Goal: Task Accomplishment & Management: Manage account settings

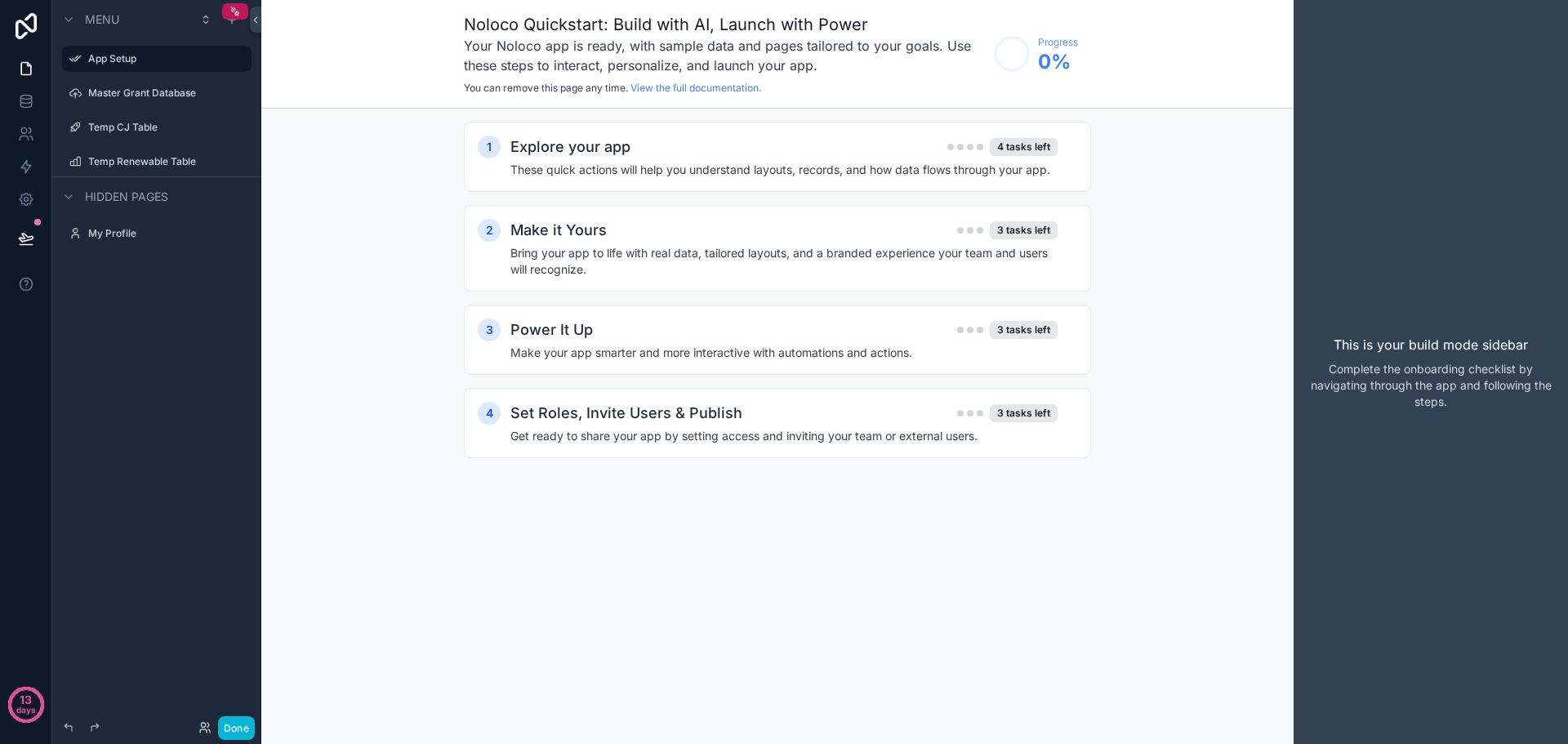
click at [519, 558] on div "Noloco Quickstart: Build with AI, Launch with Power Your Noloco app is ready, w…" at bounding box center [777, 372] width 1032 height 744
click at [583, 173] on h4 "These quick actions will help you understand layouts, records, and how data flo…" at bounding box center [784, 170] width 547 height 17
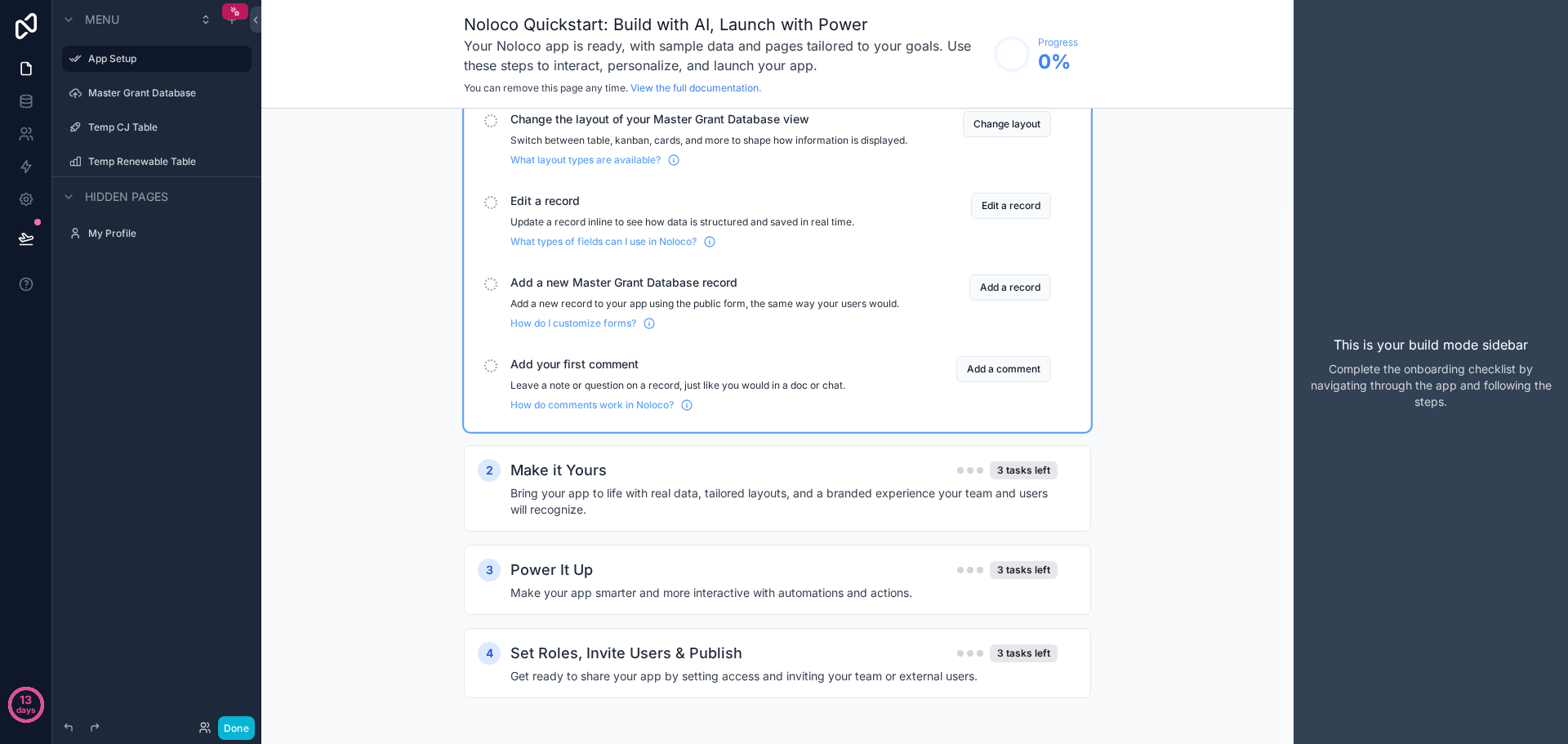
scroll to position [106, 0]
click at [149, 93] on label "Master Grant Database" at bounding box center [153, 92] width 131 height 13
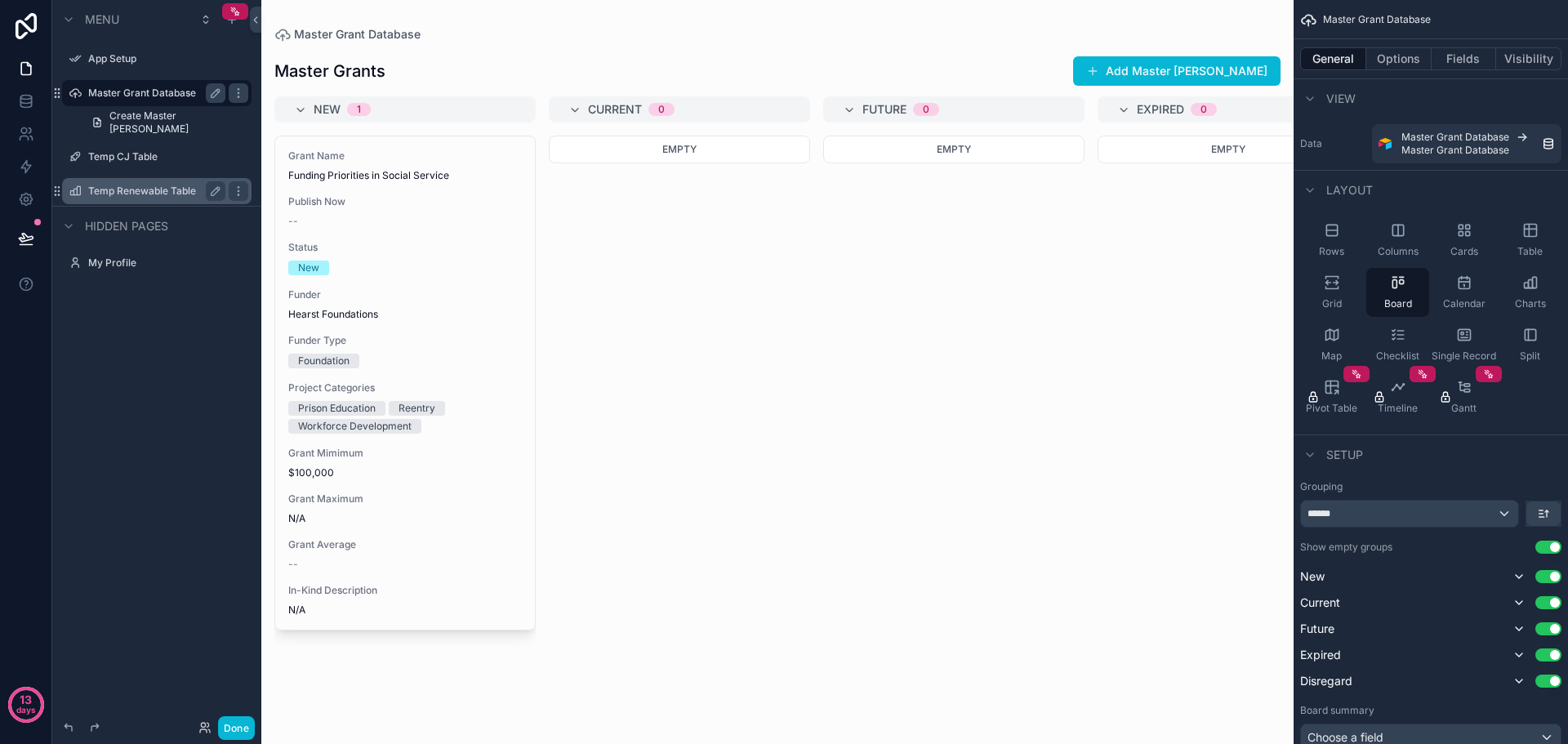
click at [148, 191] on label "Temp Renewable Table" at bounding box center [153, 190] width 131 height 13
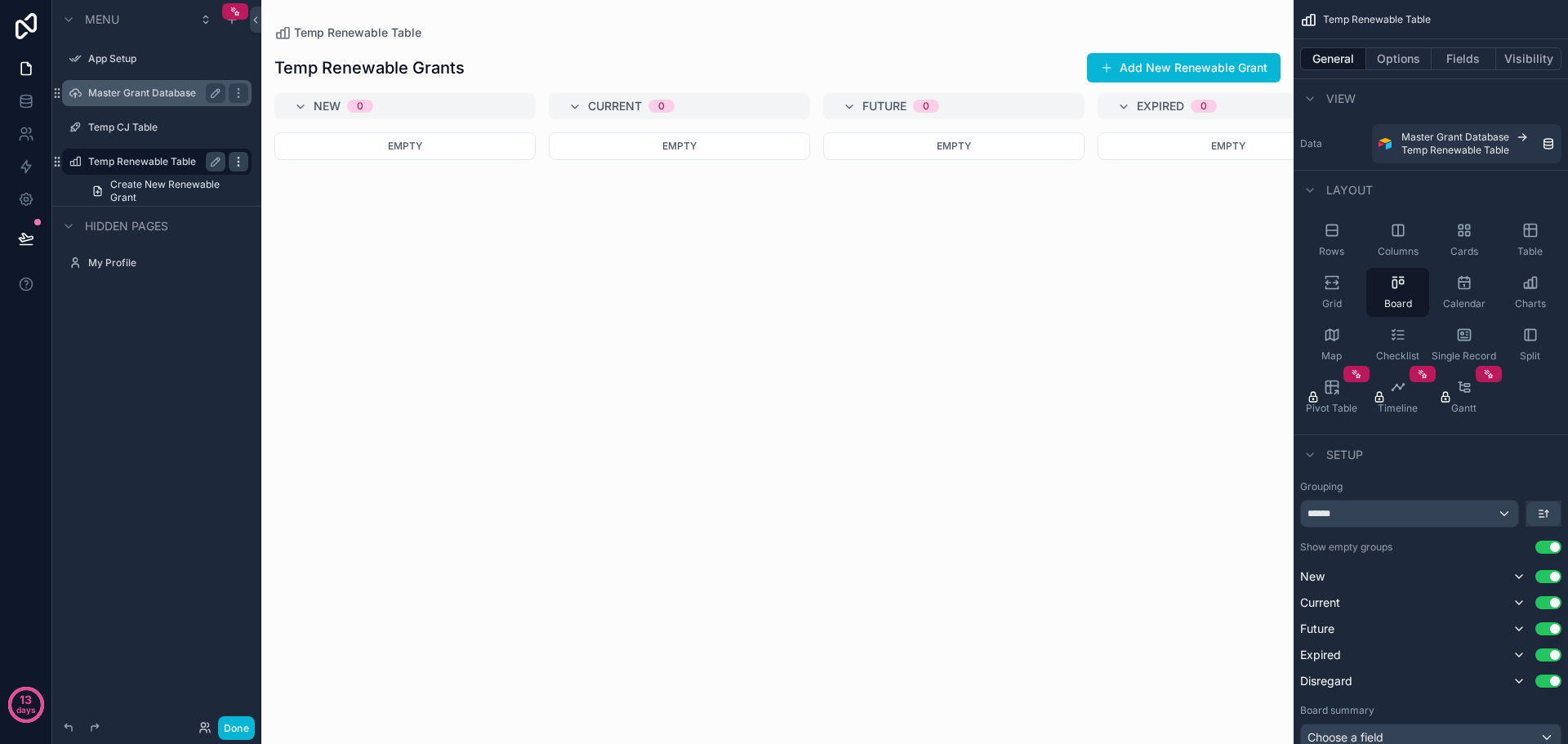
click at [245, 169] on div "scrollable content" at bounding box center [238, 161] width 19 height 19
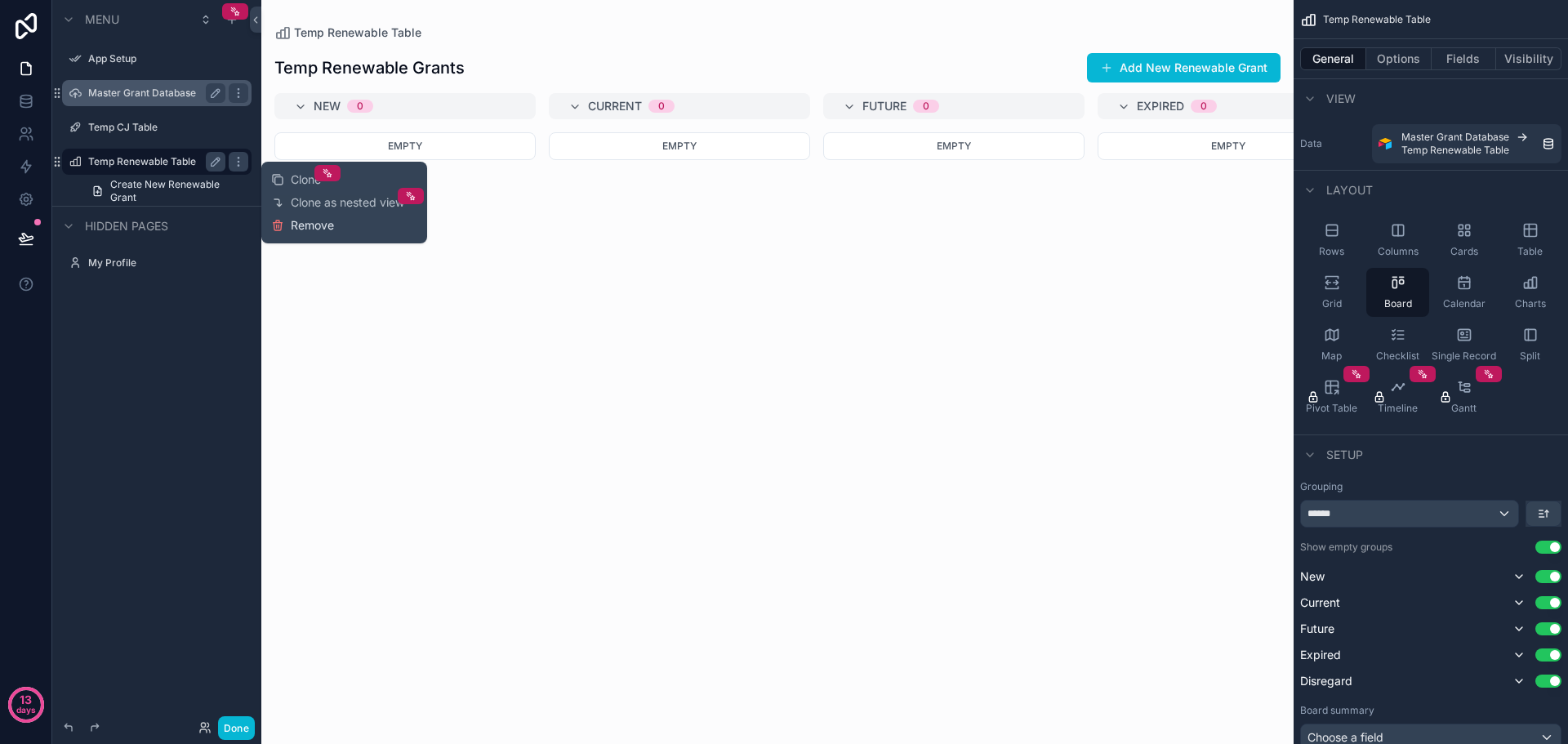
click at [298, 225] on span "Remove" at bounding box center [312, 225] width 44 height 17
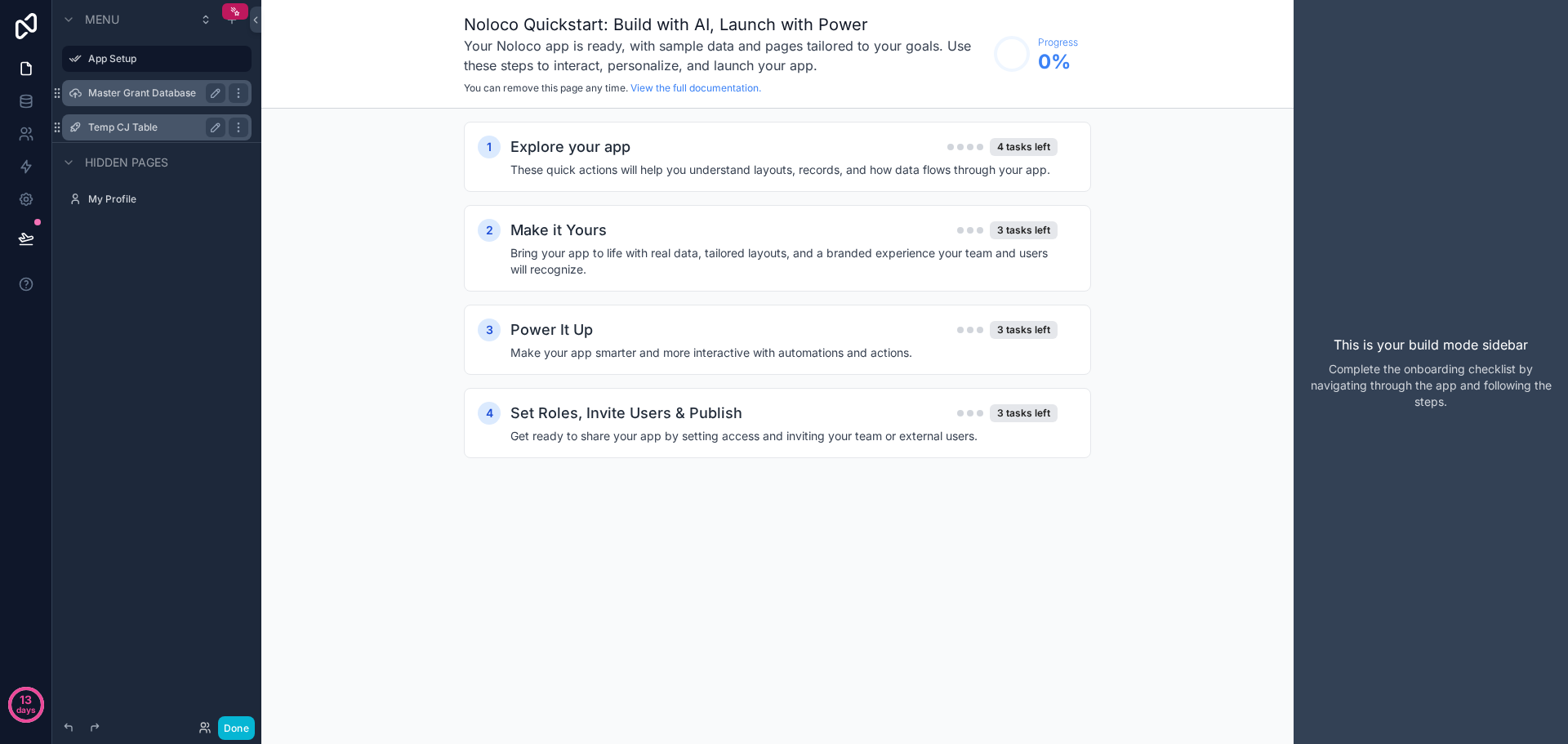
click at [153, 130] on label "Temp CJ Table" at bounding box center [153, 126] width 131 height 13
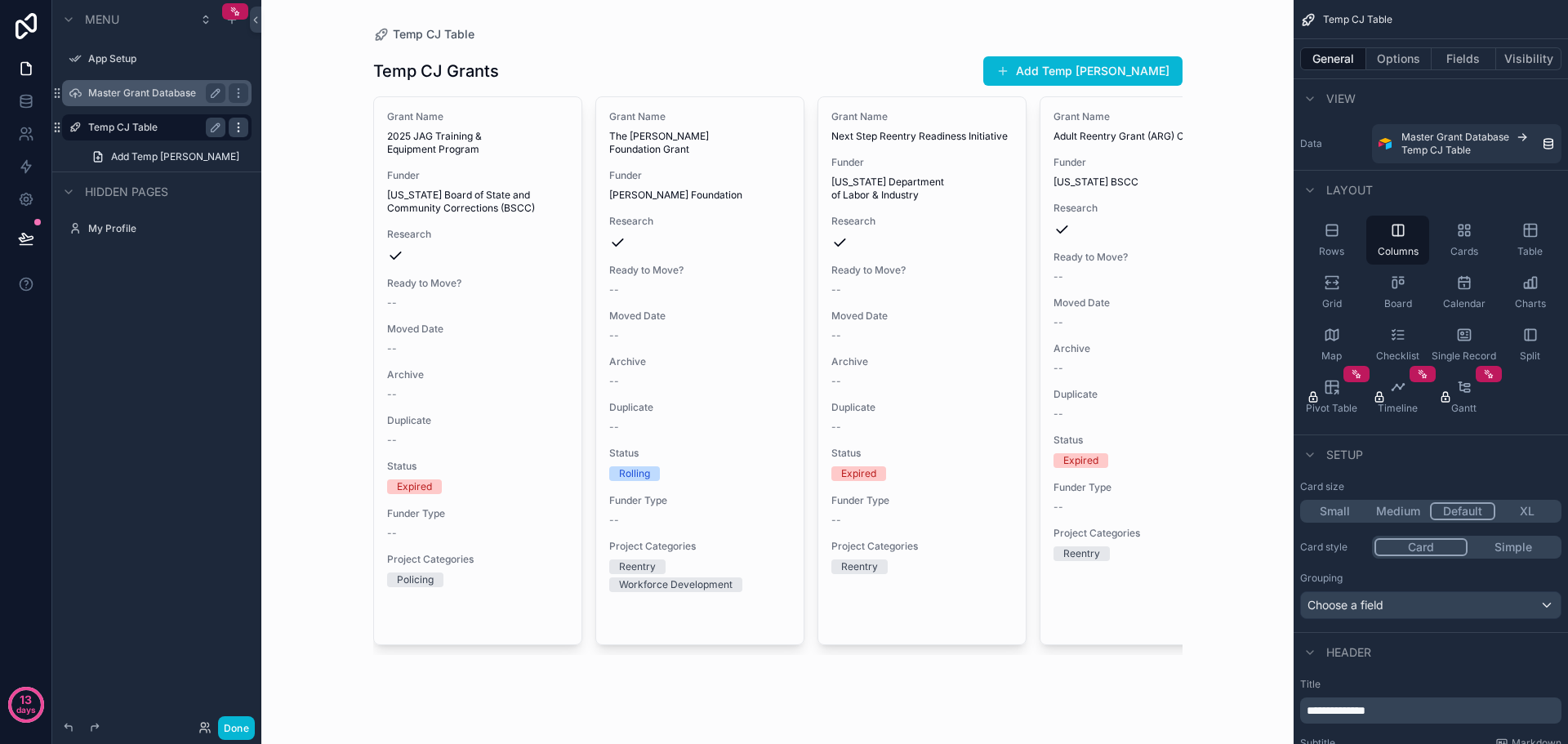
click at [237, 132] on icon "scrollable content" at bounding box center [238, 126] width 13 height 13
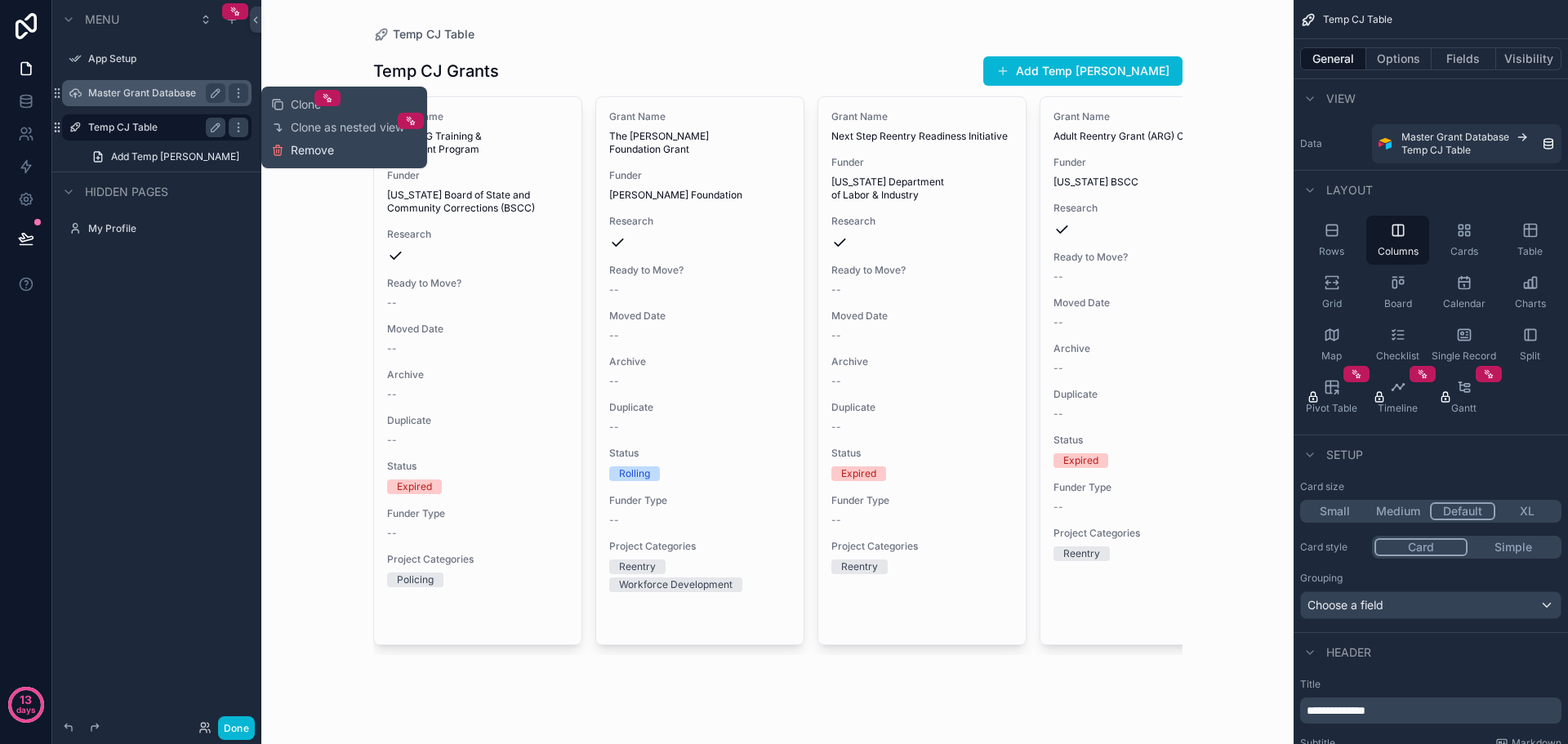
click at [295, 153] on span "Remove" at bounding box center [312, 150] width 44 height 17
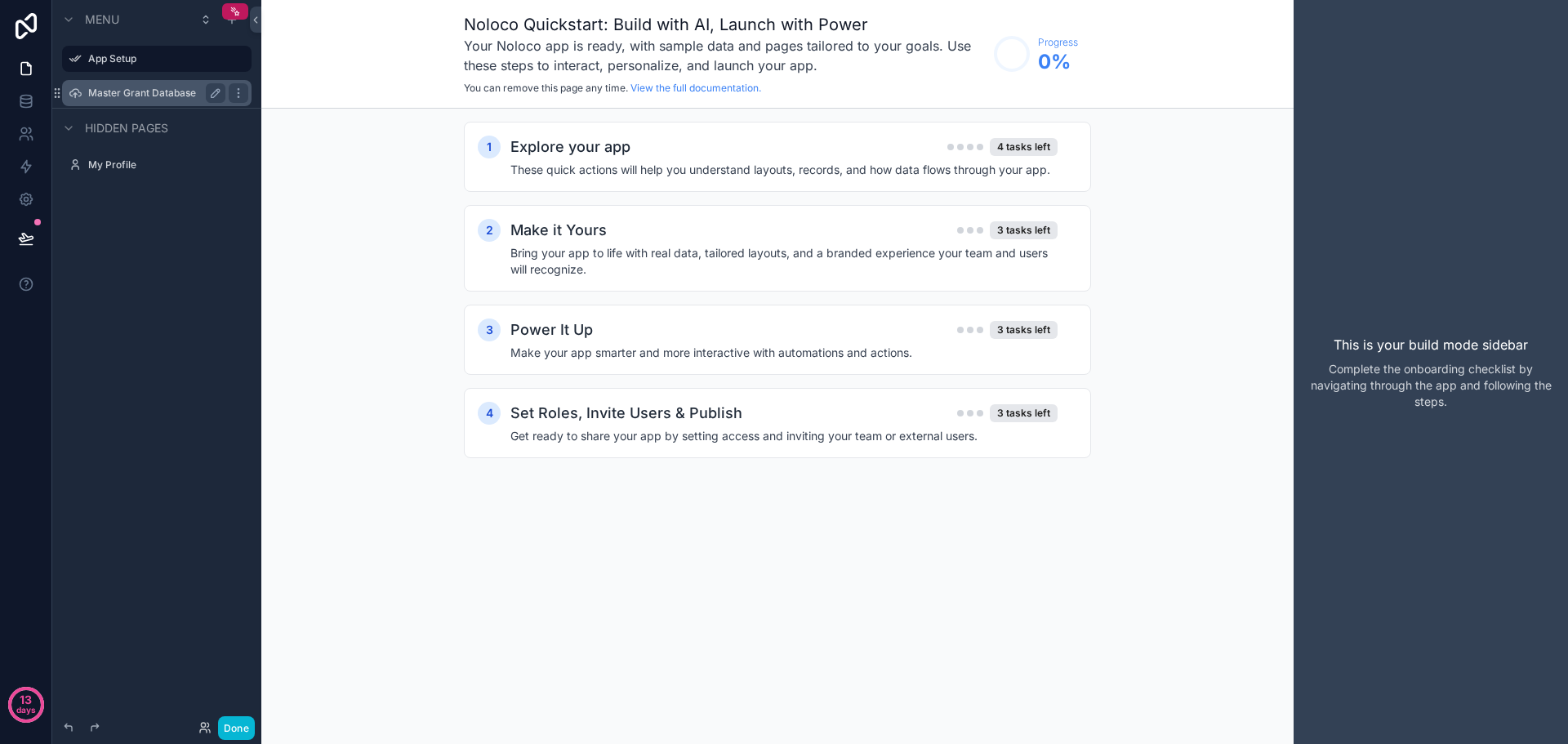
click at [141, 96] on label "Master Grant Database" at bounding box center [153, 92] width 131 height 13
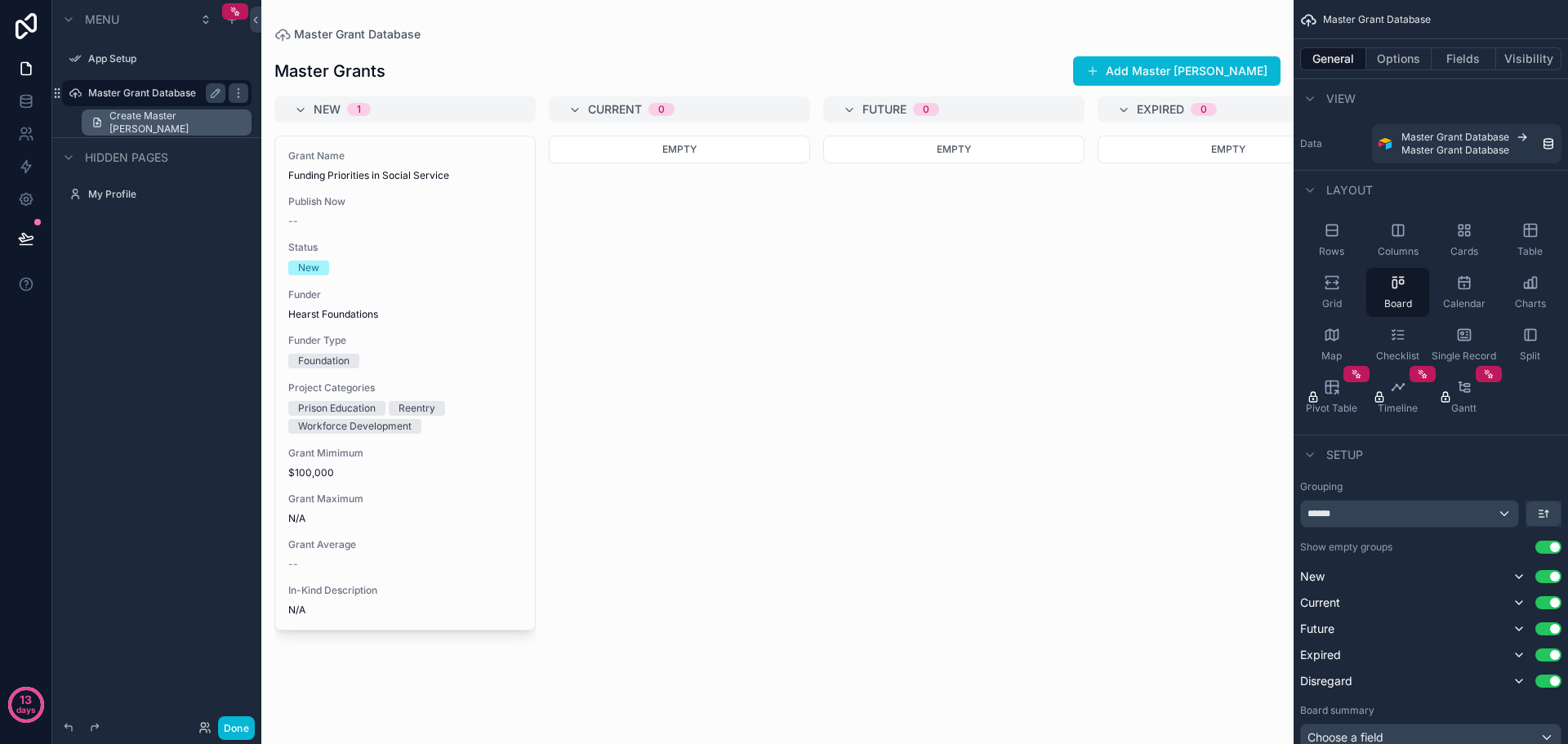
click at [128, 128] on span "Create Master Grant" at bounding box center [176, 122] width 132 height 26
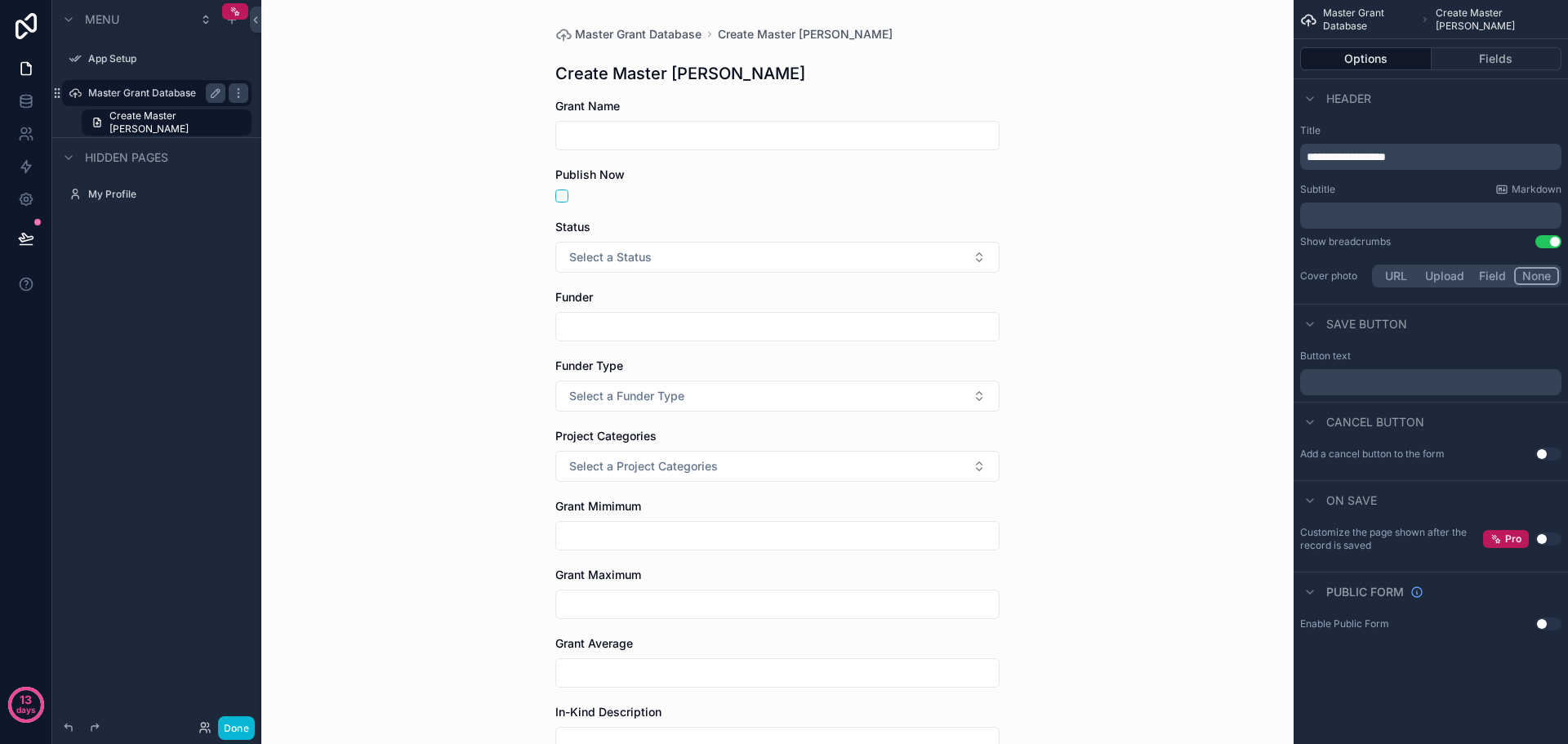
click at [145, 95] on label "Master Grant Database" at bounding box center [153, 92] width 131 height 13
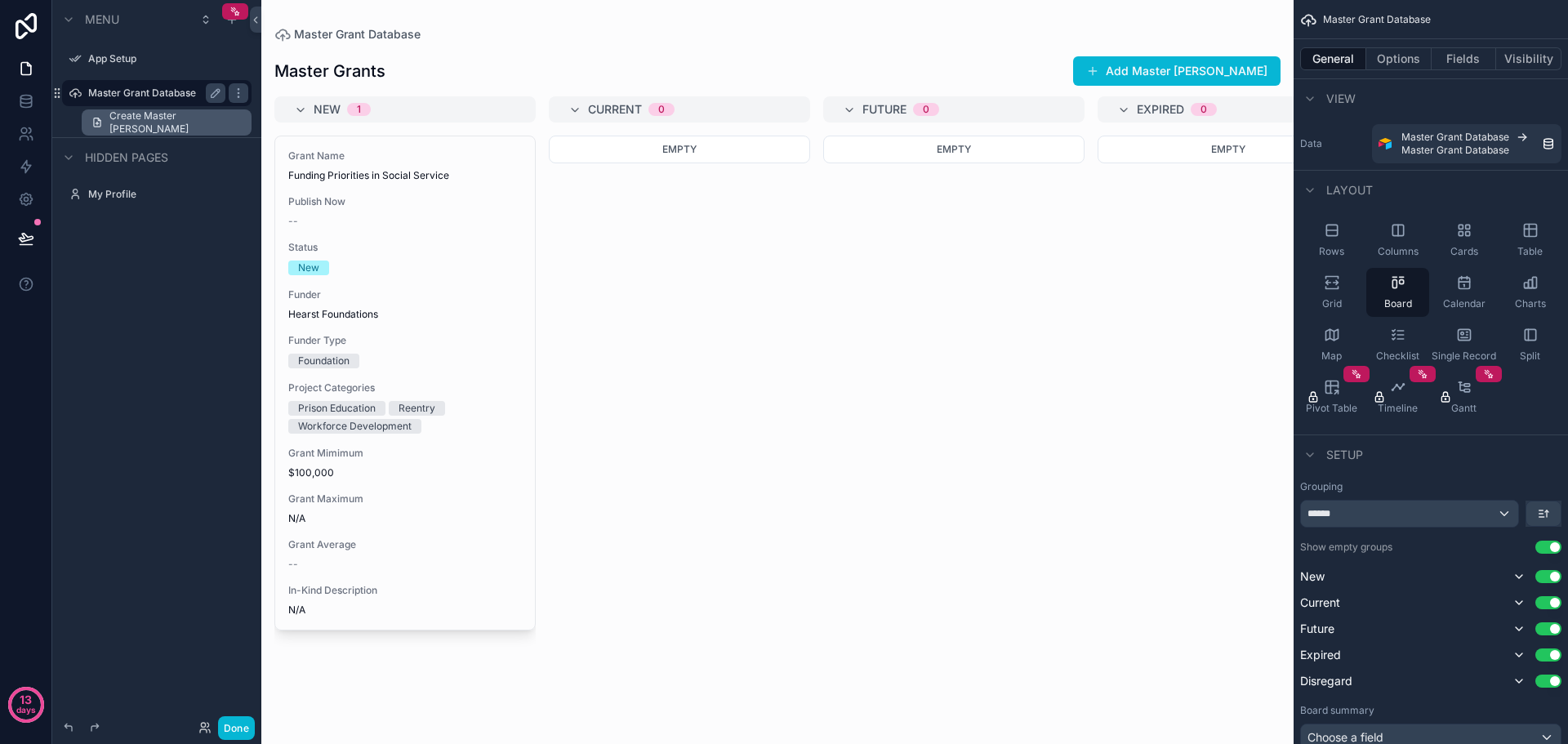
click at [170, 116] on link "Create Master Grant" at bounding box center [166, 122] width 170 height 26
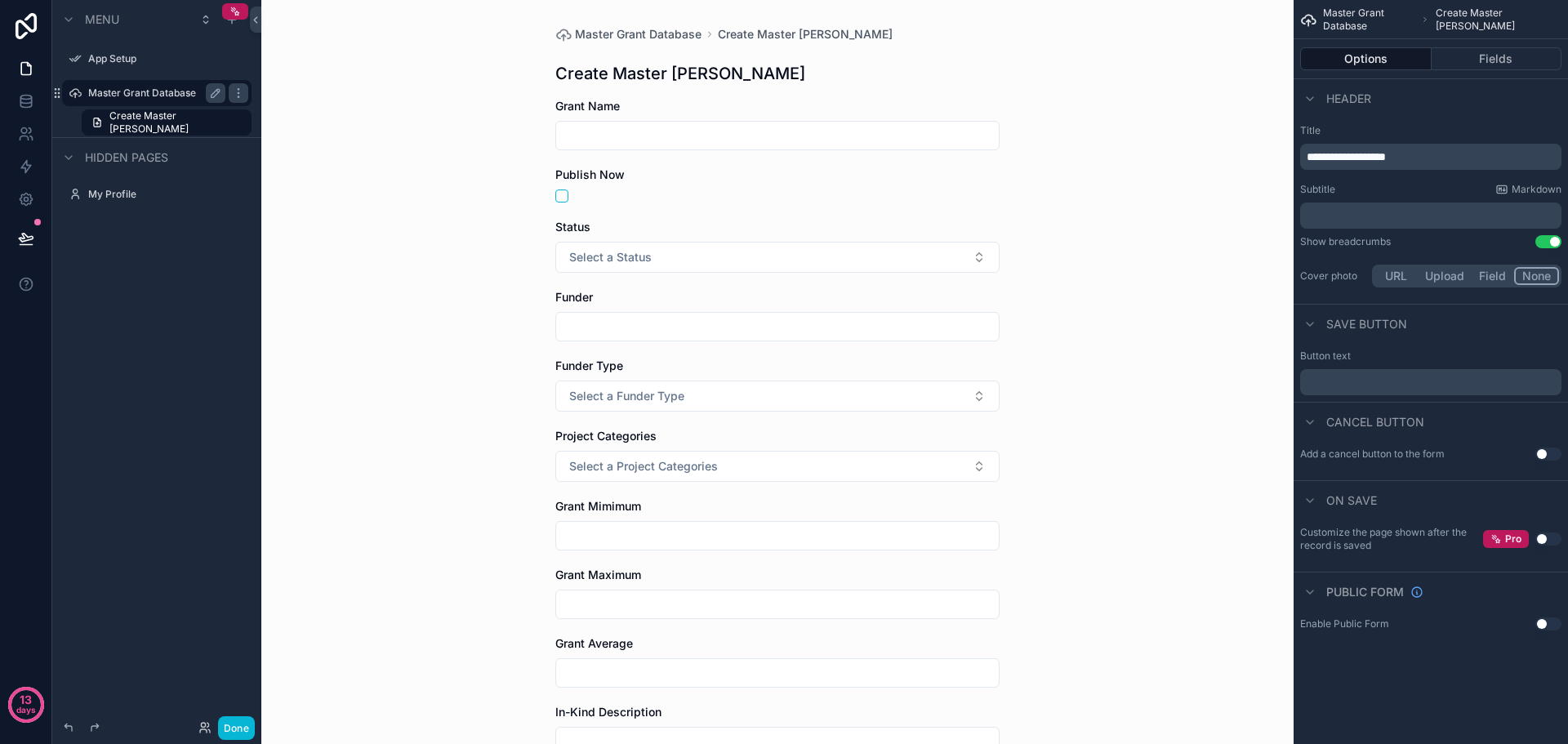
click at [167, 85] on div "Master Grant Database" at bounding box center [156, 93] width 137 height 19
click at [208, 93] on button "scrollable content" at bounding box center [216, 93] width 19 height 19
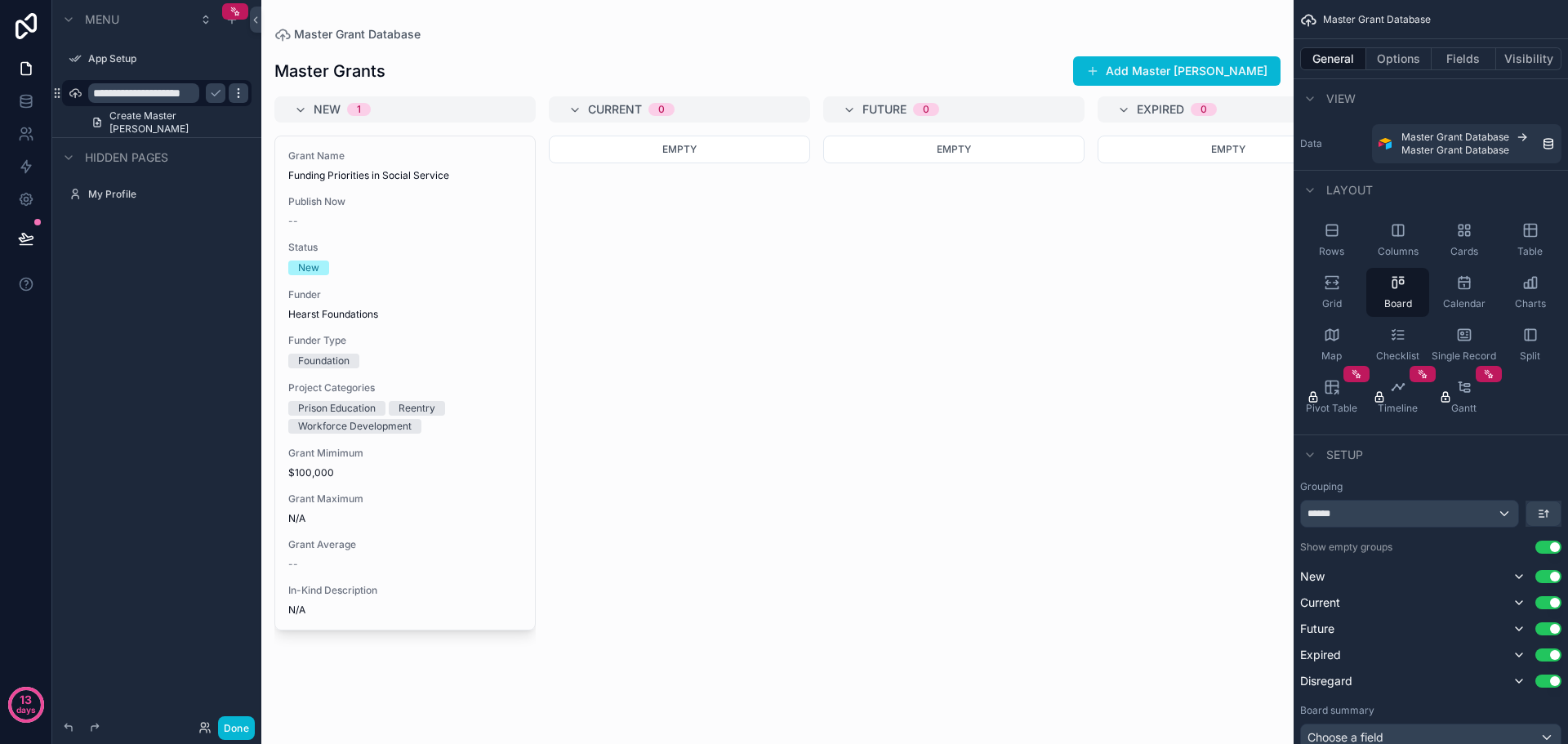
click at [241, 95] on icon "scrollable content" at bounding box center [238, 92] width 13 height 13
click at [134, 95] on input "**********" at bounding box center [144, 93] width 111 height 19
click at [147, 96] on input "**********" at bounding box center [144, 93] width 111 height 19
click at [1340, 100] on span "View" at bounding box center [1341, 98] width 29 height 17
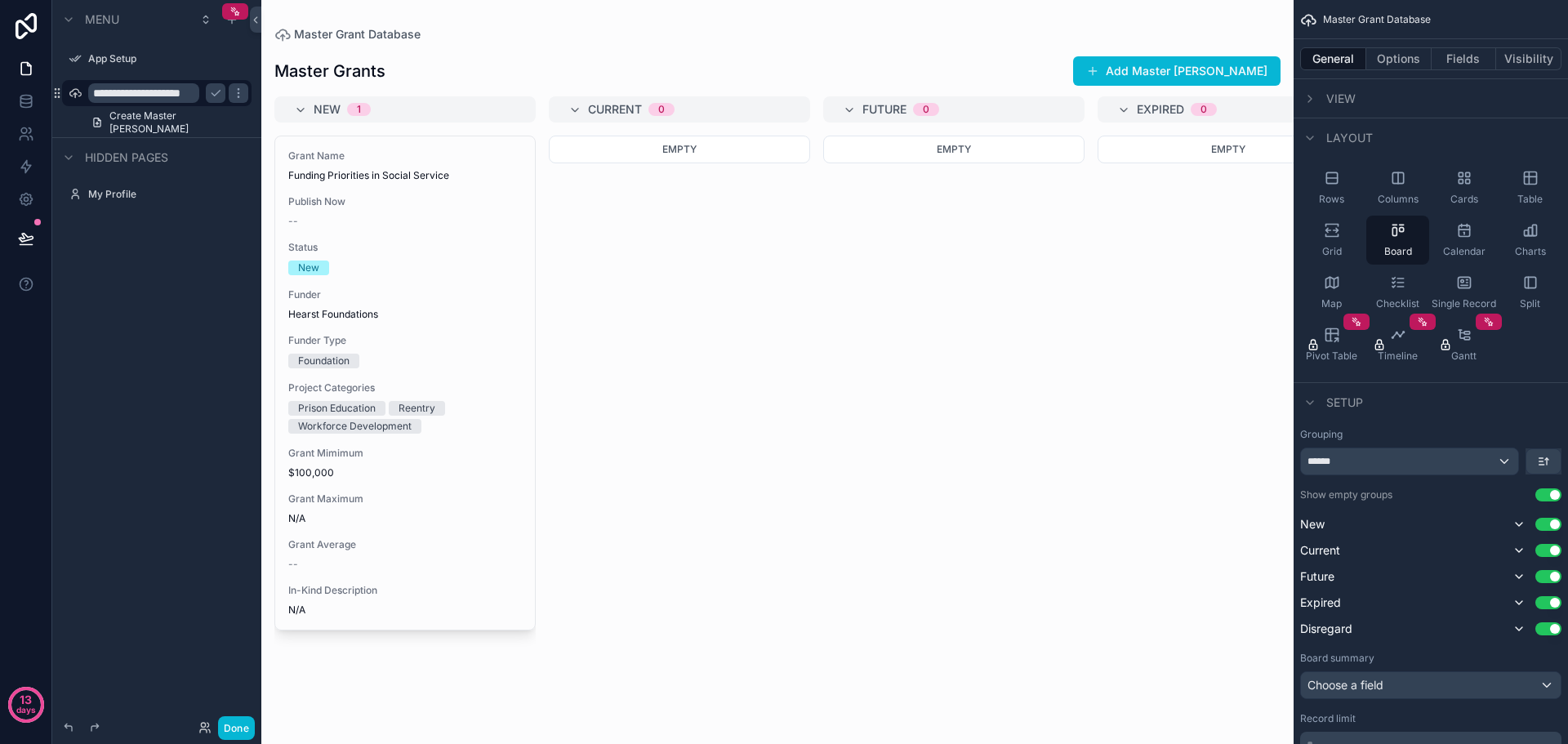
click at [1340, 100] on span "View" at bounding box center [1341, 98] width 29 height 17
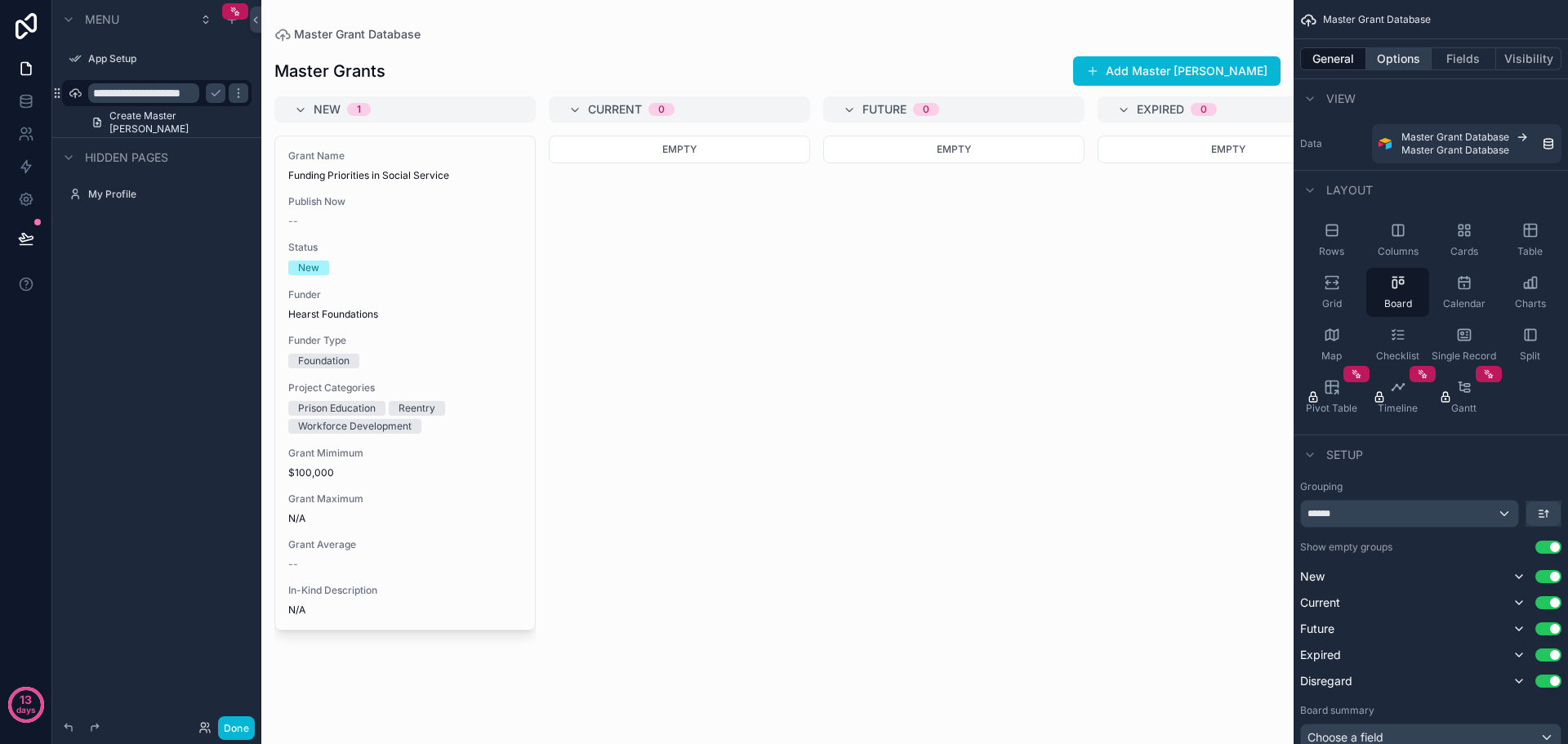
click at [1393, 64] on button "Options" at bounding box center [1398, 59] width 65 height 23
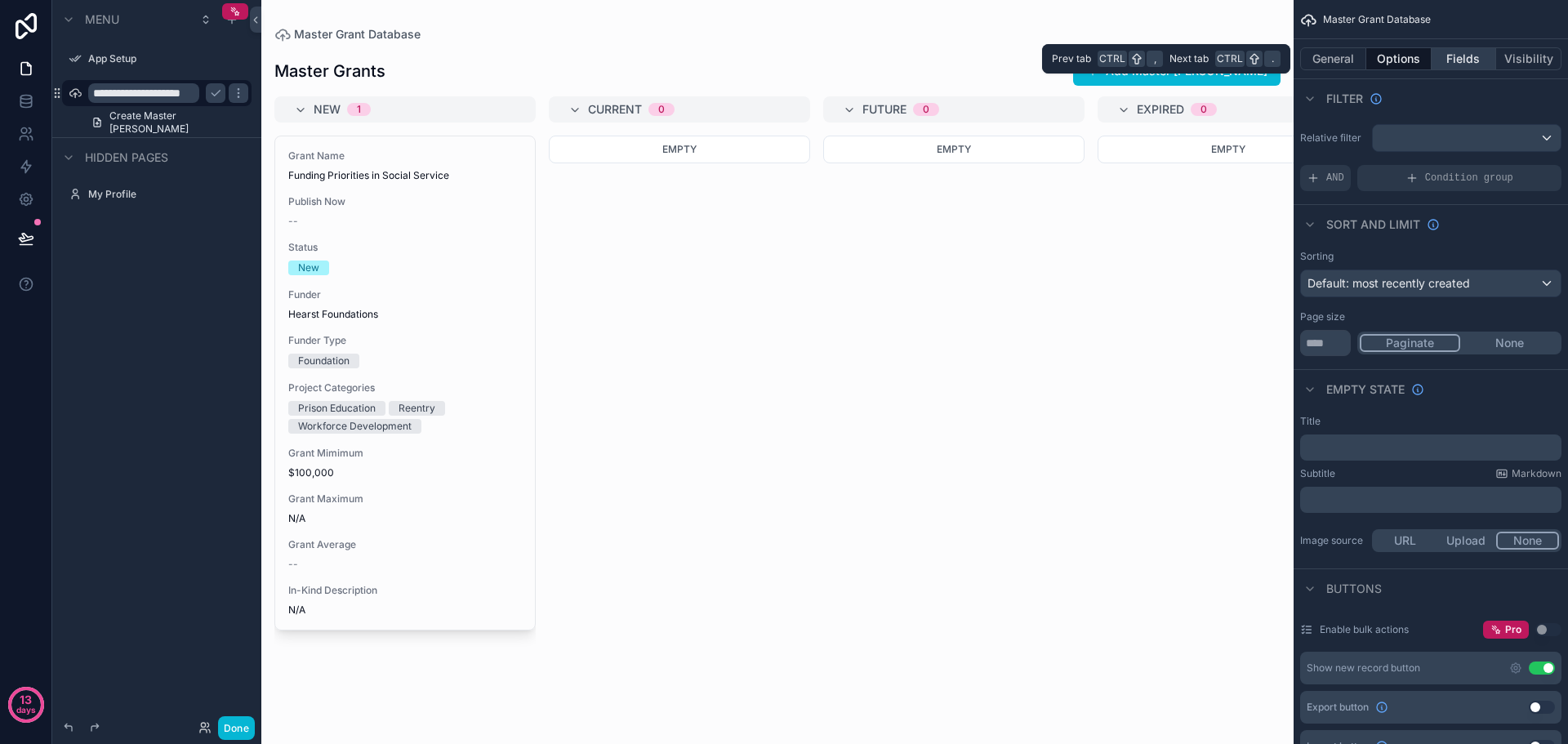
click at [1455, 59] on button "Fields" at bounding box center [1463, 59] width 65 height 23
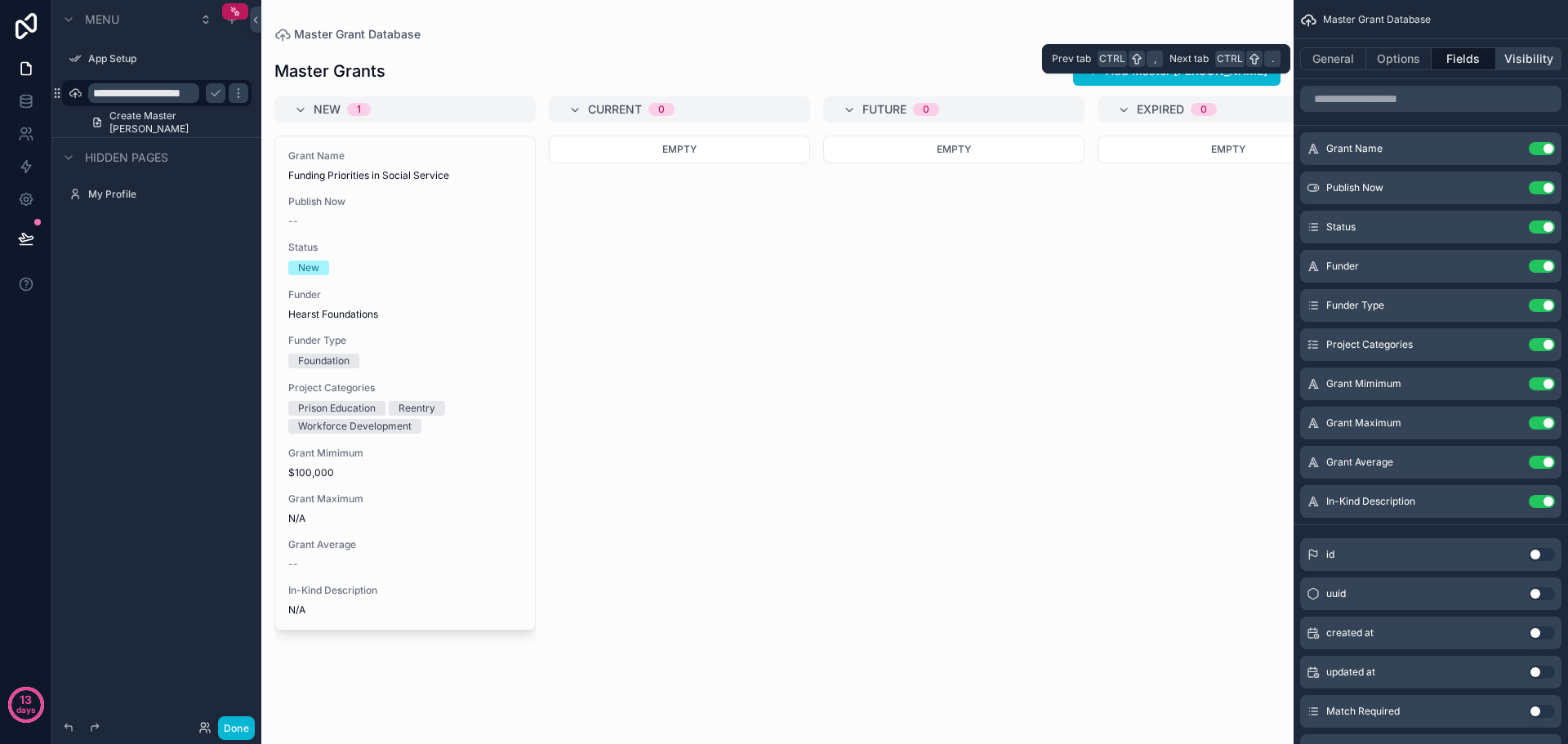
click at [1536, 59] on button "Visibility" at bounding box center [1528, 59] width 65 height 23
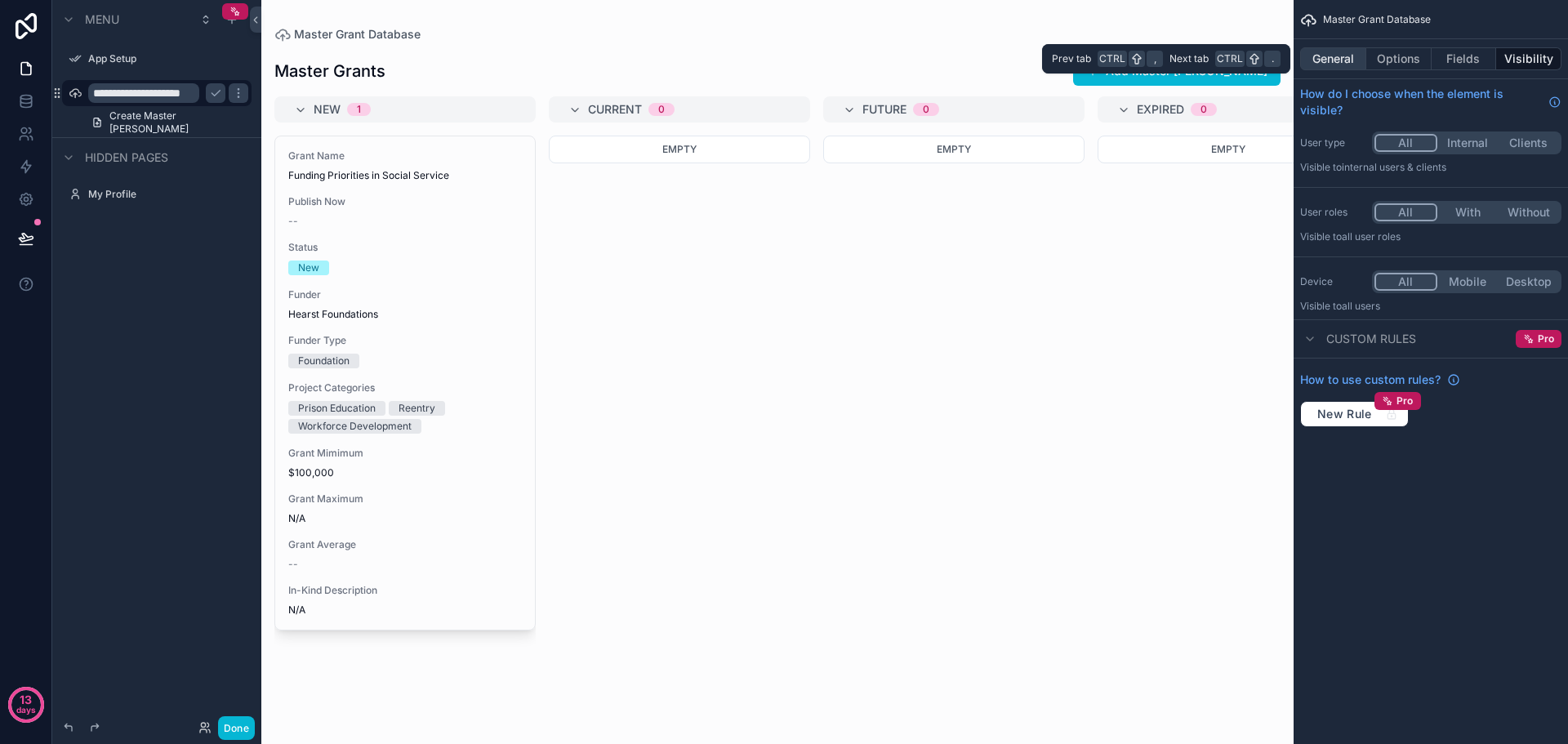
click at [1333, 60] on button "General" at bounding box center [1333, 59] width 66 height 23
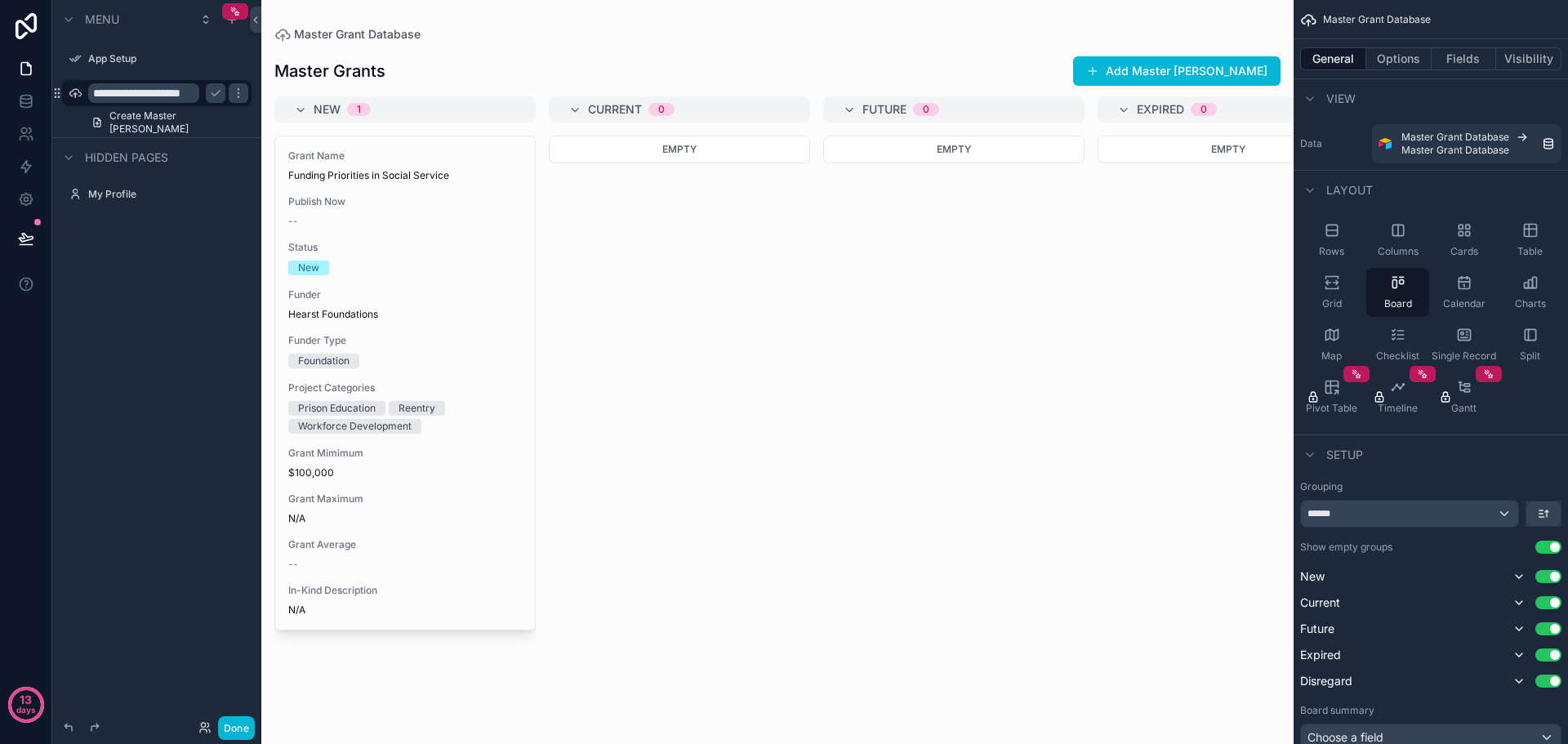
drag, startPoint x: 421, startPoint y: 722, endPoint x: 982, endPoint y: 760, distance: 562.3
click at [982, 743] on html "**********" at bounding box center [784, 372] width 1568 height 744
click at [1285, 720] on div "scrollable content" at bounding box center [777, 372] width 1032 height 744
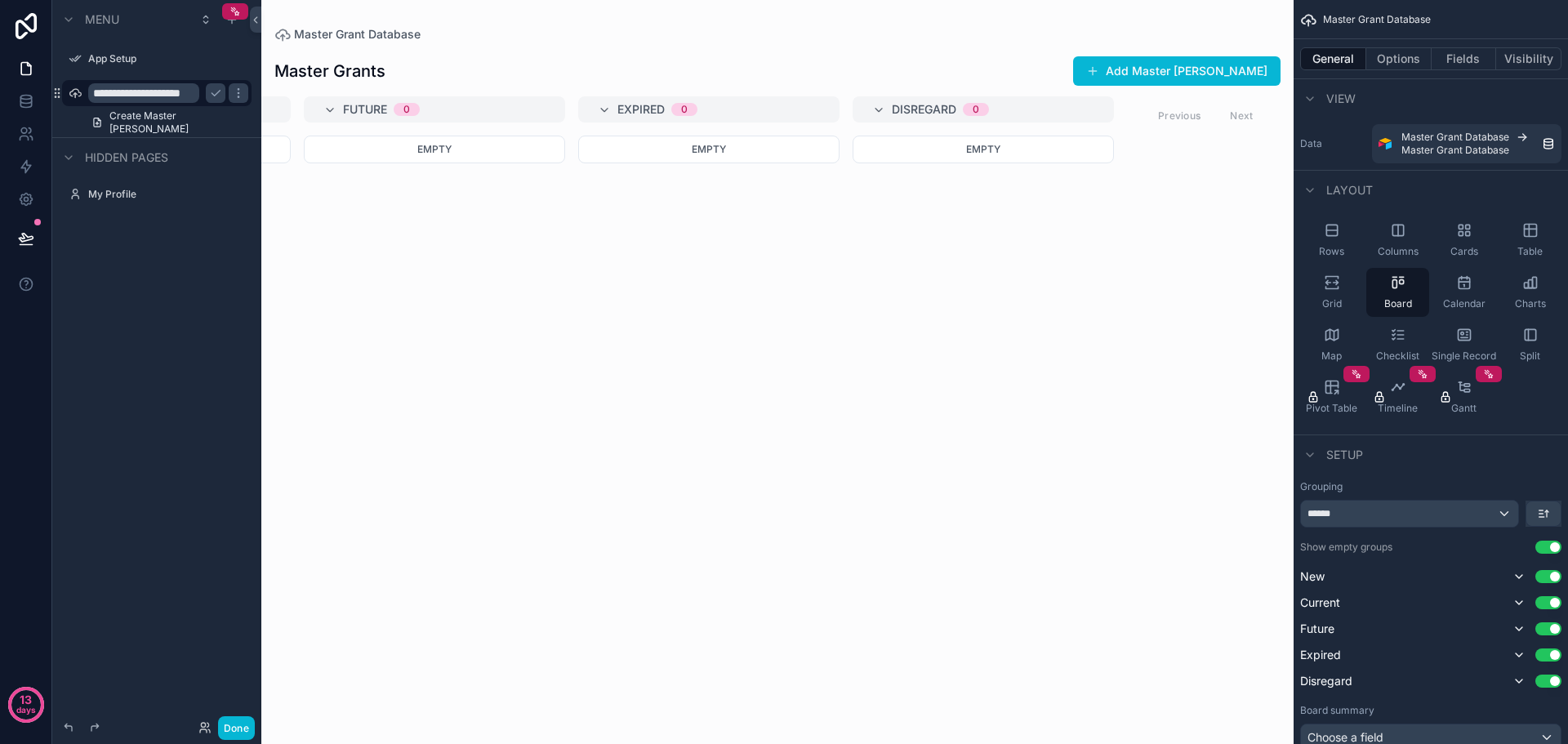
scroll to position [0, 522]
click at [1549, 680] on button "Use setting" at bounding box center [1548, 681] width 26 height 13
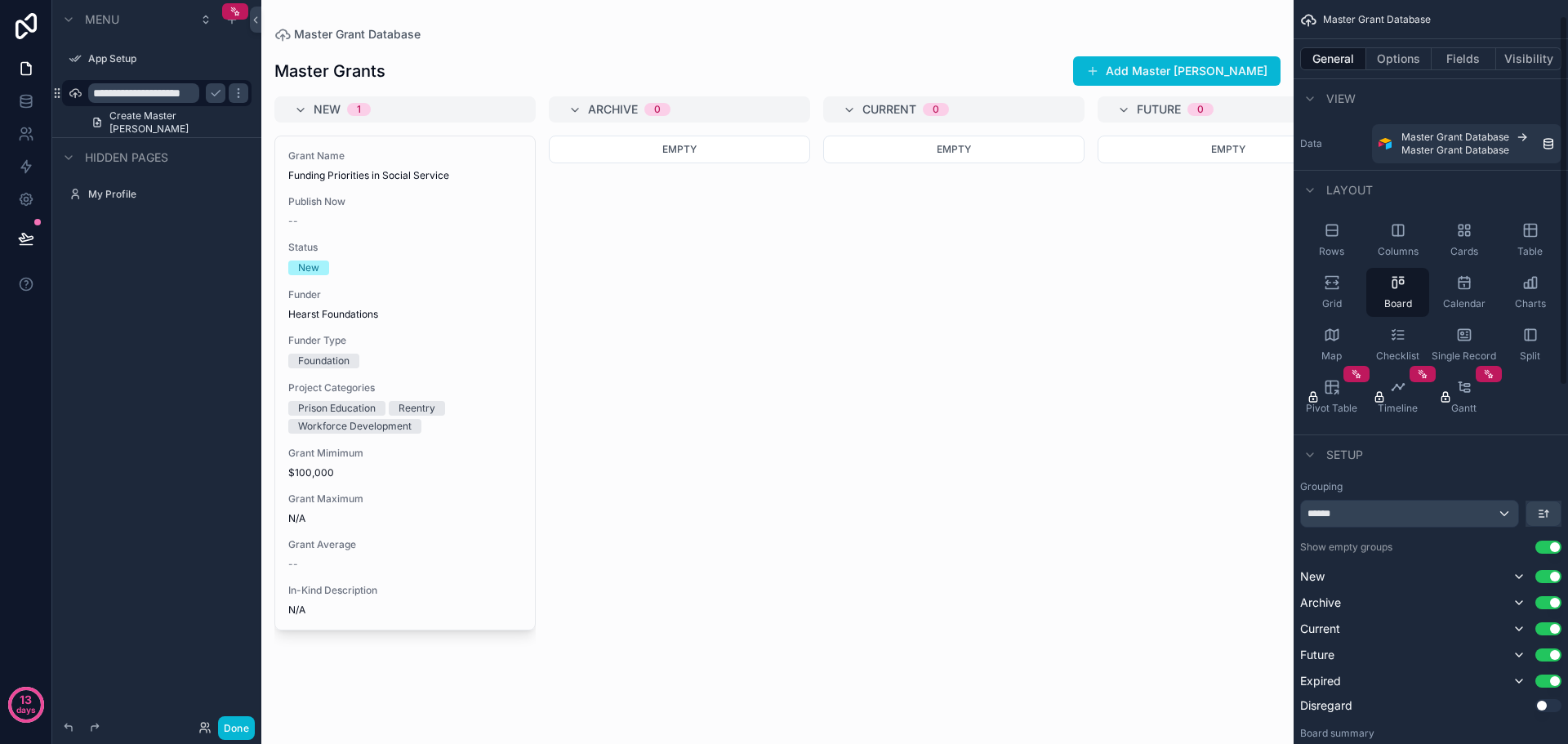
scroll to position [82, 0]
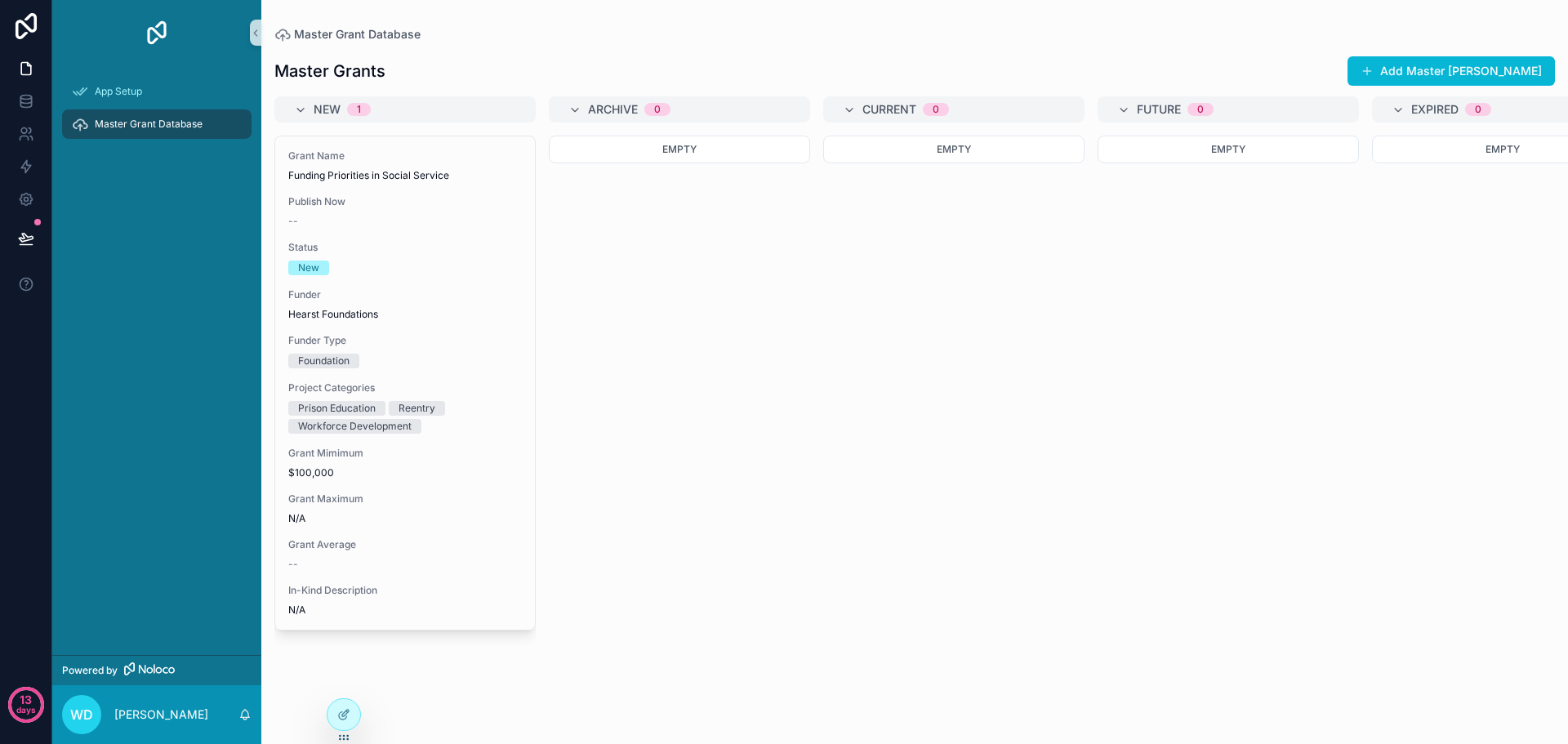
click at [151, 128] on span "Master Grant Database" at bounding box center [149, 123] width 108 height 13
click at [149, 121] on span "Master Grant Database" at bounding box center [149, 123] width 108 height 13
click at [253, 30] on icon "scrollable content" at bounding box center [255, 33] width 12 height 13
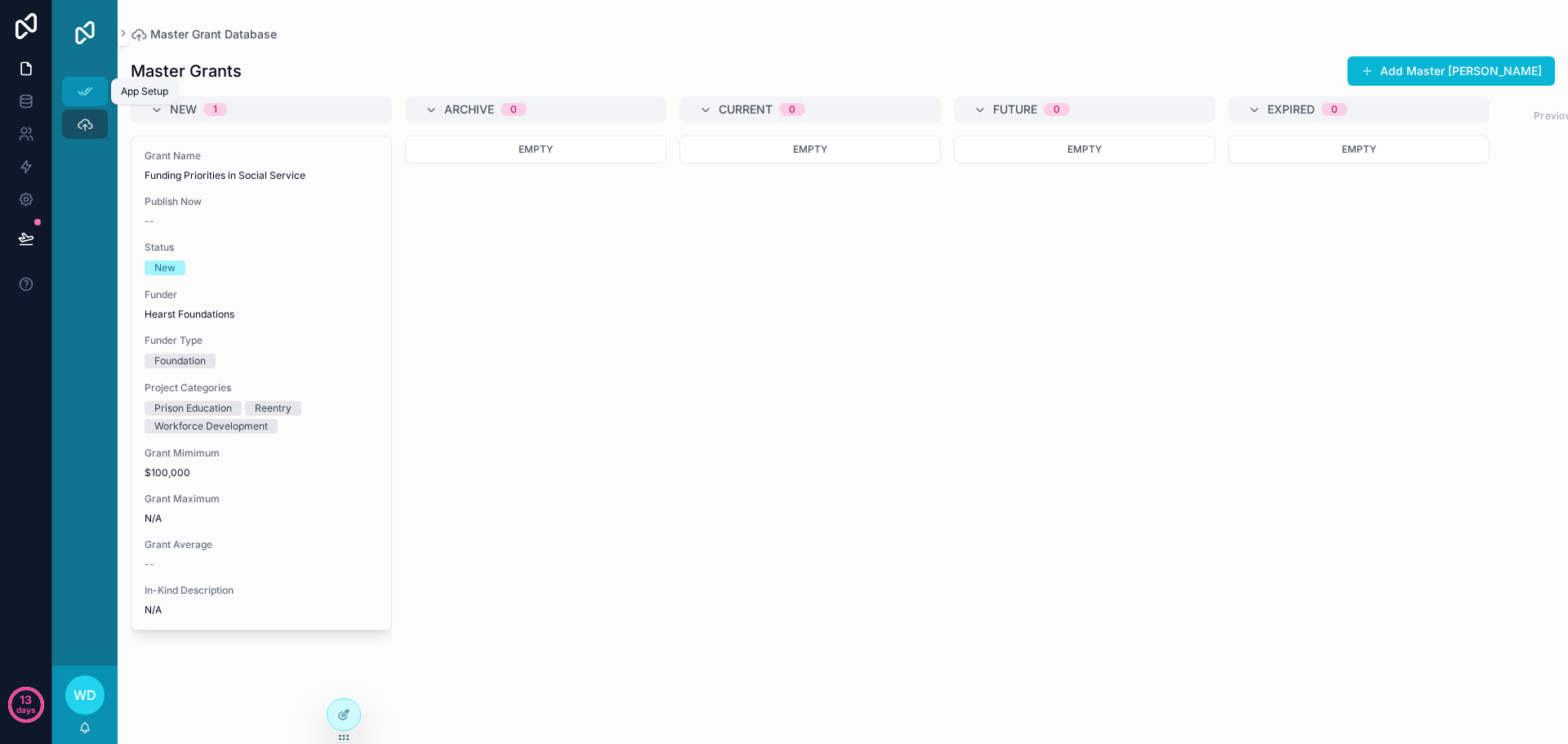
click at [84, 89] on icon "scrollable content" at bounding box center [84, 91] width 17 height 17
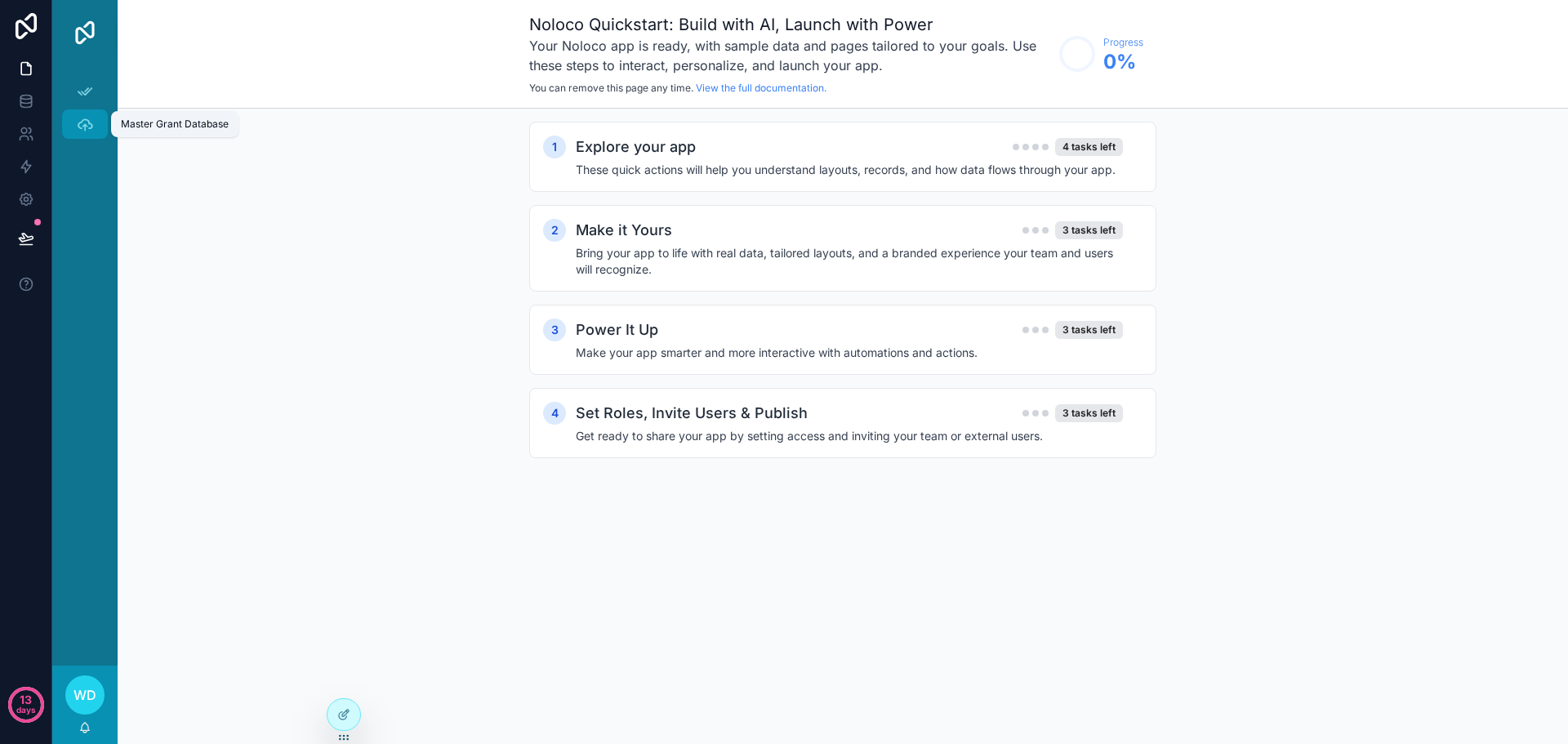
click at [90, 126] on icon "scrollable content" at bounding box center [84, 123] width 17 height 17
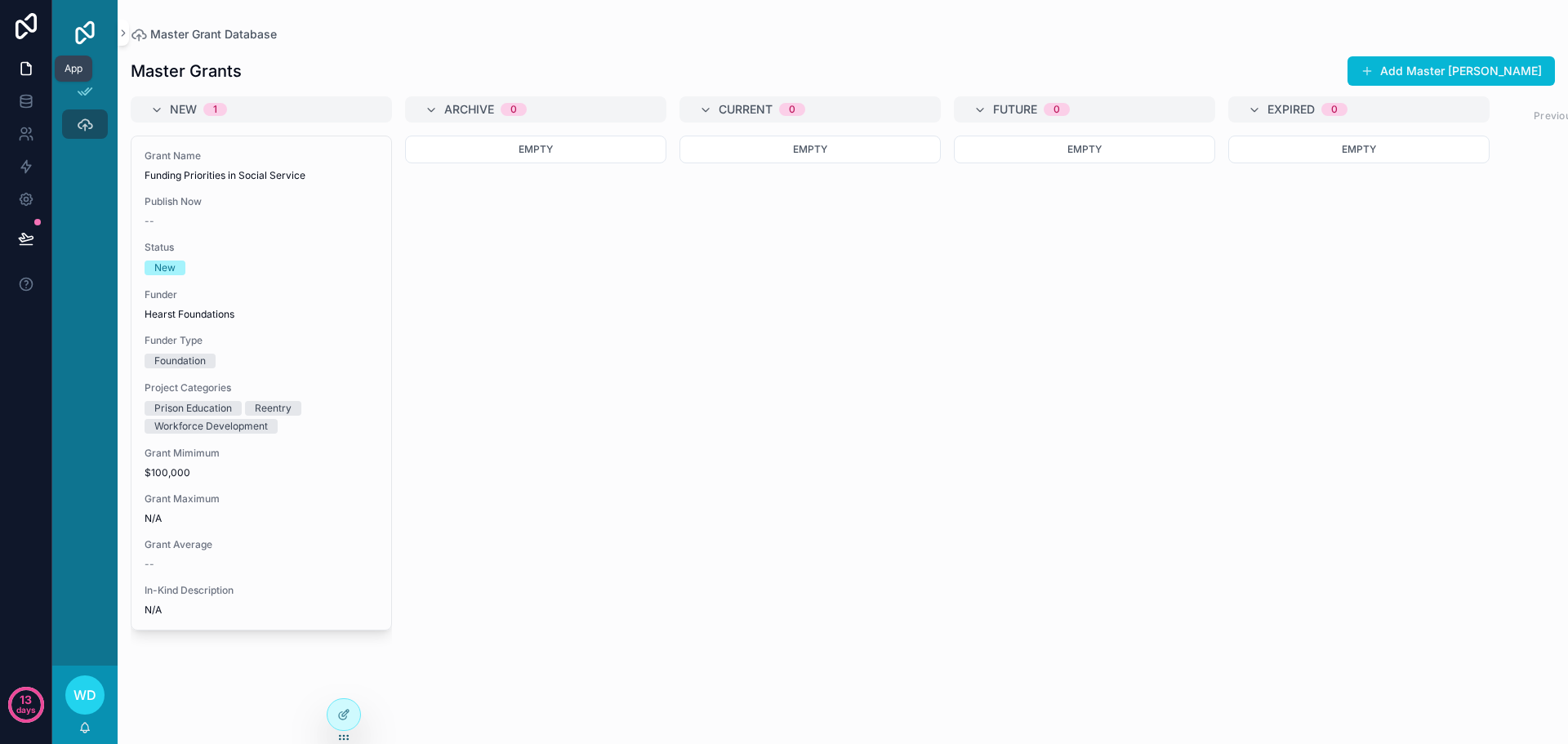
click at [23, 78] on link at bounding box center [25, 69] width 51 height 33
click at [24, 100] on icon at bounding box center [25, 97] width 11 height 4
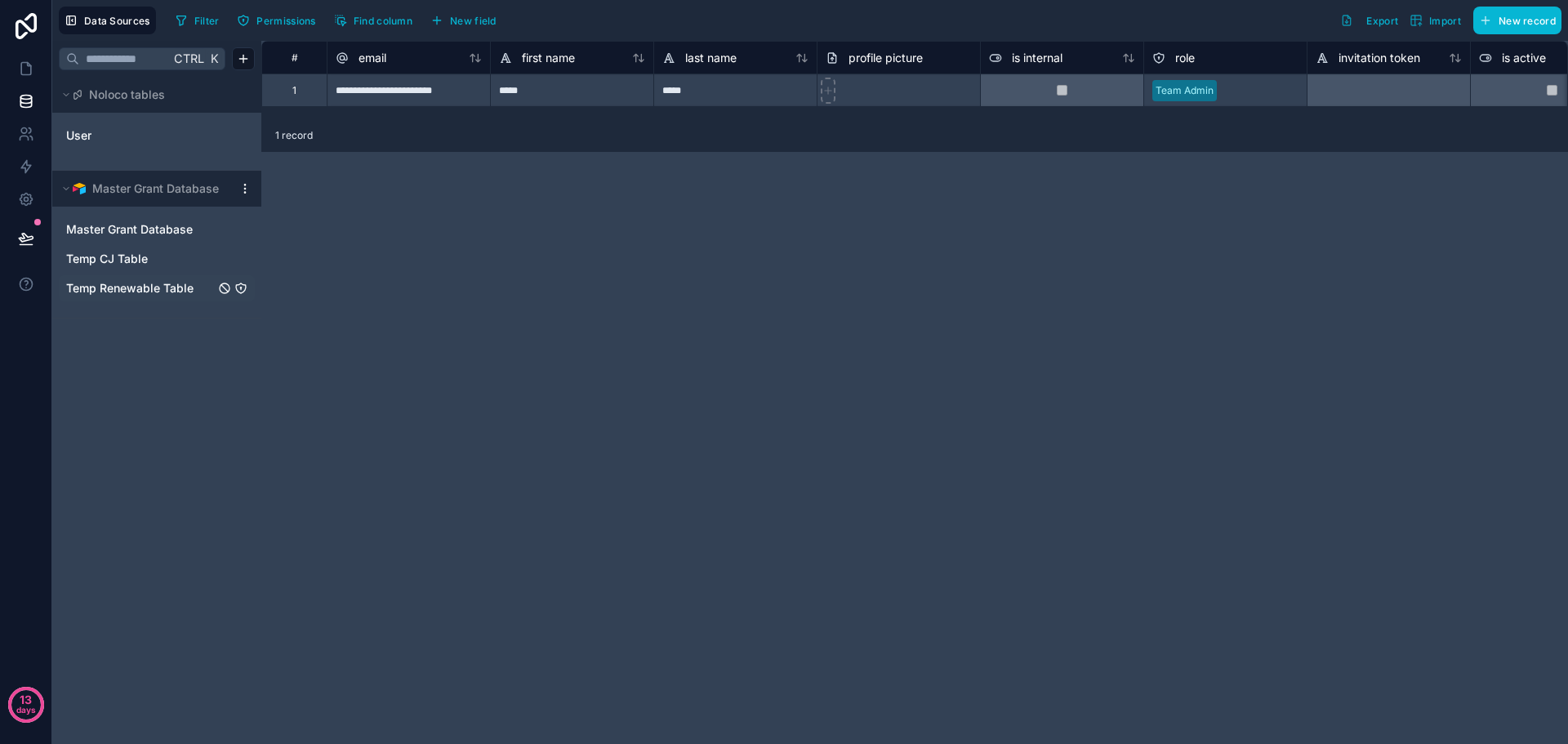
click at [141, 290] on span "Temp Renewable Table" at bounding box center [129, 287] width 127 height 17
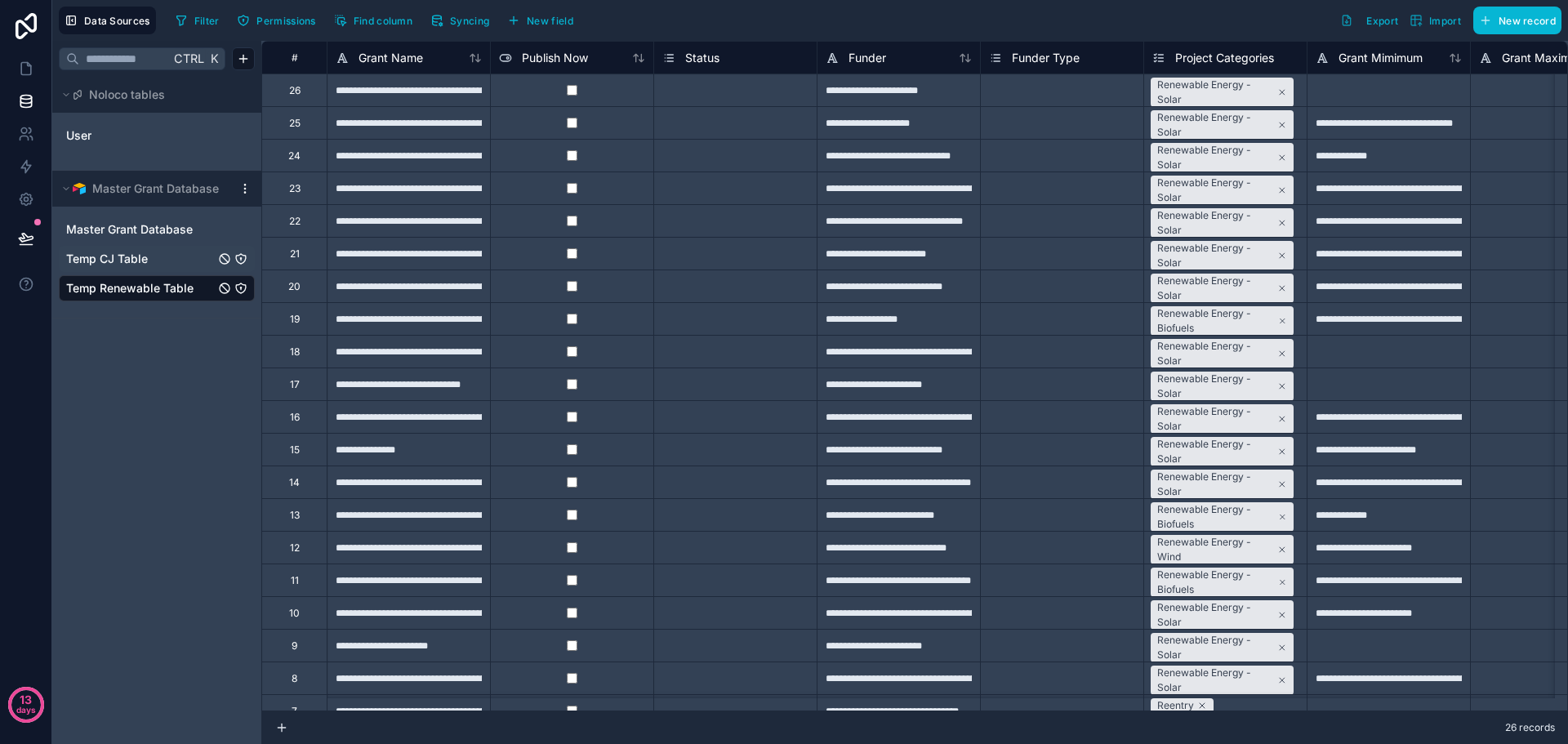
click at [126, 254] on span "Temp CJ Table" at bounding box center [107, 258] width 82 height 17
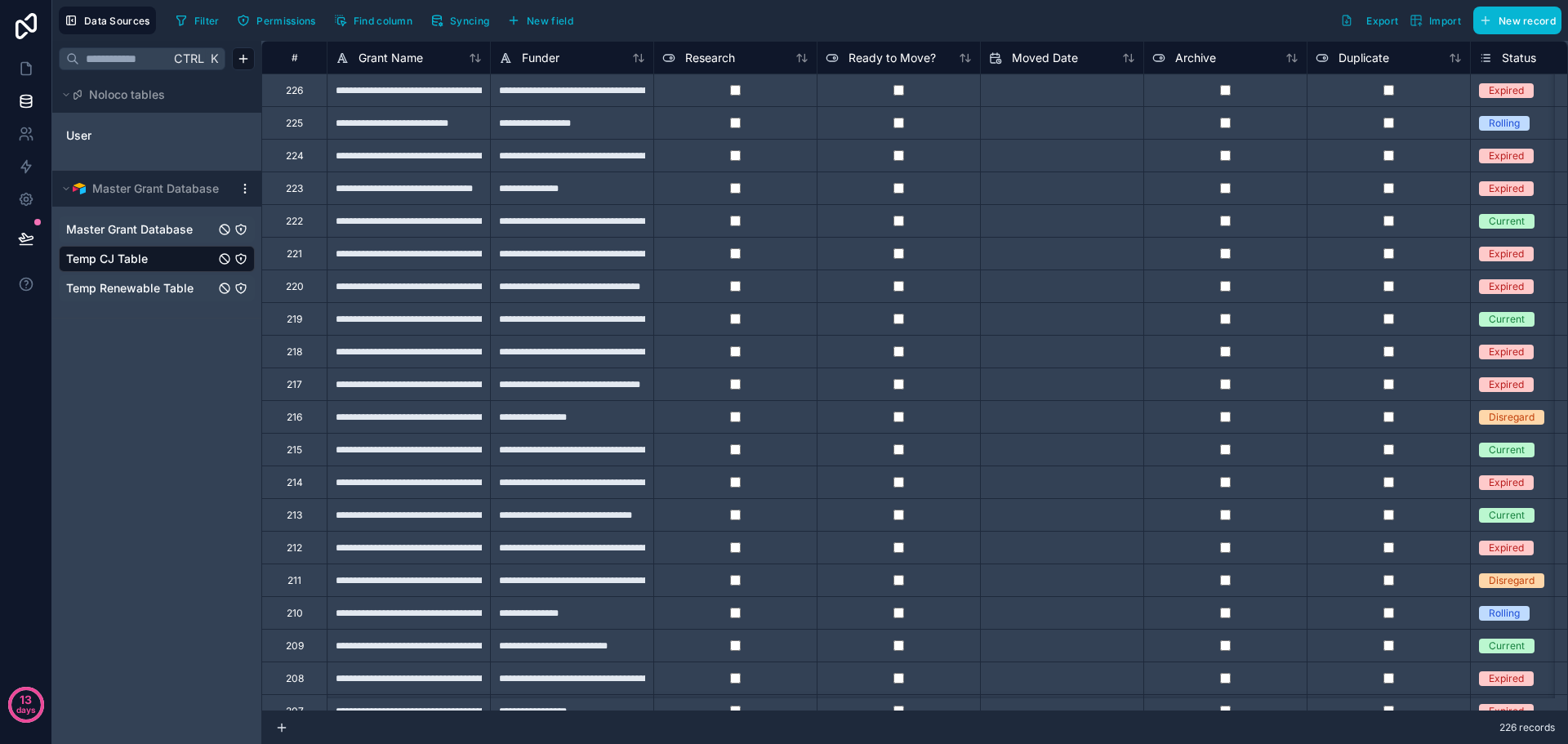
click at [131, 232] on span "Master Grant Database" at bounding box center [129, 229] width 126 height 17
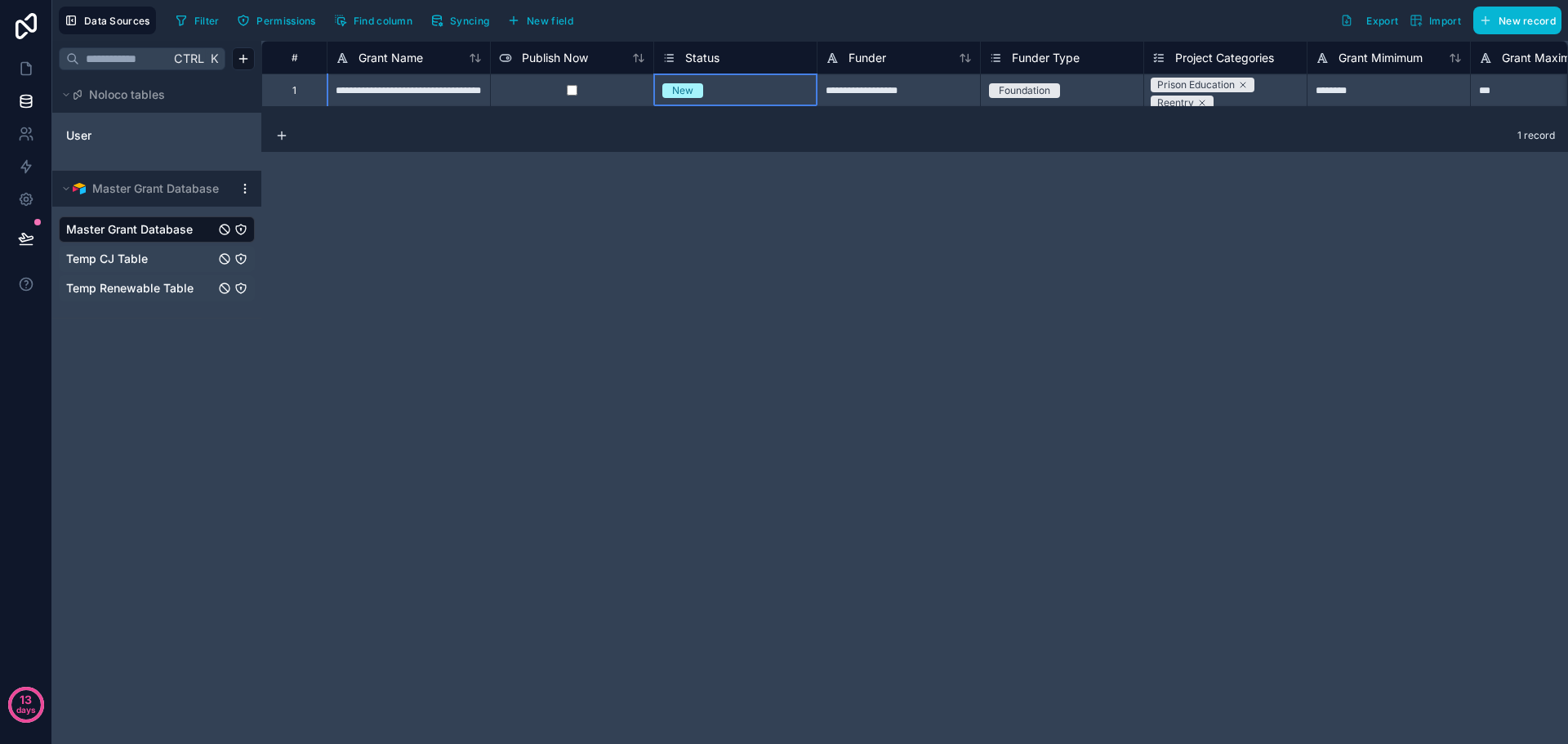
click at [773, 60] on div "Status" at bounding box center [735, 58] width 147 height 19
click at [757, 90] on div "New" at bounding box center [735, 90] width 162 height 18
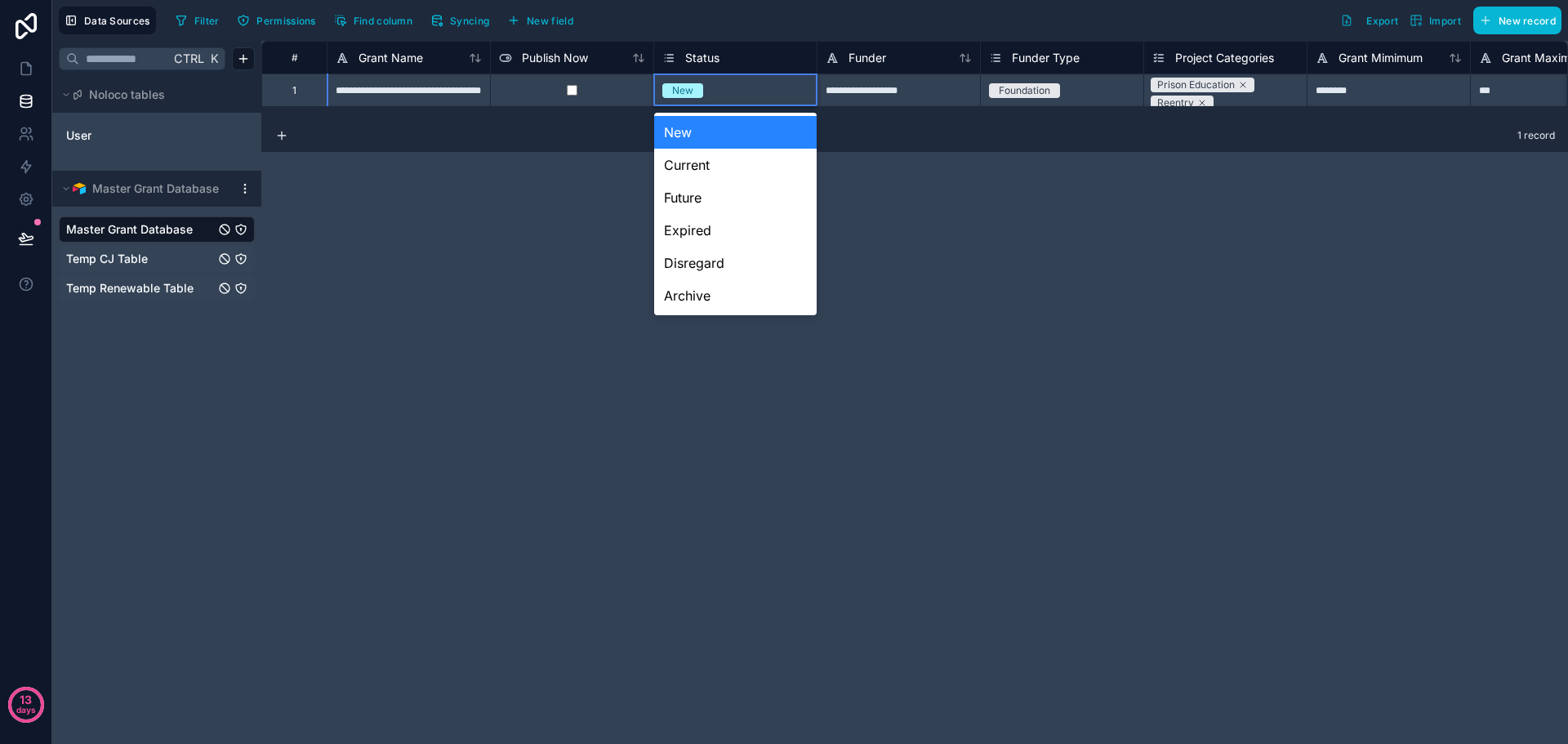
click at [757, 90] on div "New" at bounding box center [735, 90] width 162 height 18
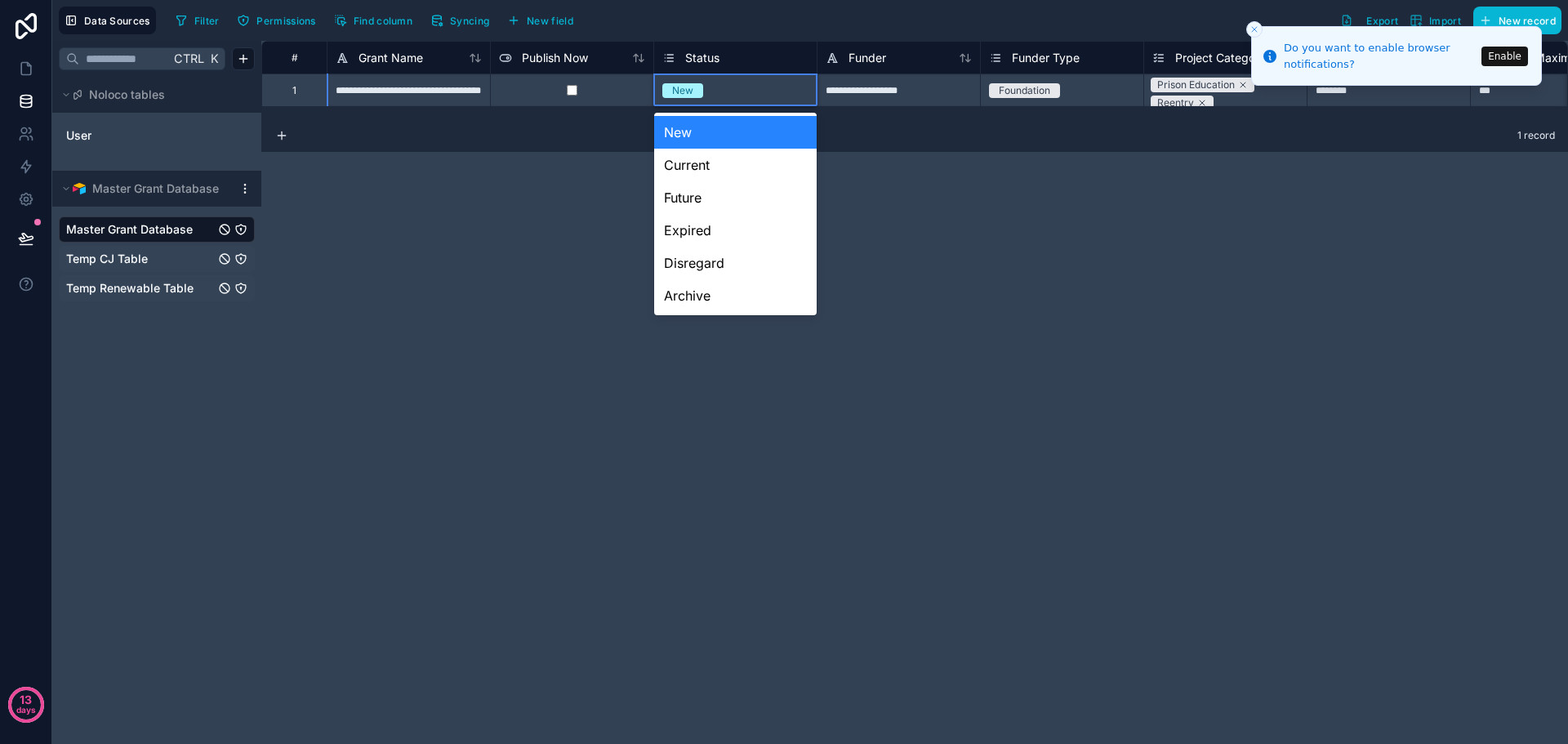
click at [1499, 55] on button "Enable" at bounding box center [1504, 56] width 47 height 19
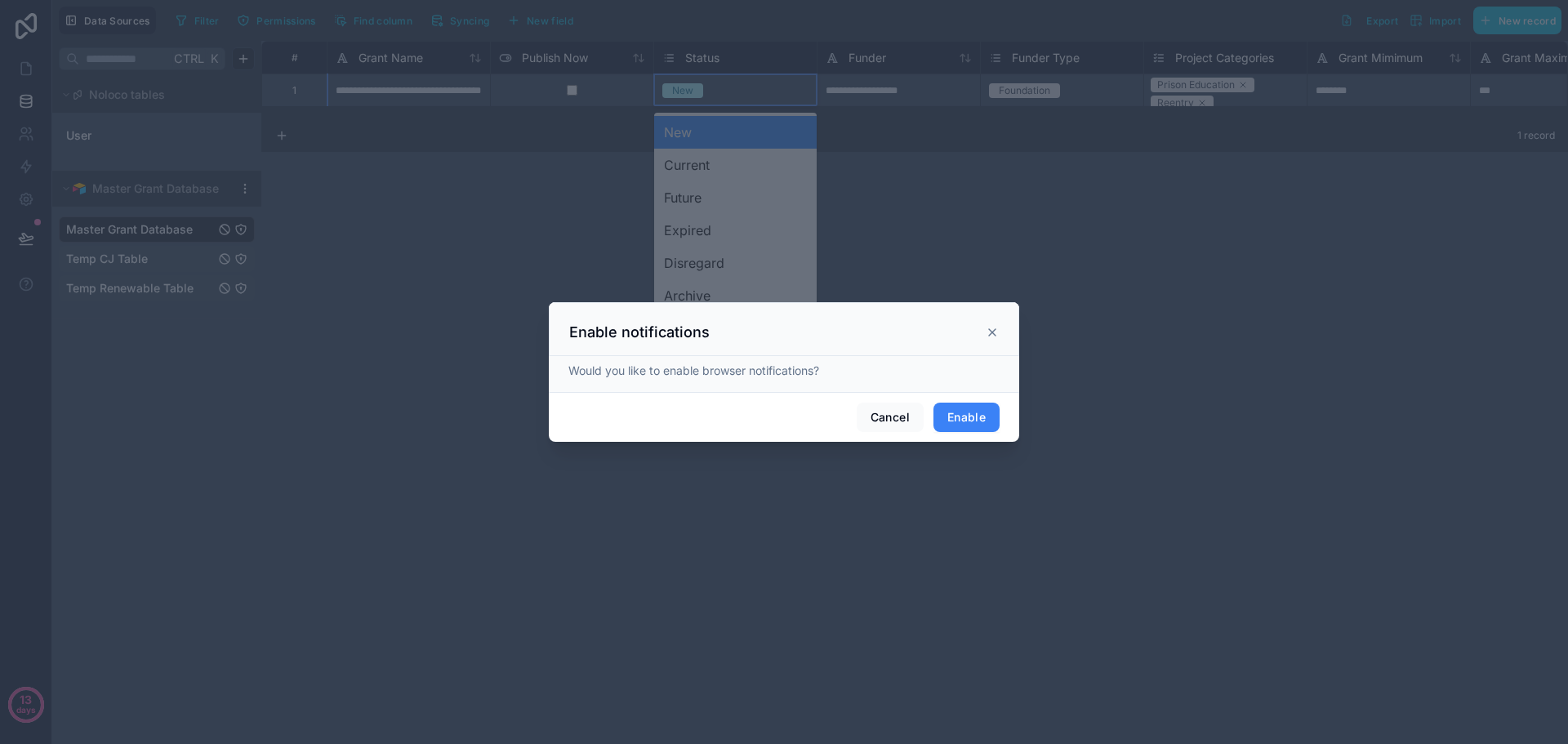
click at [968, 420] on button "Enable" at bounding box center [966, 418] width 66 height 29
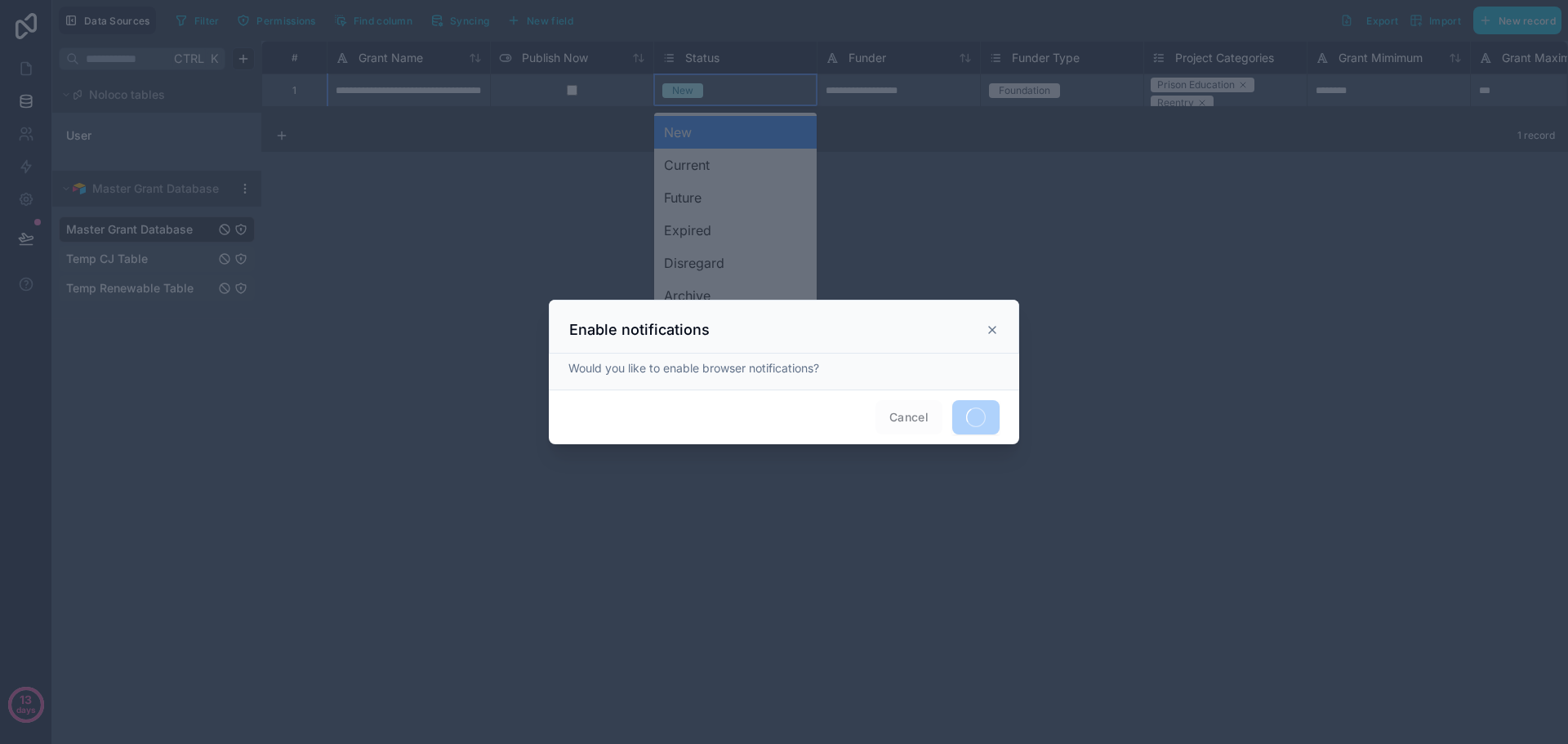
click at [901, 416] on span "Cancel" at bounding box center [908, 417] width 67 height 34
click at [989, 326] on icon at bounding box center [991, 329] width 13 height 13
click at [991, 326] on icon at bounding box center [991, 329] width 13 height 13
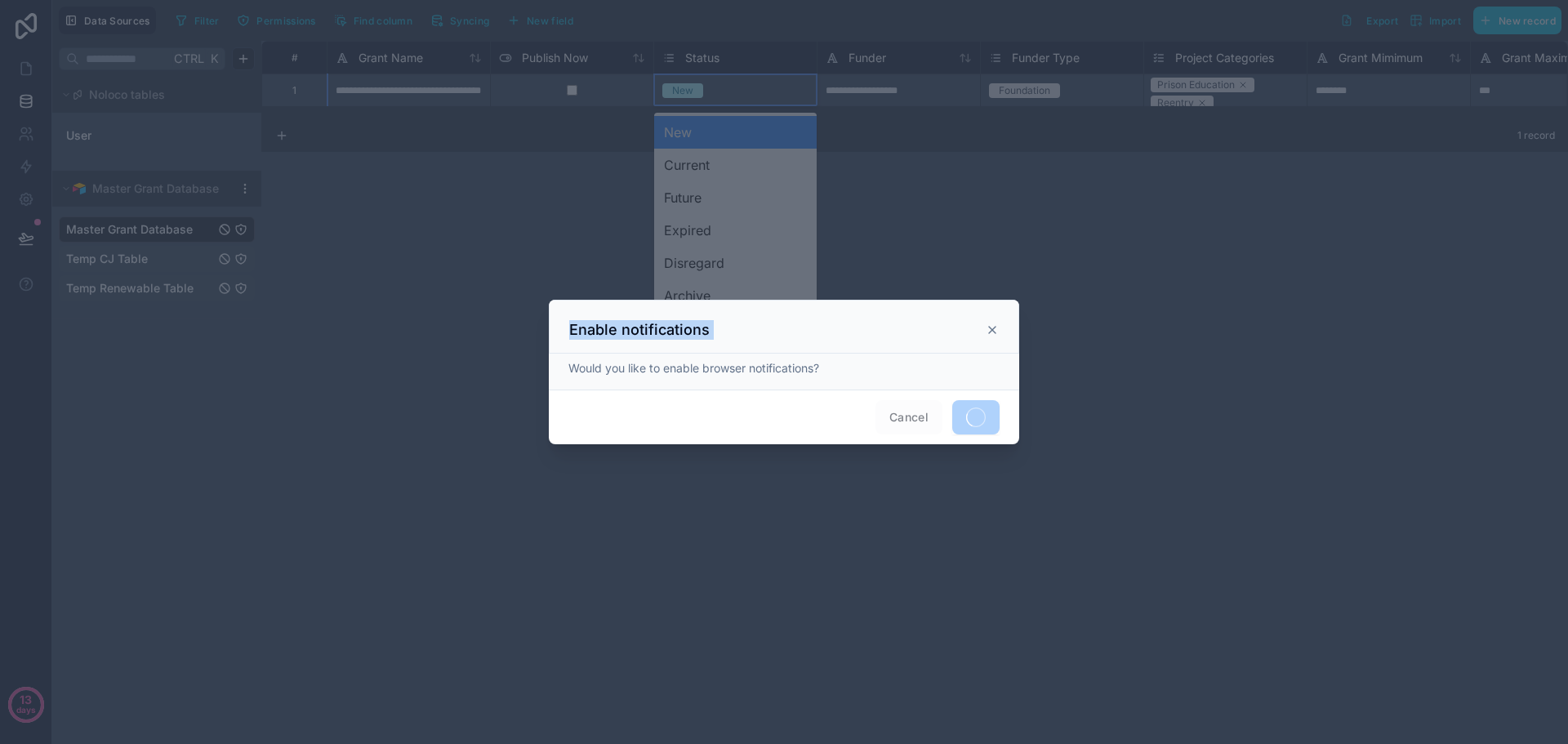
click at [991, 326] on icon at bounding box center [991, 329] width 13 height 13
click at [421, 259] on div at bounding box center [784, 372] width 1568 height 744
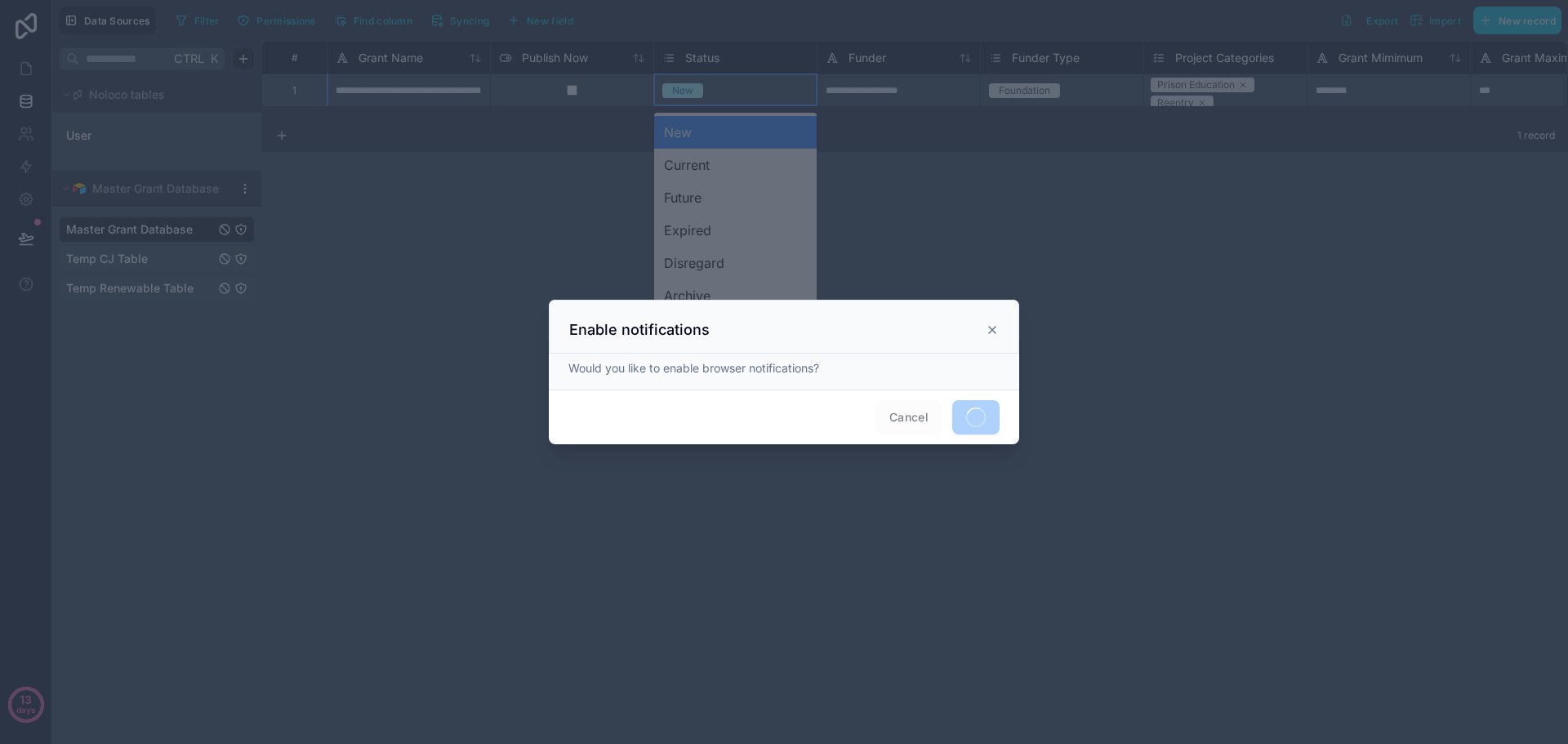
click at [369, 429] on div at bounding box center [784, 372] width 1568 height 744
click at [992, 333] on icon at bounding box center [991, 329] width 13 height 13
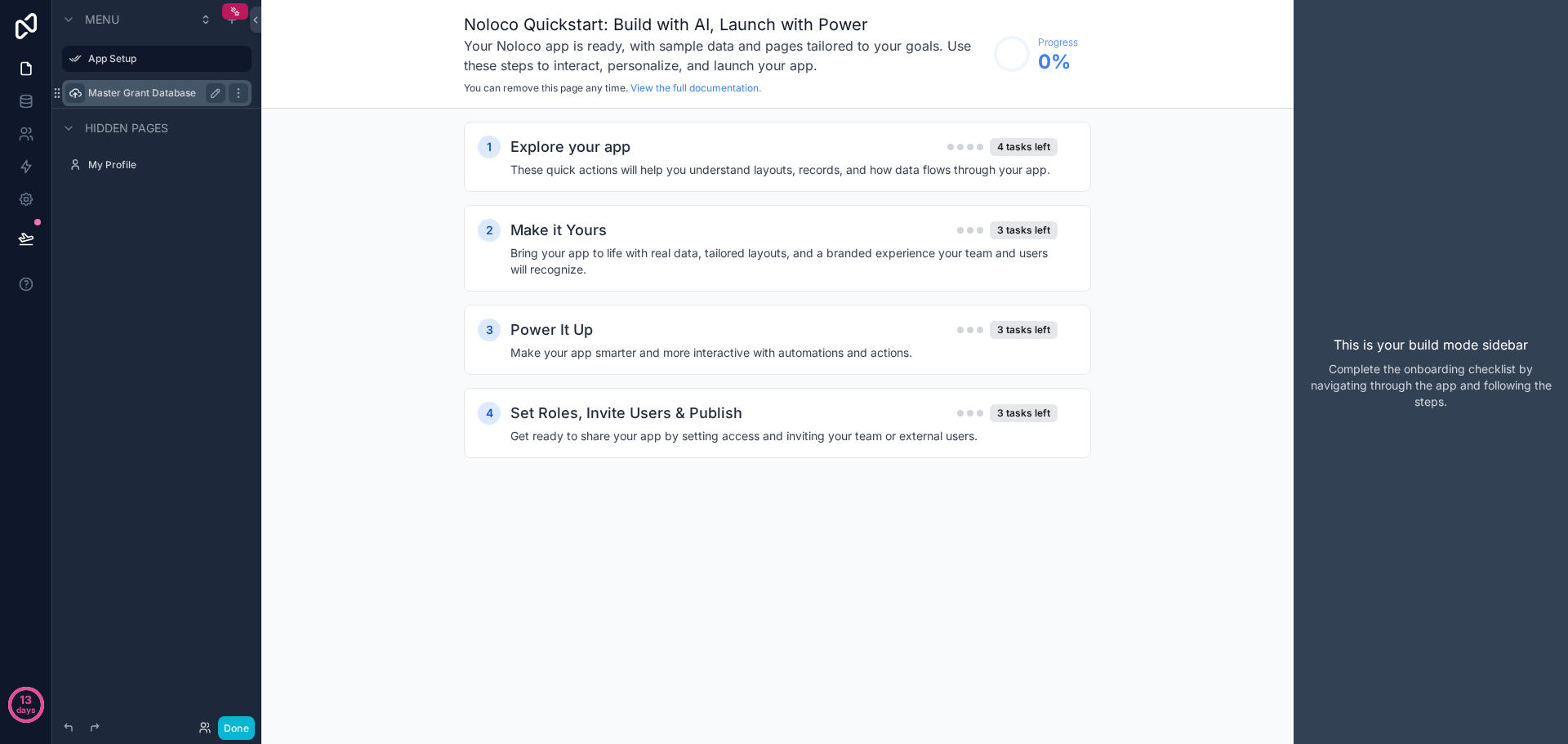
click at [75, 97] on icon "scrollable content" at bounding box center [75, 92] width 13 height 13
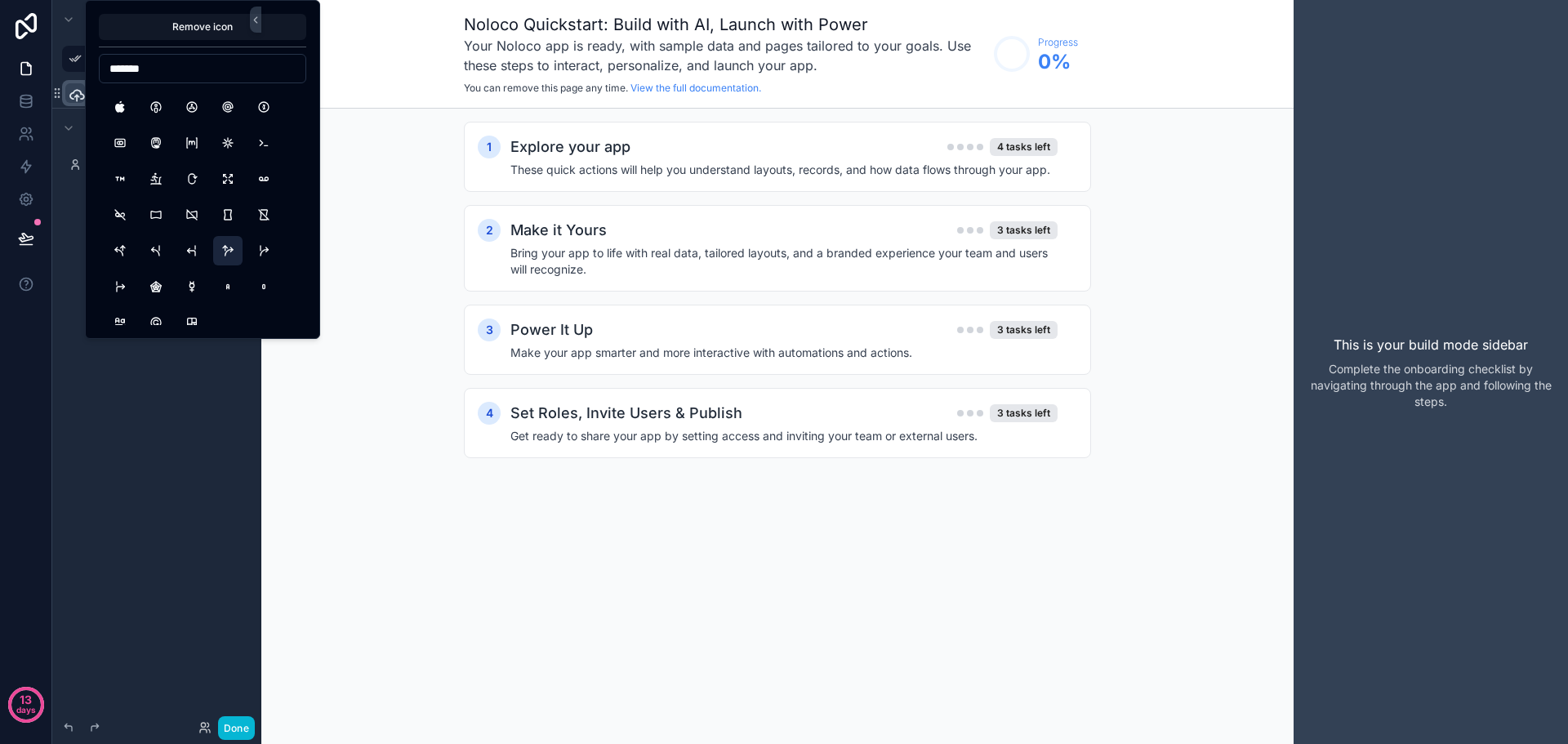
scroll to position [118, 0]
drag, startPoint x: 169, startPoint y: 64, endPoint x: 61, endPoint y: 59, distance: 108.1
click at [61, 59] on div "**********" at bounding box center [784, 372] width 1568 height 744
type input "*"
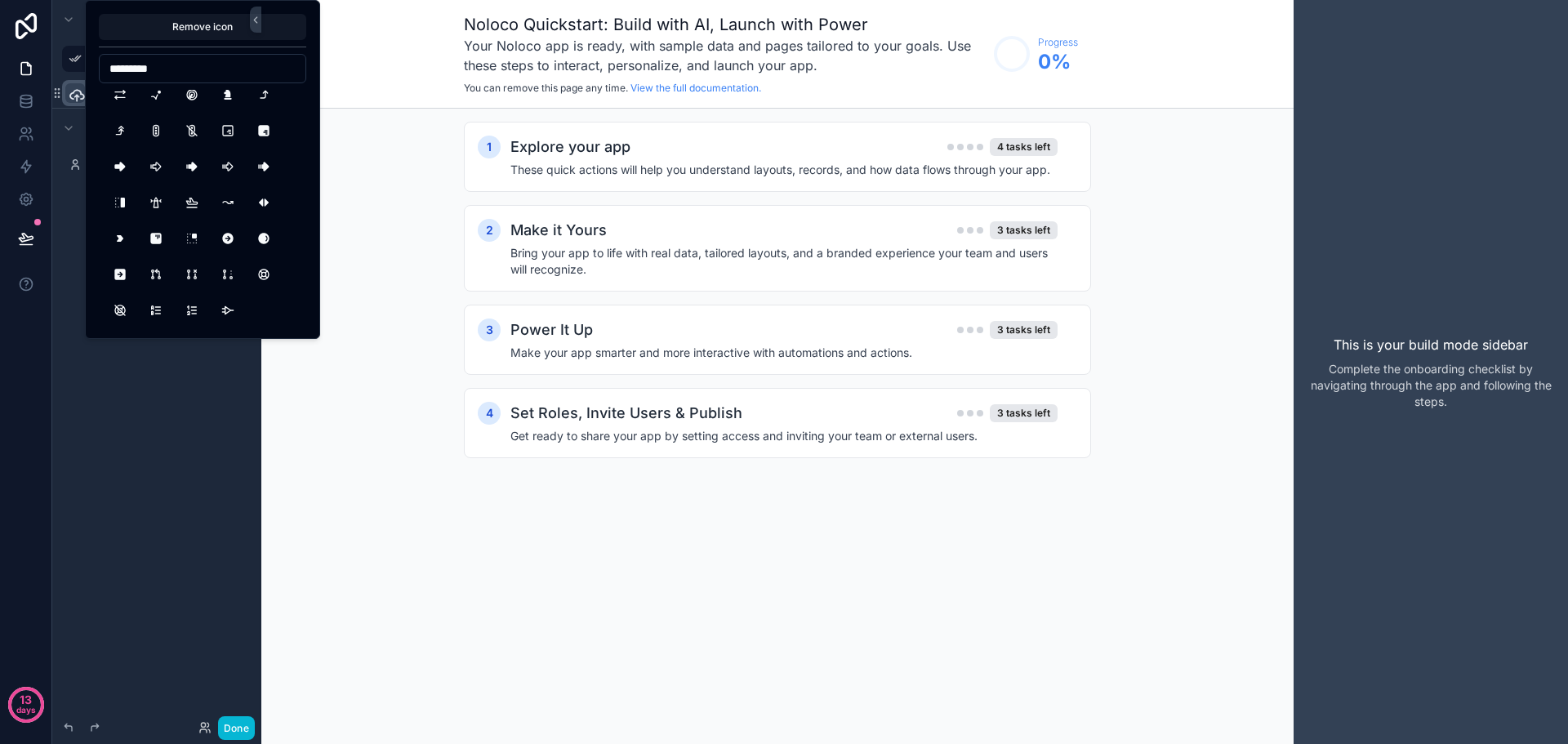
scroll to position [0, 0]
type input "*"
type input "***"
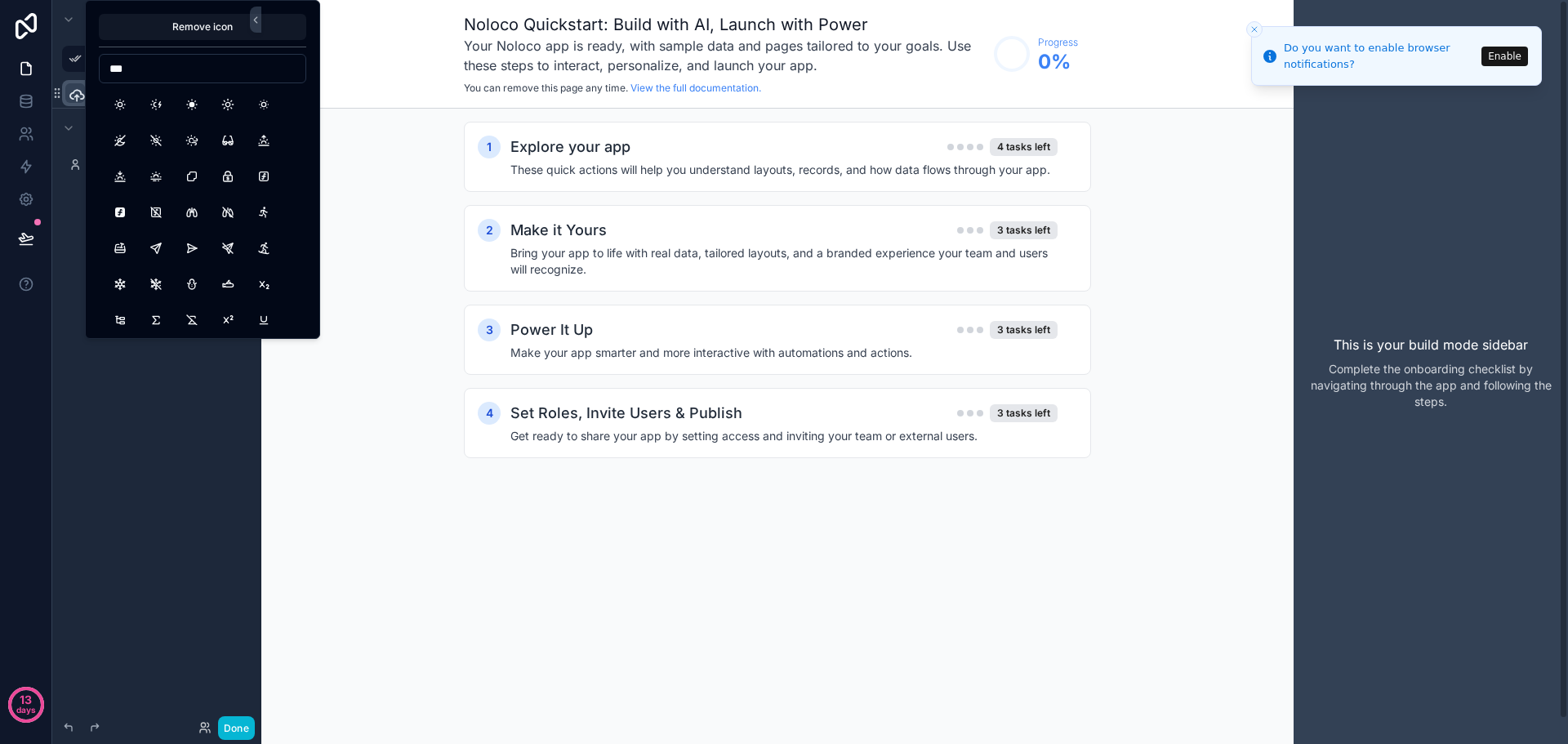
click at [1251, 27] on line "Close toast" at bounding box center [1253, 29] width 5 height 5
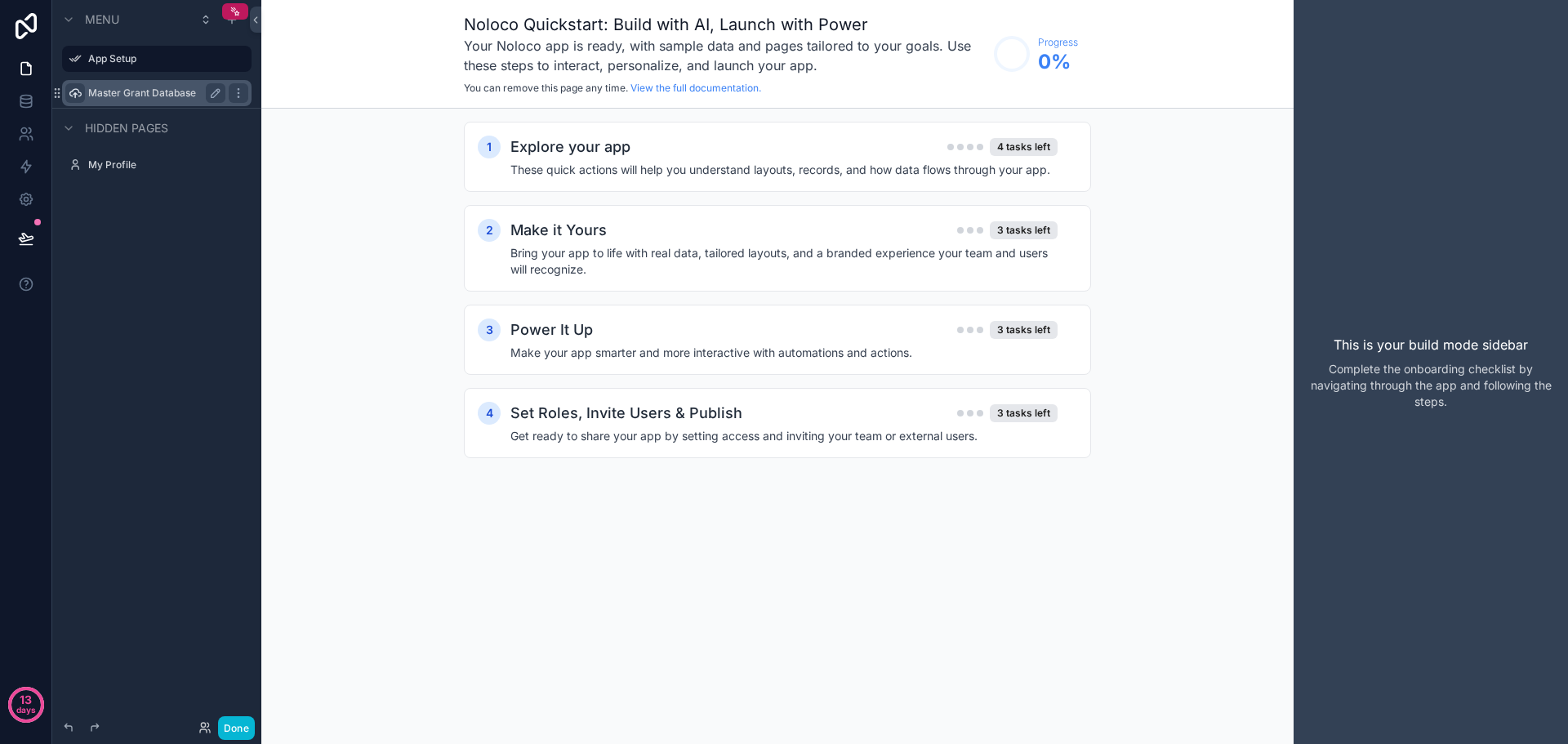
click at [72, 93] on icon "scrollable content" at bounding box center [75, 92] width 13 height 13
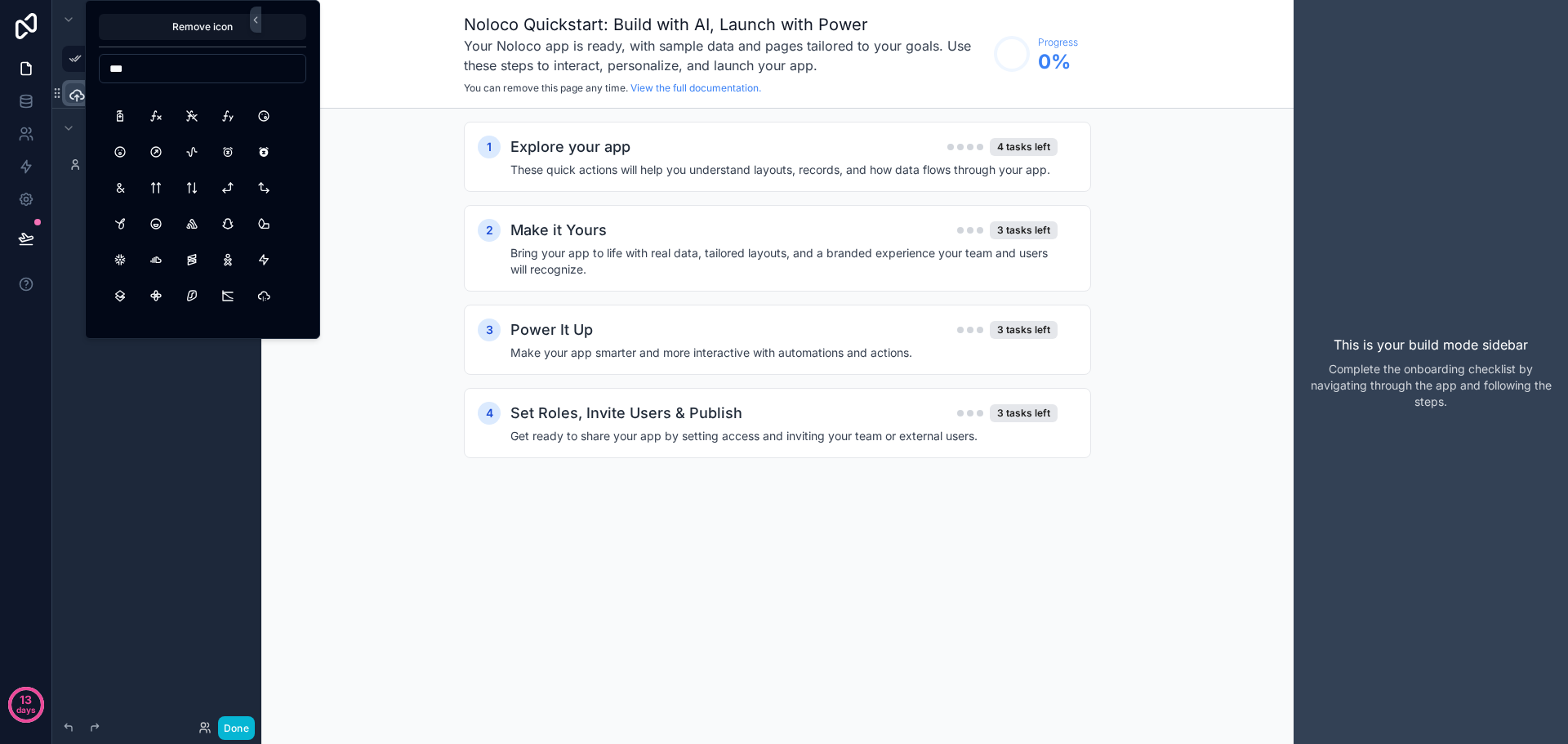
scroll to position [572, 0]
type input "***"
click at [121, 251] on button "BrandSnowflake" at bounding box center [119, 252] width 29 height 29
click at [178, 422] on div "**********" at bounding box center [156, 362] width 209 height 725
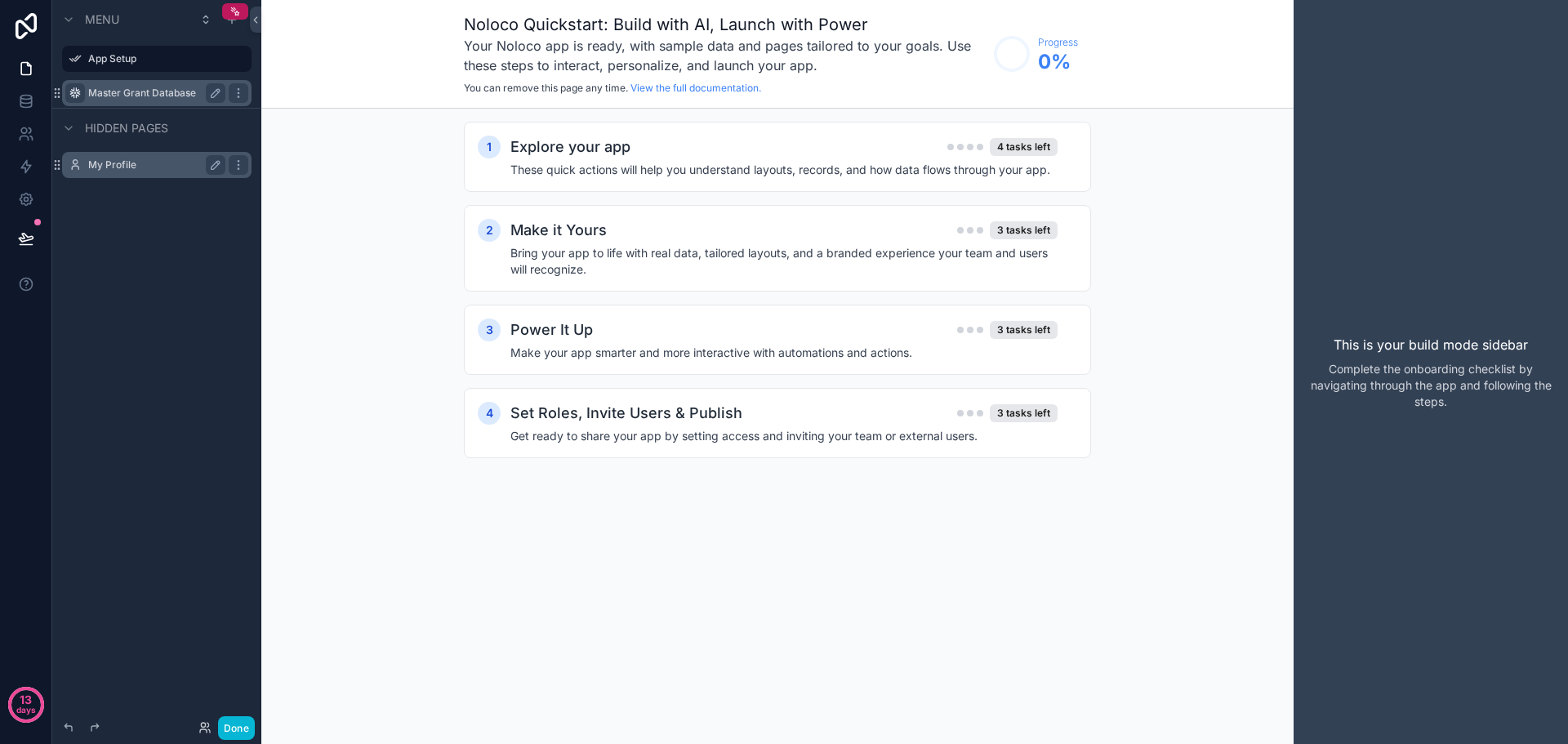
click at [108, 166] on label "My Profile" at bounding box center [153, 164] width 131 height 13
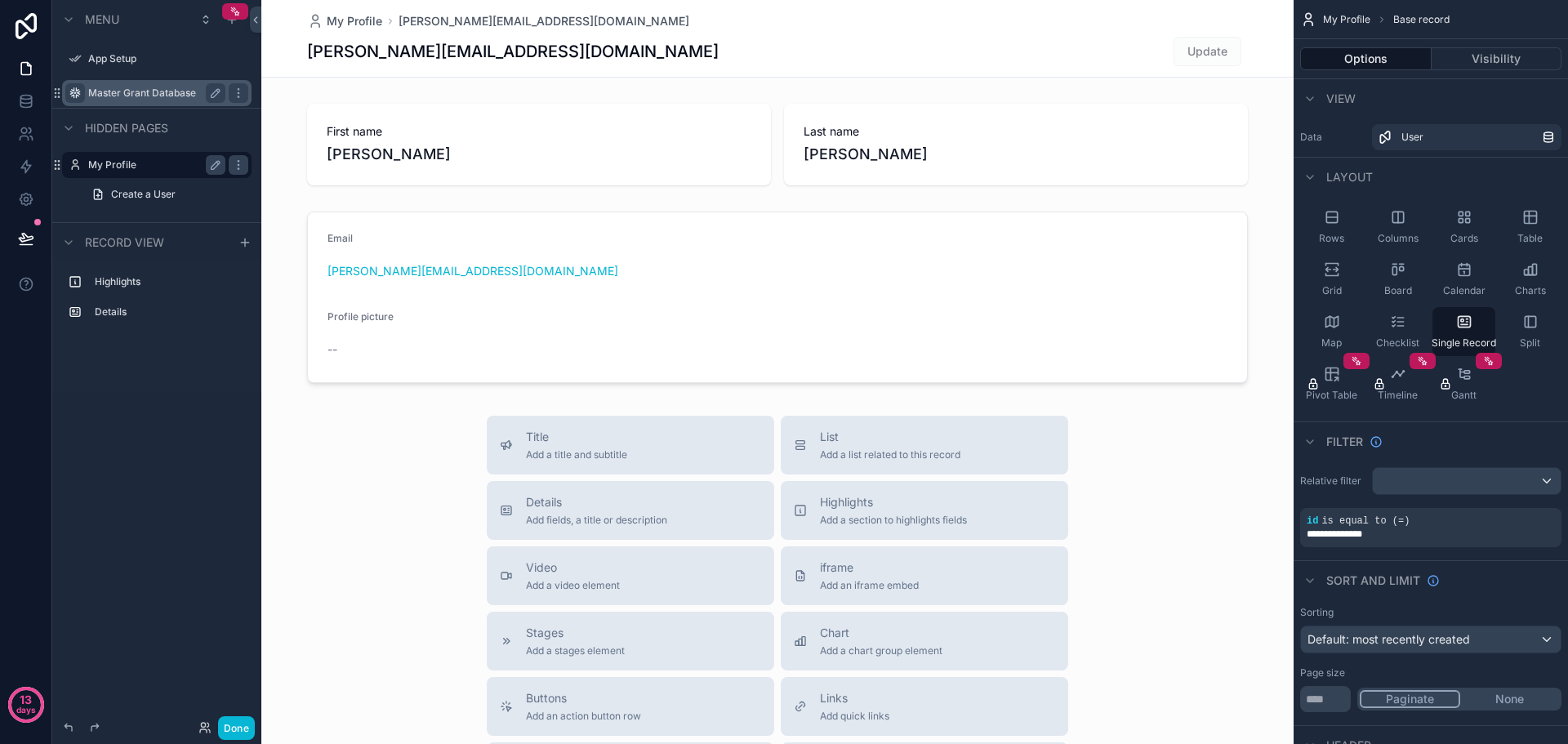
click at [330, 321] on div "scrollable content" at bounding box center [777, 563] width 1032 height 1128
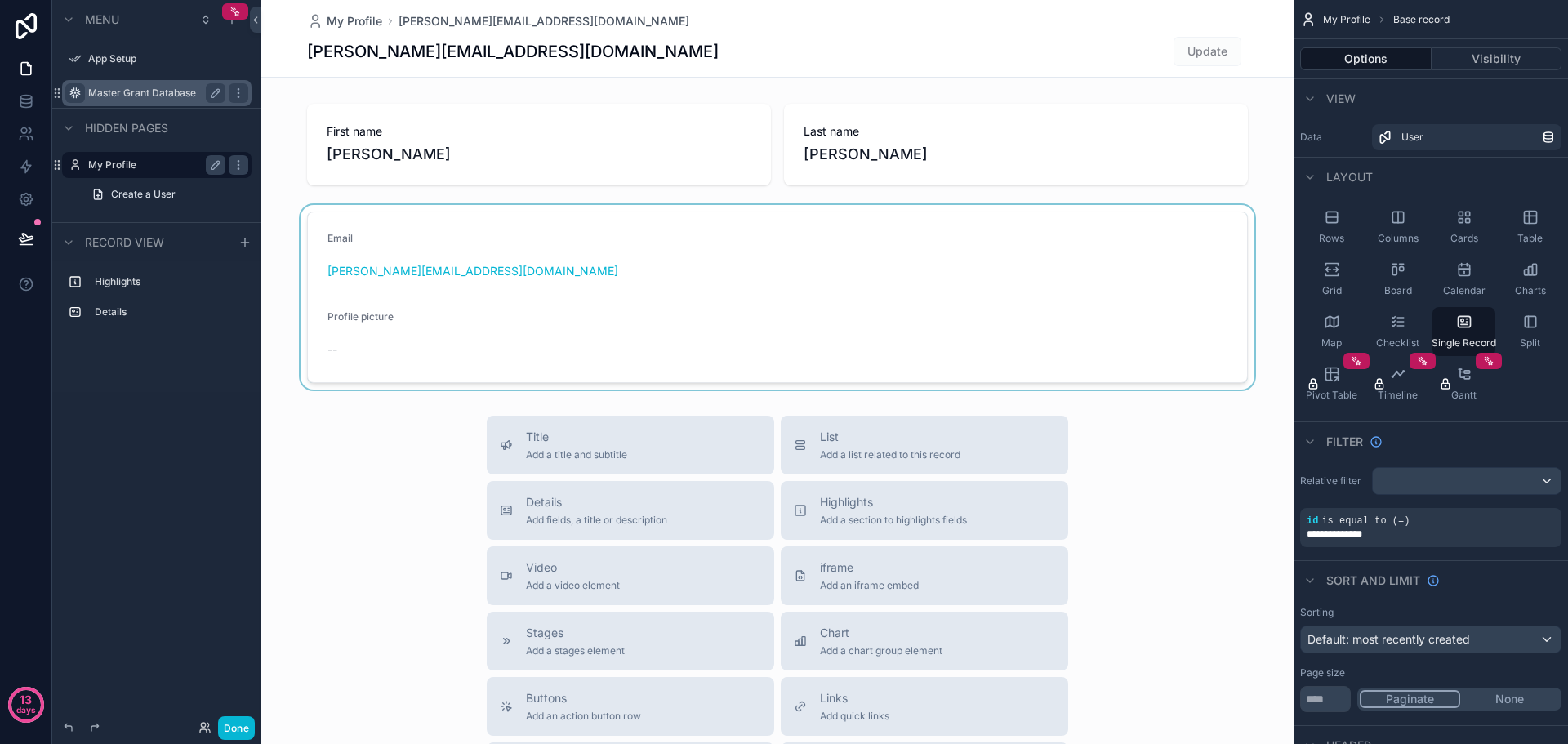
click at [333, 347] on div "scrollable content" at bounding box center [777, 297] width 1032 height 185
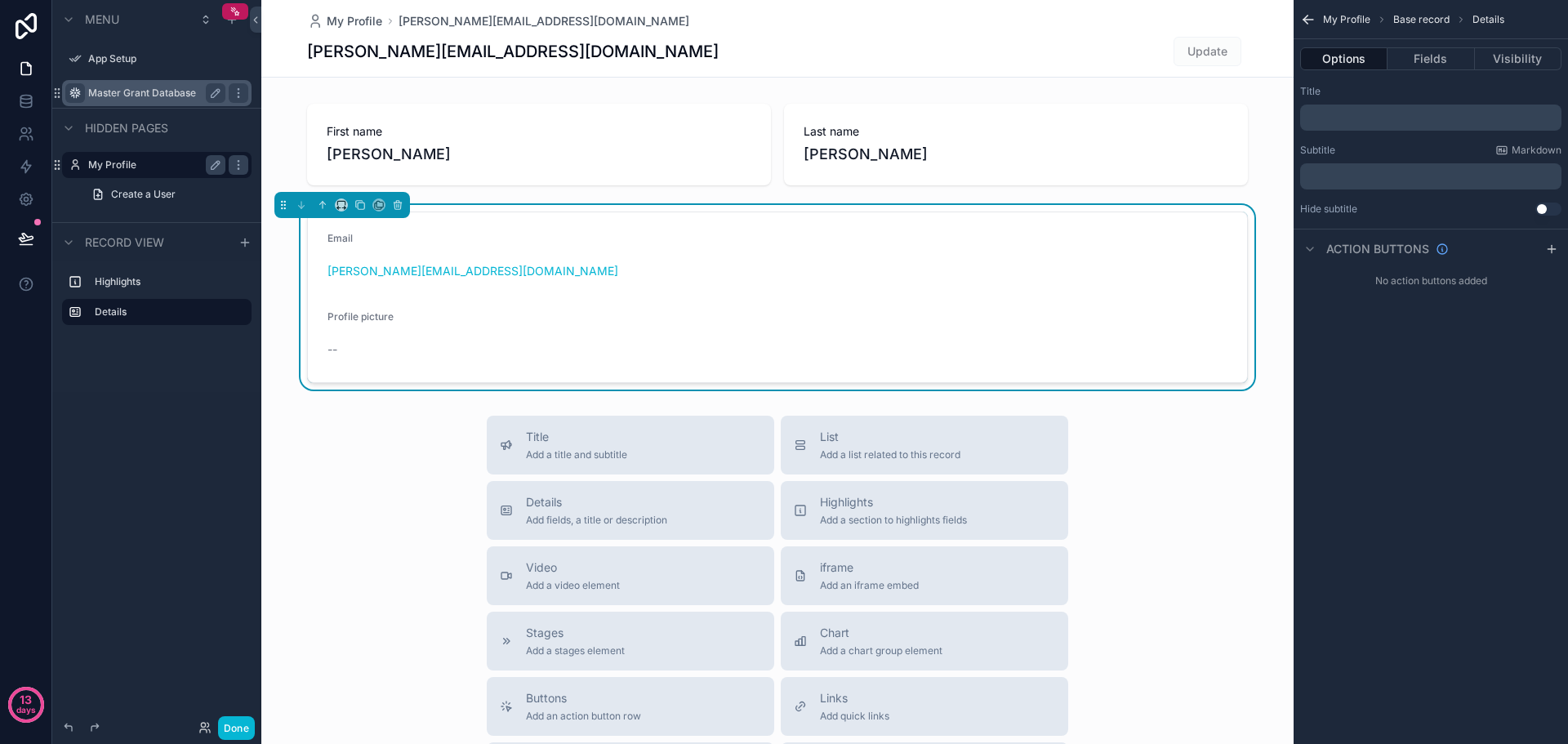
click at [333, 347] on div "--" at bounding box center [435, 350] width 216 height 17
click at [395, 469] on div "Title Add a title and subtitle List Add a list related to this record Details A…" at bounding box center [777, 706] width 1032 height 582
click at [351, 512] on div "Title Add a title and subtitle List Add a list related to this record Details A…" at bounding box center [777, 706] width 1032 height 582
click at [342, 501] on div "Title Add a title and subtitle List Add a list related to this record Details A…" at bounding box center [777, 706] width 1032 height 582
click at [334, 317] on span "Profile picture" at bounding box center [360, 317] width 66 height 13
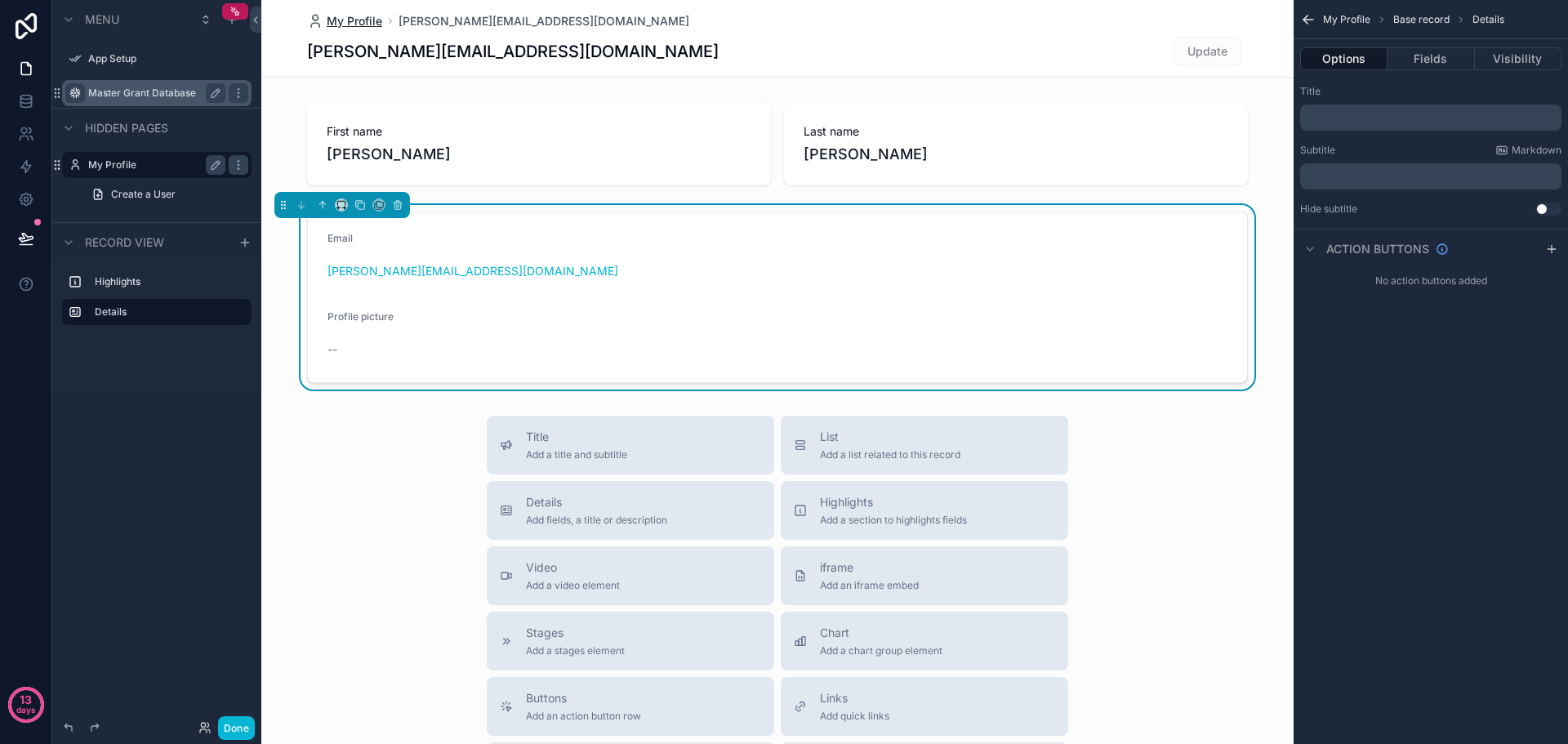
click at [307, 23] on icon "scrollable content" at bounding box center [315, 20] width 17 height 17
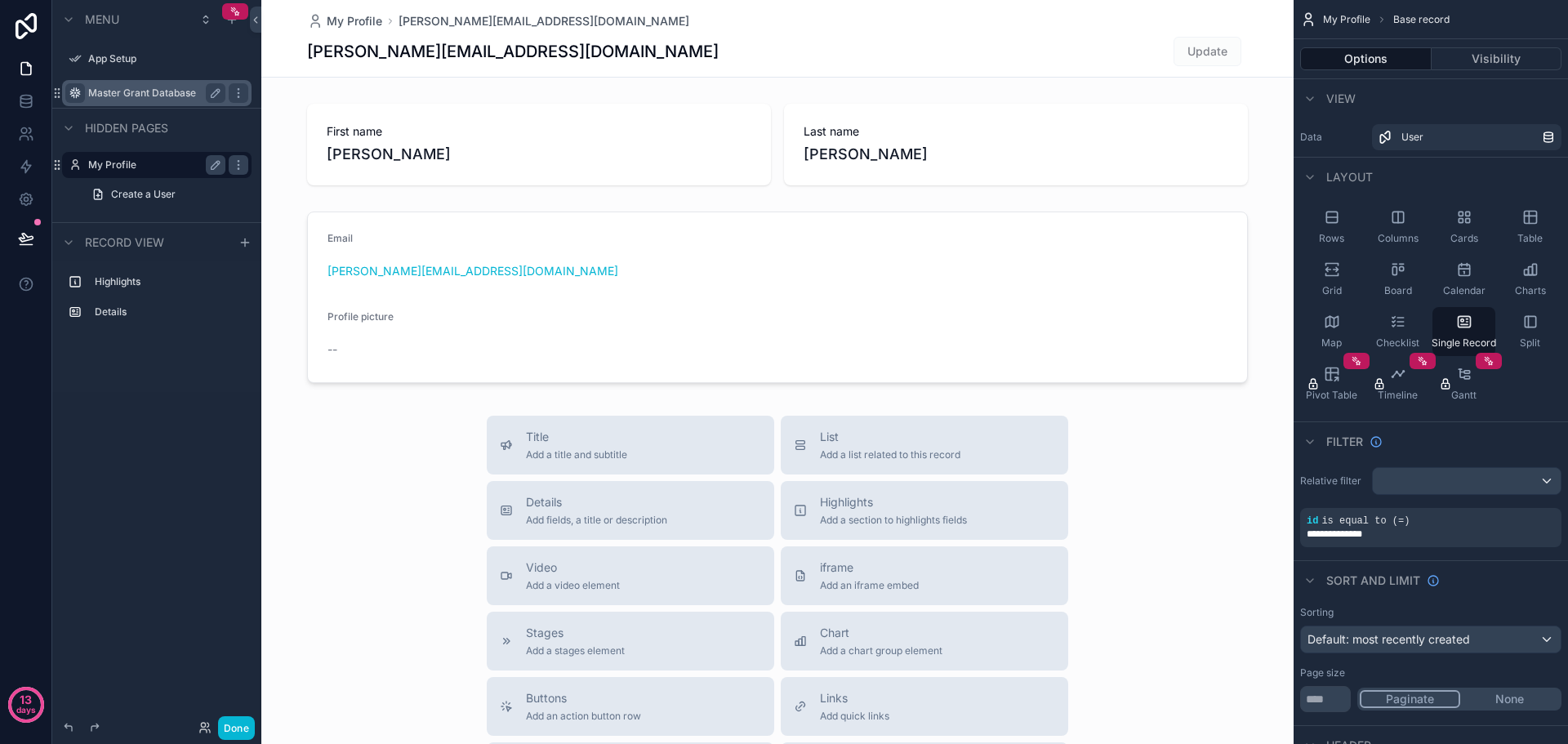
click at [124, 92] on label "Master Grant Database" at bounding box center [153, 92] width 131 height 13
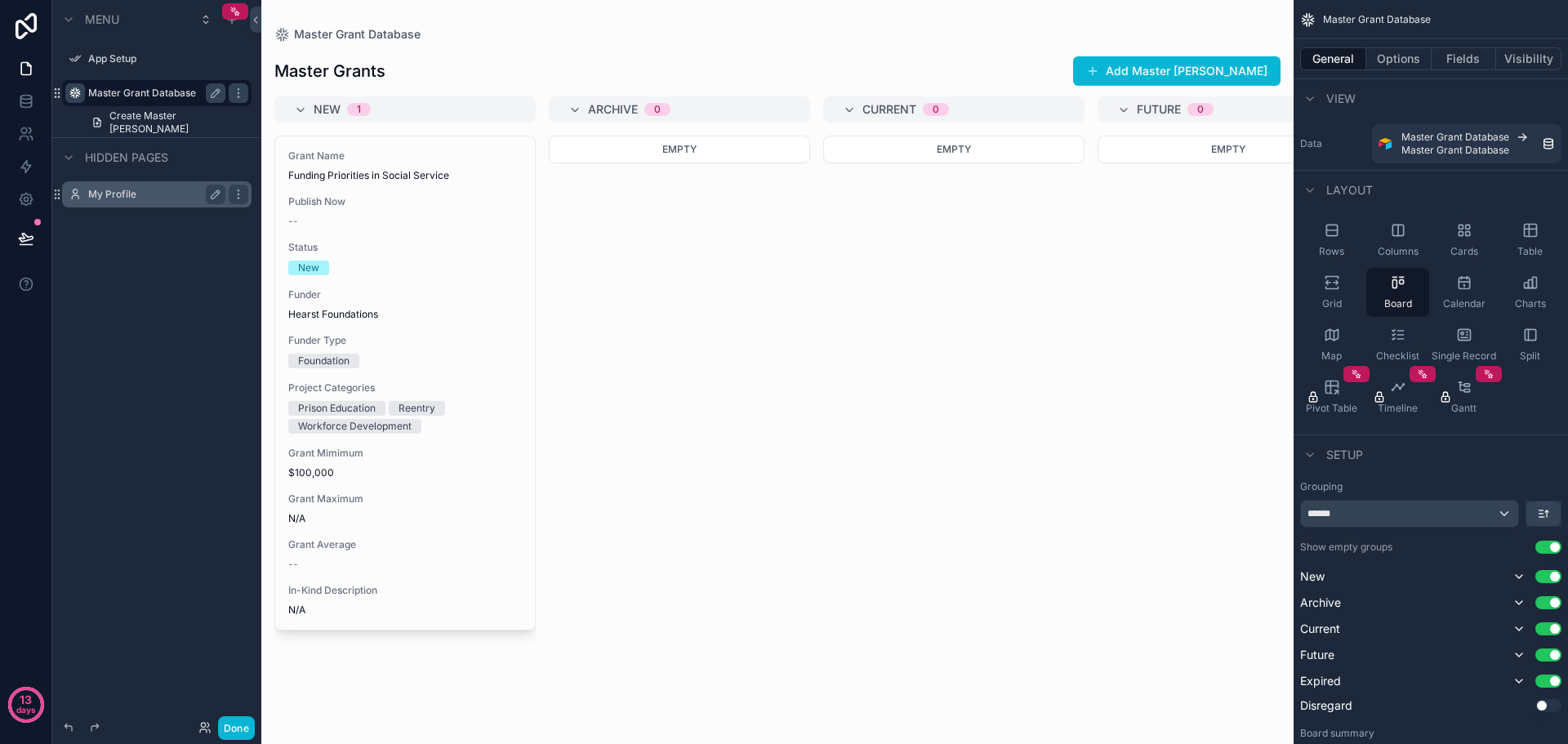
drag, startPoint x: 552, startPoint y: 720, endPoint x: 833, endPoint y: 722, distance: 281.0
click at [833, 722] on div "scrollable content" at bounding box center [777, 372] width 1032 height 744
click at [20, 104] on icon at bounding box center [25, 104] width 11 height 7
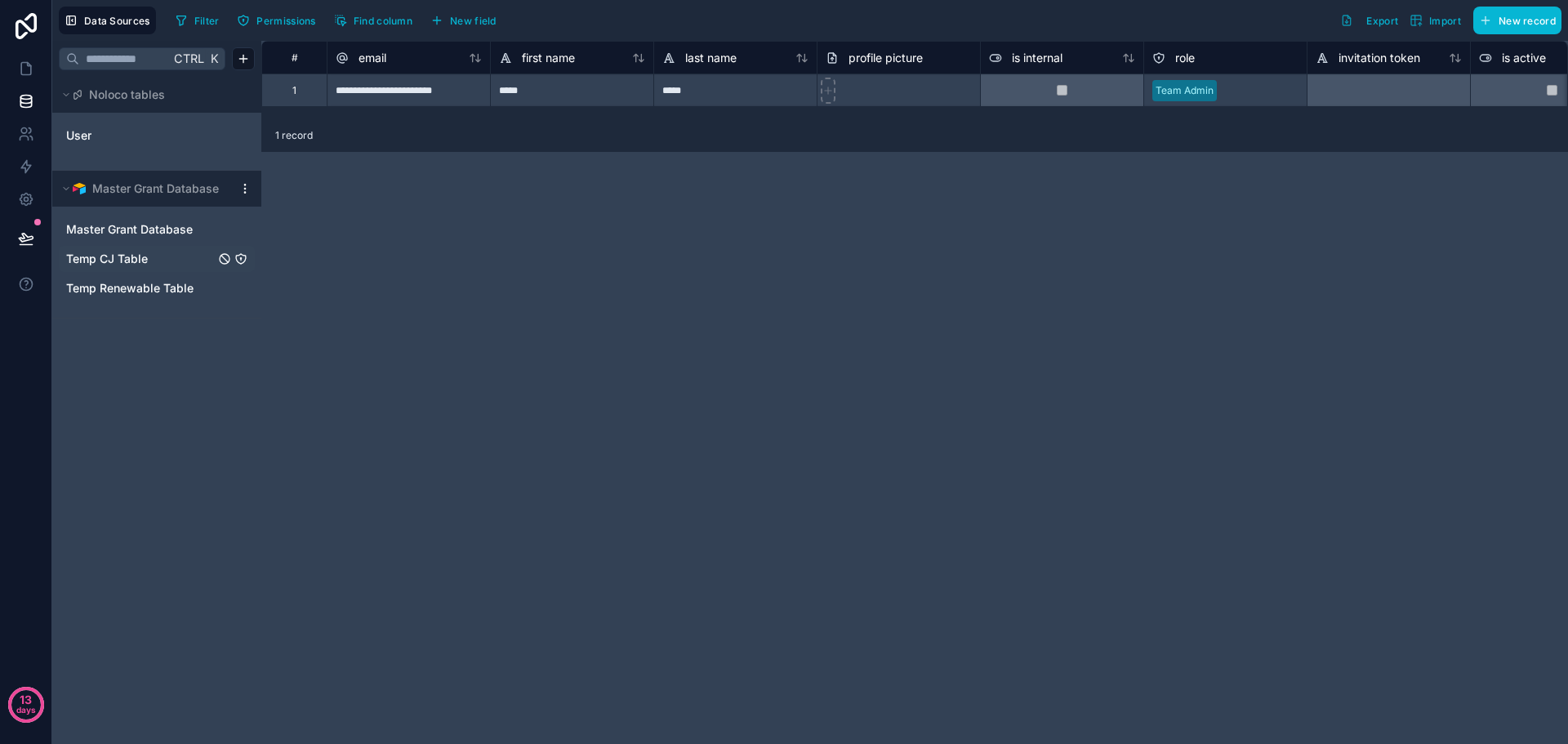
click at [87, 259] on span "Temp CJ Table" at bounding box center [107, 258] width 82 height 17
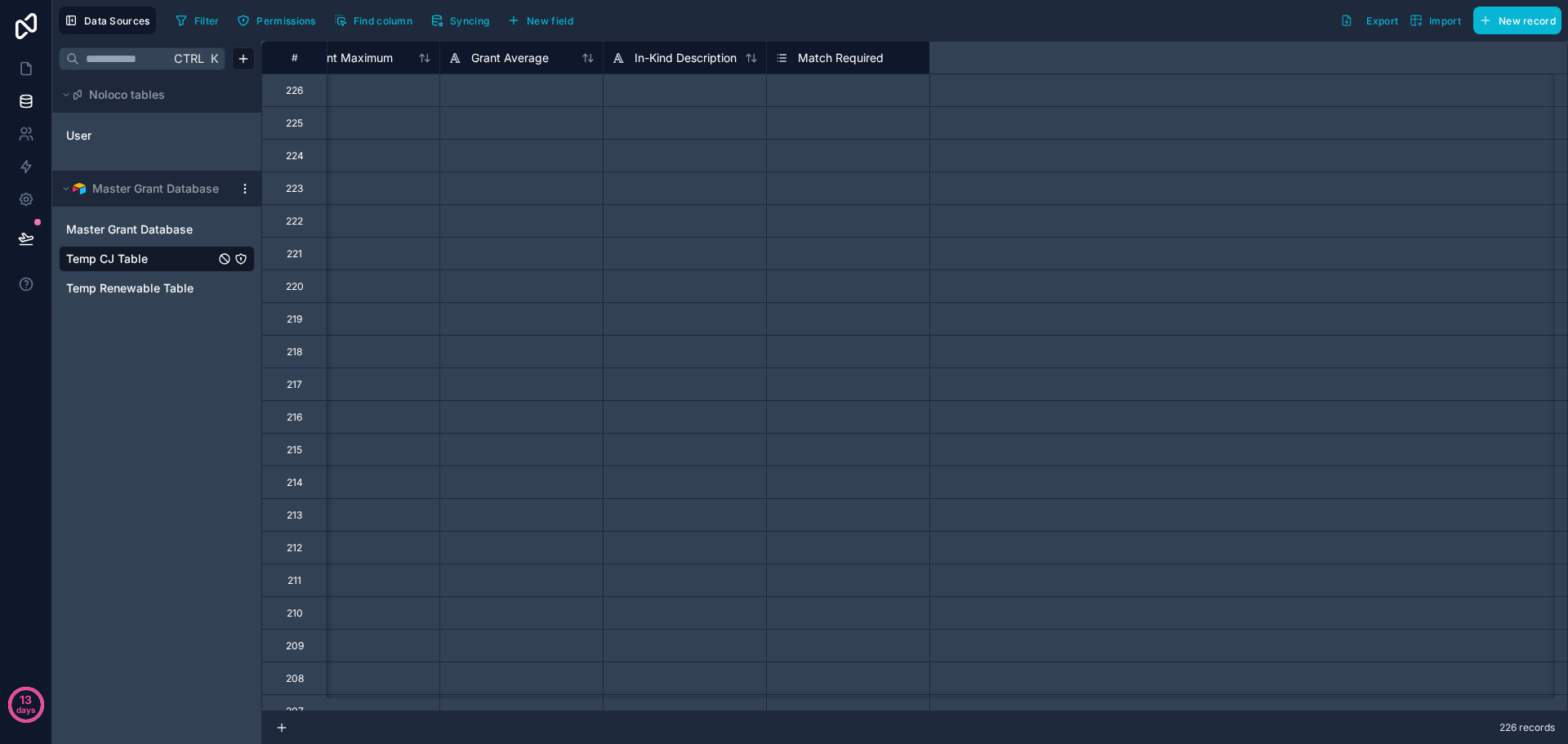
scroll to position [0, 808]
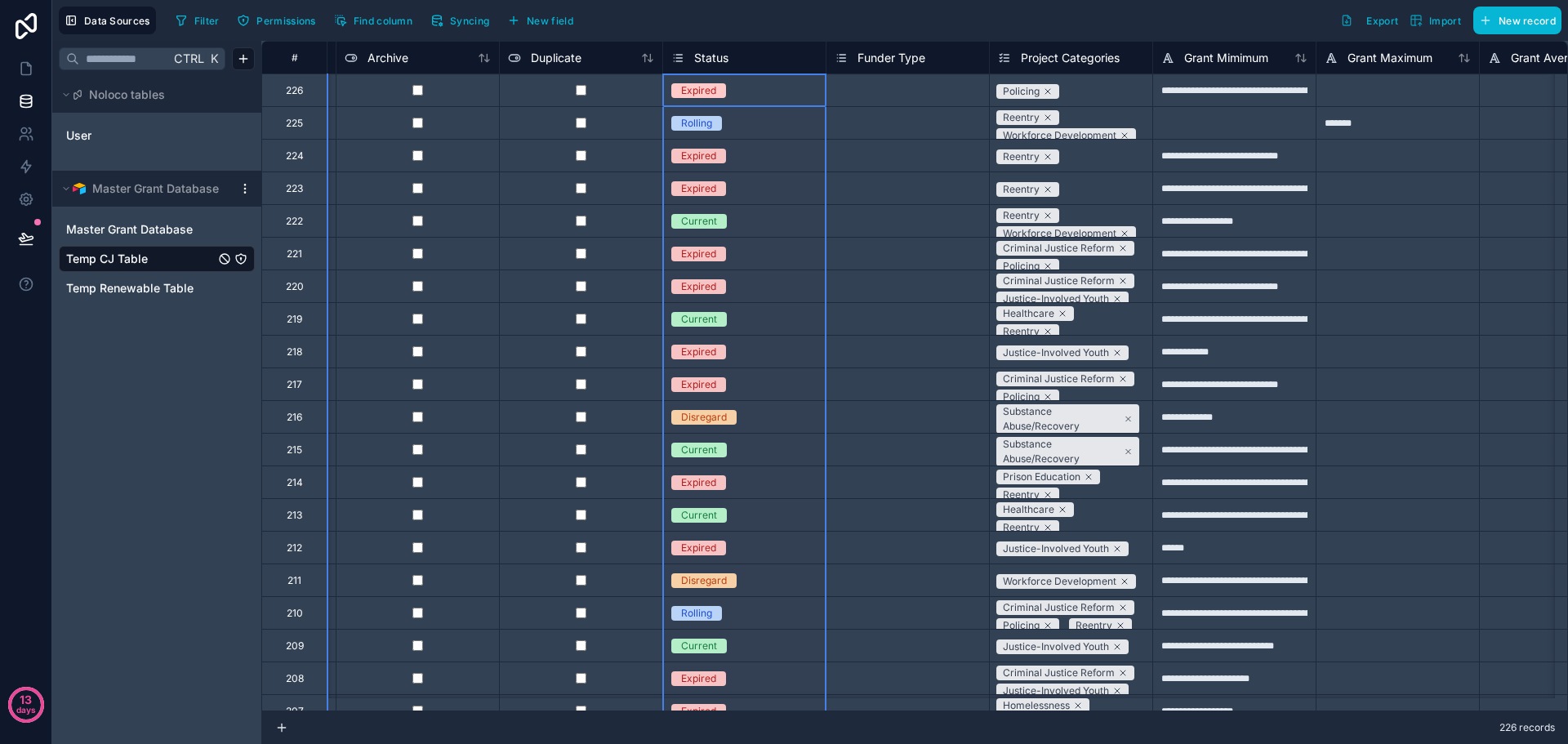
click at [747, 55] on div "Status" at bounding box center [744, 58] width 147 height 19
click at [750, 62] on div "Status" at bounding box center [744, 58] width 147 height 19
click at [749, 64] on div "Status" at bounding box center [744, 58] width 147 height 19
click at [156, 429] on div "Ctrl K Noloco tables User Master Grant Database Master Grant Database Temp CJ T…" at bounding box center [156, 392] width 209 height 703
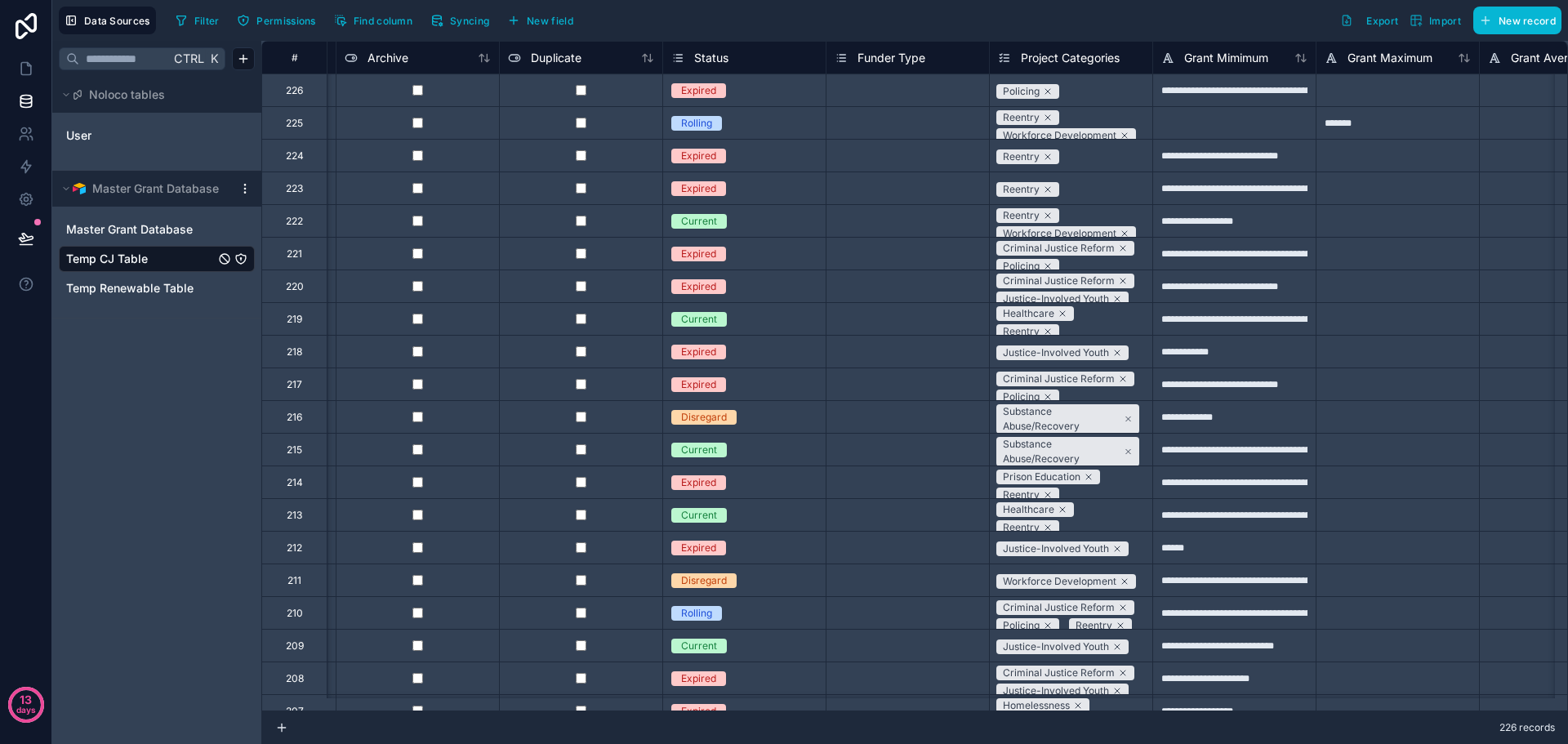
drag, startPoint x: 150, startPoint y: 263, endPoint x: 85, endPoint y: 403, distance: 154.4
click at [85, 403] on div "Ctrl K Noloco tables User Master Grant Database Master Grant Database Temp CJ T…" at bounding box center [156, 392] width 209 height 703
click at [154, 290] on span "Temp Renewable Table" at bounding box center [129, 287] width 127 height 17
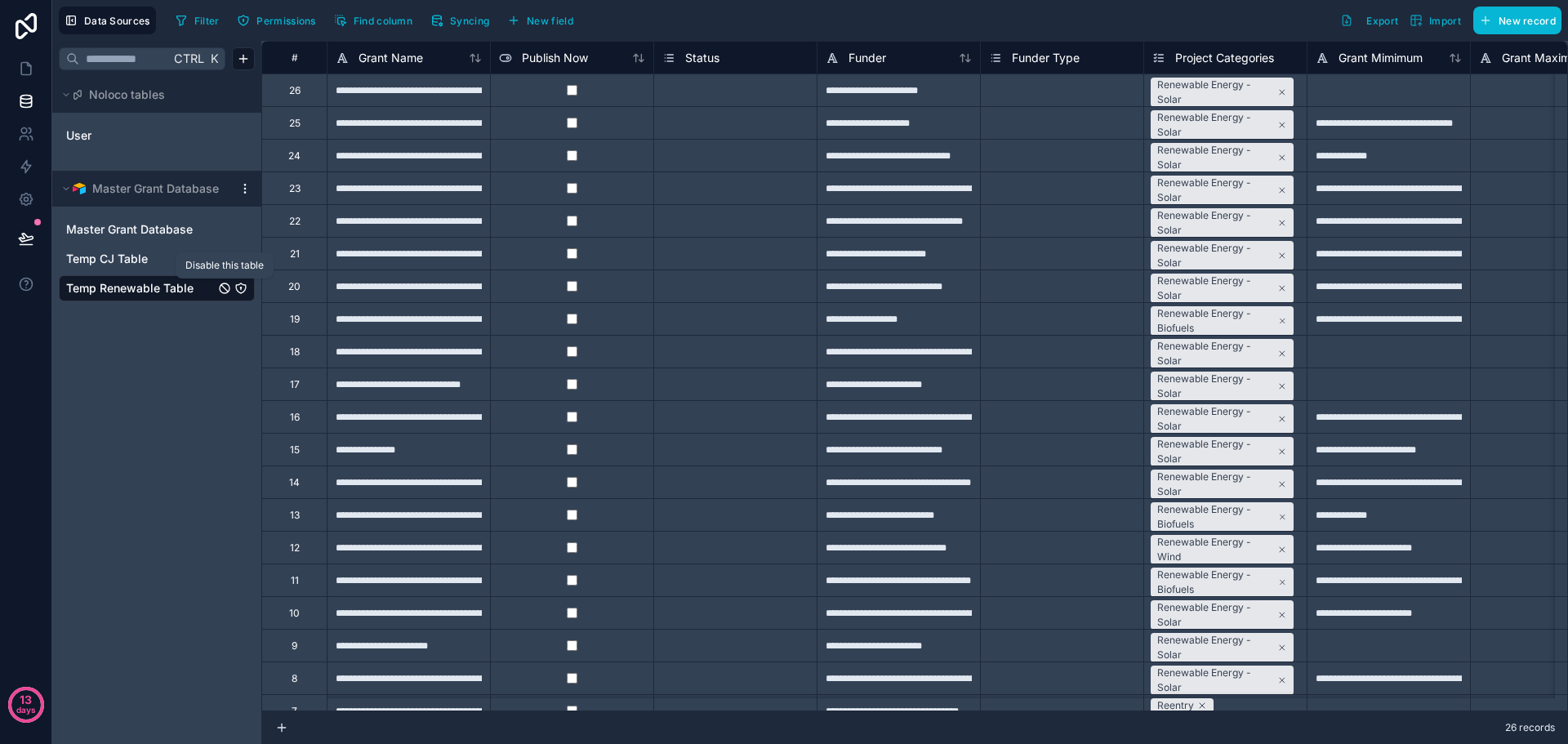
click at [223, 293] on icon "Temp Renewable Table" at bounding box center [224, 288] width 10 height 10
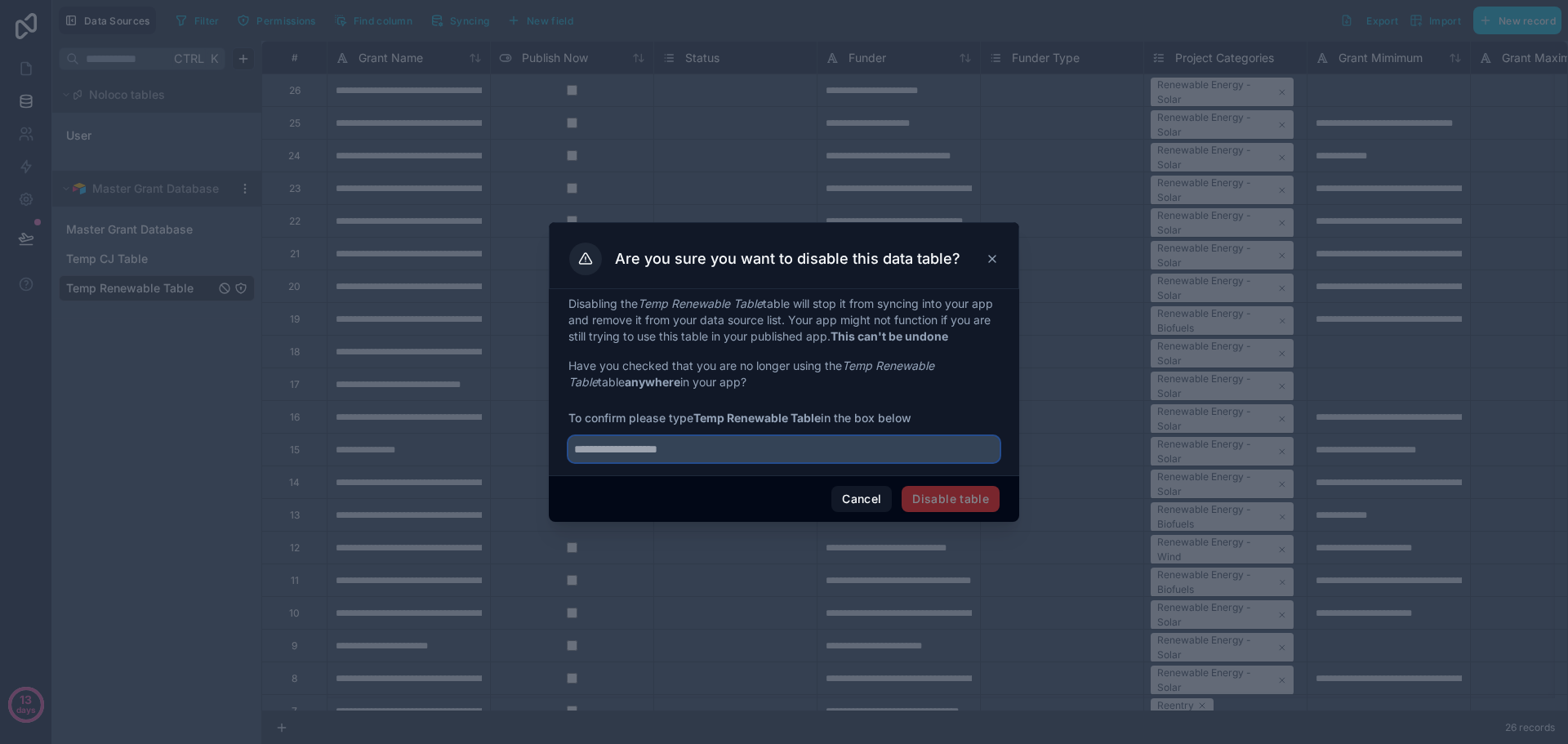
click at [690, 450] on input "text" at bounding box center [784, 449] width 431 height 26
type input "**********"
click at [942, 505] on button "Disable table" at bounding box center [950, 498] width 98 height 26
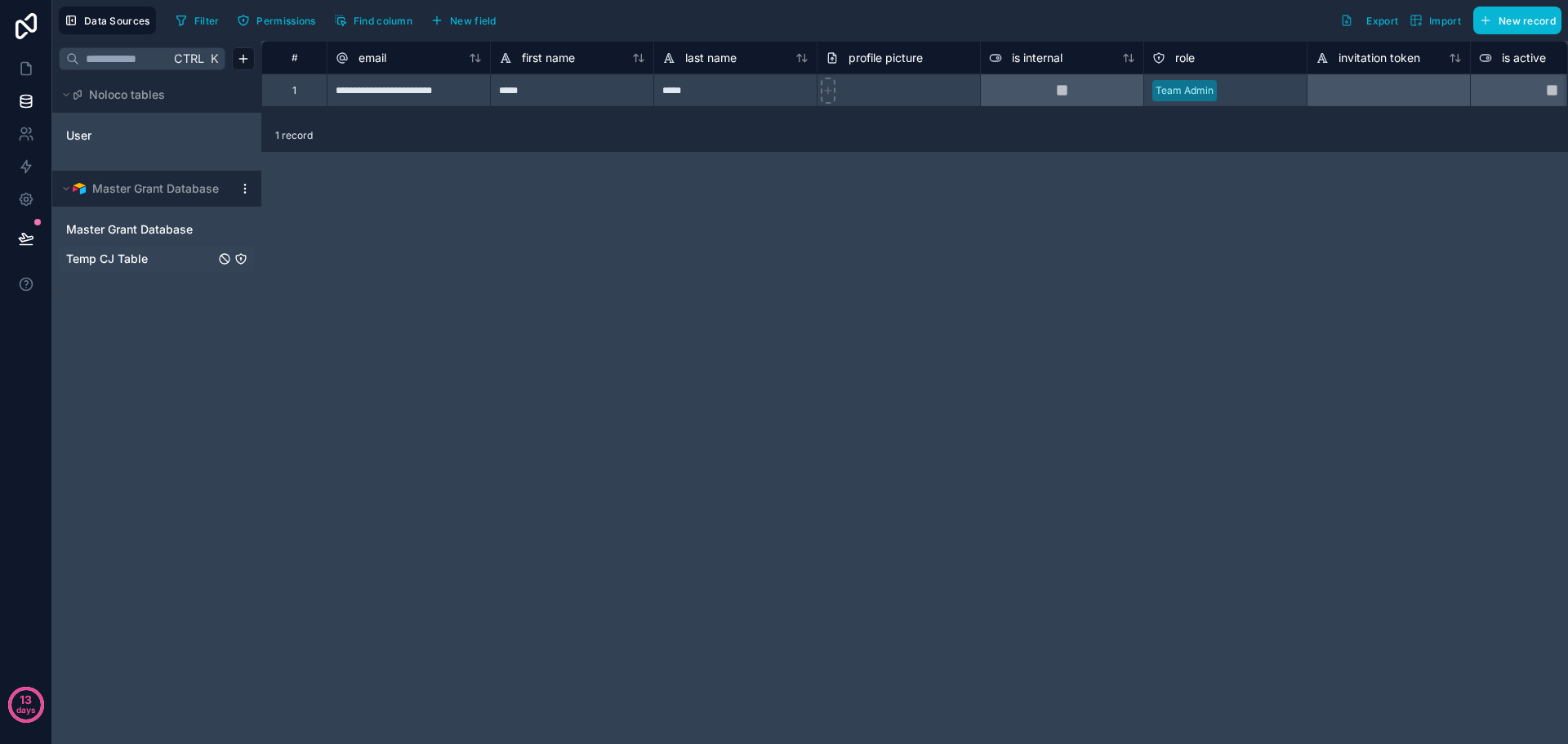
drag, startPoint x: 131, startPoint y: 254, endPoint x: 134, endPoint y: 271, distance: 17.3
click at [131, 254] on span "Temp CJ Table" at bounding box center [107, 258] width 82 height 17
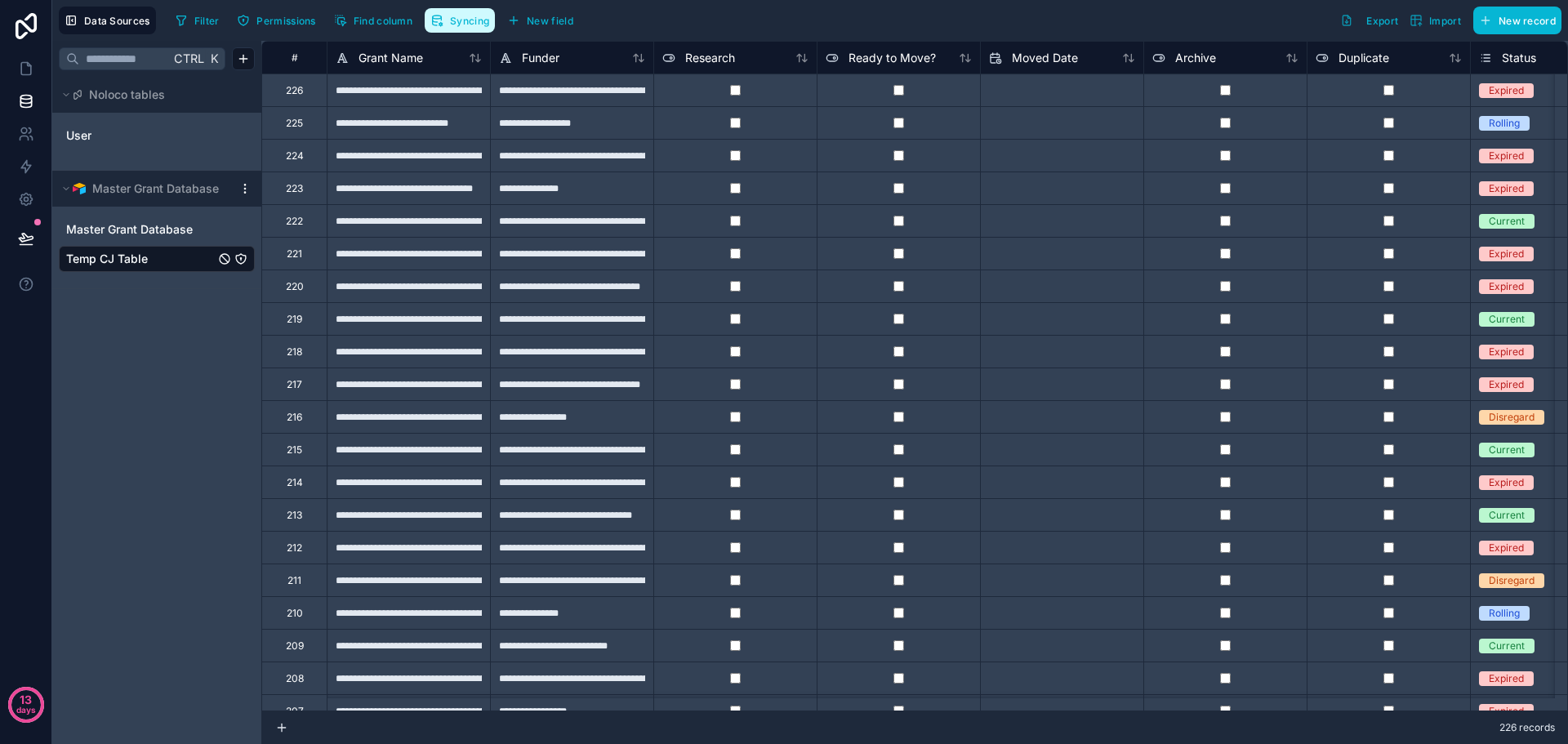
click at [474, 21] on span "Syncing" at bounding box center [469, 20] width 39 height 13
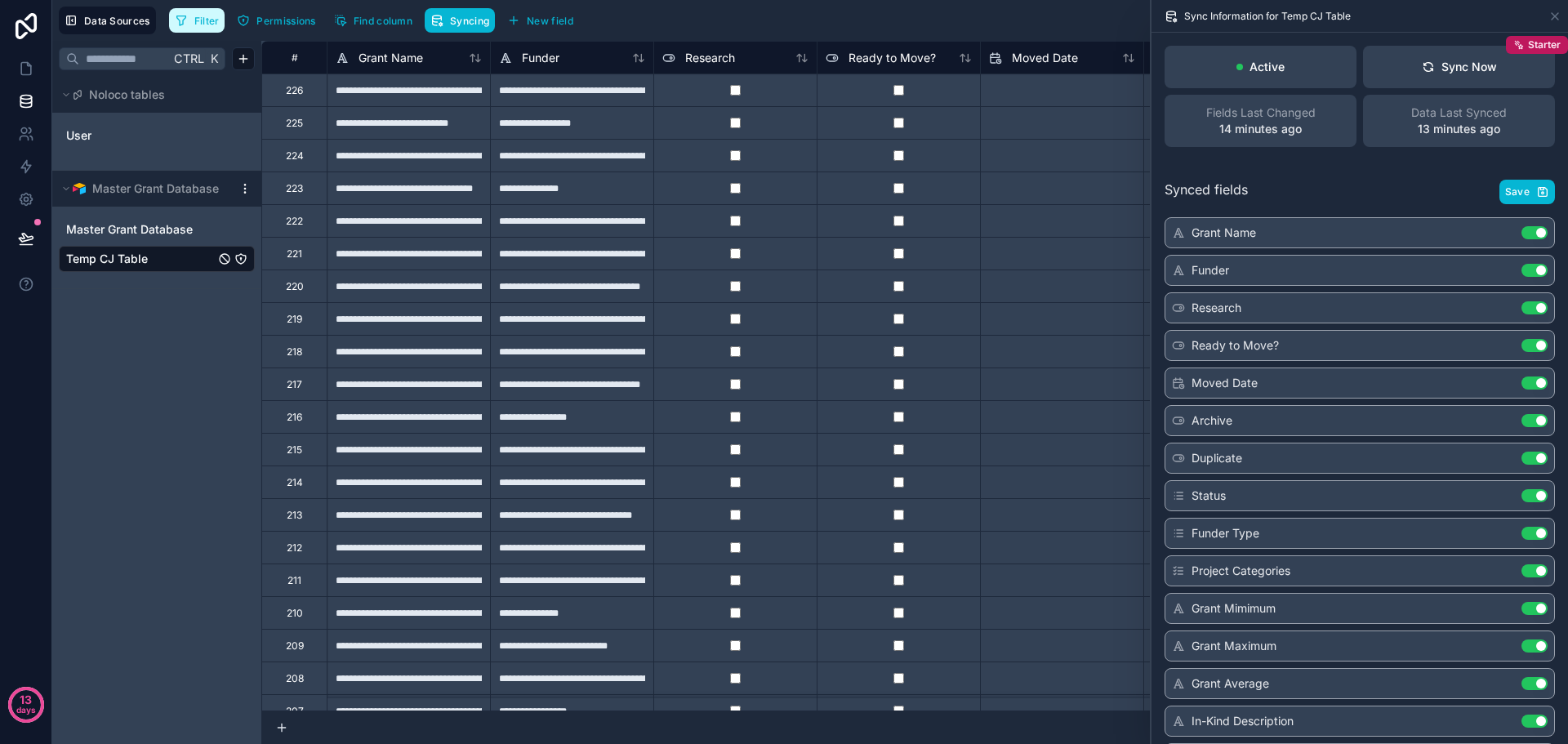
click at [202, 24] on span "Filter" at bounding box center [207, 20] width 25 height 13
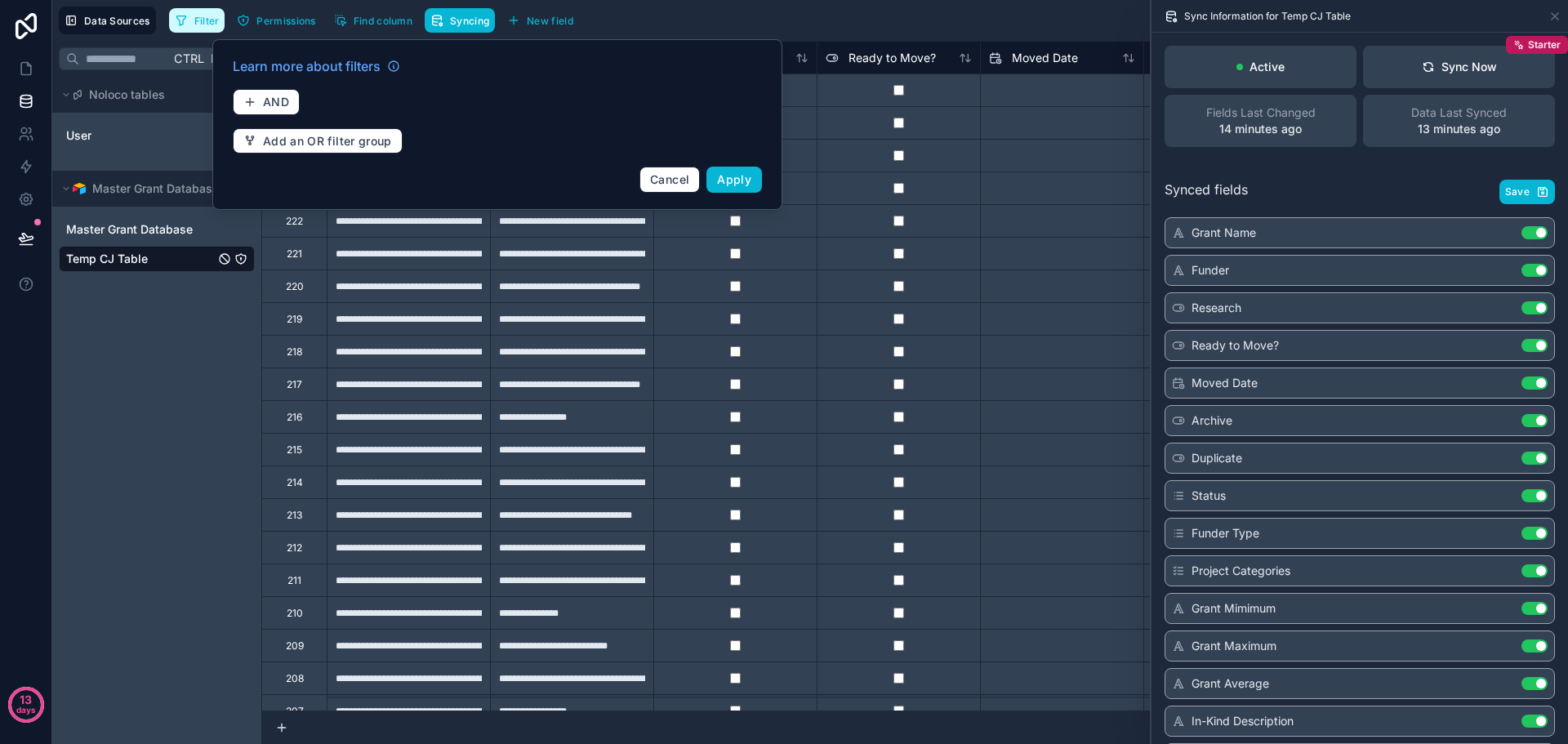
click at [202, 24] on span "Filter" at bounding box center [207, 20] width 25 height 13
click at [684, 182] on span "Cancel" at bounding box center [669, 179] width 39 height 14
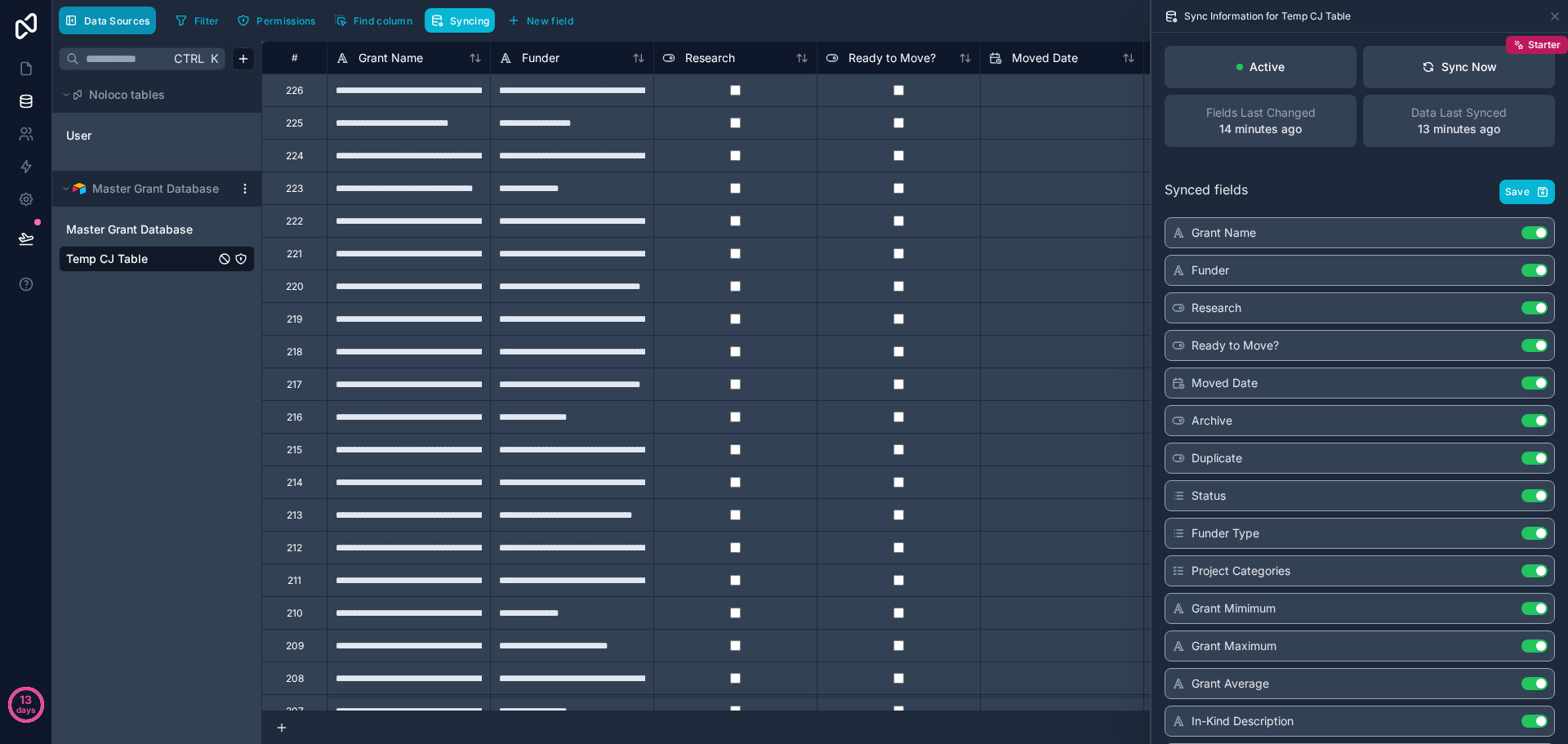
click at [118, 22] on span "Data Sources" at bounding box center [117, 20] width 66 height 13
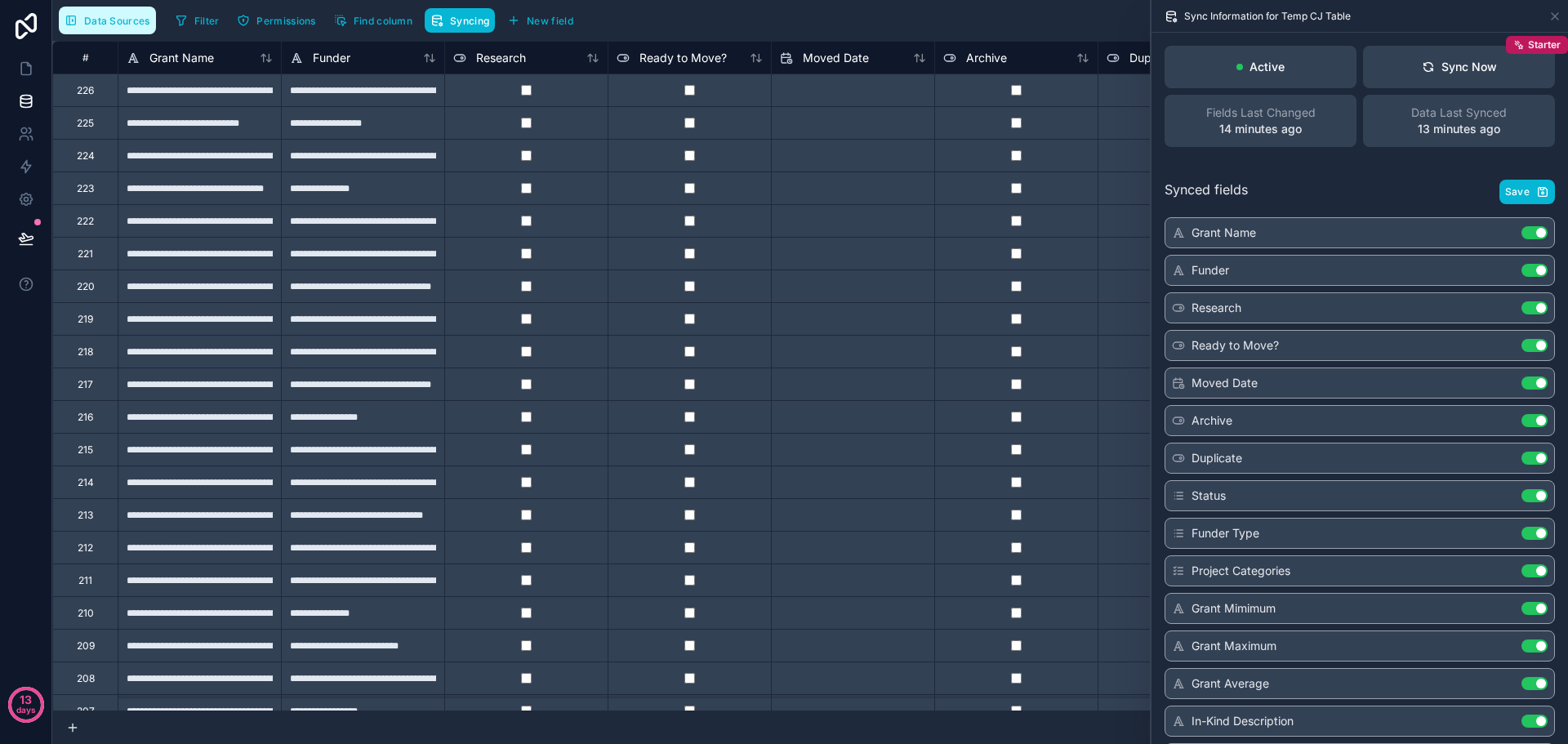
click at [118, 22] on span "Data Sources" at bounding box center [117, 20] width 66 height 13
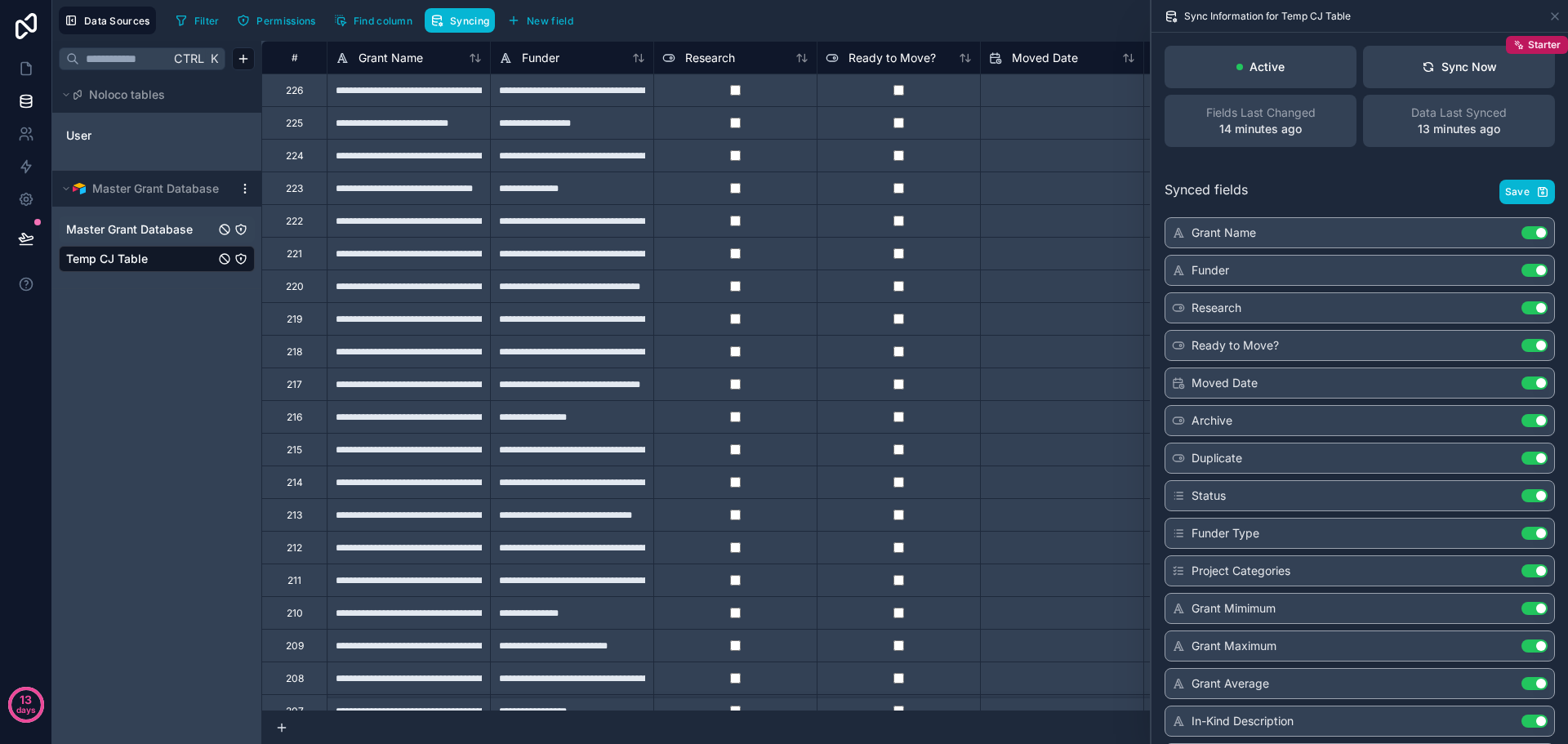
click at [132, 233] on span "Master Grant Database" at bounding box center [129, 229] width 126 height 17
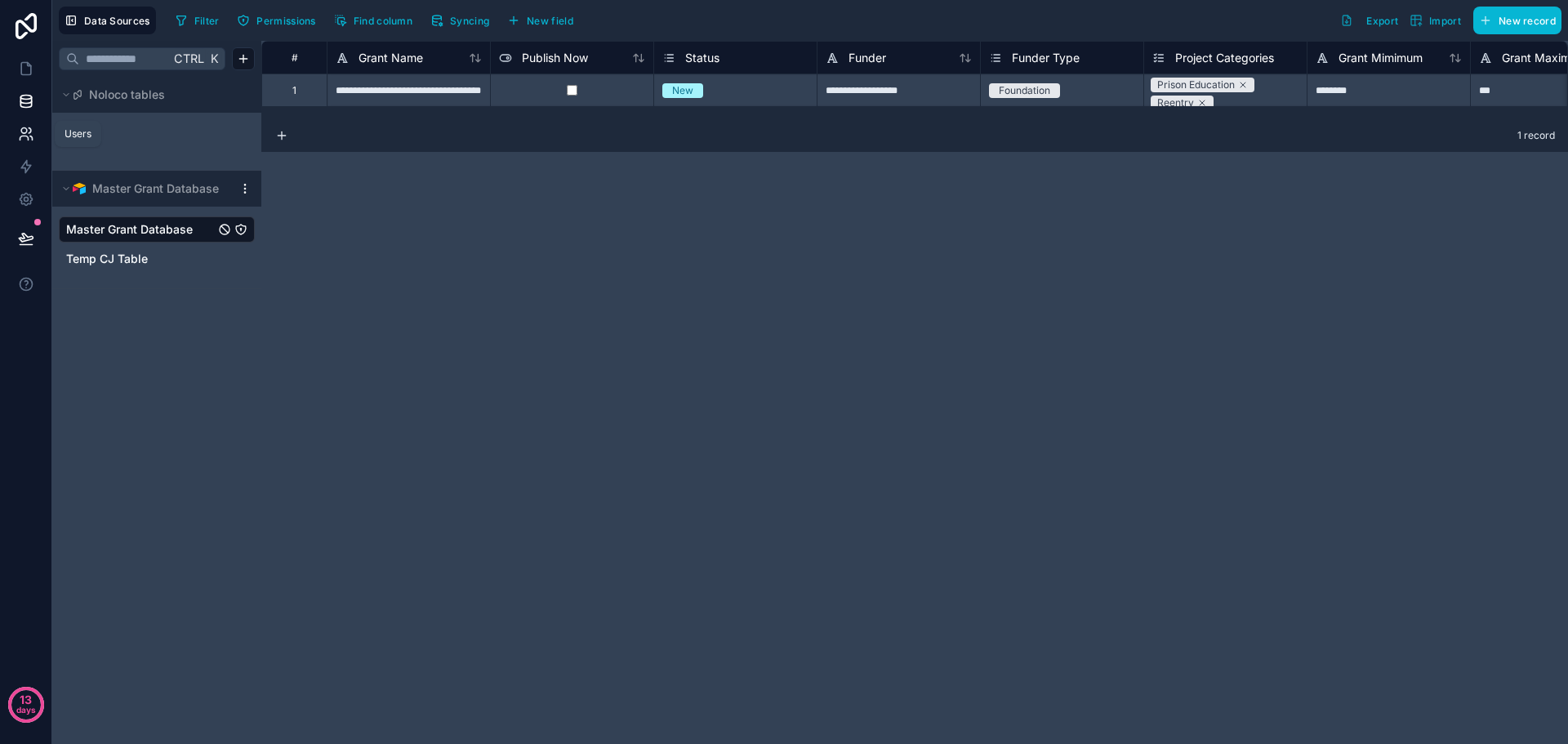
click at [28, 140] on icon at bounding box center [23, 138] width 8 height 4
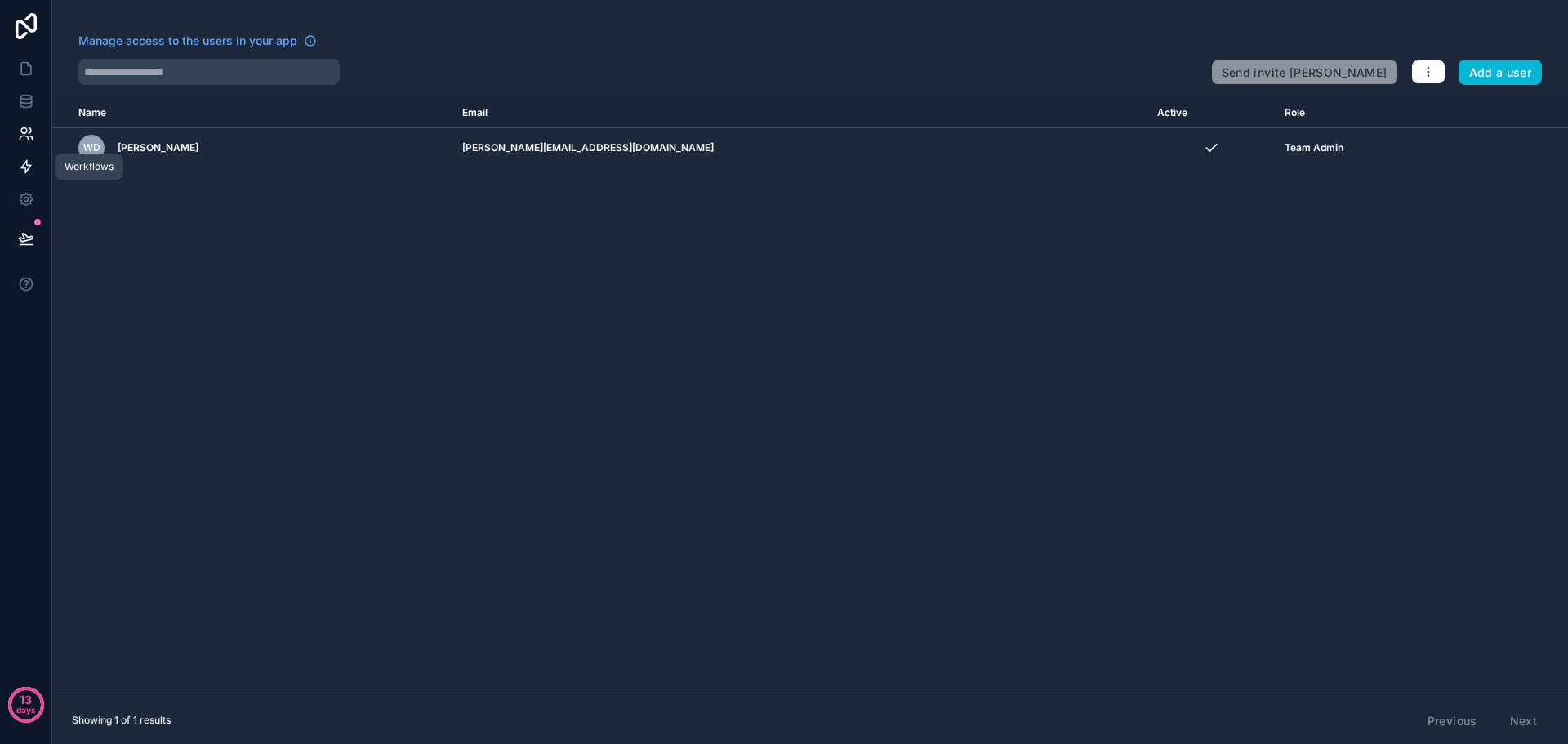
click at [27, 177] on link at bounding box center [25, 167] width 51 height 33
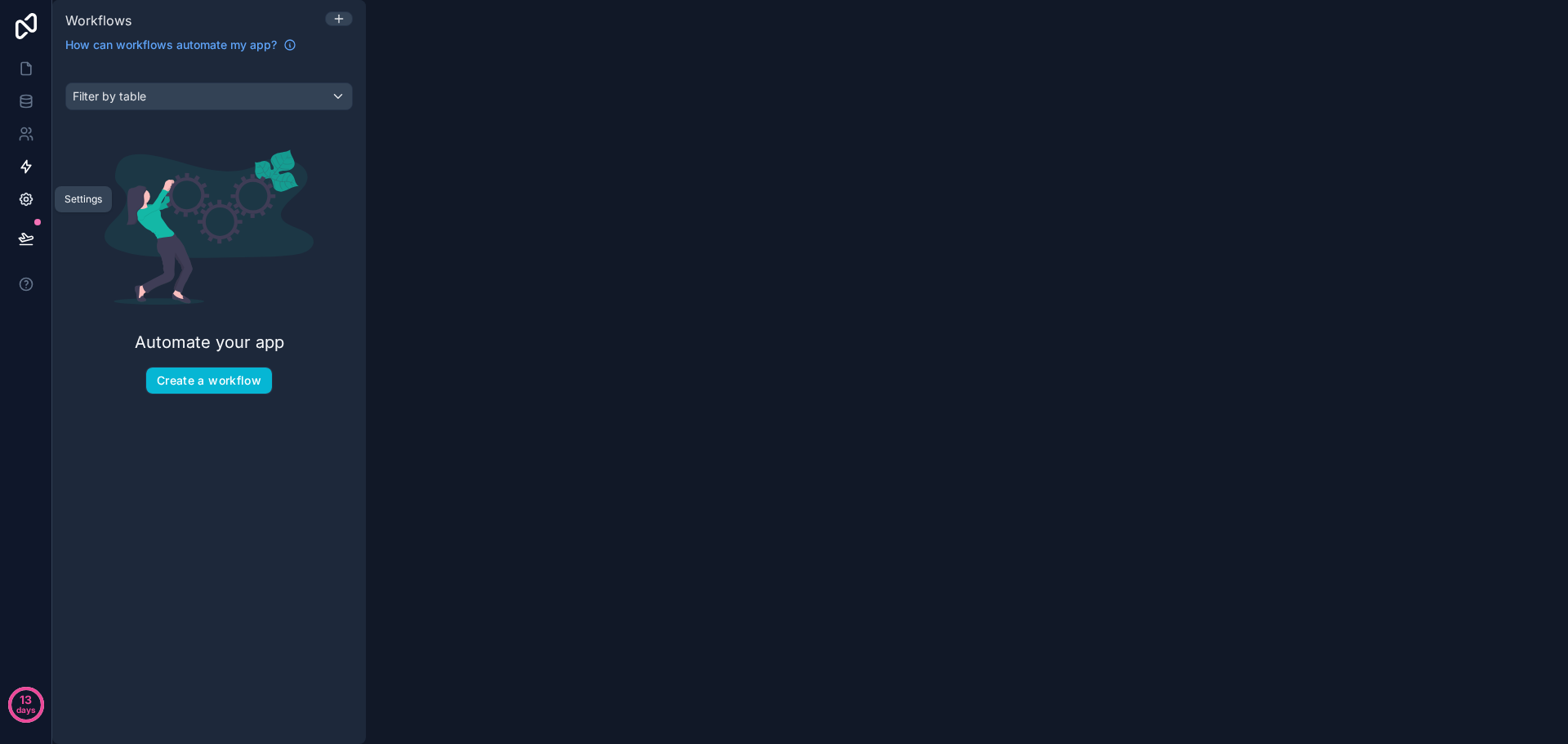
click at [28, 205] on icon at bounding box center [26, 199] width 17 height 17
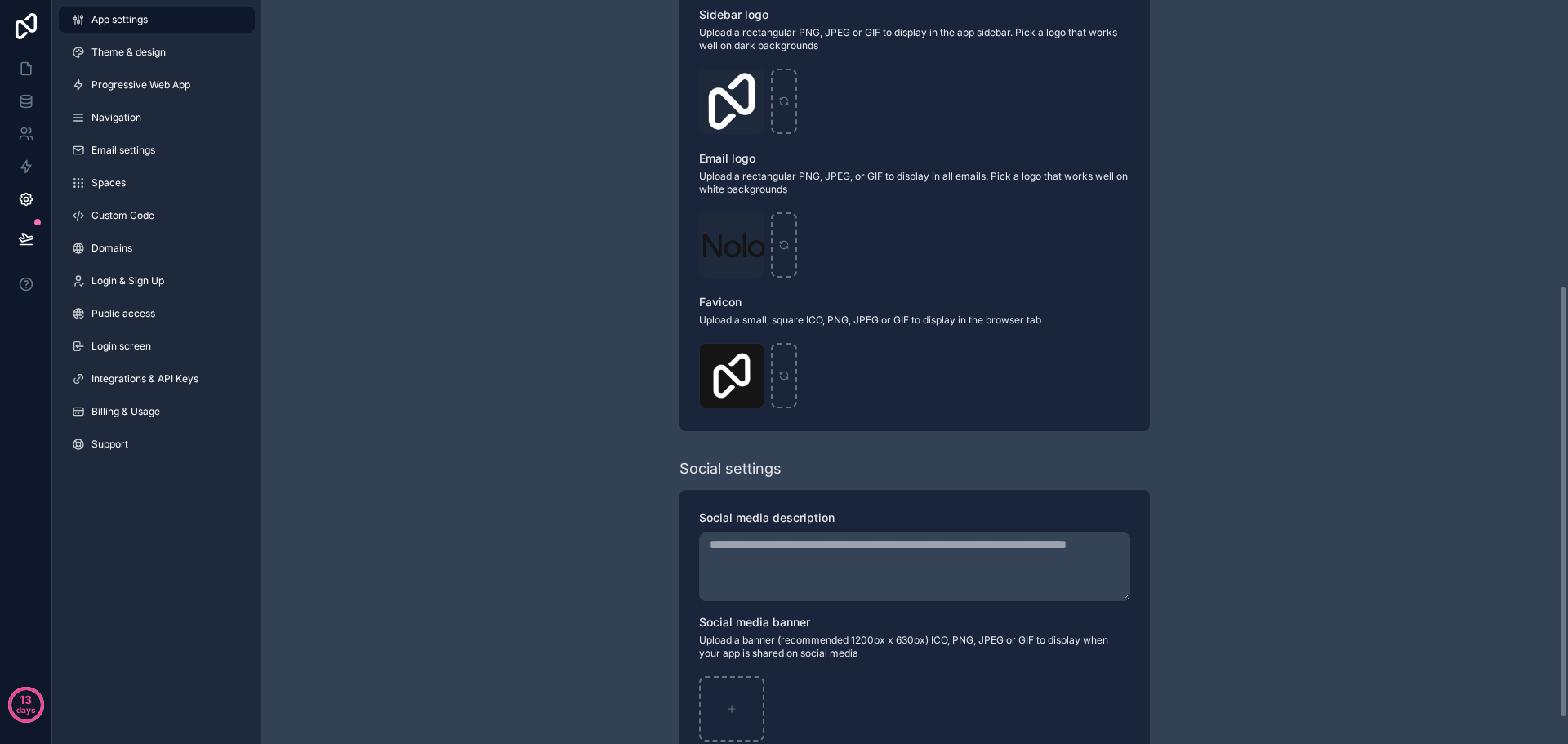
scroll to position [536, 0]
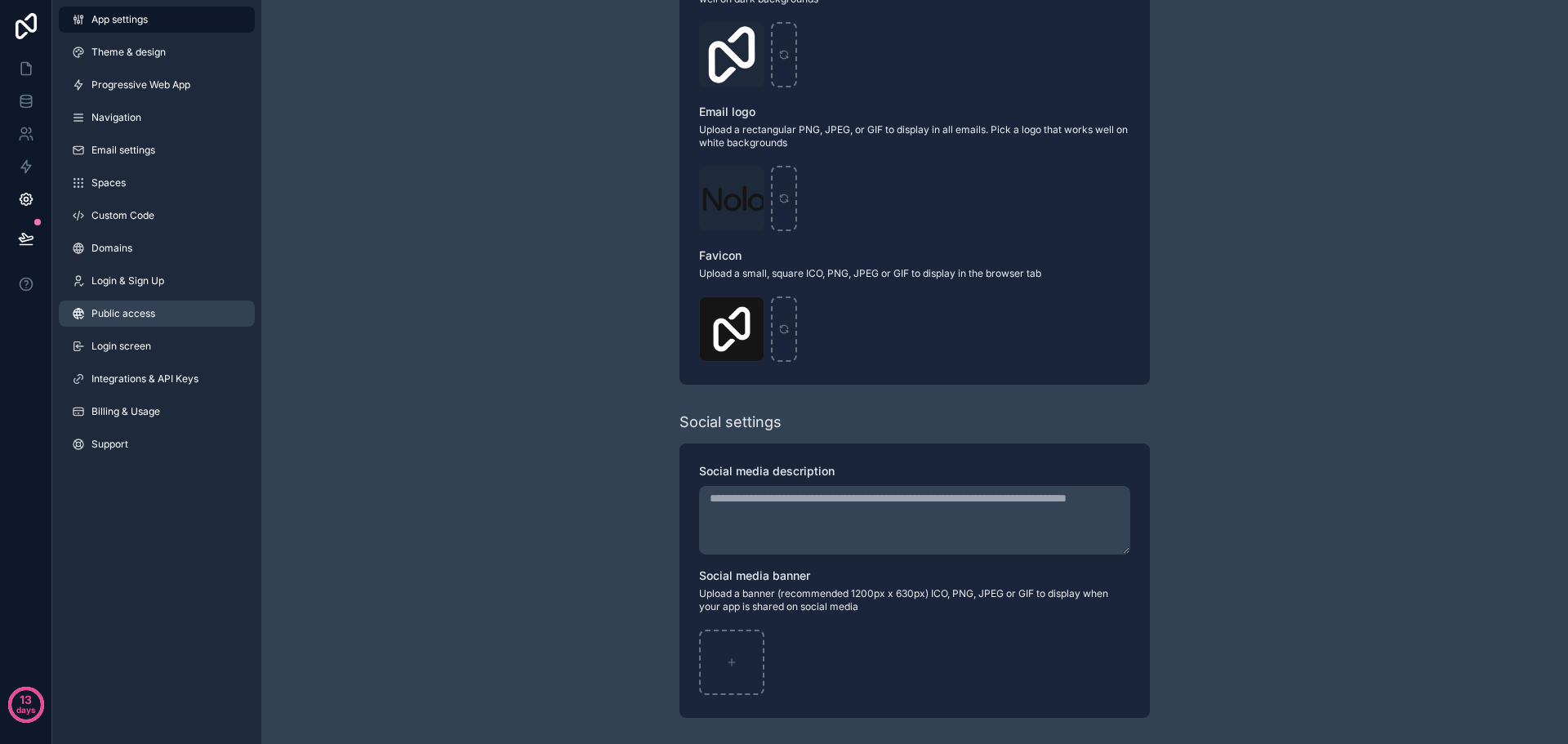
click at [115, 307] on span "Public access" at bounding box center [123, 313] width 64 height 13
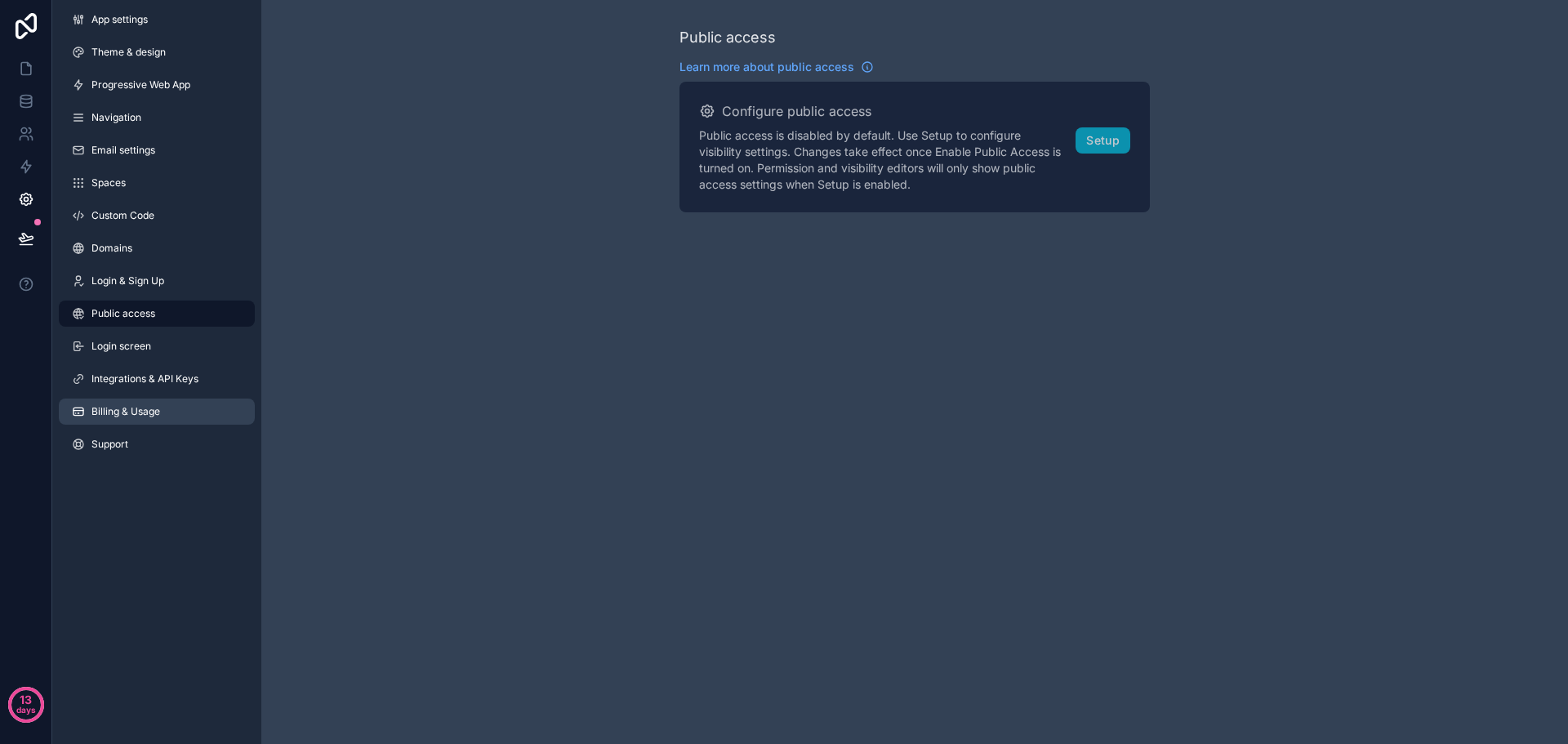
click at [126, 414] on span "Billing & Usage" at bounding box center [125, 411] width 69 height 13
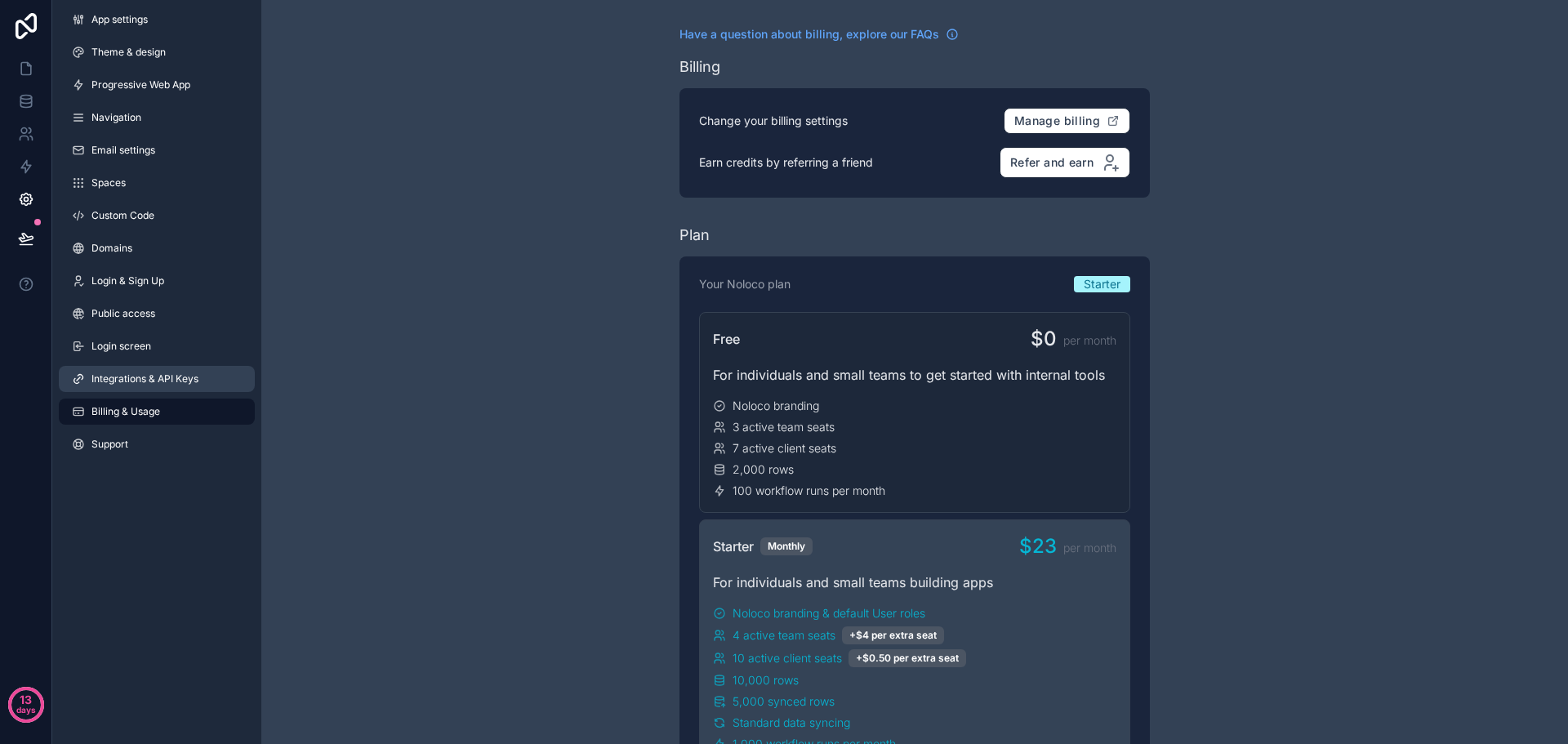
click at [110, 382] on span "Integrations & API Keys" at bounding box center [145, 378] width 107 height 13
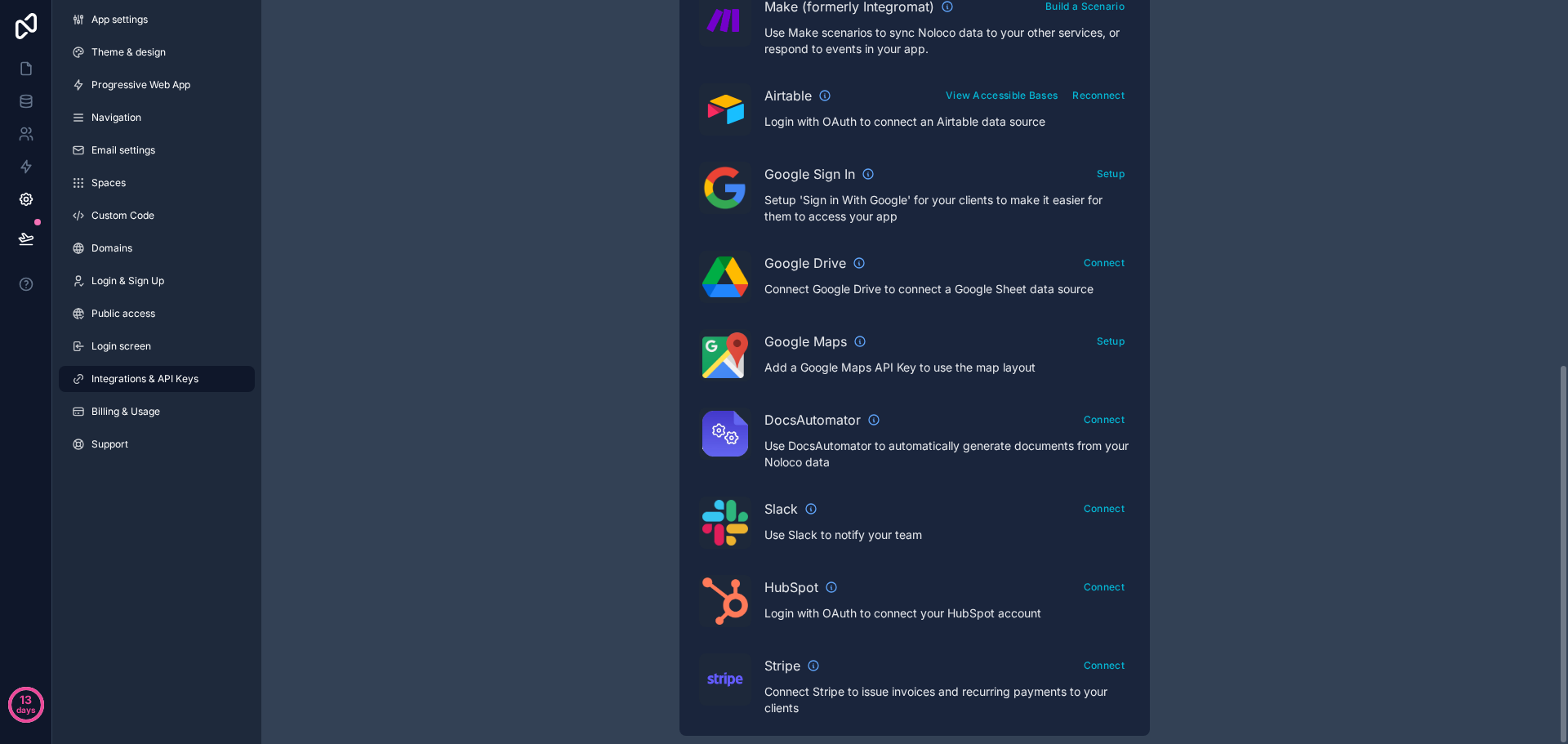
scroll to position [711, 0]
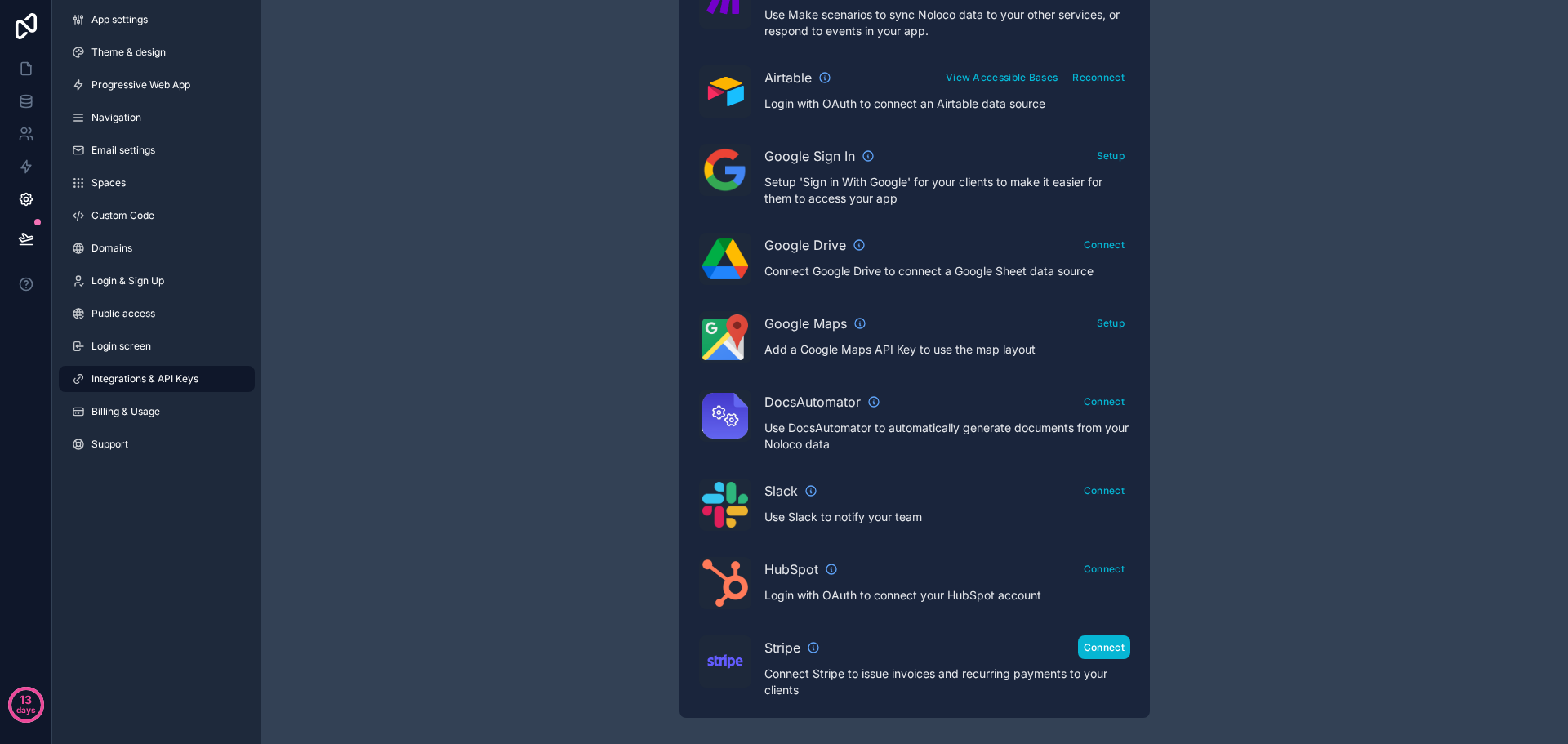
click at [1115, 653] on button "Connect" at bounding box center [1104, 647] width 52 height 23
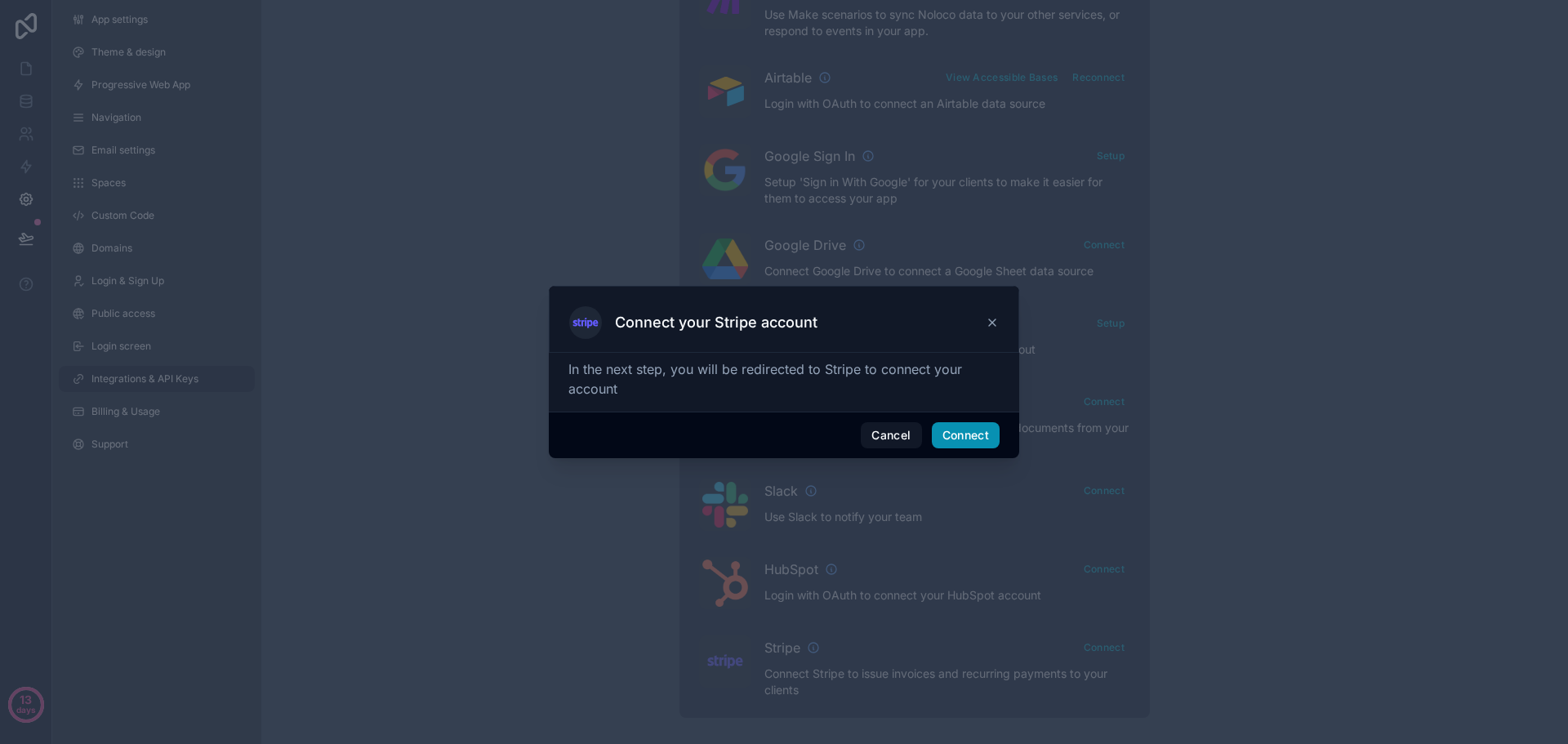
click at [962, 434] on button "Connect" at bounding box center [966, 435] width 68 height 26
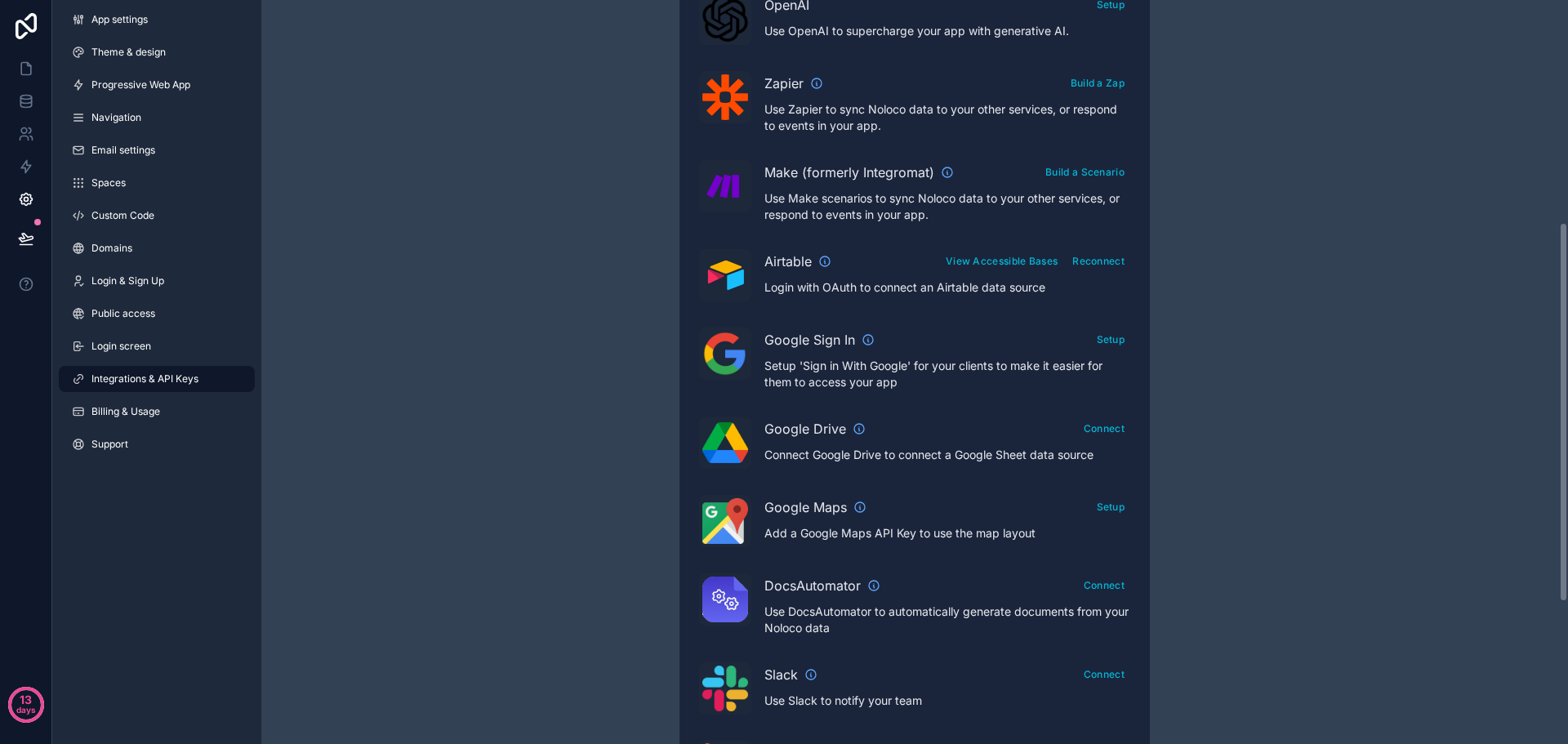
scroll to position [711, 0]
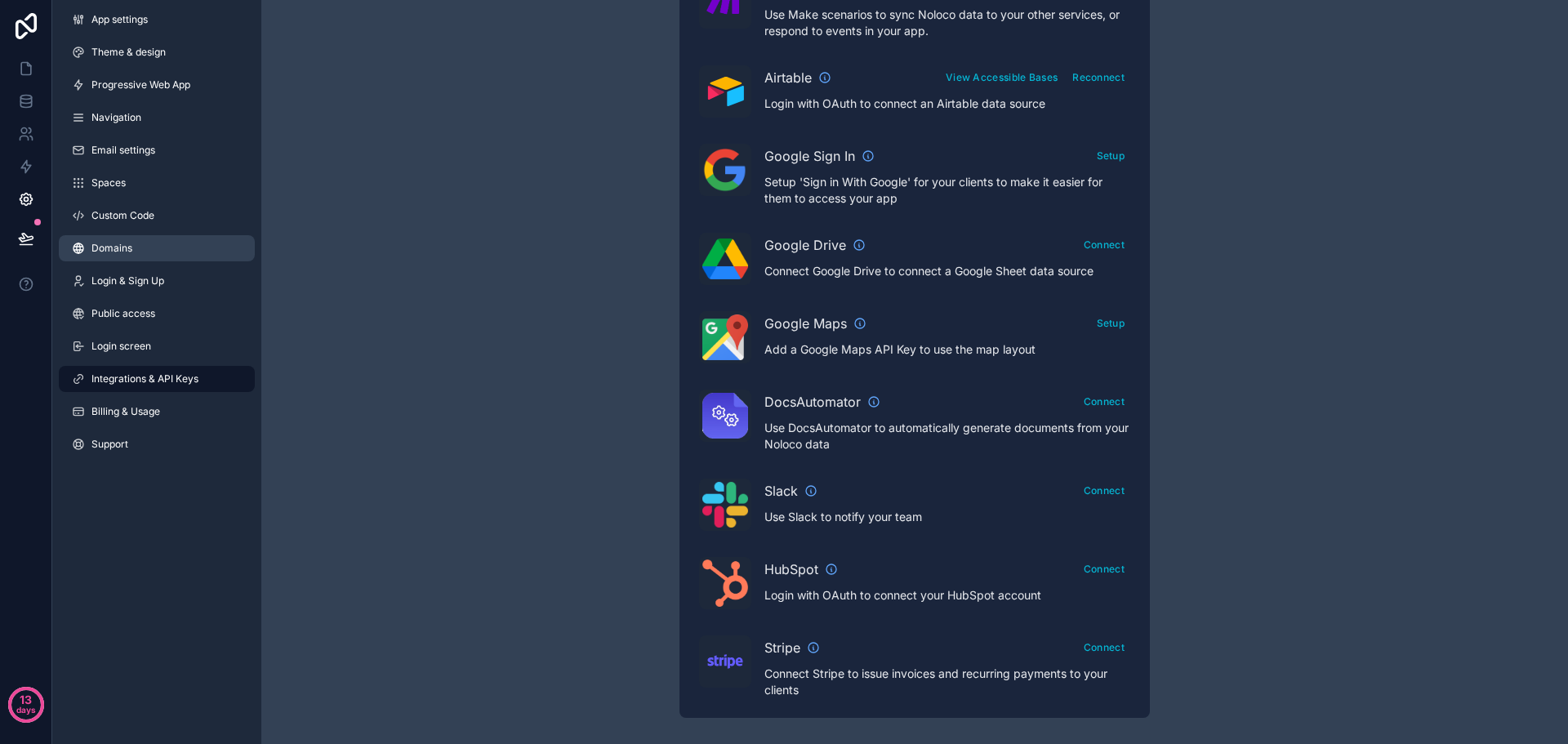
click at [105, 253] on span "Domains" at bounding box center [112, 248] width 41 height 13
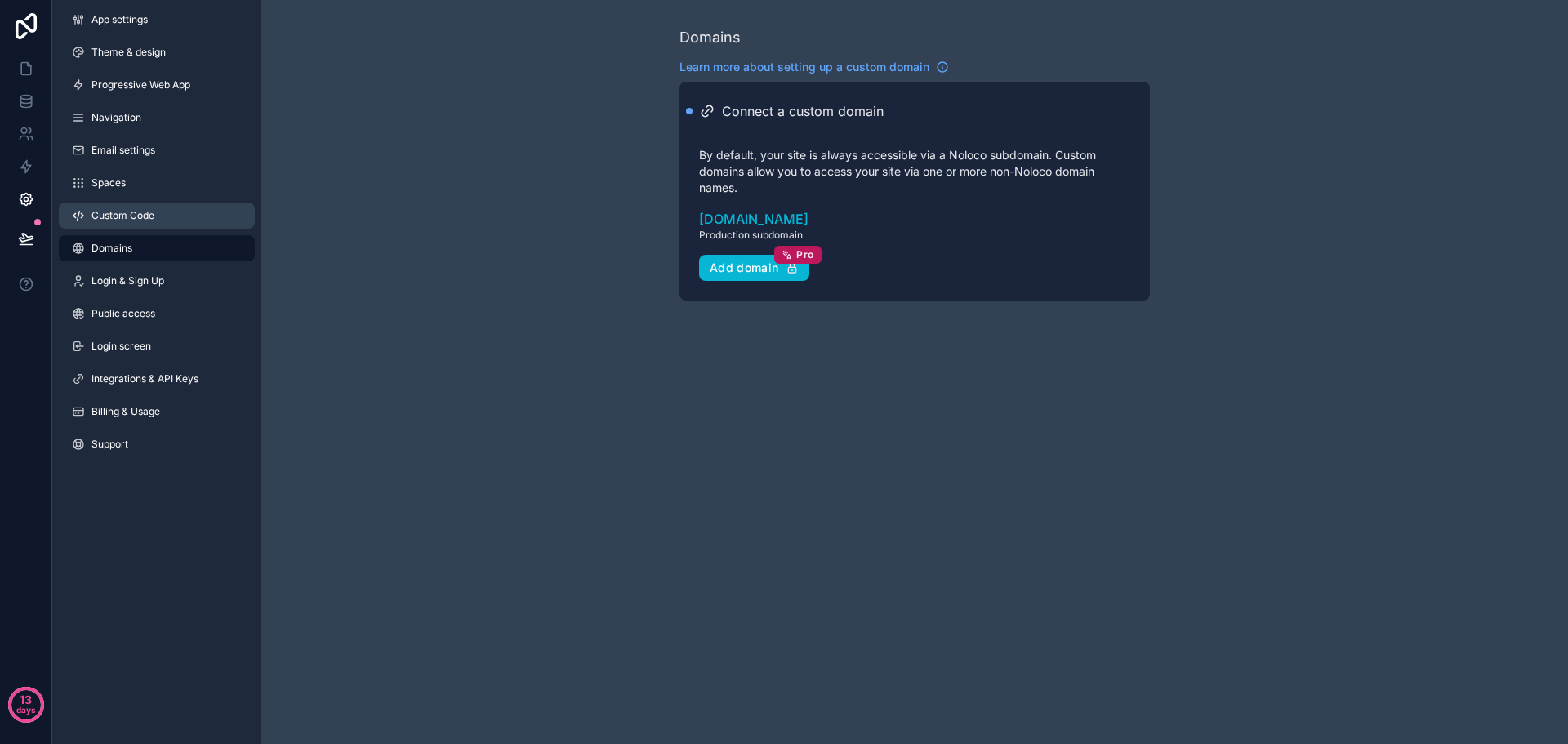
click at [122, 219] on span "Custom Code" at bounding box center [122, 215] width 63 height 13
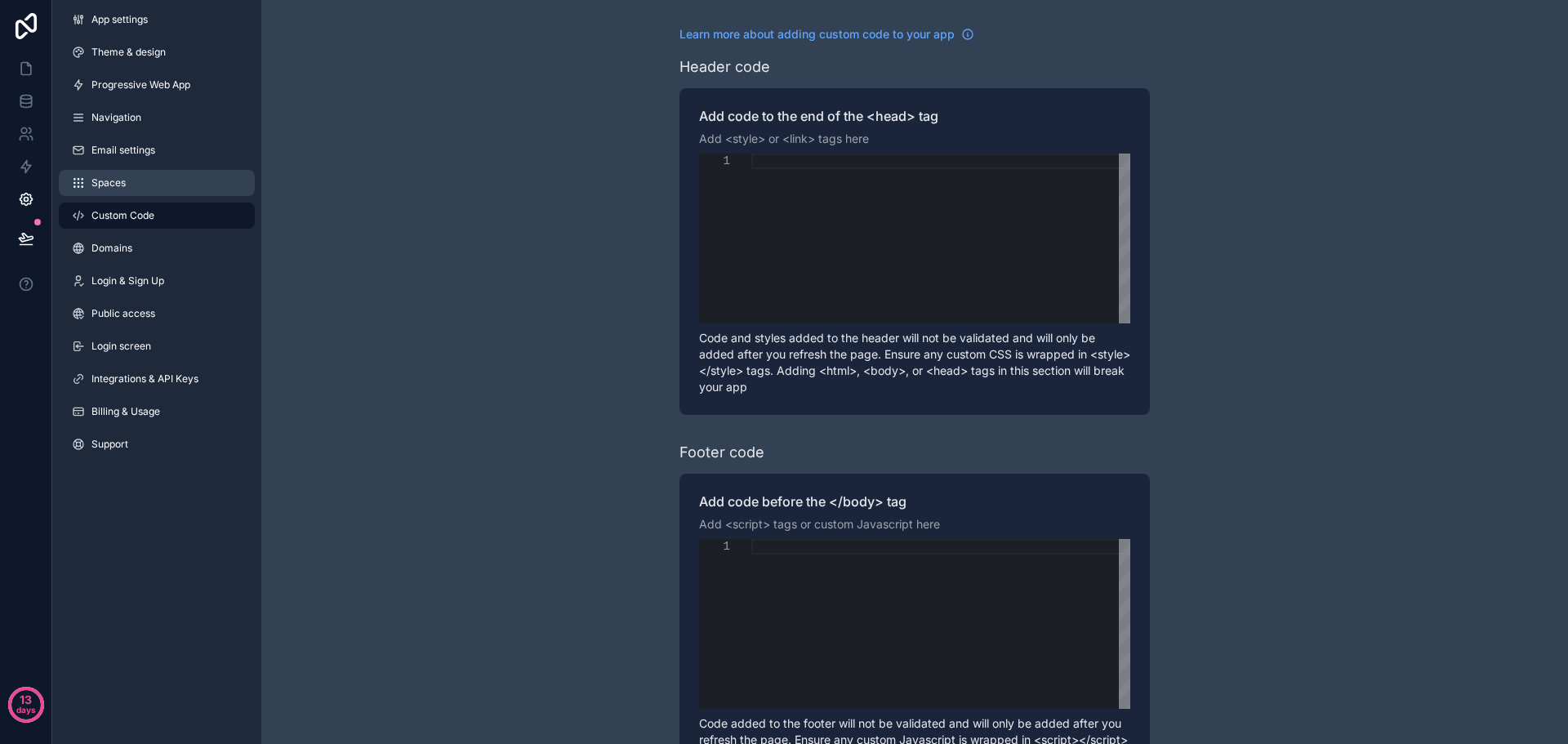
click at [109, 184] on span "Spaces" at bounding box center [108, 183] width 34 height 13
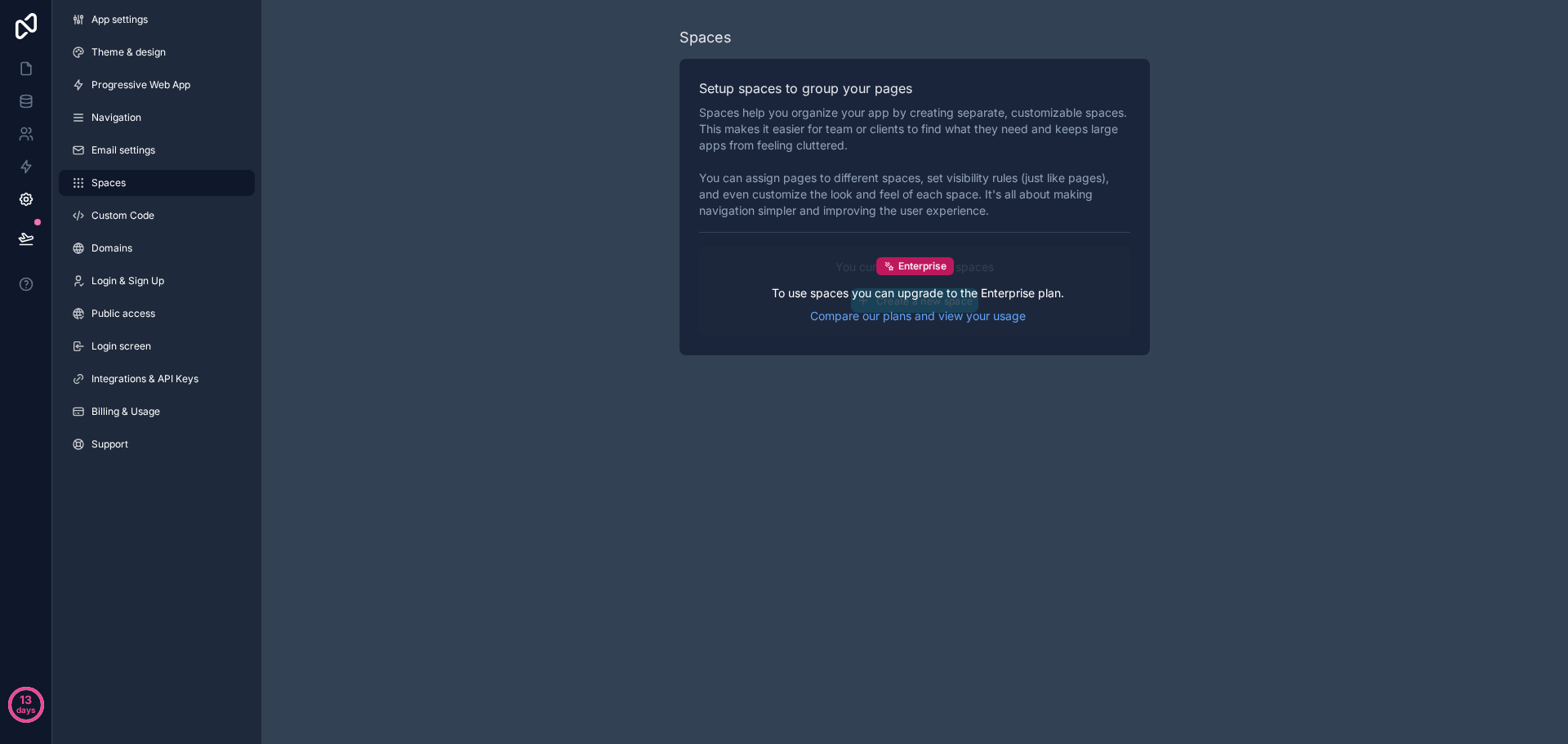
click at [921, 303] on div "To use spaces you can upgrade to the Enterprise plan. Compare our plans and vie…" at bounding box center [917, 304] width 292 height 39
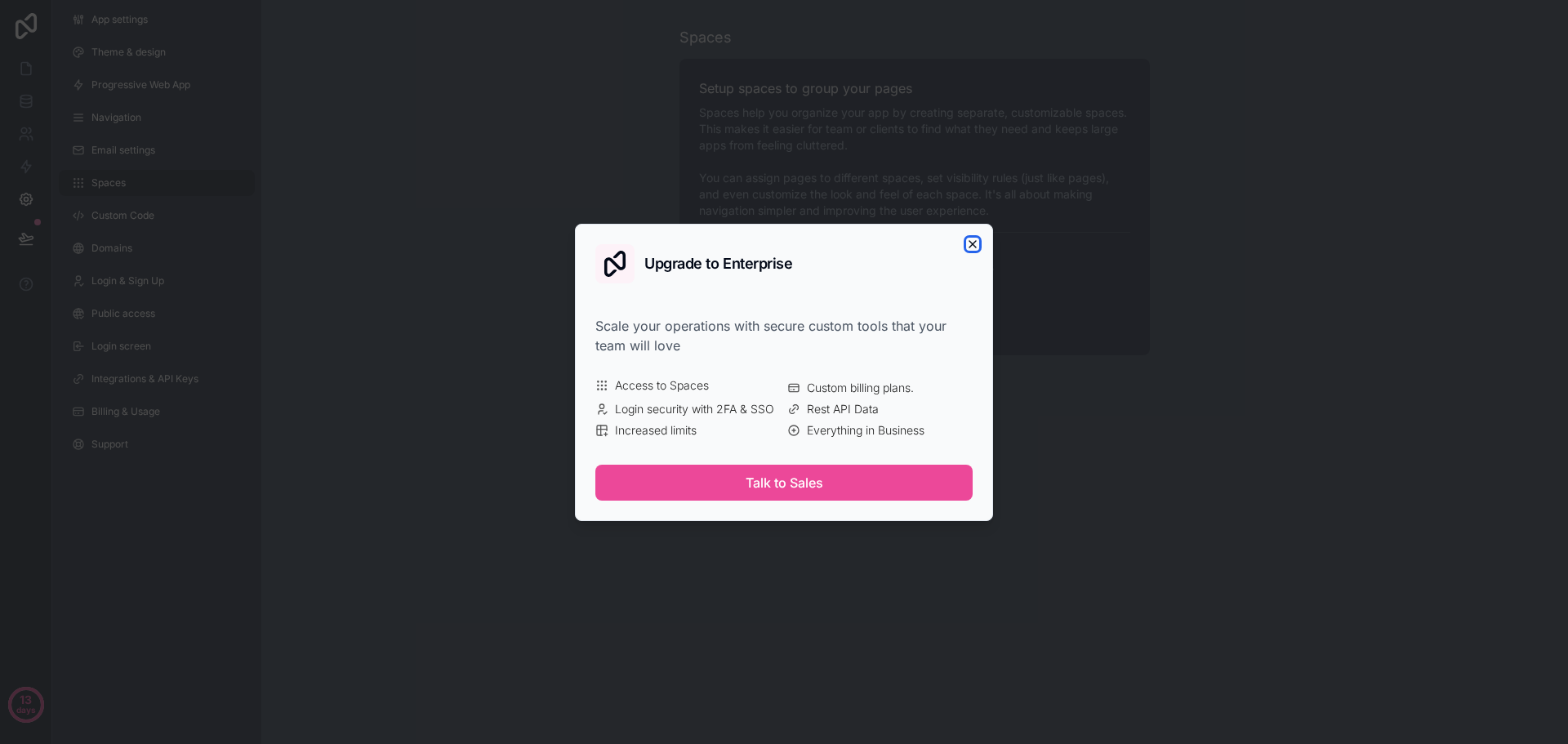
click at [976, 246] on icon "button" at bounding box center [972, 244] width 13 height 13
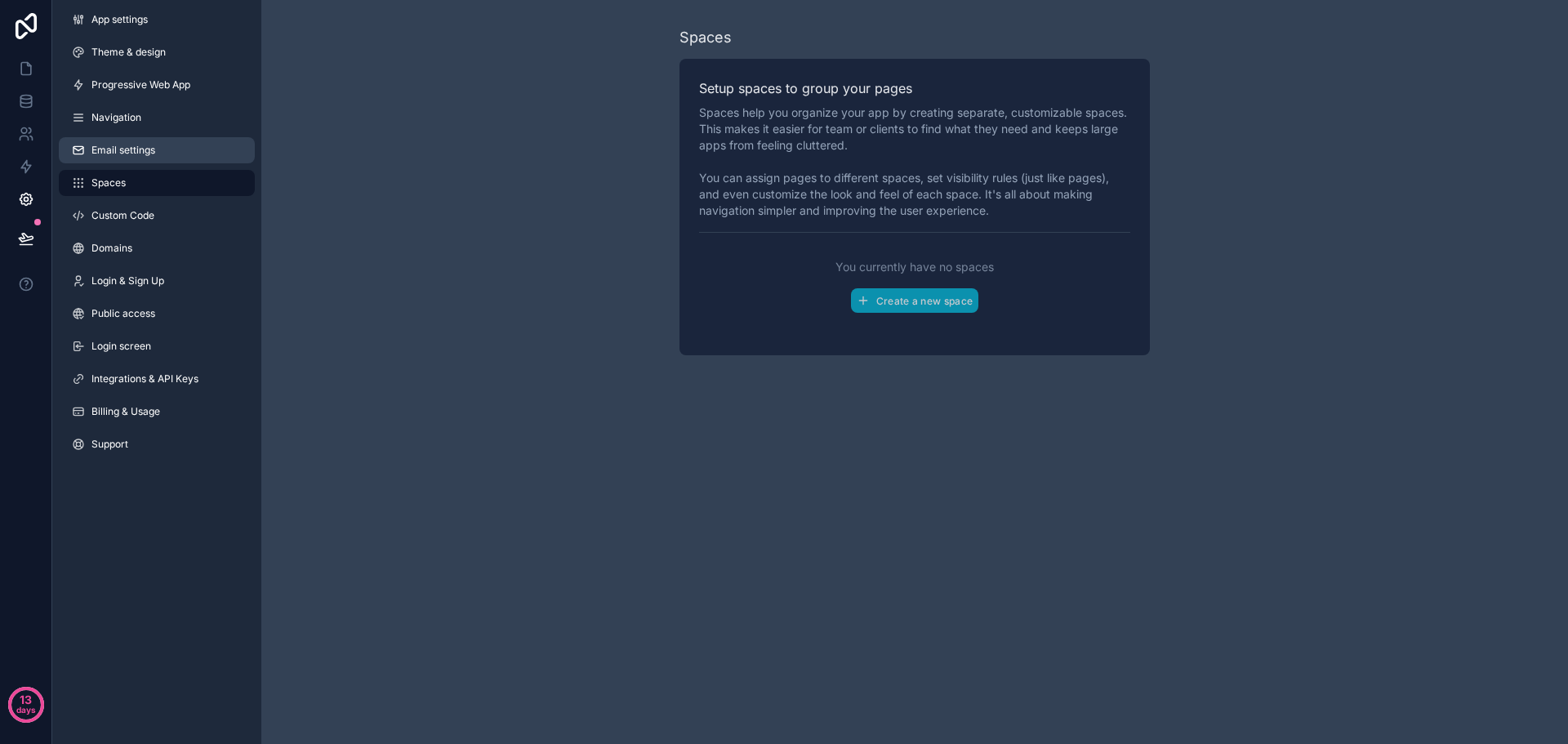
click at [132, 152] on span "Email settings" at bounding box center [123, 150] width 64 height 13
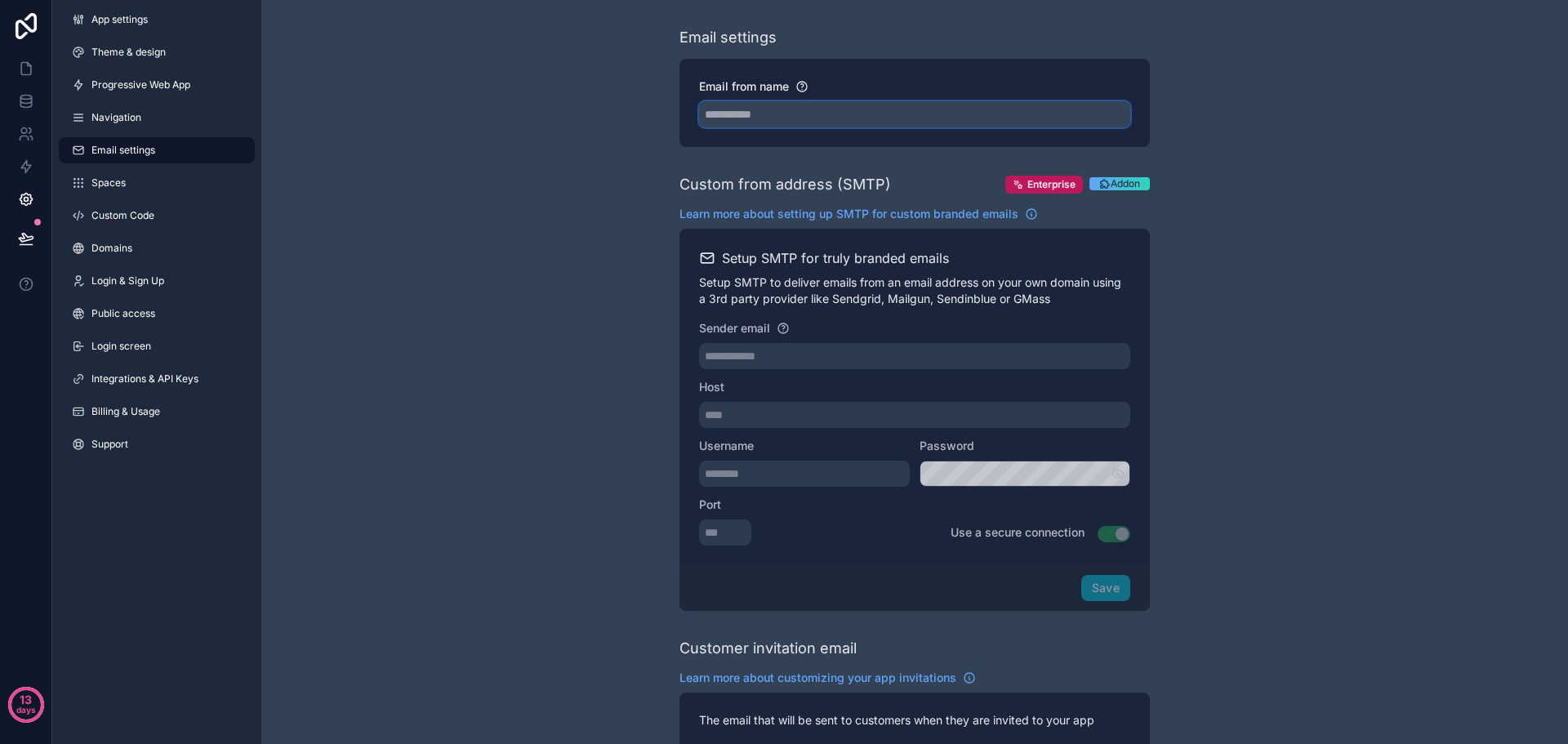
click at [733, 116] on input "Email from name" at bounding box center [915, 114] width 431 height 26
click at [626, 219] on div "**********" at bounding box center [914, 668] width 1306 height 1336
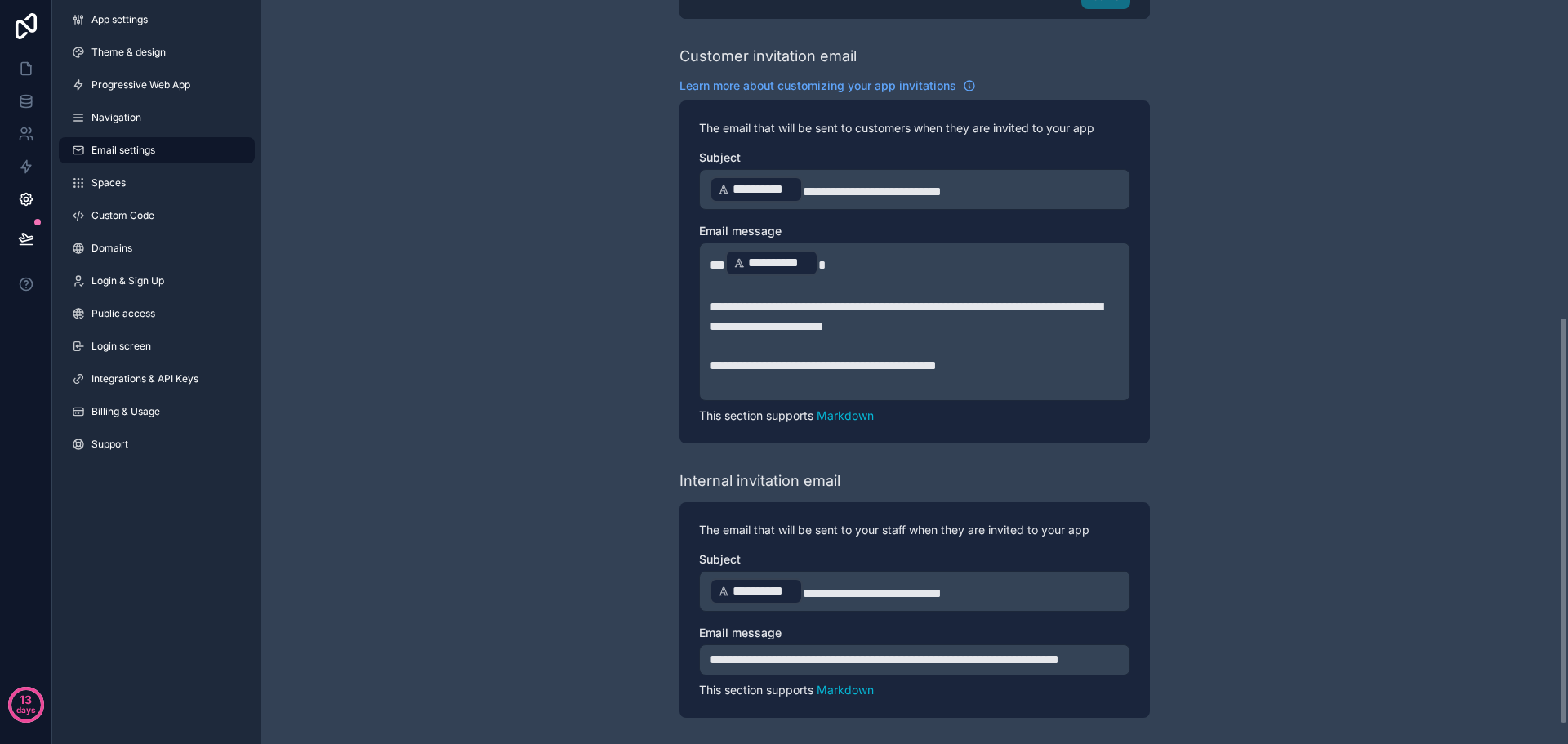
scroll to position [612, 0]
click at [110, 117] on span "Navigation" at bounding box center [116, 117] width 50 height 13
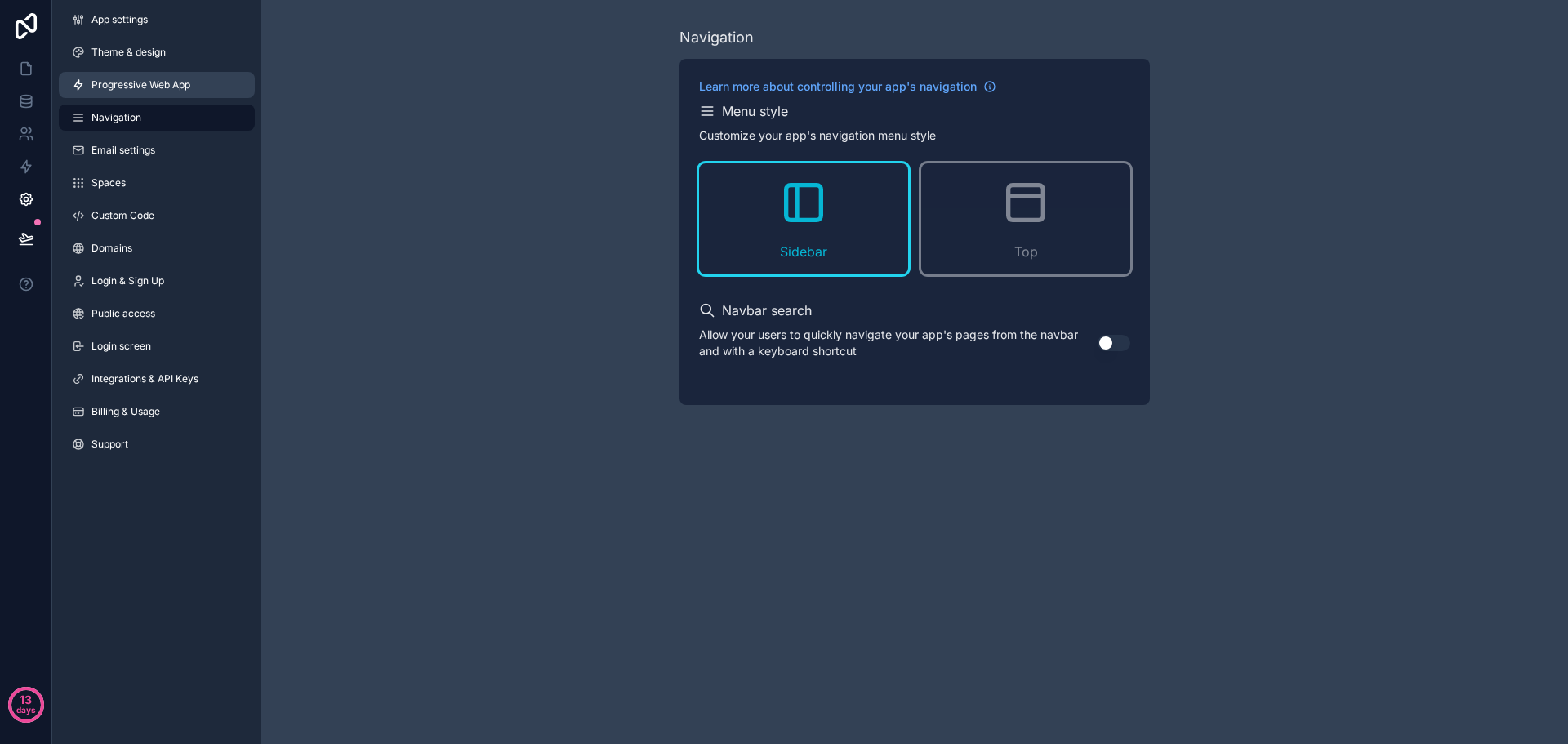
click at [136, 85] on span "Progressive Web App" at bounding box center [141, 85] width 99 height 13
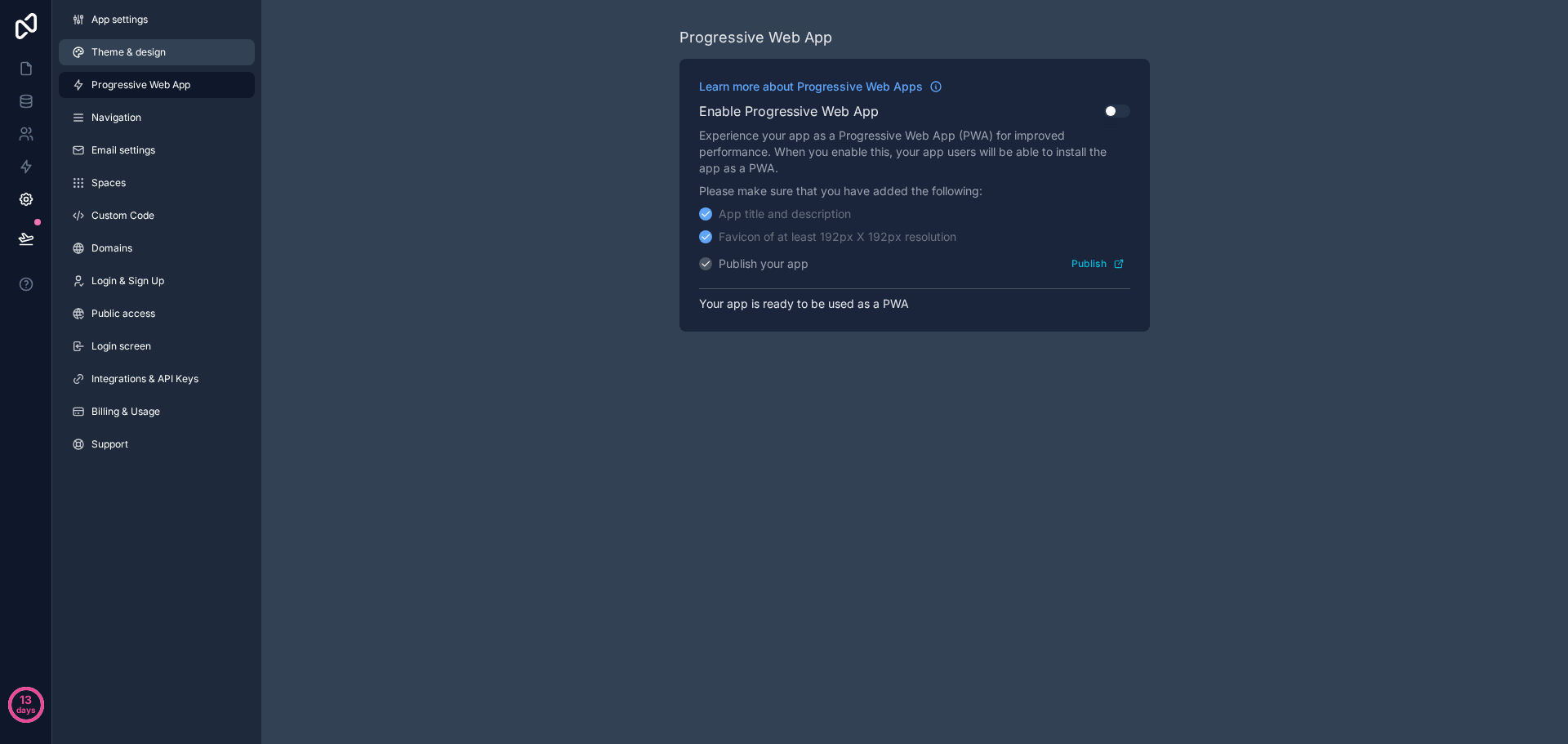
click at [113, 57] on span "Theme & design" at bounding box center [128, 51] width 75 height 13
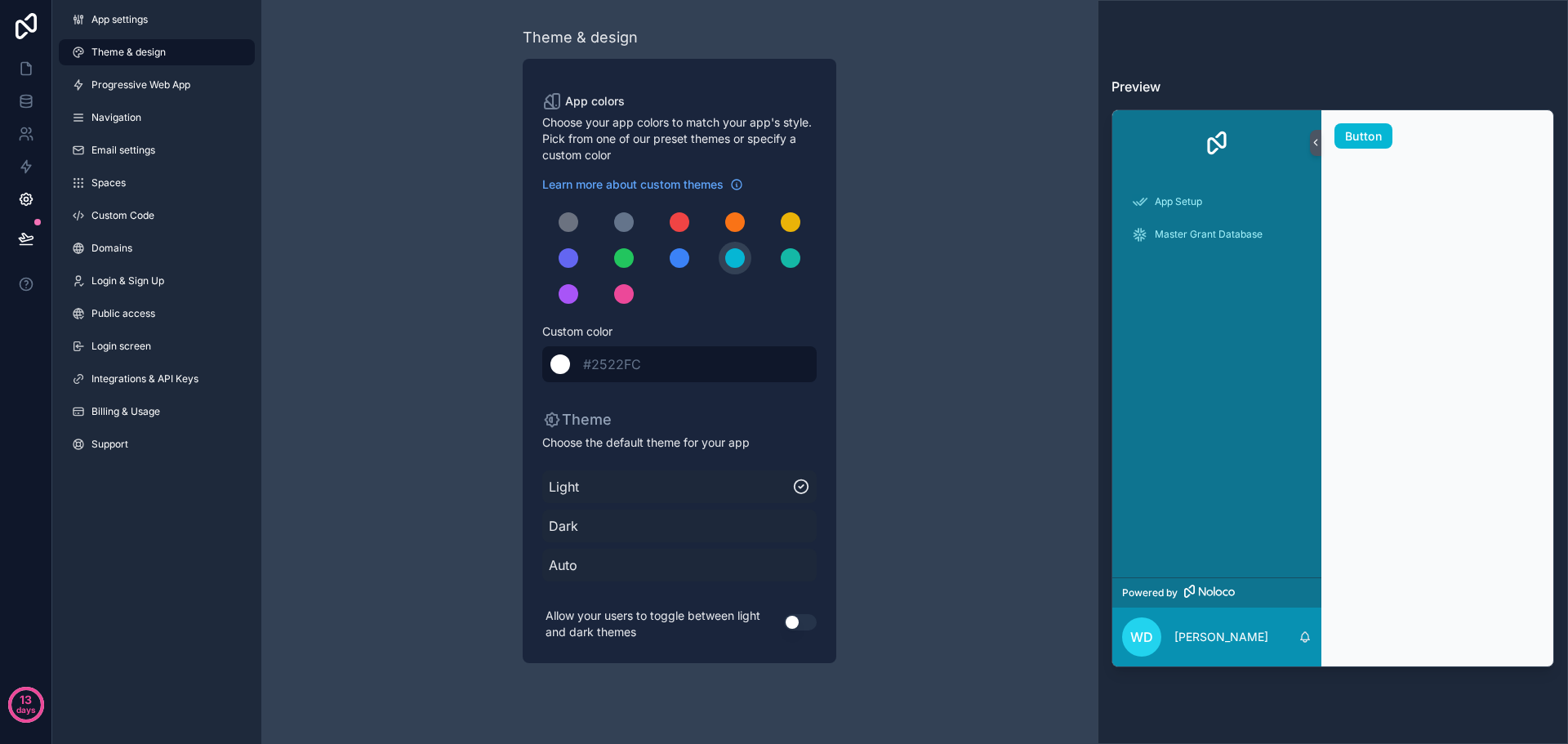
click at [608, 367] on span "#2522FC" at bounding box center [612, 364] width 58 height 17
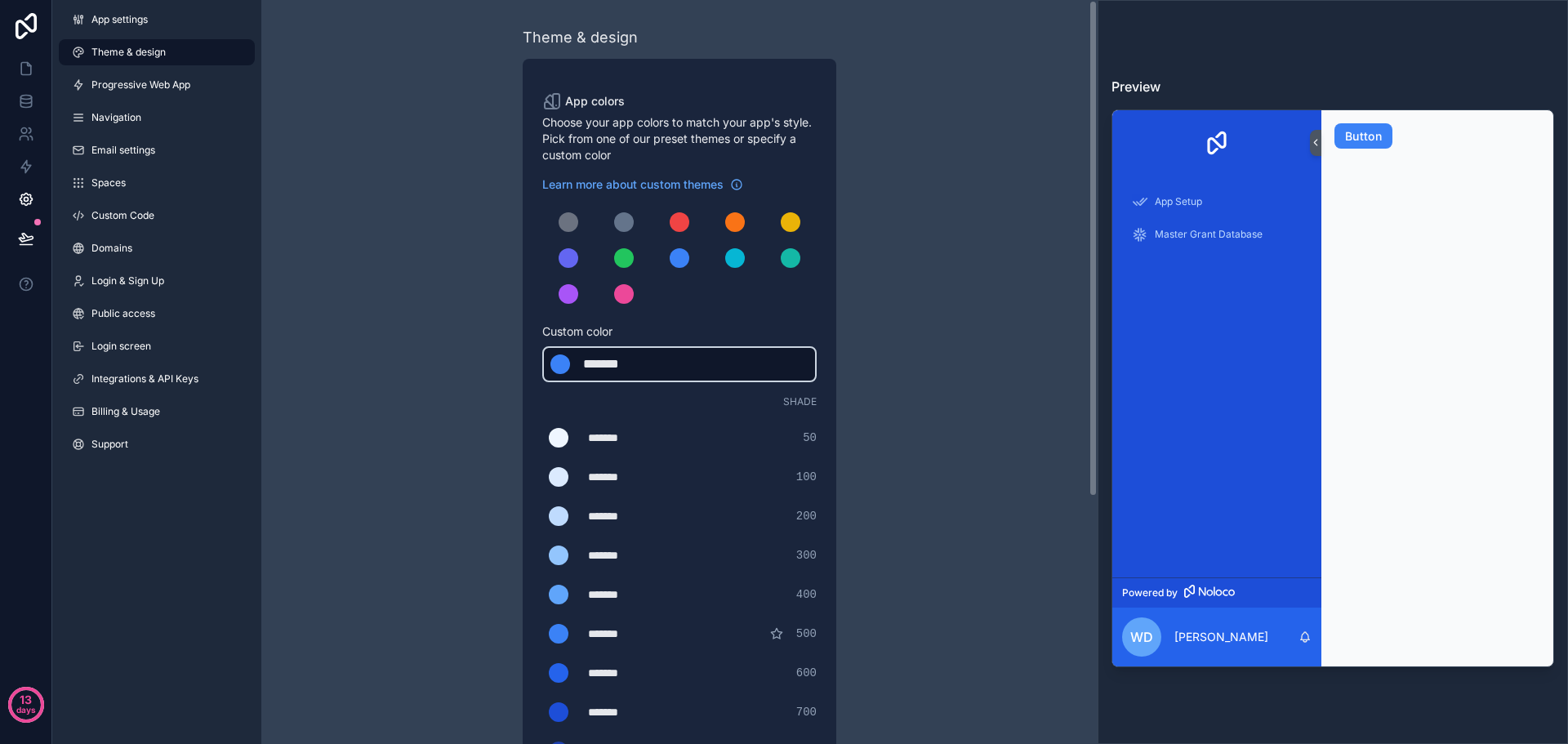
click at [626, 363] on div "*******" at bounding box center [623, 364] width 82 height 19
drag, startPoint x: 683, startPoint y: 361, endPoint x: 614, endPoint y: 361, distance: 69.0
click at [614, 361] on div "******* ******* #3b82f6" at bounding box center [679, 364] width 275 height 36
drag, startPoint x: 592, startPoint y: 365, endPoint x: 622, endPoint y: 362, distance: 30.1
click at [593, 365] on div "*******" at bounding box center [623, 364] width 82 height 19
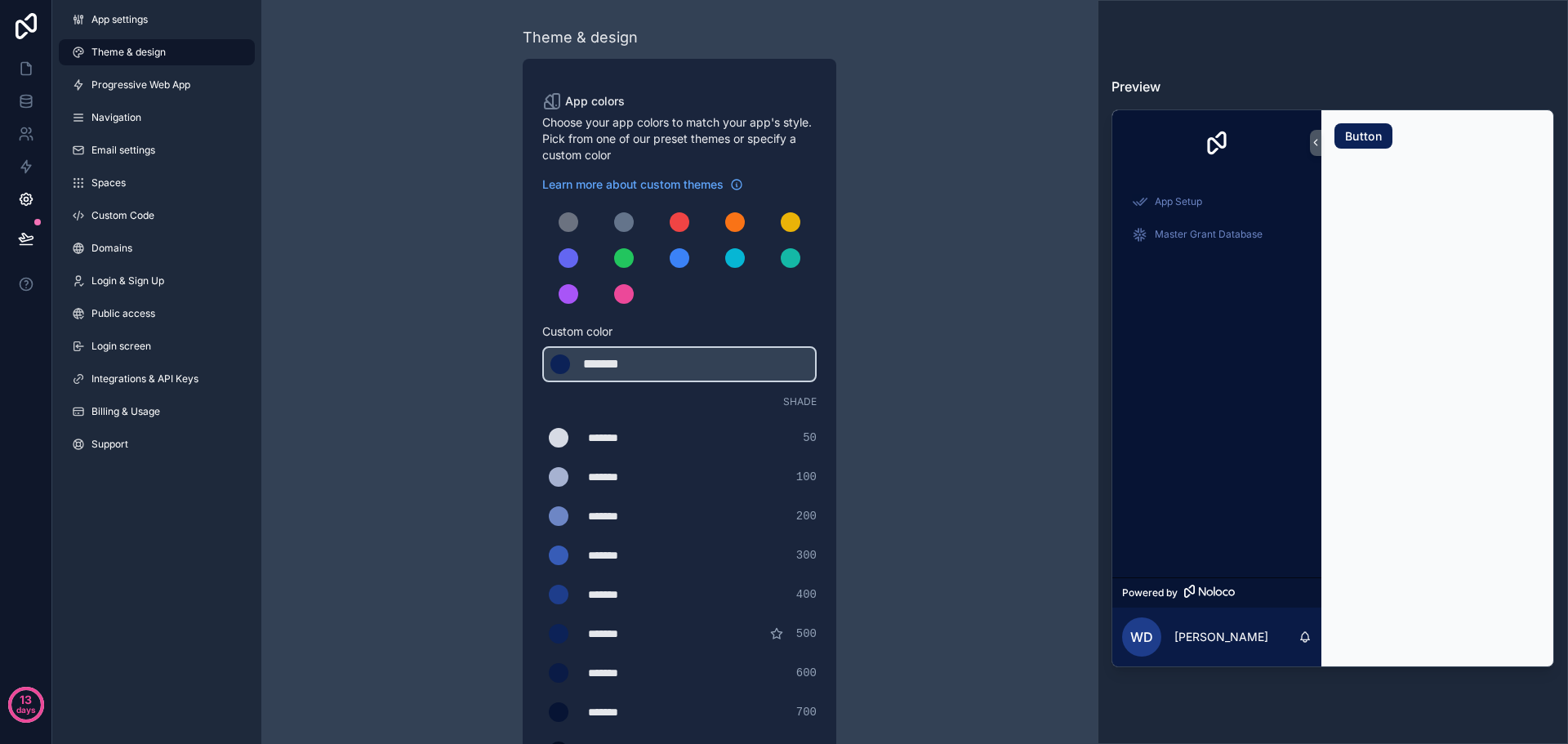
click at [469, 414] on div "Theme & design App colors Choose your app colors to match your app's style. Pic…" at bounding box center [679, 557] width 470 height 1114
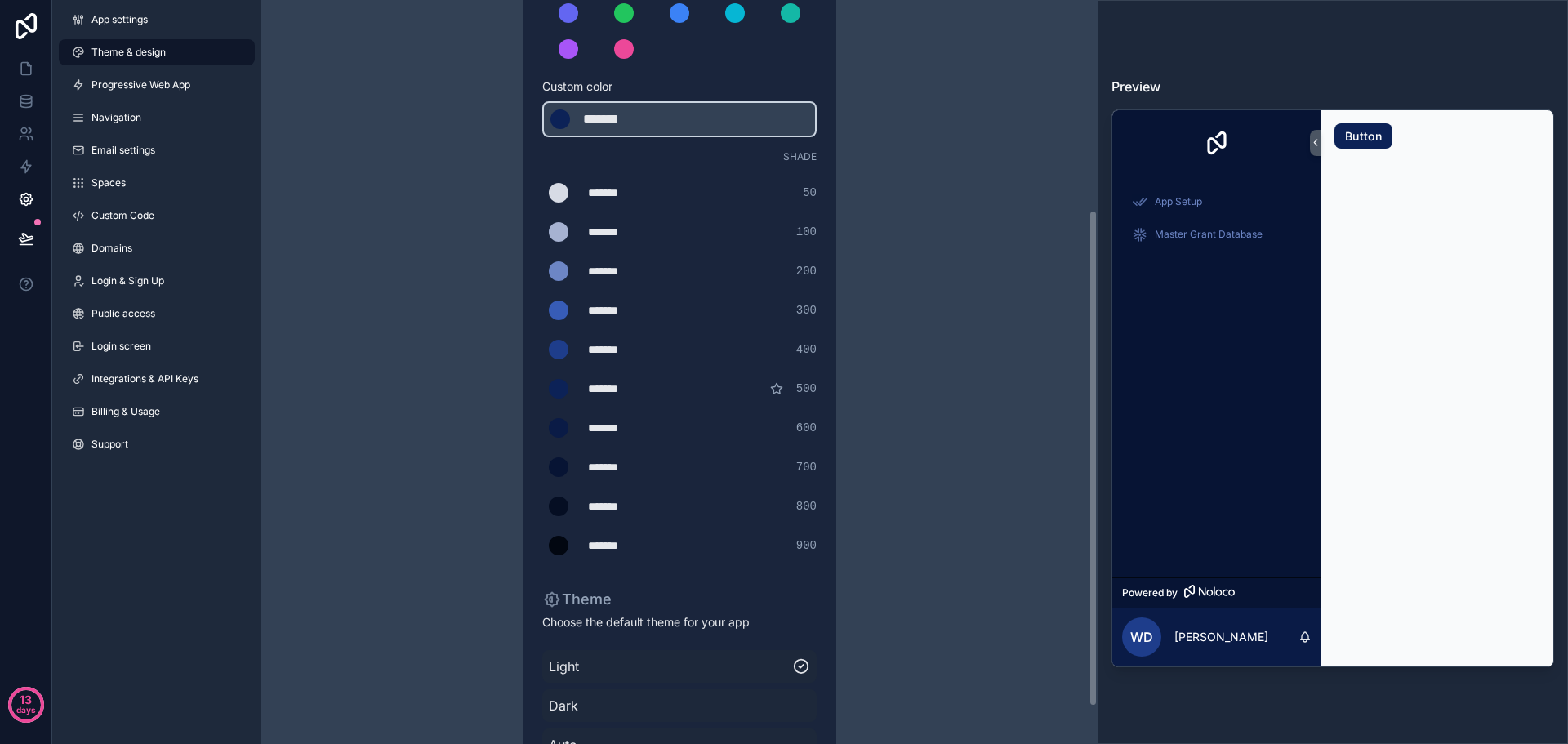
scroll to position [370, 0]
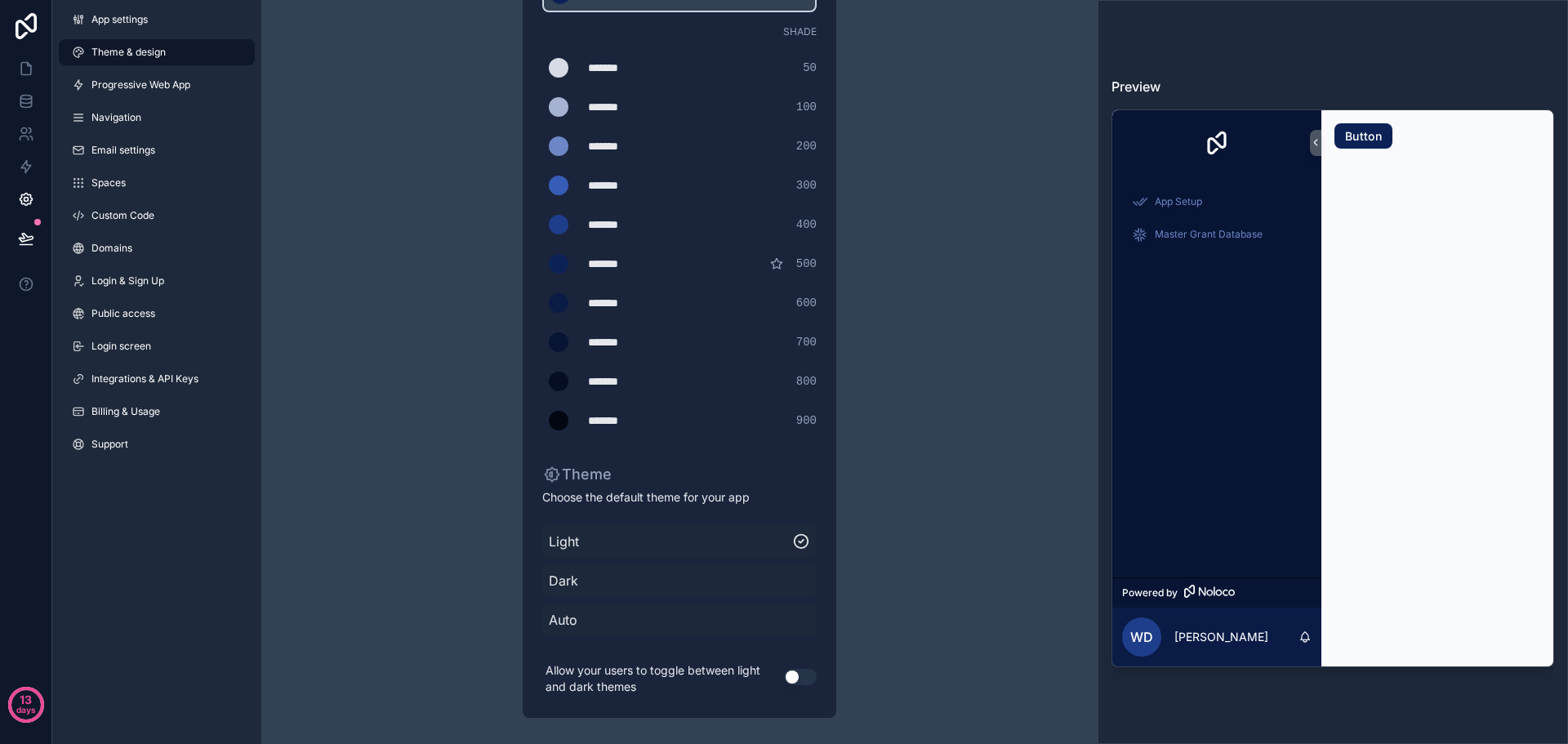
click at [614, 545] on span "Light" at bounding box center [670, 541] width 244 height 19
click at [798, 683] on button "Use setting" at bounding box center [800, 677] width 33 height 17
click at [798, 684] on button "Use setting" at bounding box center [800, 677] width 33 height 17
click at [577, 580] on span "Dark" at bounding box center [679, 581] width 261 height 19
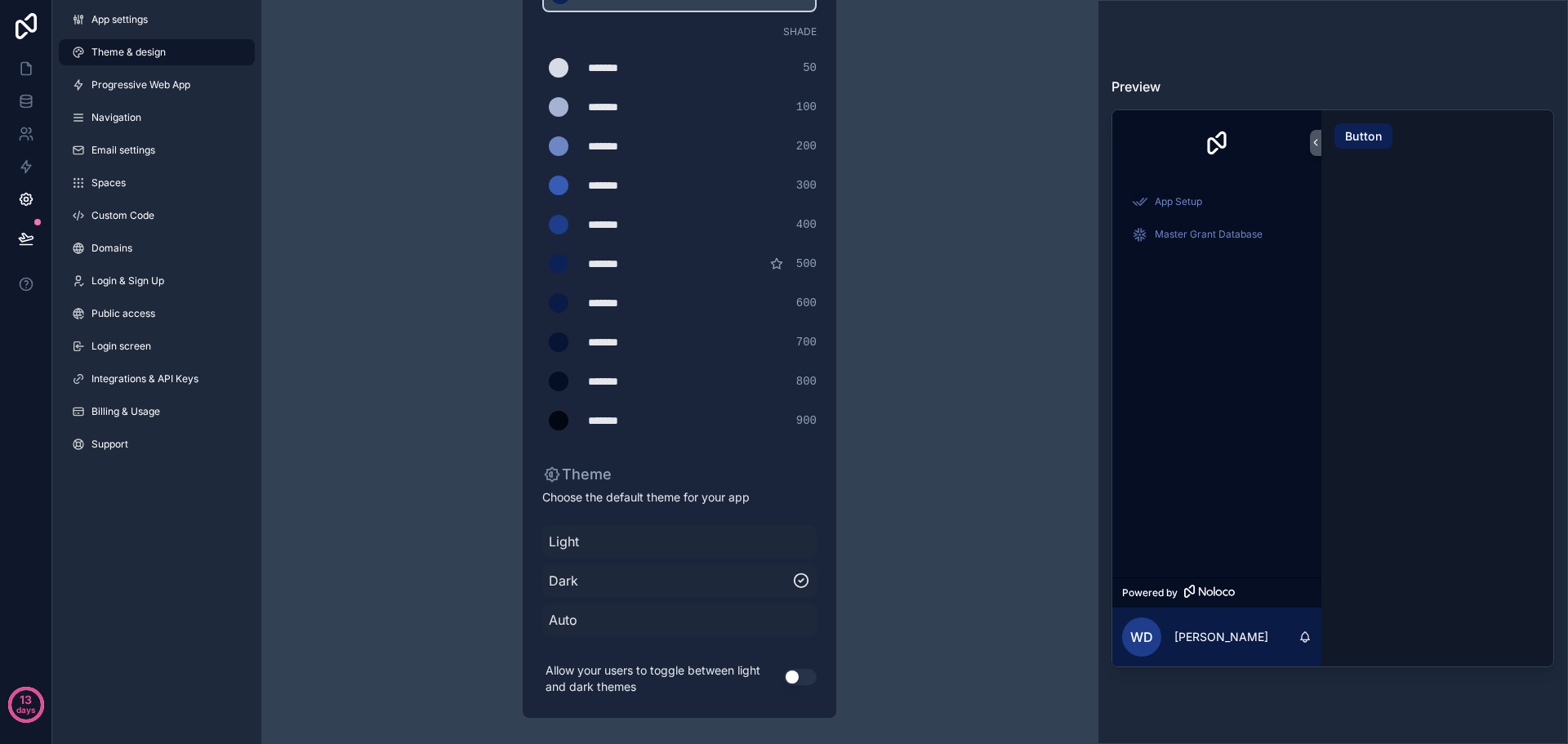
click at [572, 616] on span "Auto" at bounding box center [679, 620] width 261 height 19
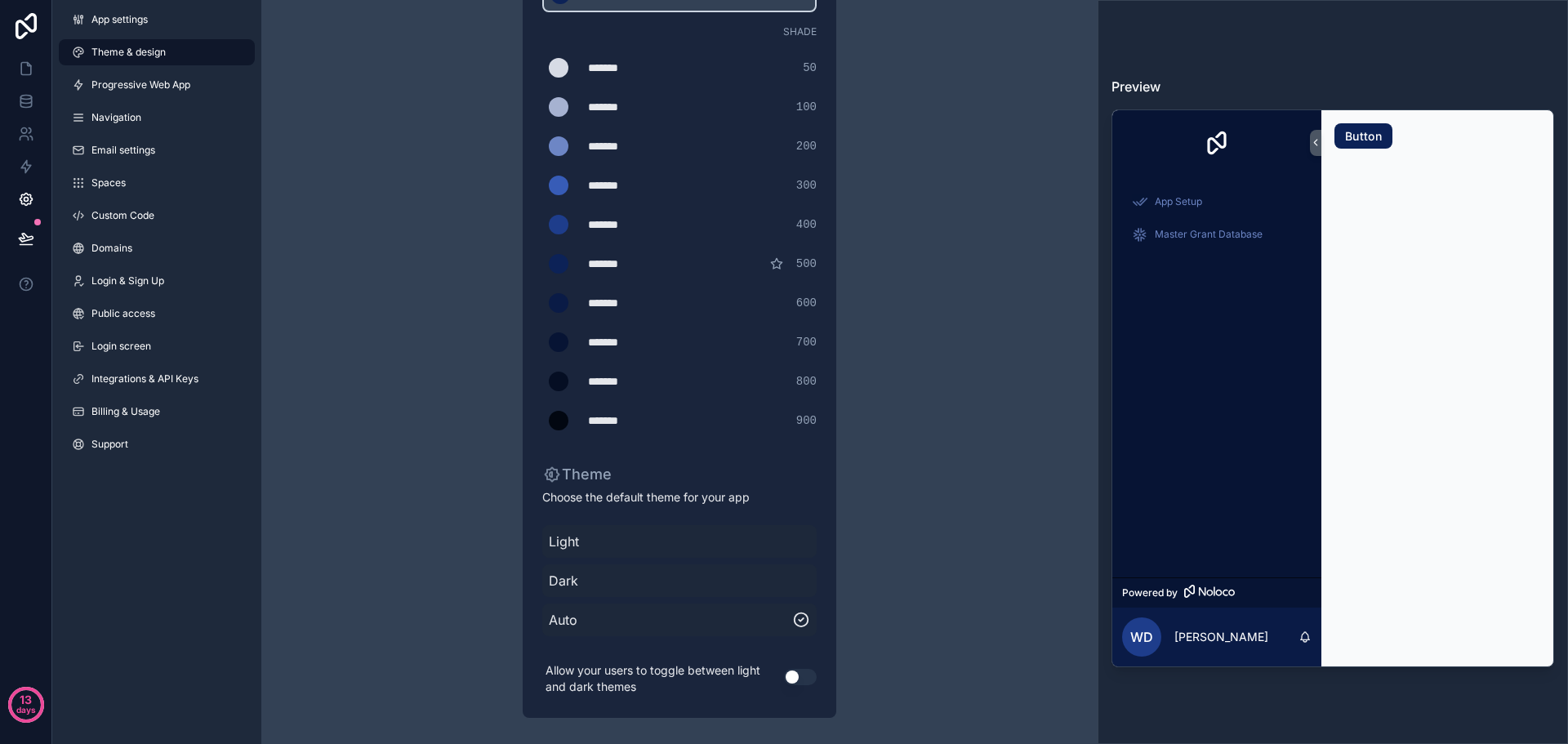
click at [594, 540] on span "Light" at bounding box center [679, 541] width 261 height 19
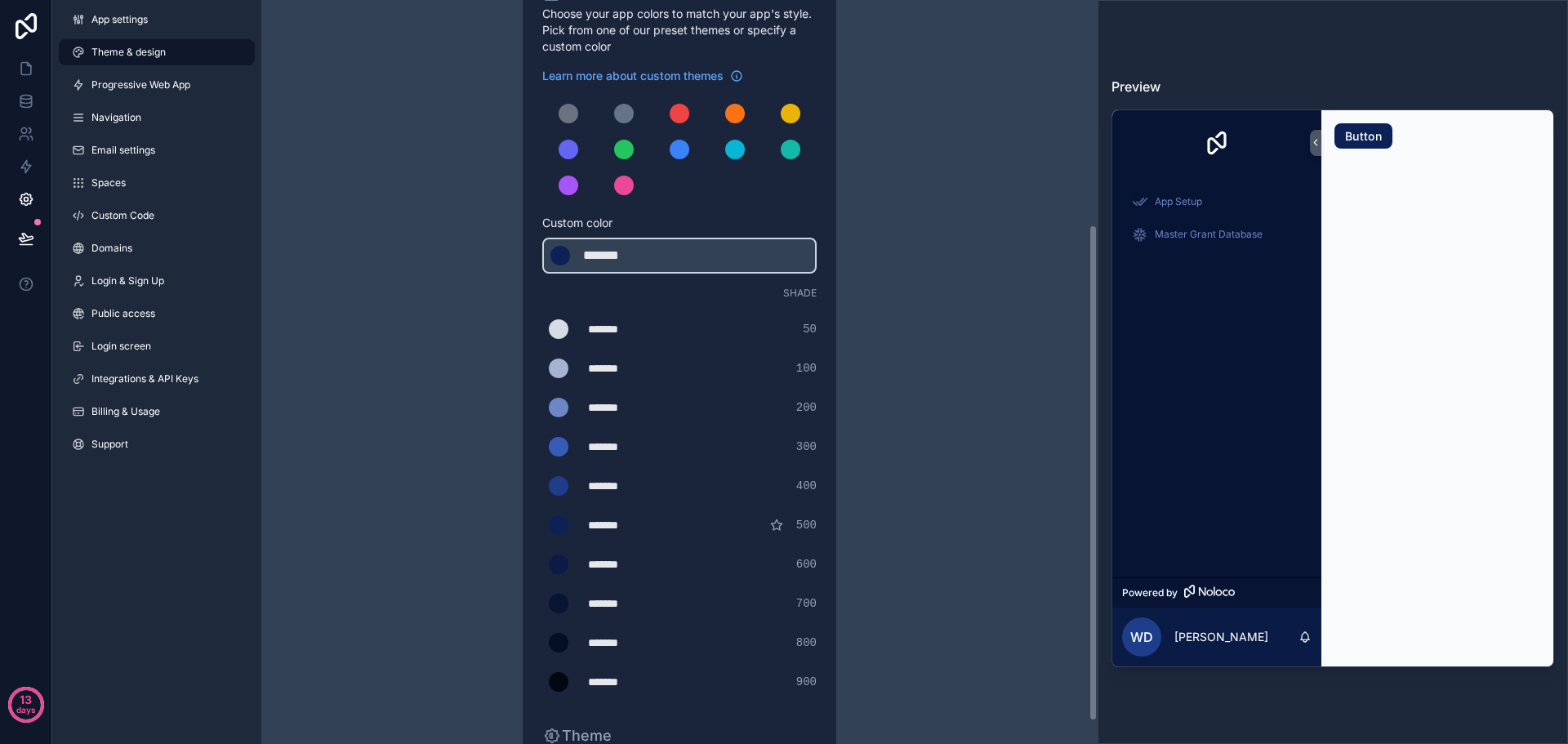
scroll to position [0, 0]
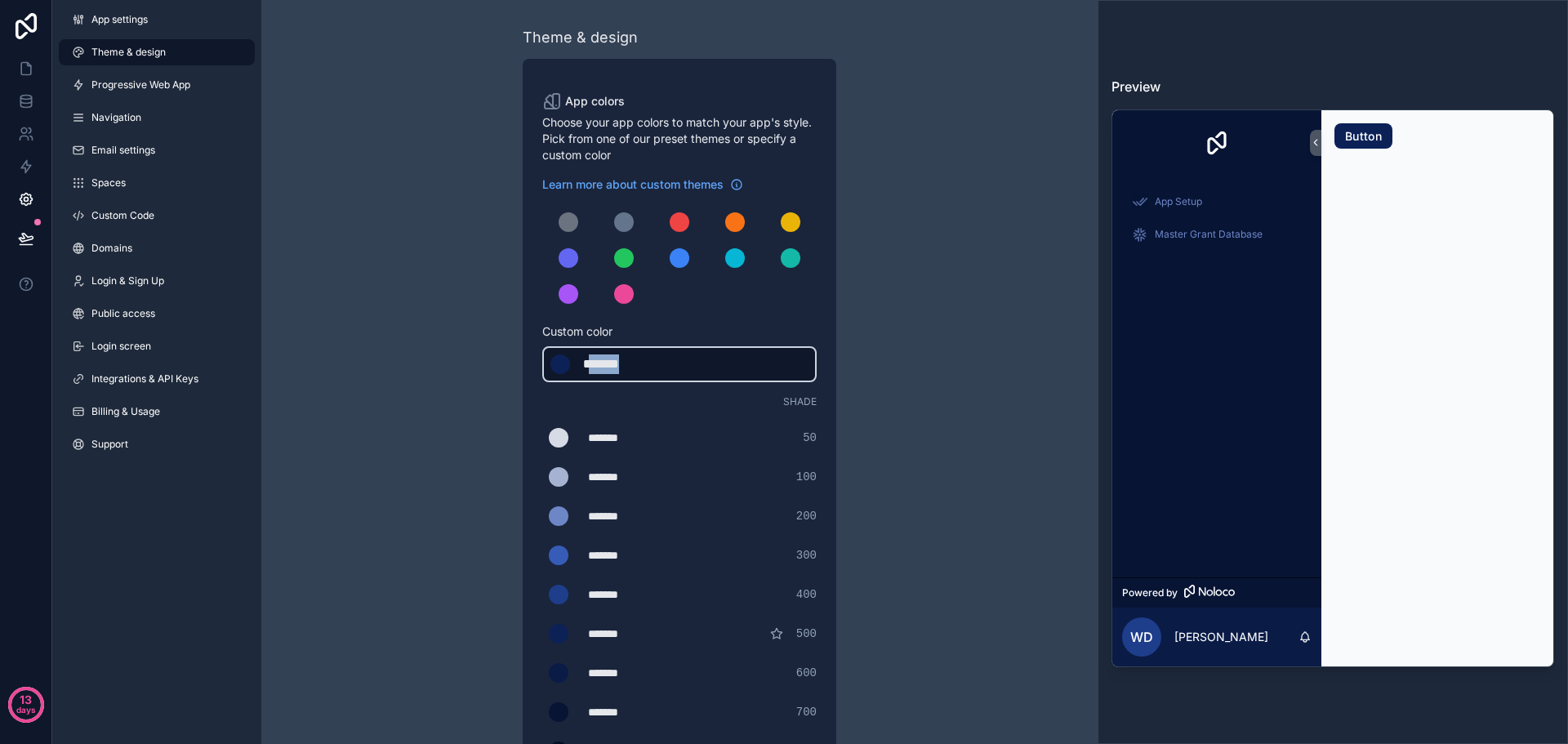
drag, startPoint x: 654, startPoint y: 359, endPoint x: 595, endPoint y: 366, distance: 59.4
click at [593, 364] on div "*******" at bounding box center [623, 364] width 82 height 19
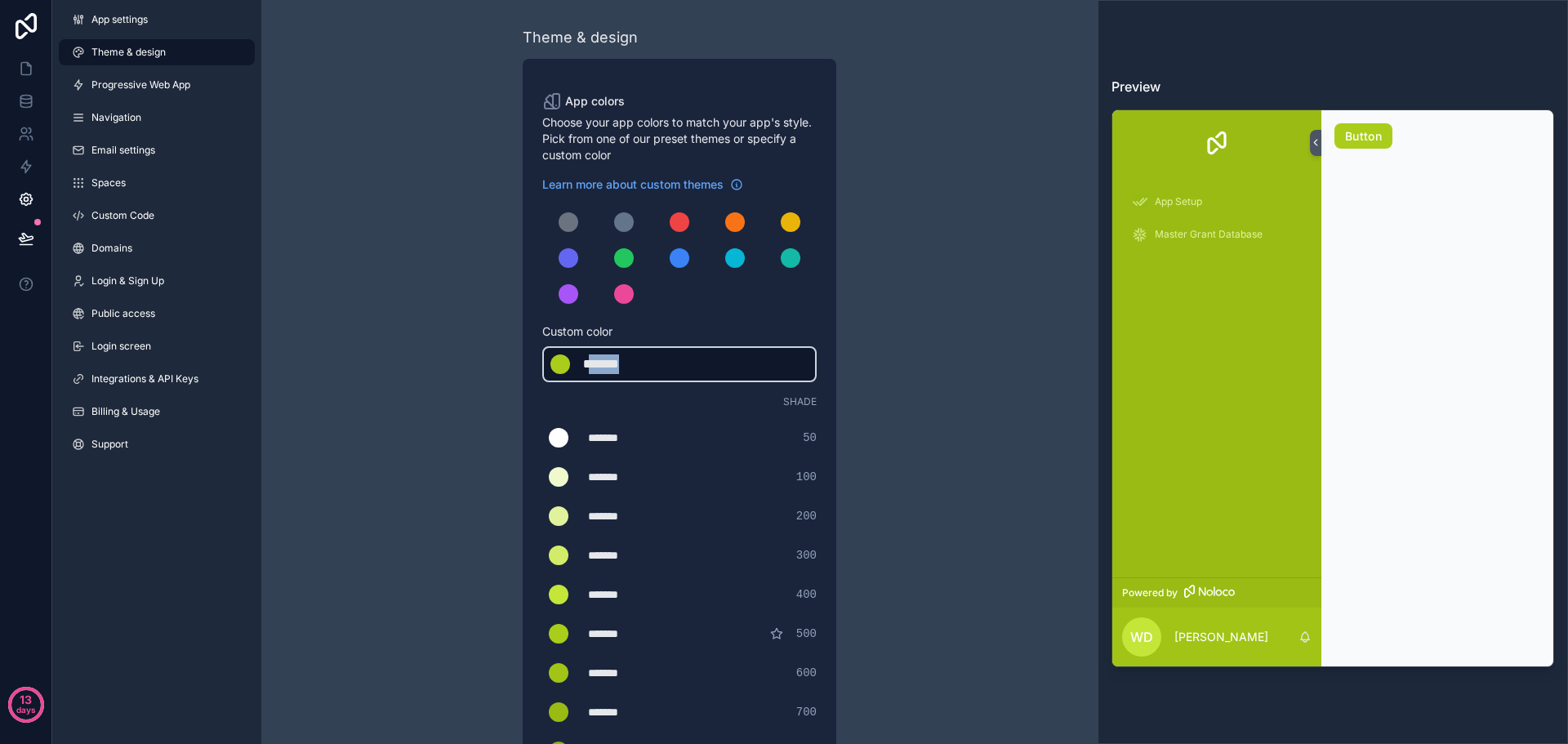
drag, startPoint x: 653, startPoint y: 358, endPoint x: 594, endPoint y: 362, distance: 59.1
click at [594, 362] on div "*******" at bounding box center [623, 364] width 82 height 19
type div "*******"
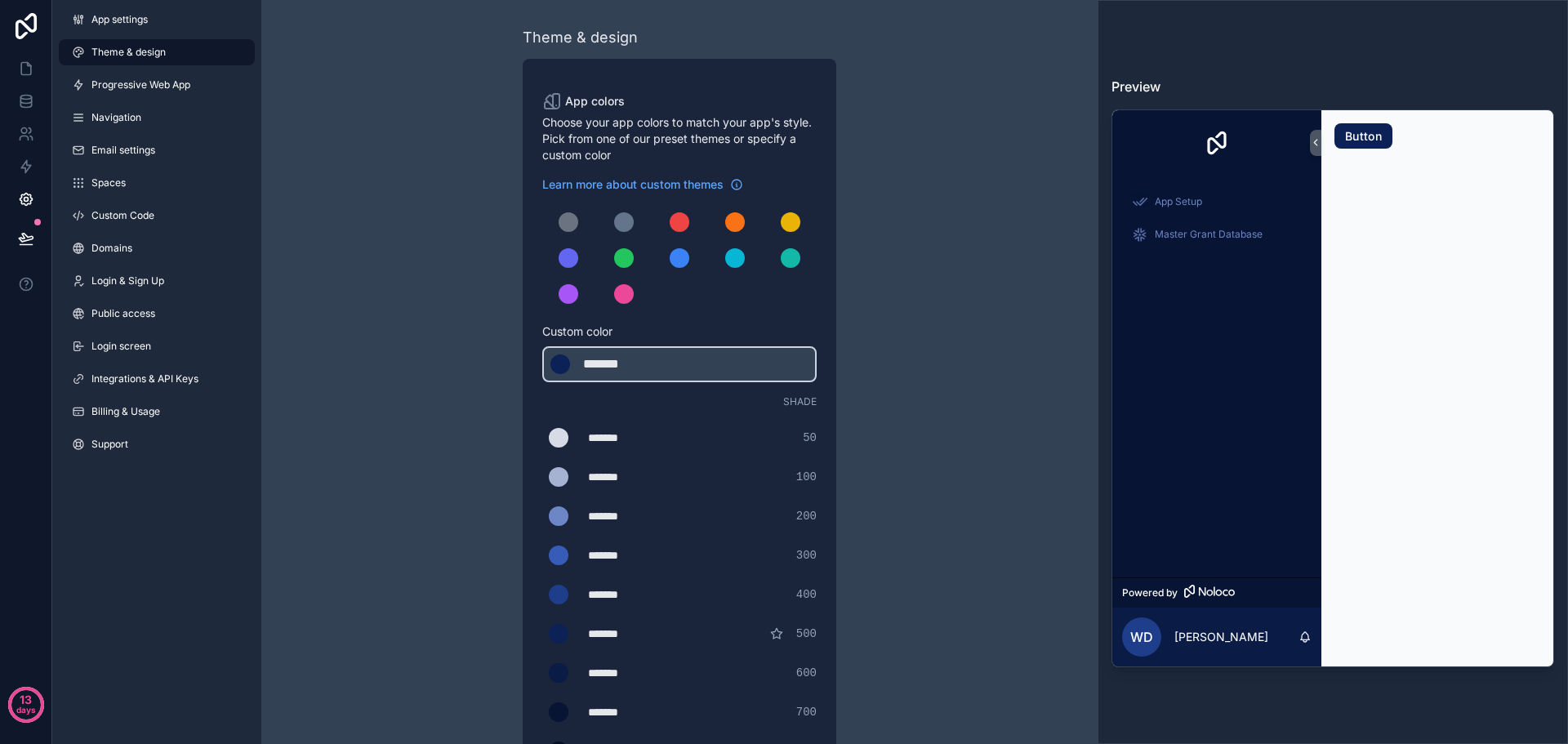
click at [482, 329] on div "Theme & design App colors Choose your app colors to match your app's style. Pic…" at bounding box center [679, 557] width 470 height 1114
click at [570, 223] on div "scrollable content" at bounding box center [568, 222] width 19 height 19
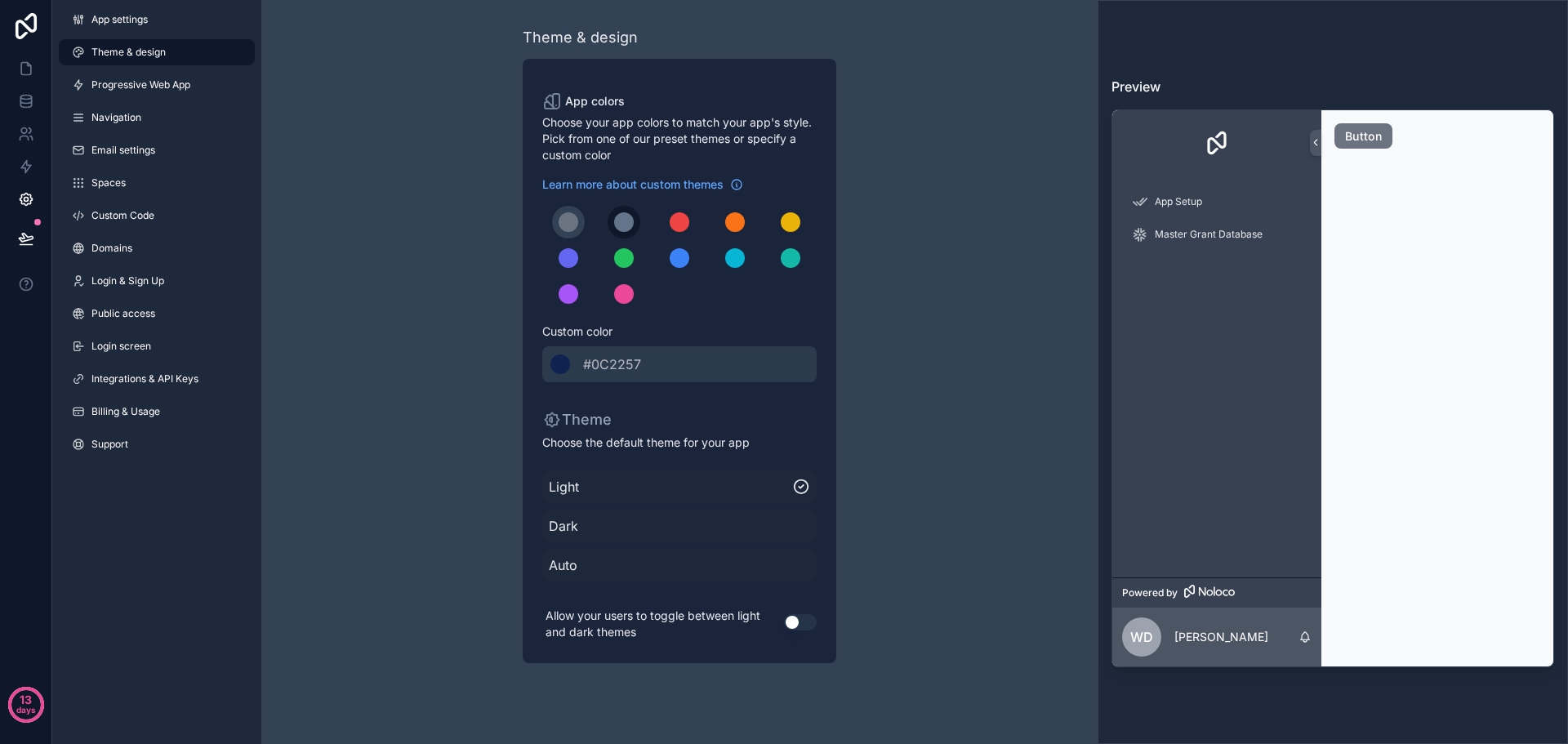
click at [623, 224] on div "scrollable content" at bounding box center [623, 222] width 19 height 19
click at [680, 225] on div "scrollable content" at bounding box center [680, 222] width 19 height 19
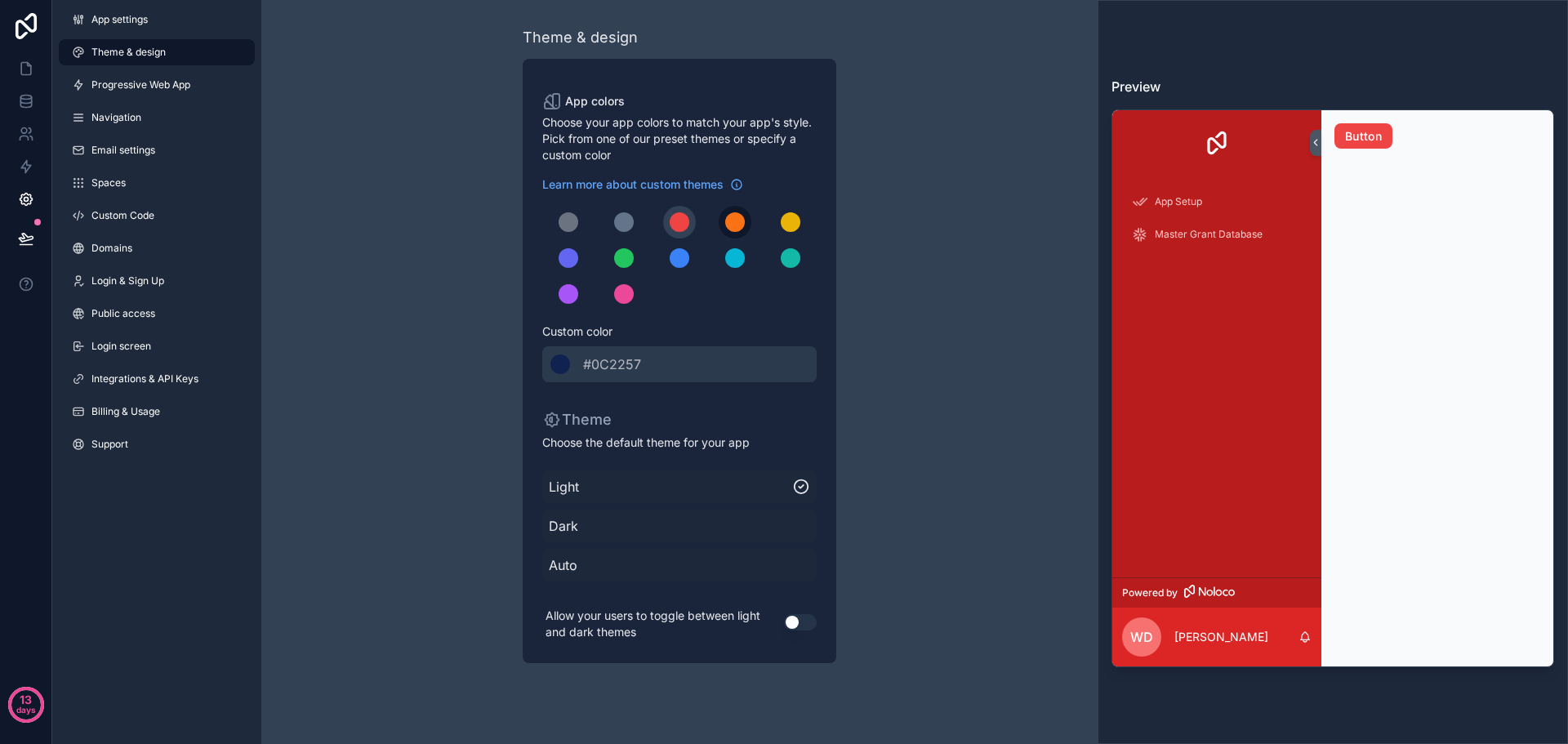
click at [745, 229] on button "scrollable content" at bounding box center [735, 222] width 33 height 33
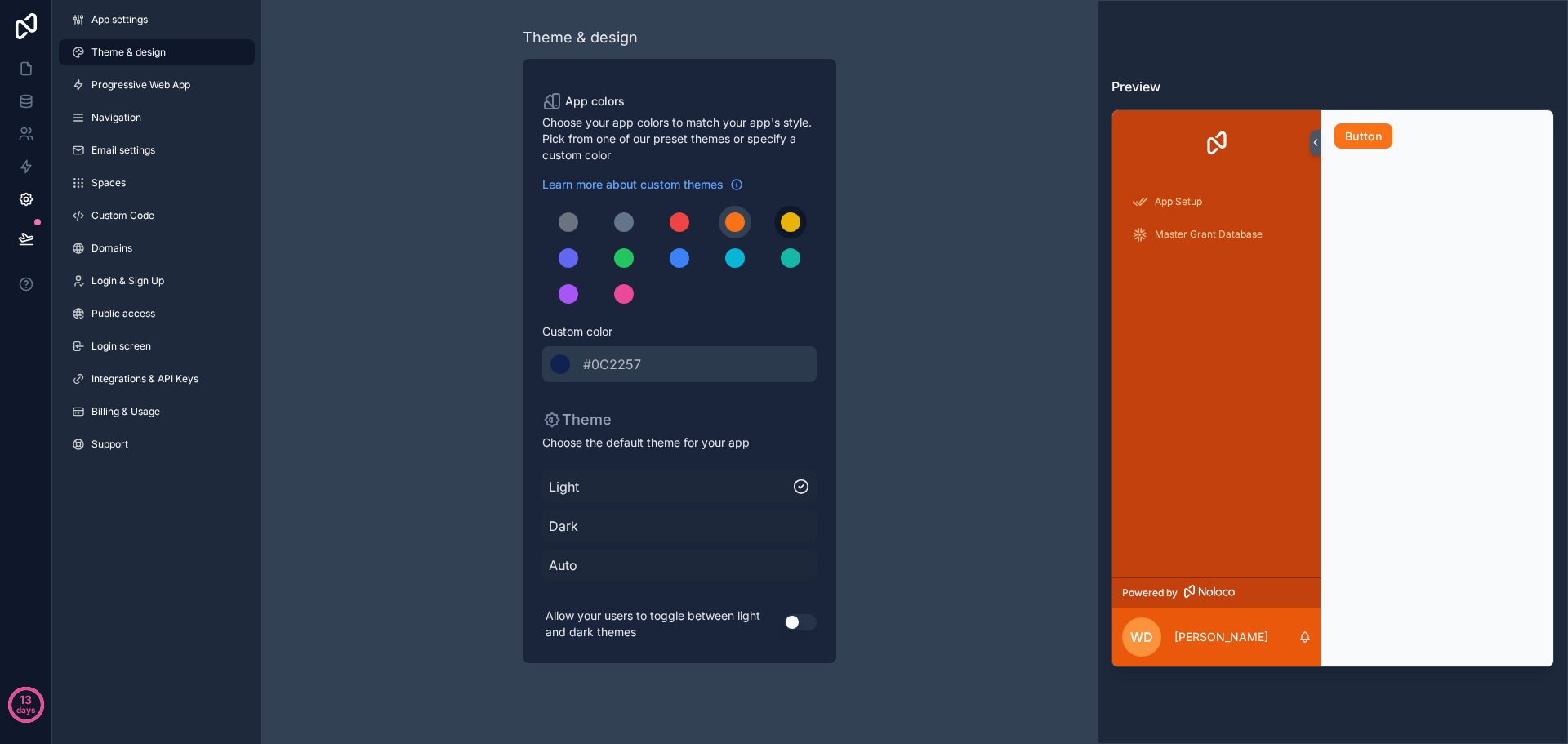
click at [794, 229] on div "scrollable content" at bounding box center [790, 222] width 19 height 19
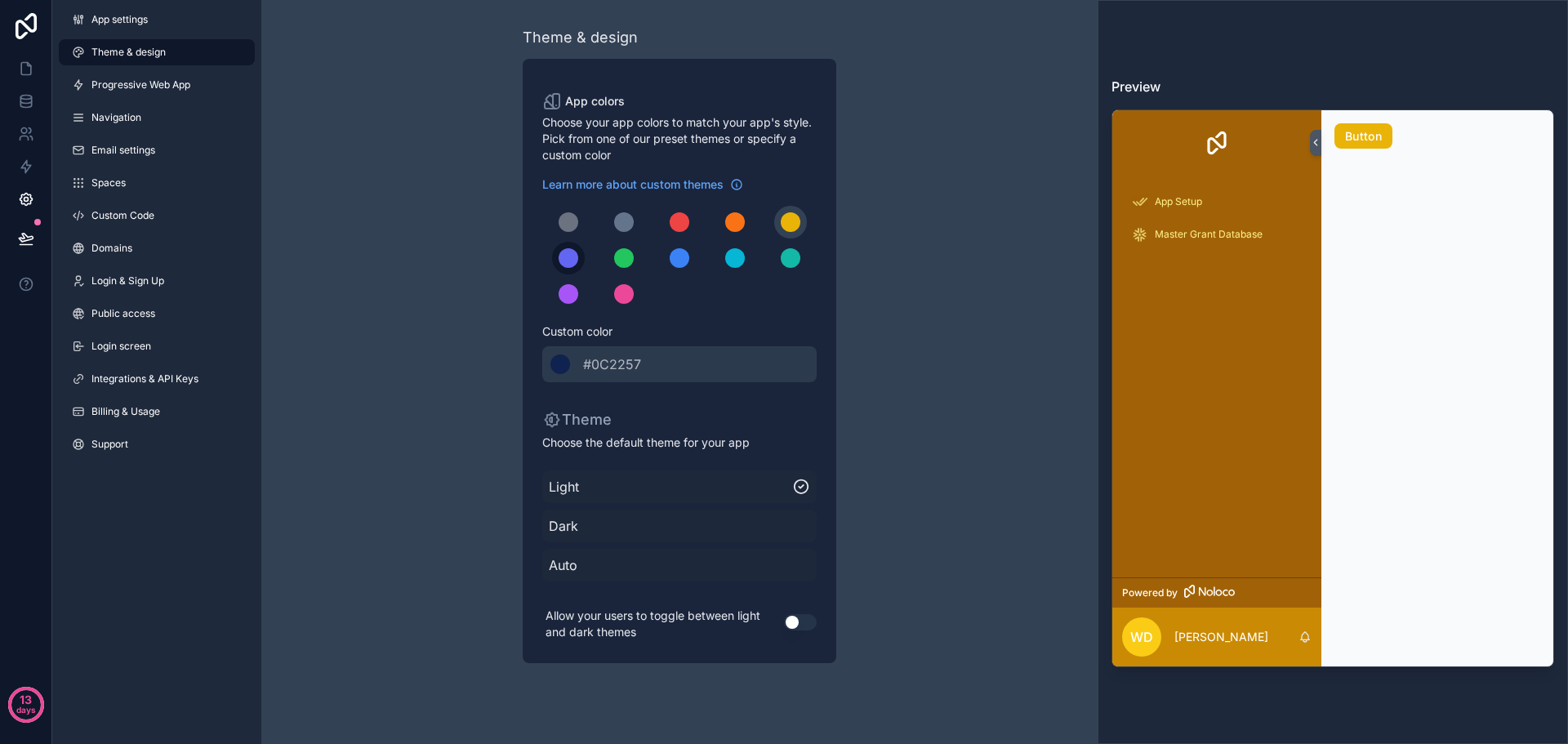
click at [576, 259] on div "scrollable content" at bounding box center [568, 258] width 19 height 19
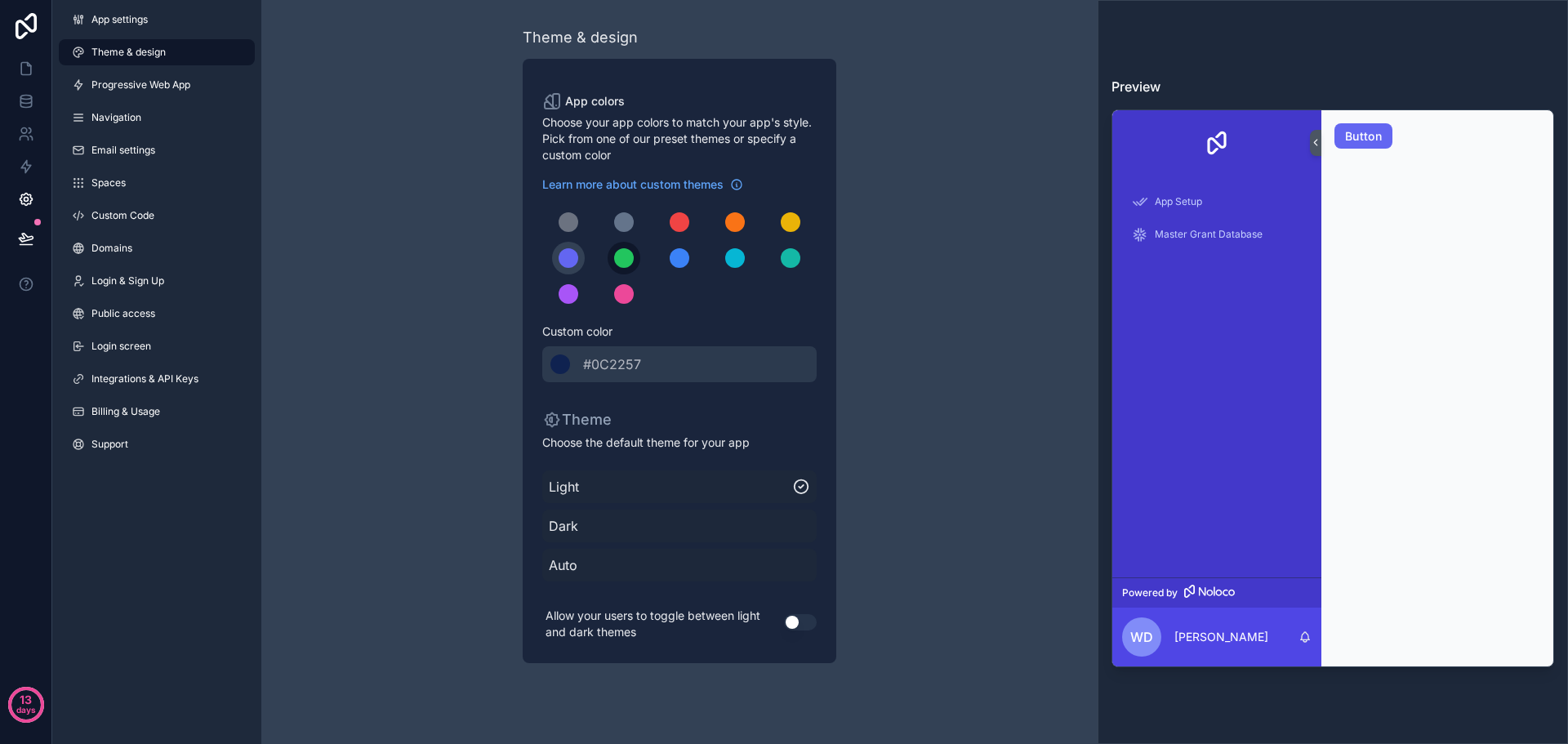
click at [628, 260] on div "scrollable content" at bounding box center [623, 258] width 19 height 19
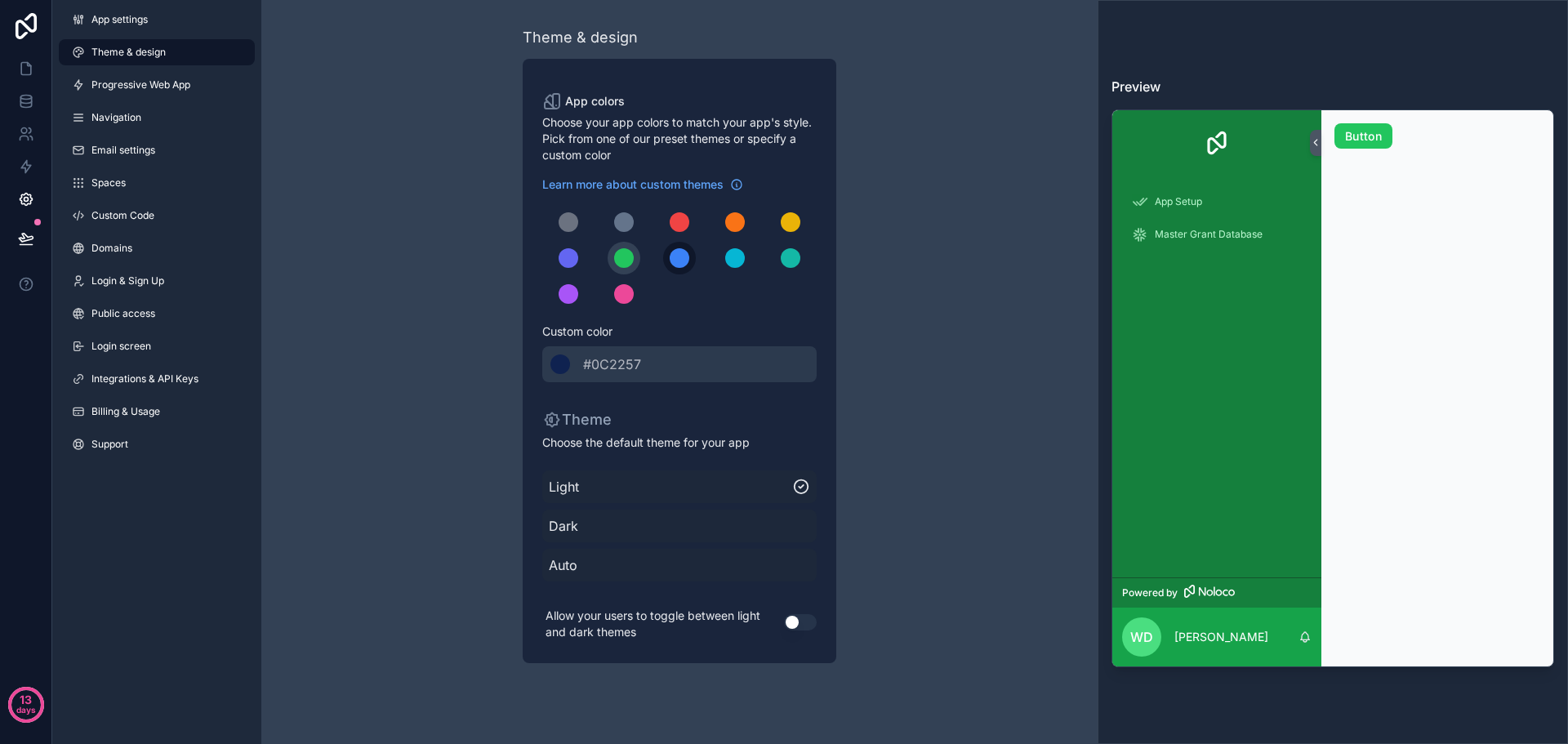
click at [680, 260] on div "scrollable content" at bounding box center [680, 258] width 19 height 19
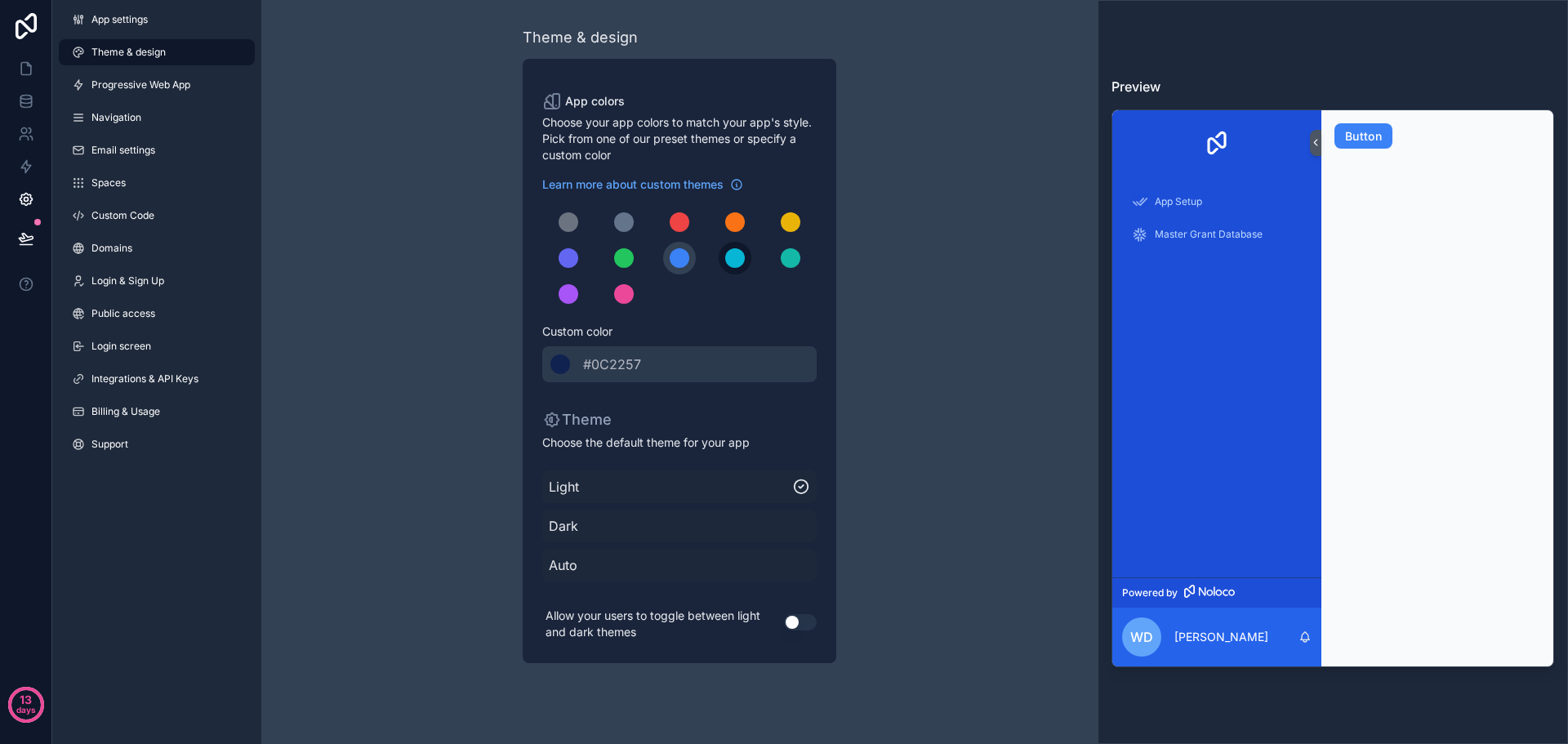
click at [737, 259] on div "scrollable content" at bounding box center [735, 258] width 19 height 19
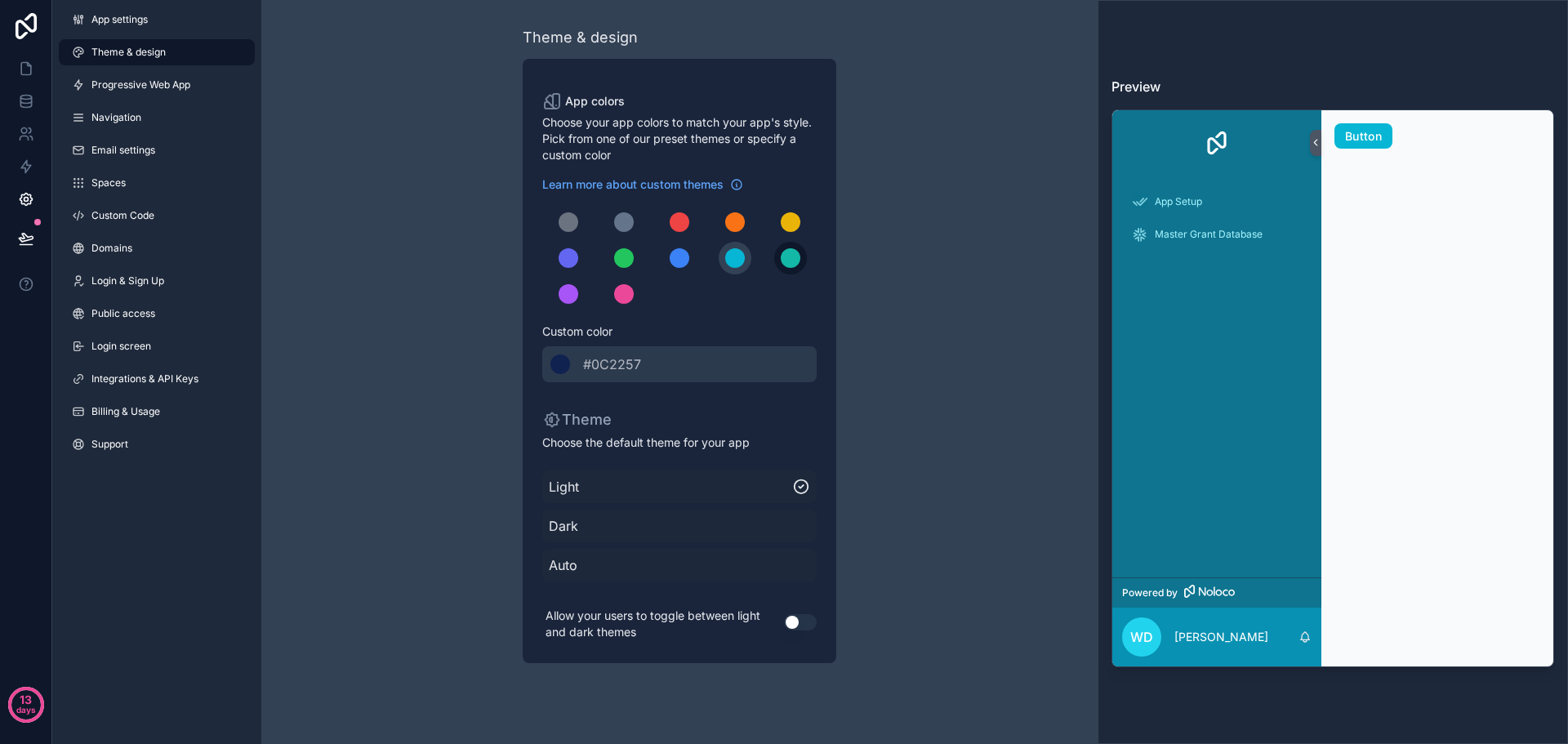
click at [793, 262] on div "scrollable content" at bounding box center [790, 258] width 19 height 19
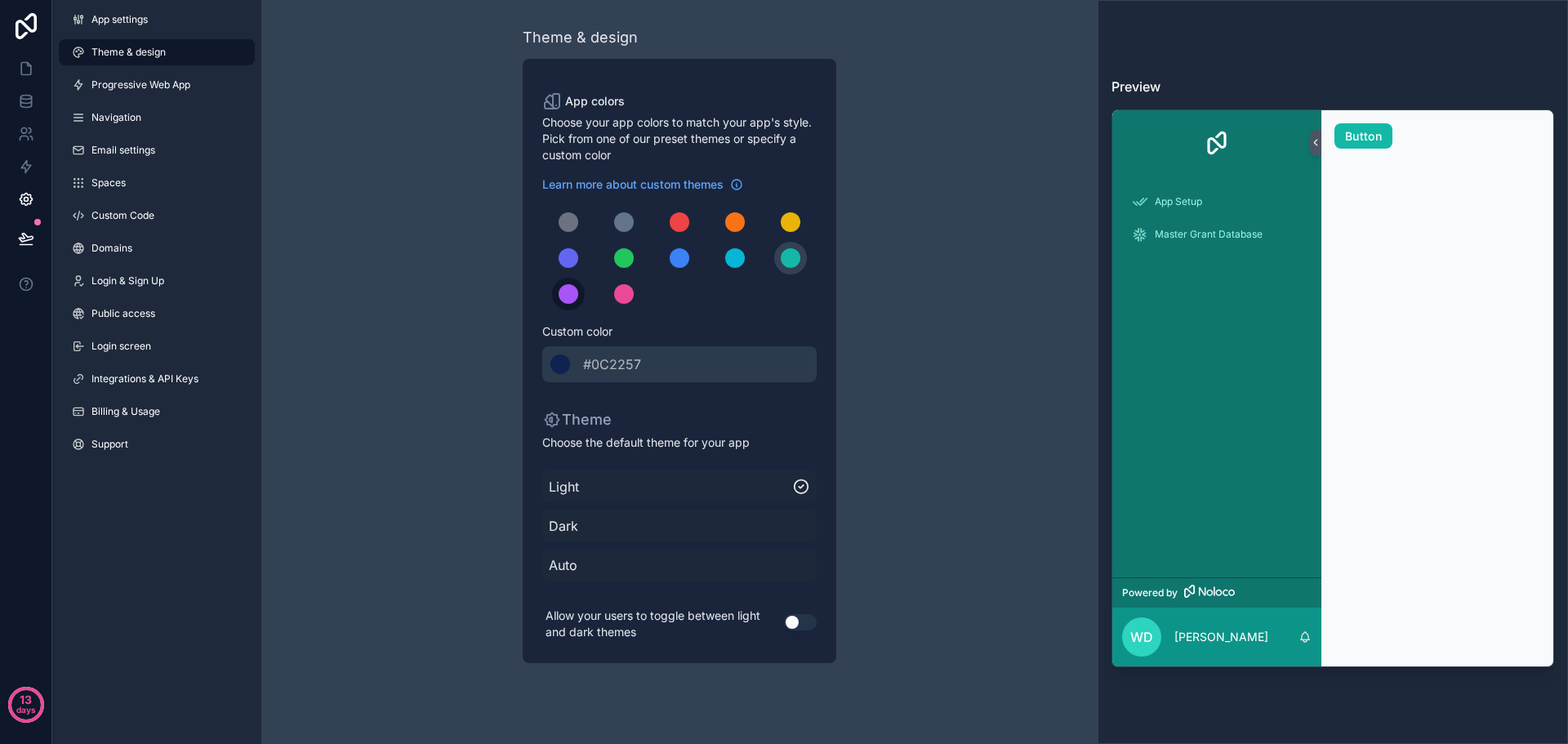
click at [578, 300] on button "scrollable content" at bounding box center [568, 294] width 33 height 33
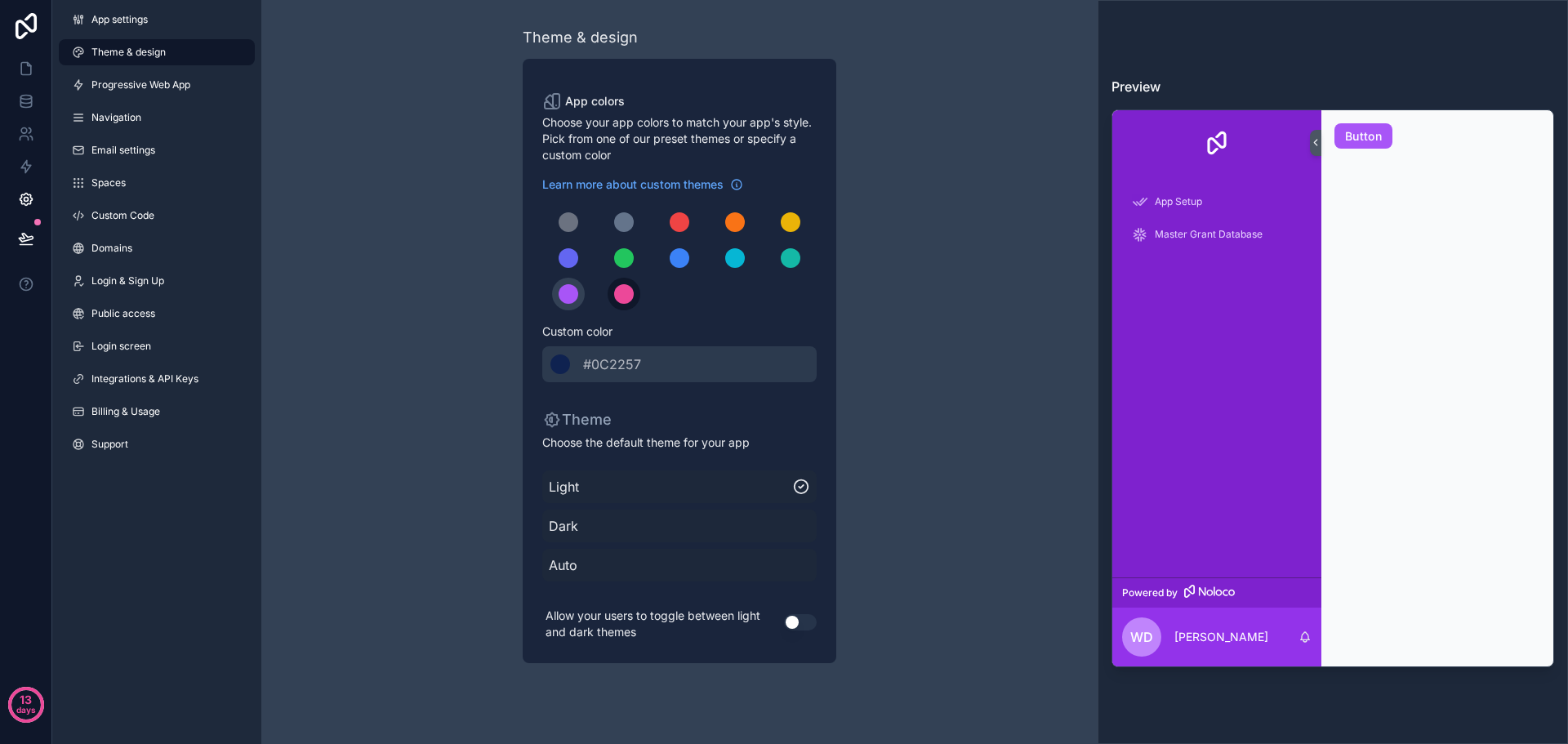
click at [624, 294] on div "scrollable content" at bounding box center [623, 294] width 19 height 19
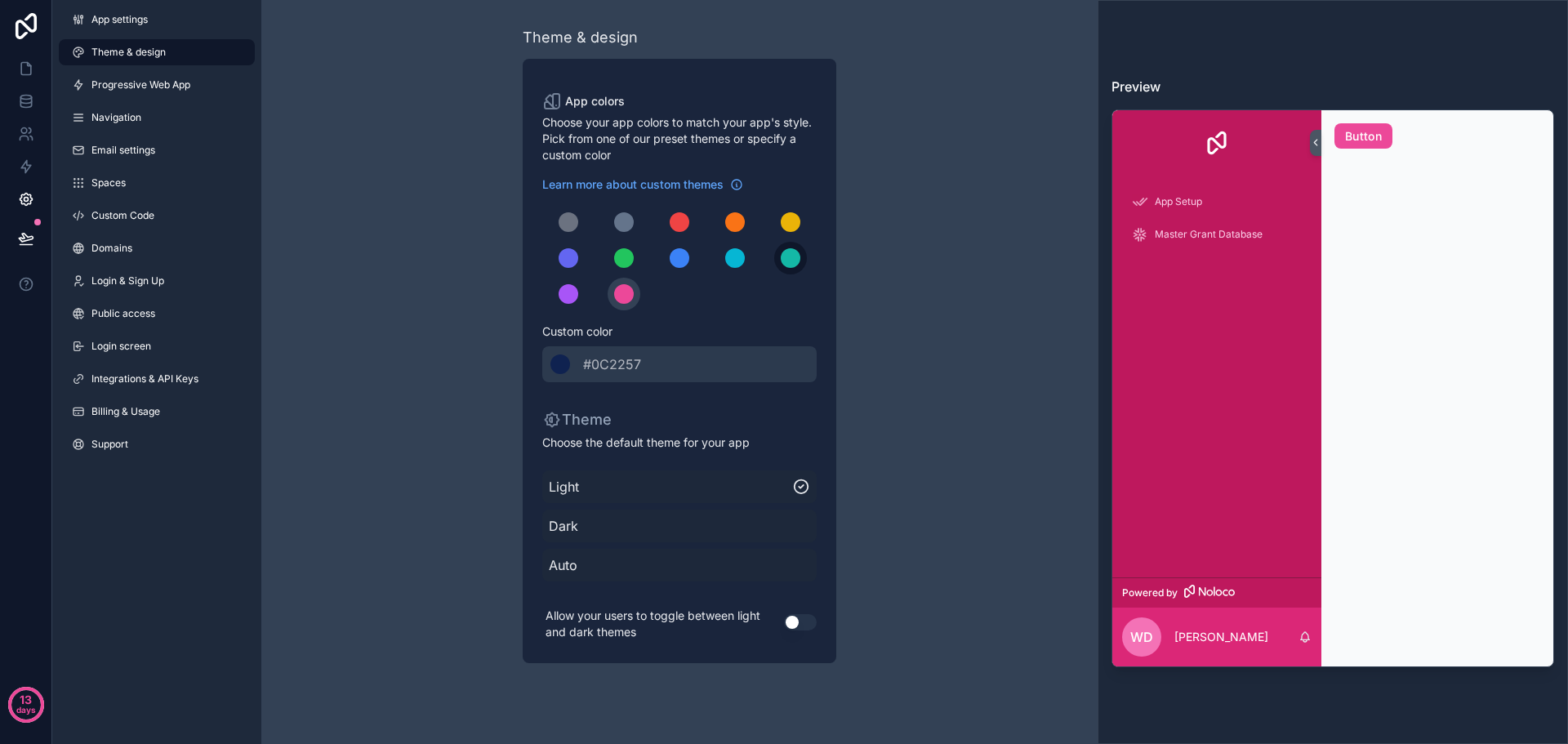
click at [794, 260] on div "scrollable content" at bounding box center [790, 258] width 19 height 19
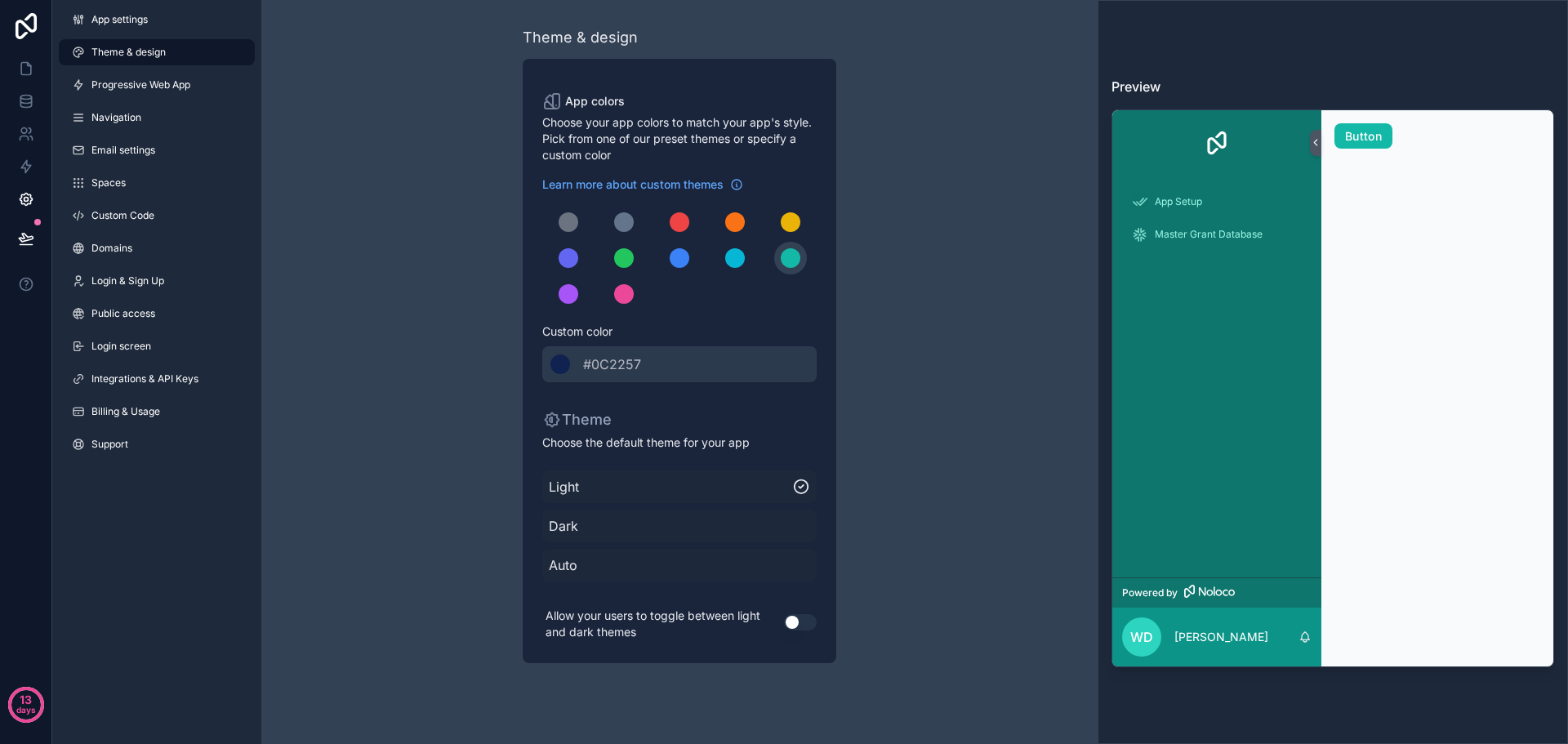
click at [448, 355] on div "Theme & design App colors Choose your app colors to match your app's style. Pic…" at bounding box center [679, 345] width 470 height 690
click at [133, 13] on span "App settings" at bounding box center [119, 18] width 56 height 13
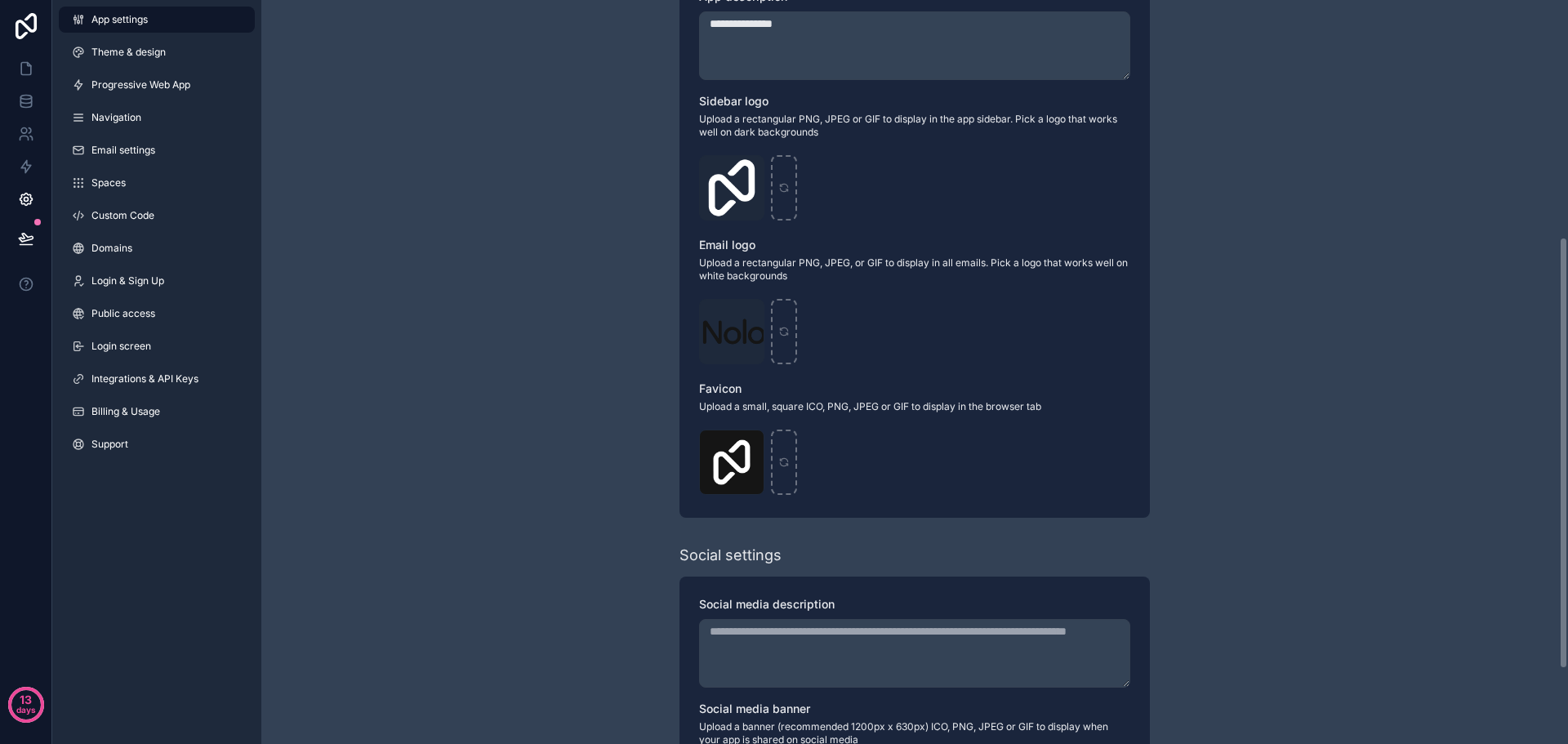
scroll to position [408, 0]
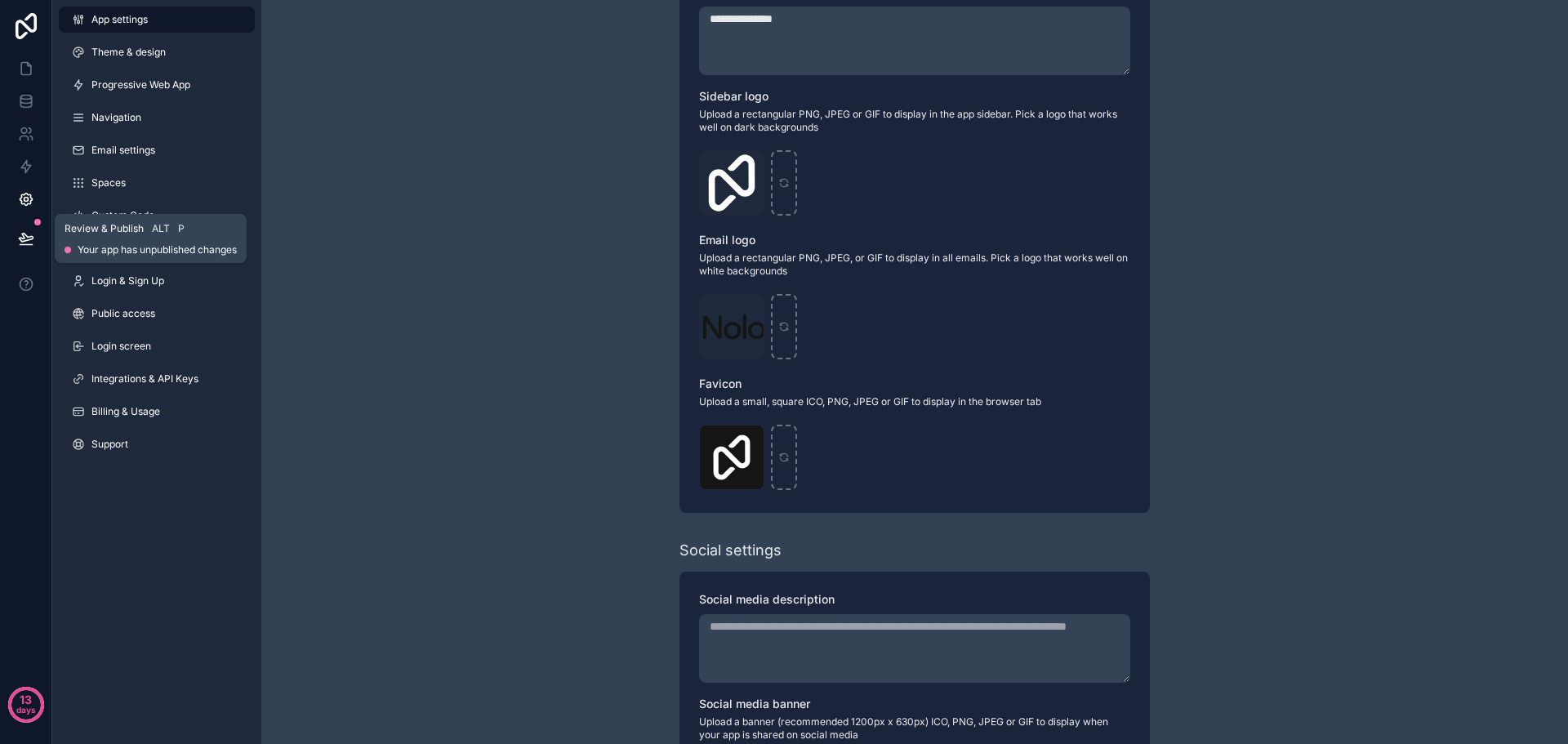
click at [28, 244] on icon at bounding box center [26, 238] width 17 height 17
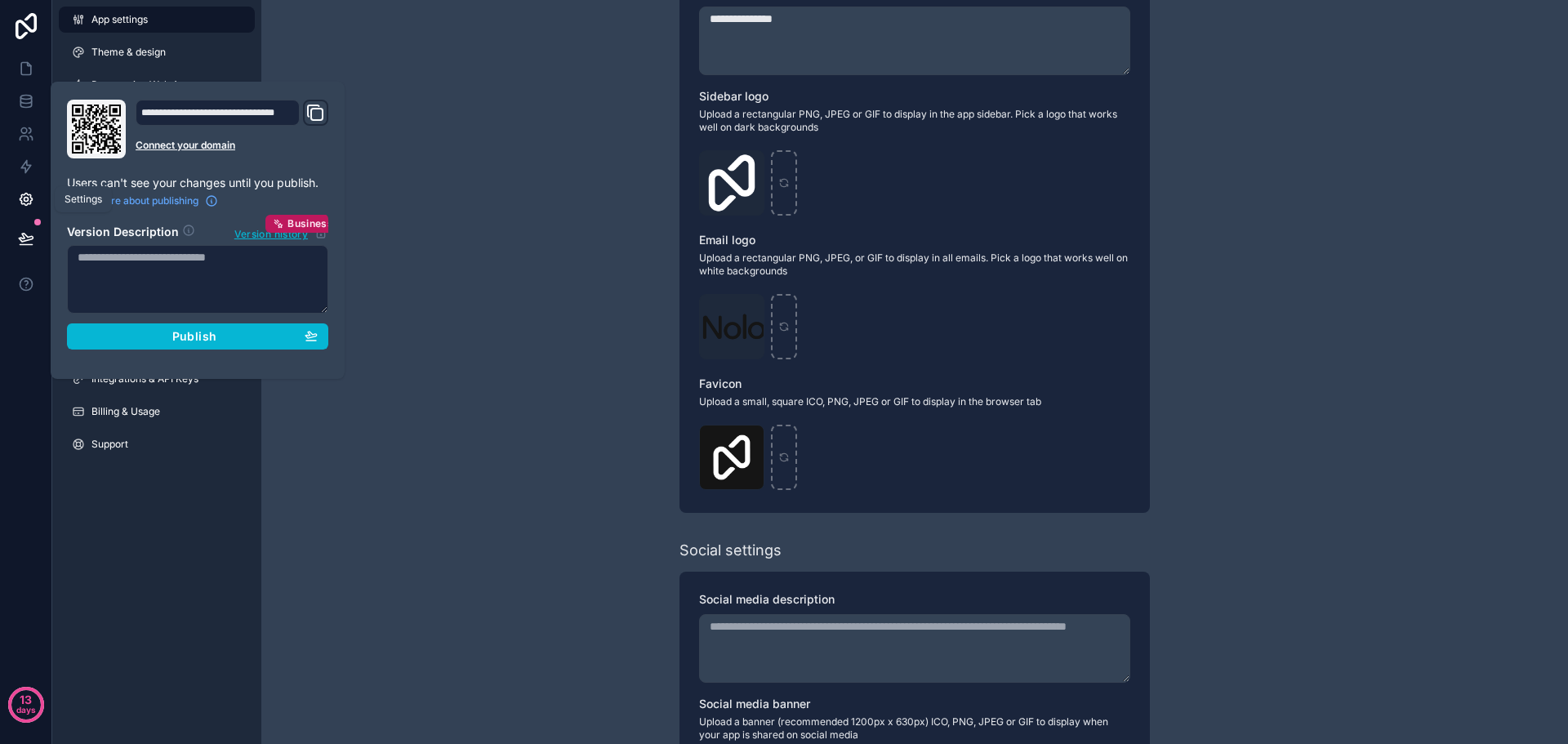
click at [27, 202] on icon at bounding box center [25, 200] width 4 height 4
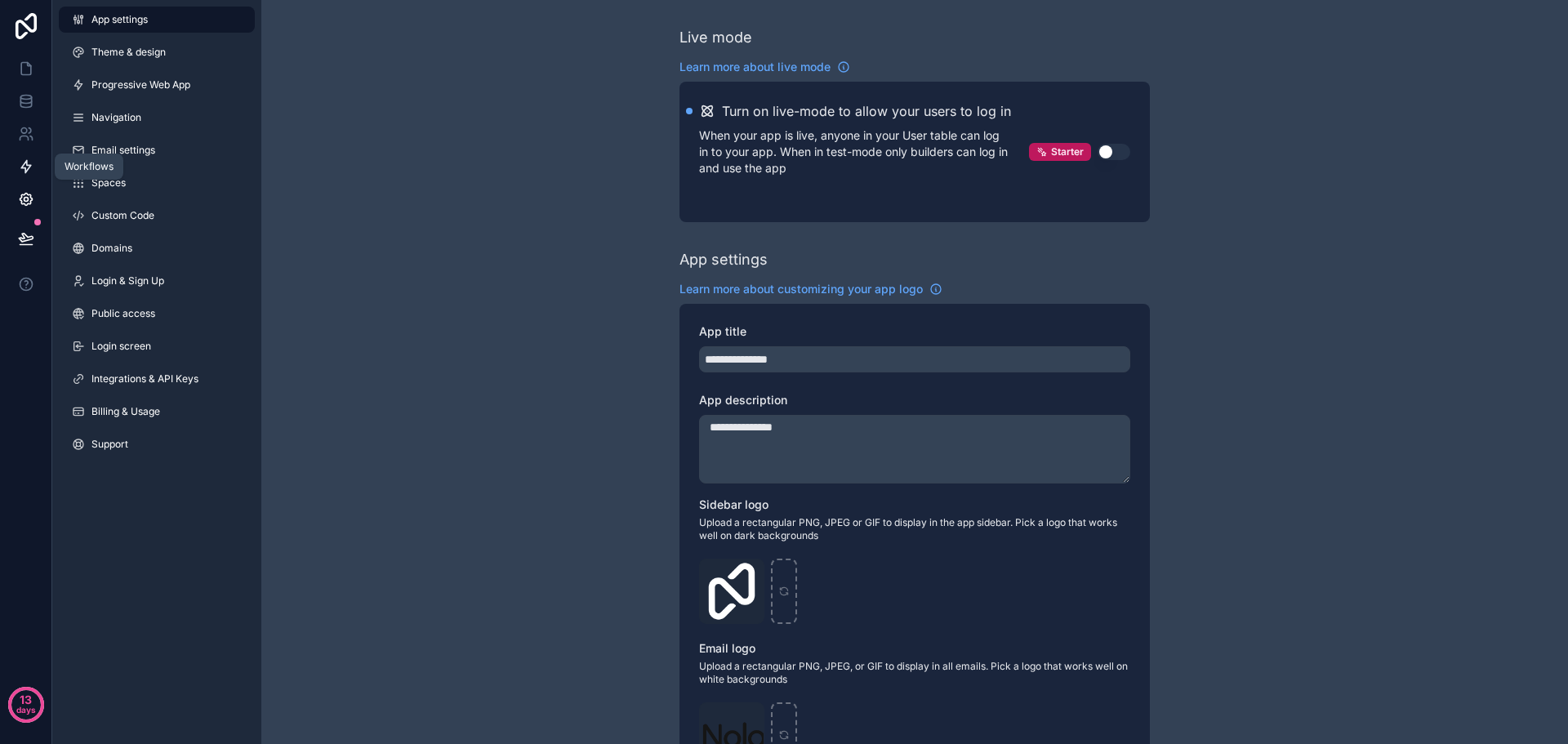
click at [25, 166] on icon at bounding box center [26, 166] width 17 height 17
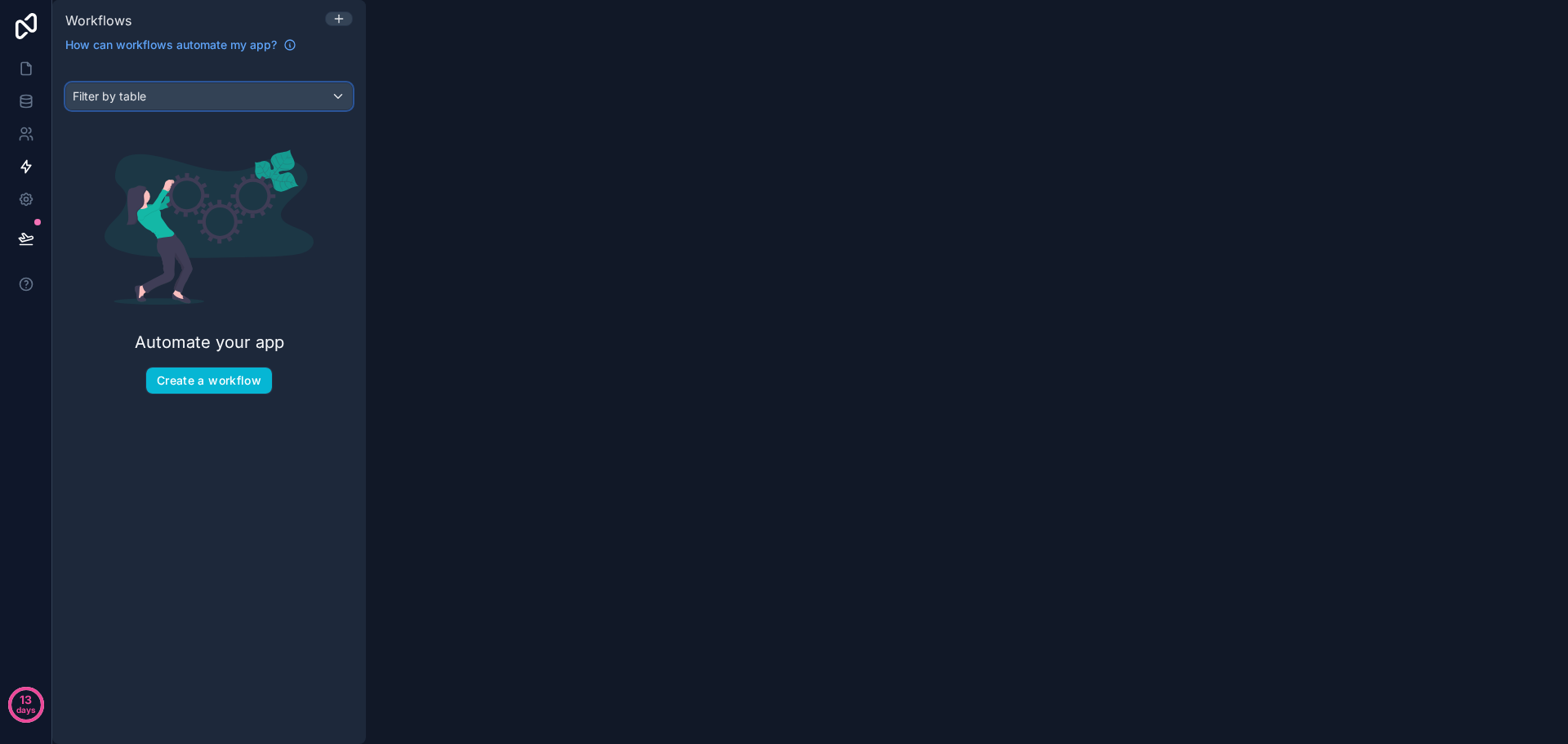
click at [209, 98] on div "Filter by table" at bounding box center [209, 96] width 285 height 26
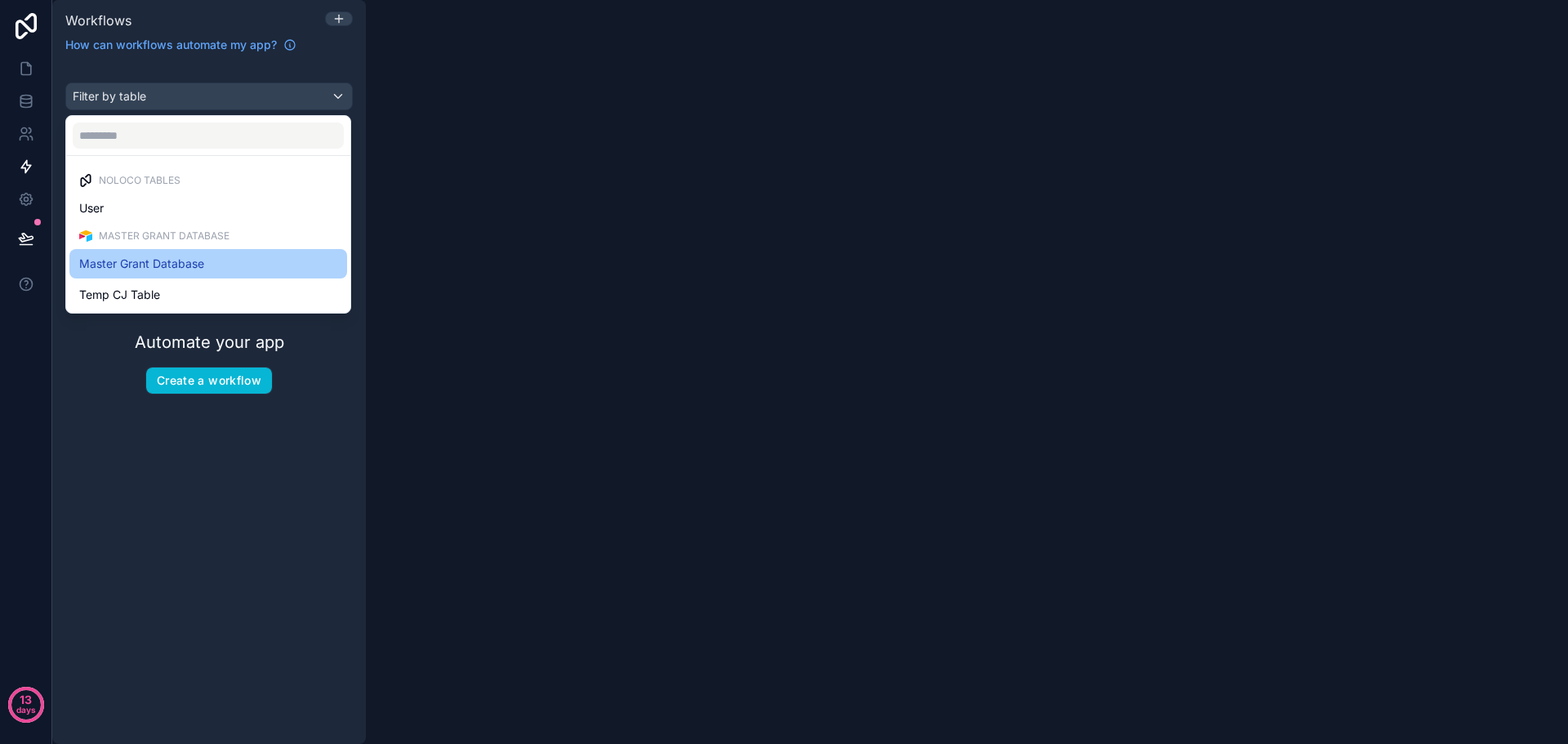
click at [162, 257] on span "Master Grant Database" at bounding box center [142, 264] width 125 height 19
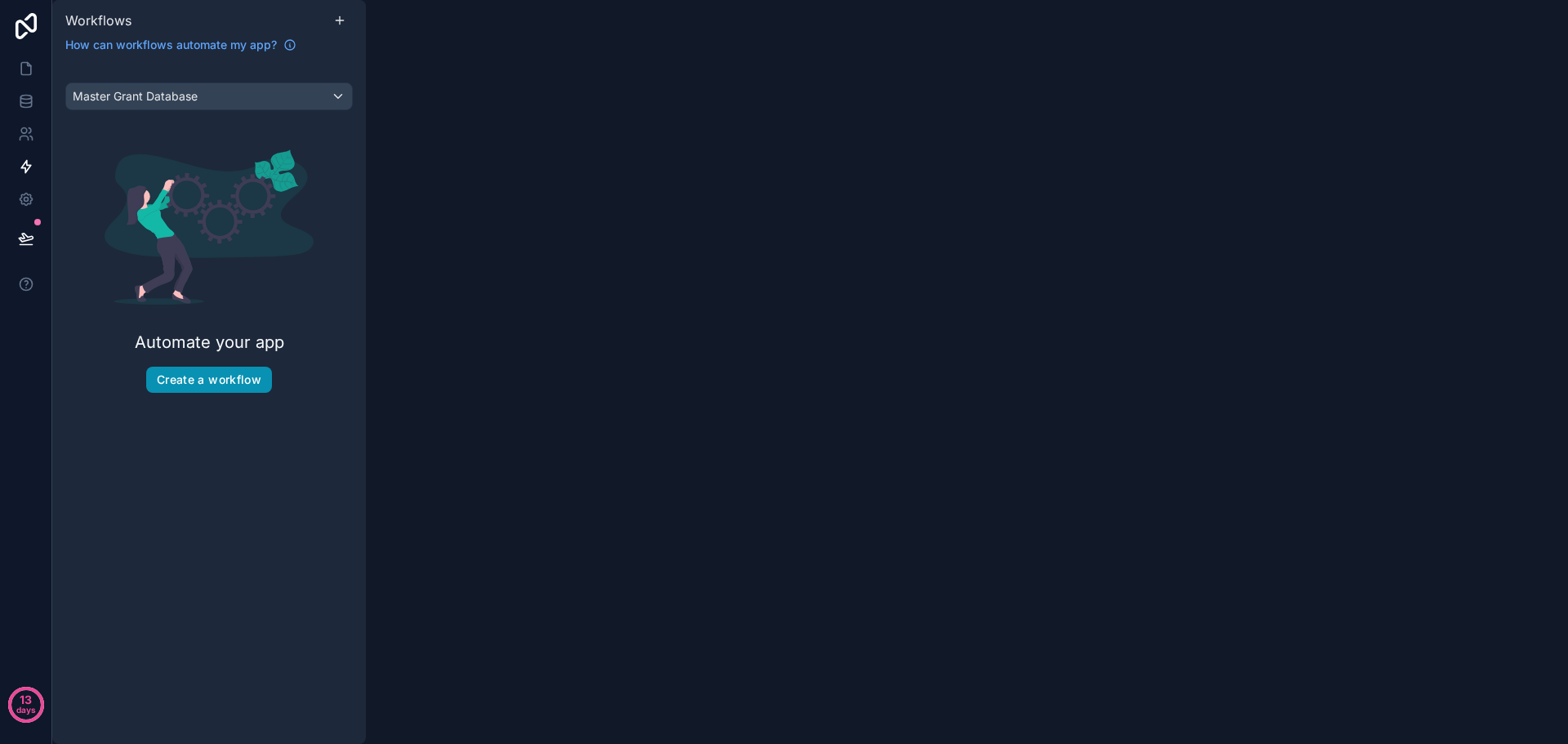
click at [217, 374] on button "Create a workflow" at bounding box center [210, 380] width 126 height 26
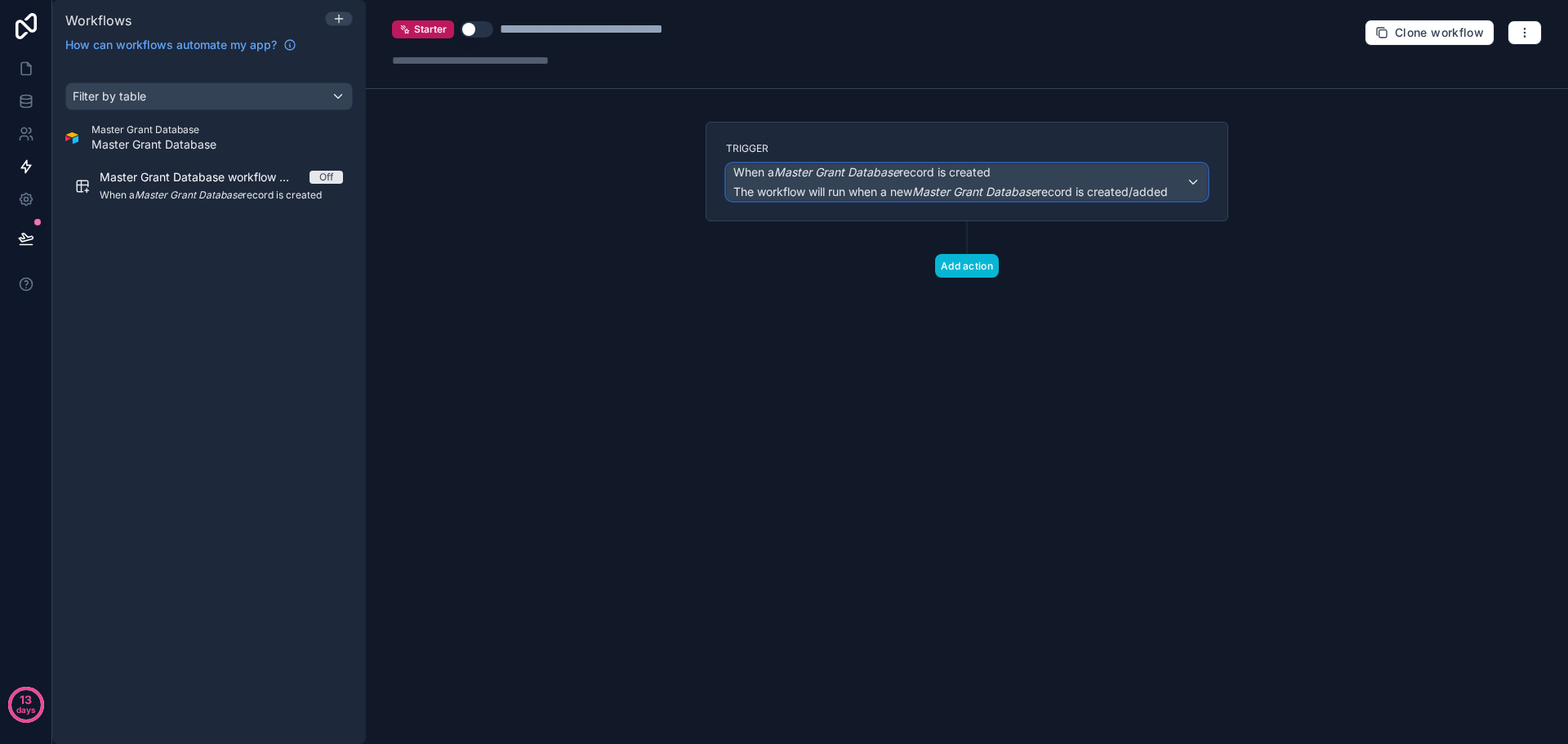
click at [784, 182] on div "When a Master Grant Database record is created The workflow will run when a new…" at bounding box center [950, 182] width 434 height 36
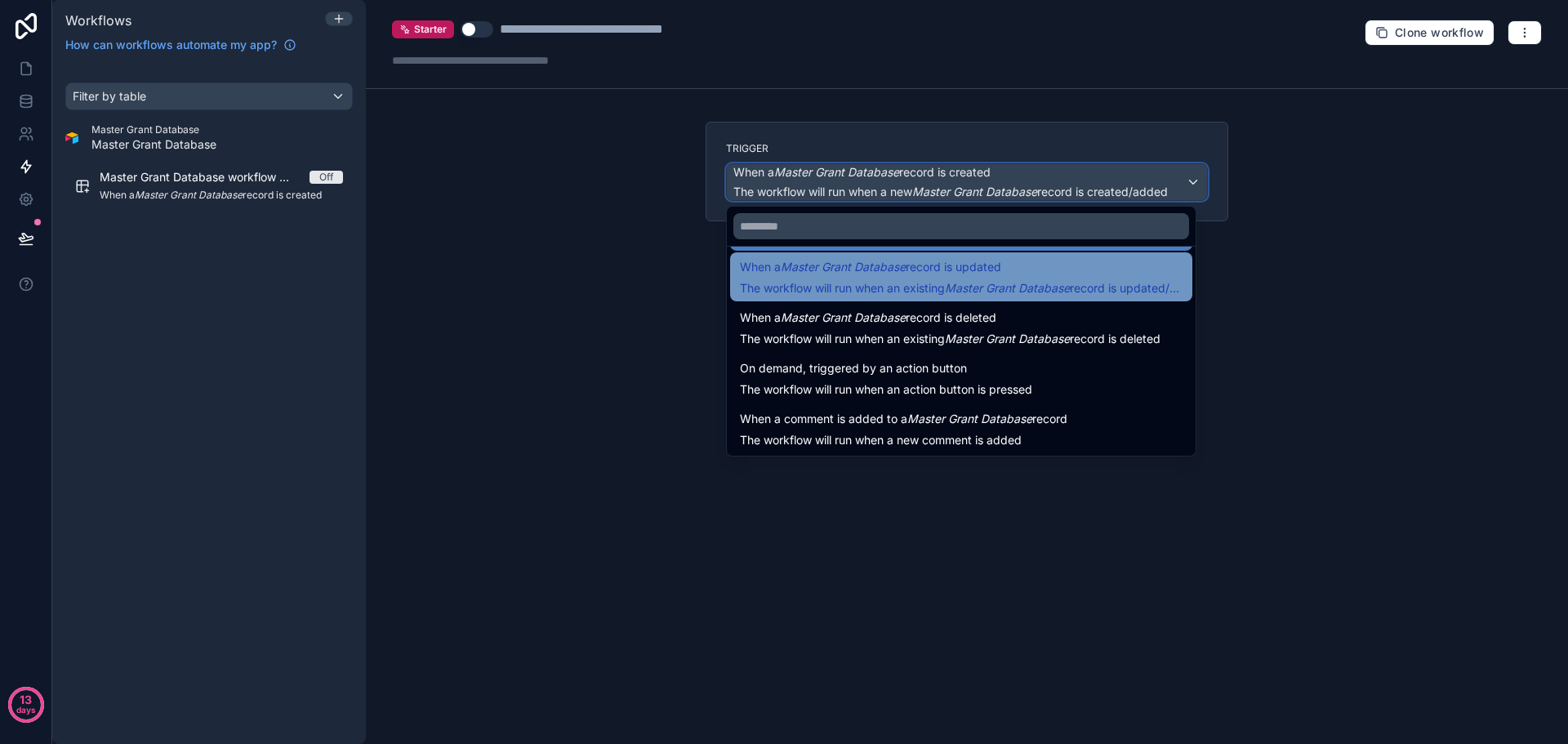
scroll to position [59, 0]
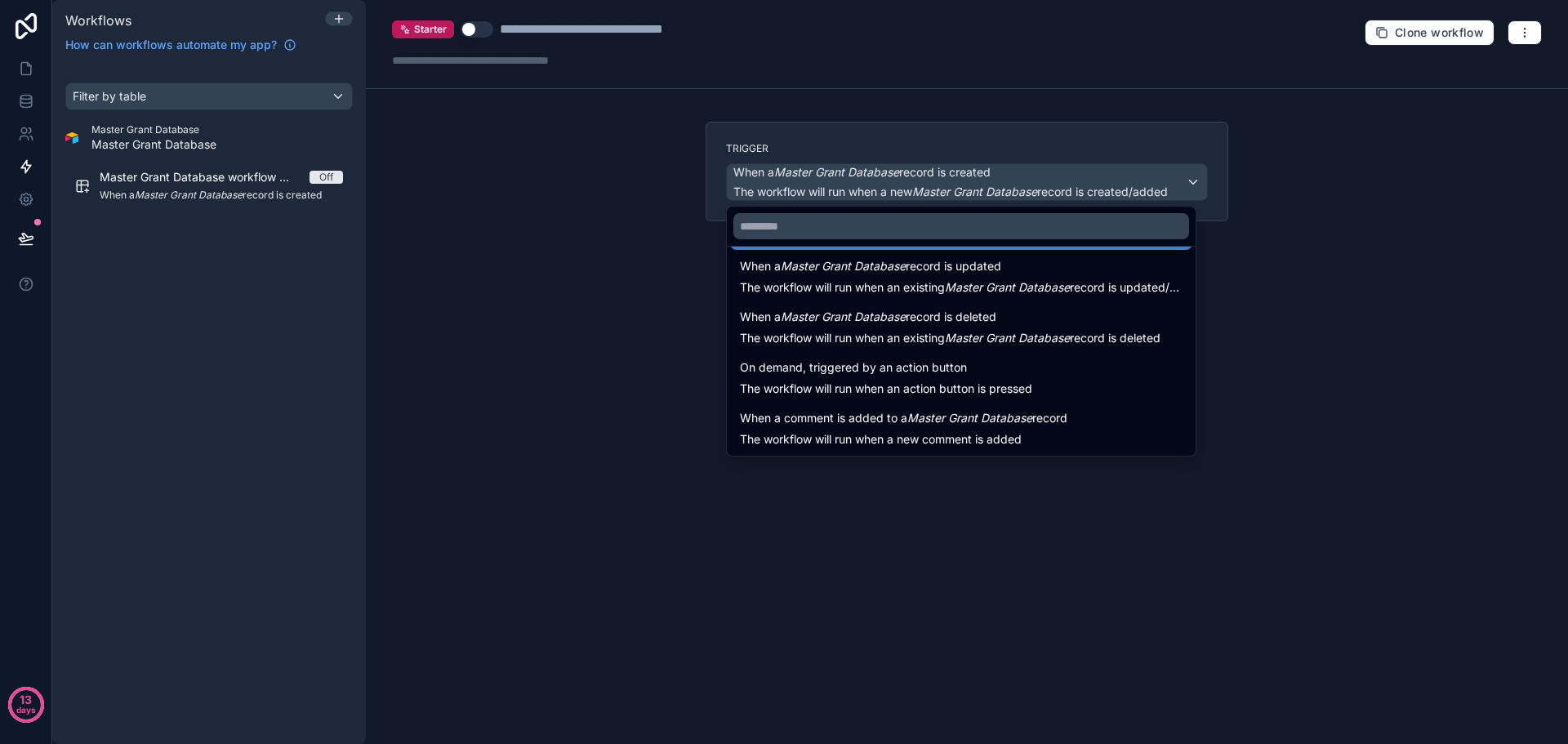
click at [826, 168] on div at bounding box center [784, 372] width 1568 height 744
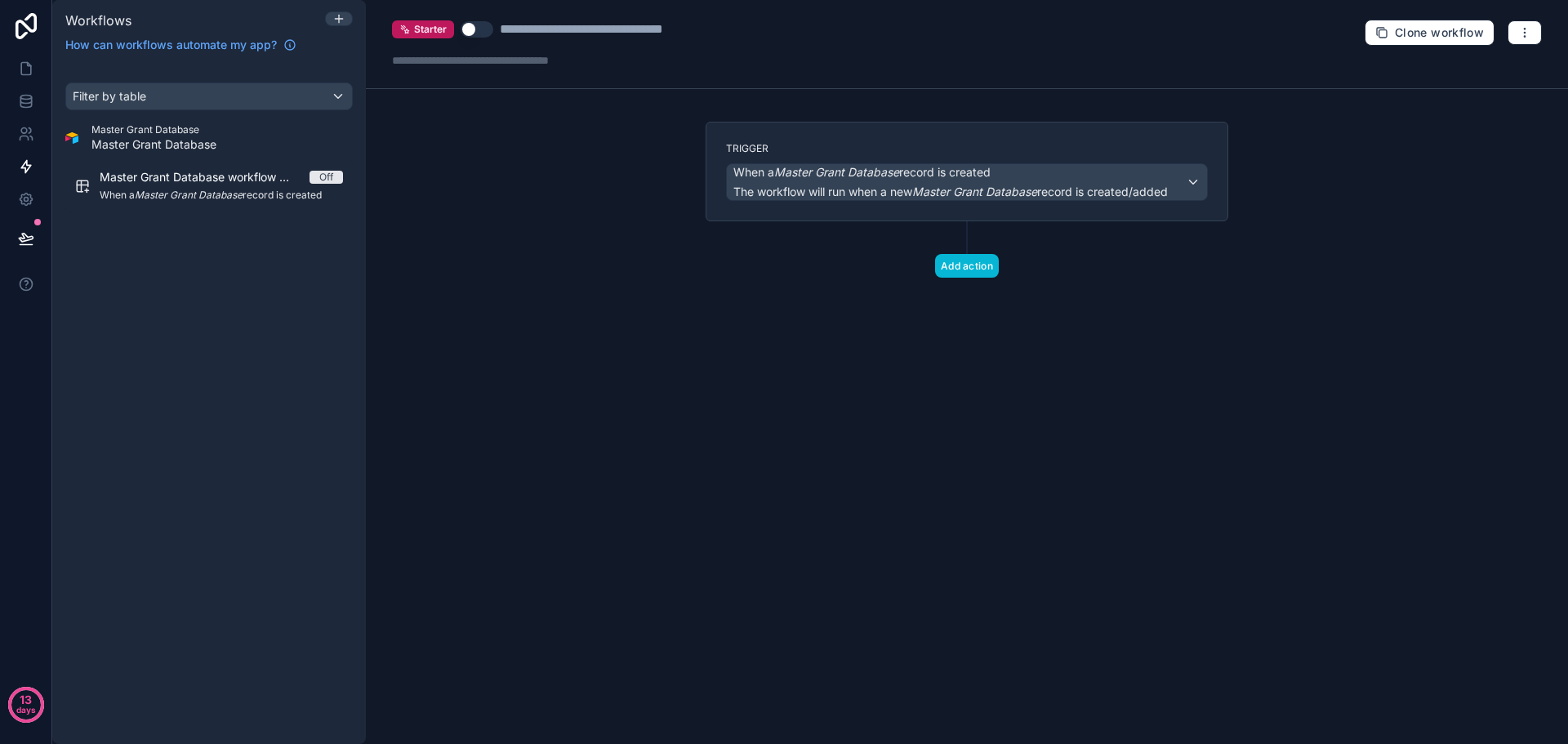
click at [287, 289] on div "Filter by table Master Grant Database Master Grant Database Master Grant Databa…" at bounding box center [209, 403] width 314 height 681
click at [86, 190] on icon "scrollable content" at bounding box center [86, 190] width 0 height 4
click at [1523, 32] on icon "button" at bounding box center [1523, 32] width 1 height 1
click at [1490, 127] on span "Delete workflow" at bounding box center [1481, 122] width 79 height 13
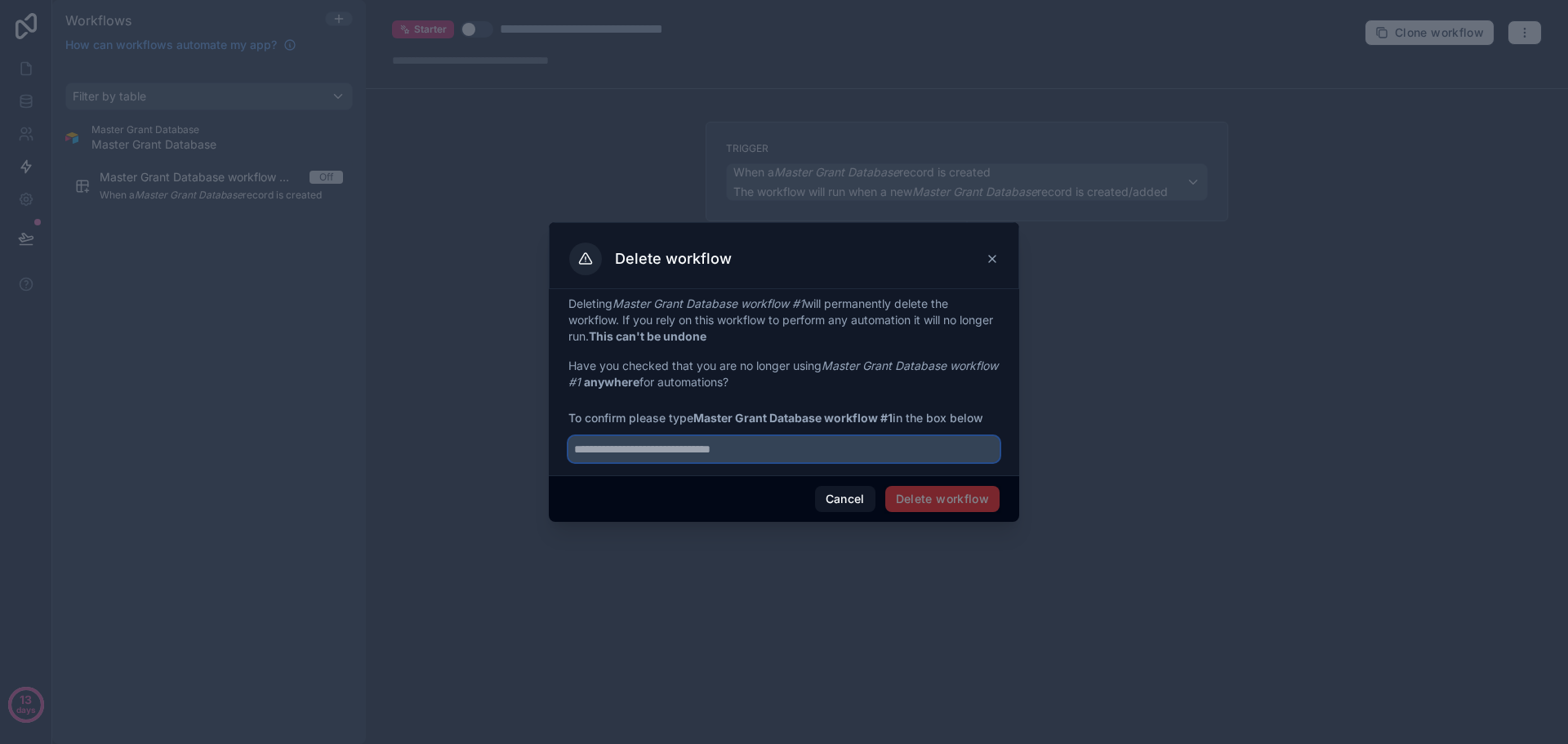
click at [757, 450] on input "text" at bounding box center [784, 449] width 431 height 26
drag, startPoint x: 770, startPoint y: 447, endPoint x: 581, endPoint y: 446, distance: 189.0
click at [577, 448] on input "text" at bounding box center [784, 449] width 431 height 26
drag, startPoint x: 897, startPoint y: 418, endPoint x: 699, endPoint y: 423, distance: 198.1
click at [696, 423] on span "To confirm please type Master Grant Database workflow #1 in the box below" at bounding box center [784, 418] width 431 height 17
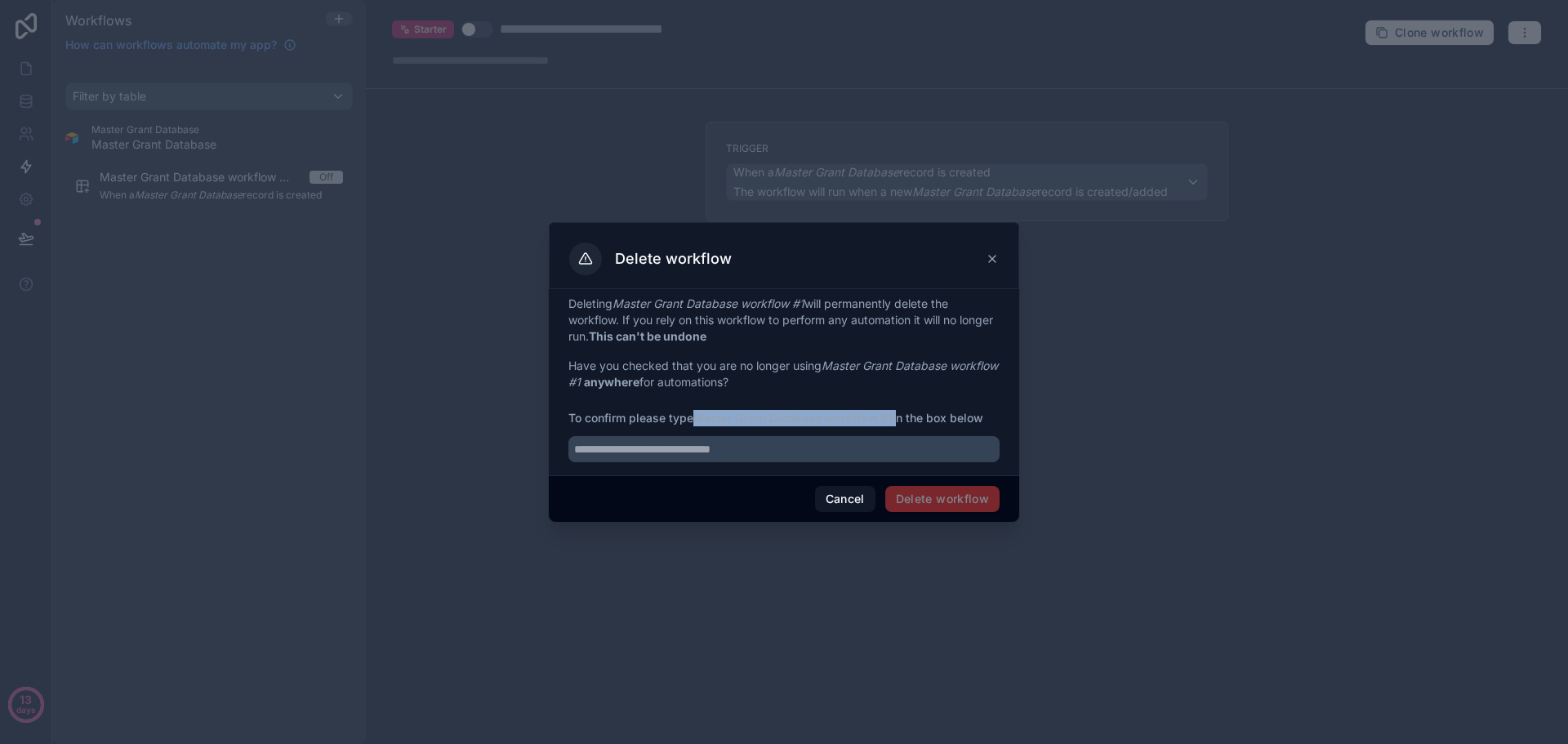
copy span "Master Grant Database workflow #1"
click at [642, 451] on input "text" at bounding box center [784, 449] width 431 height 26
paste input "**********"
click at [937, 506] on span "Delete workflow" at bounding box center [943, 498] width 115 height 26
drag, startPoint x: 778, startPoint y: 451, endPoint x: 441, endPoint y: 455, distance: 337.0
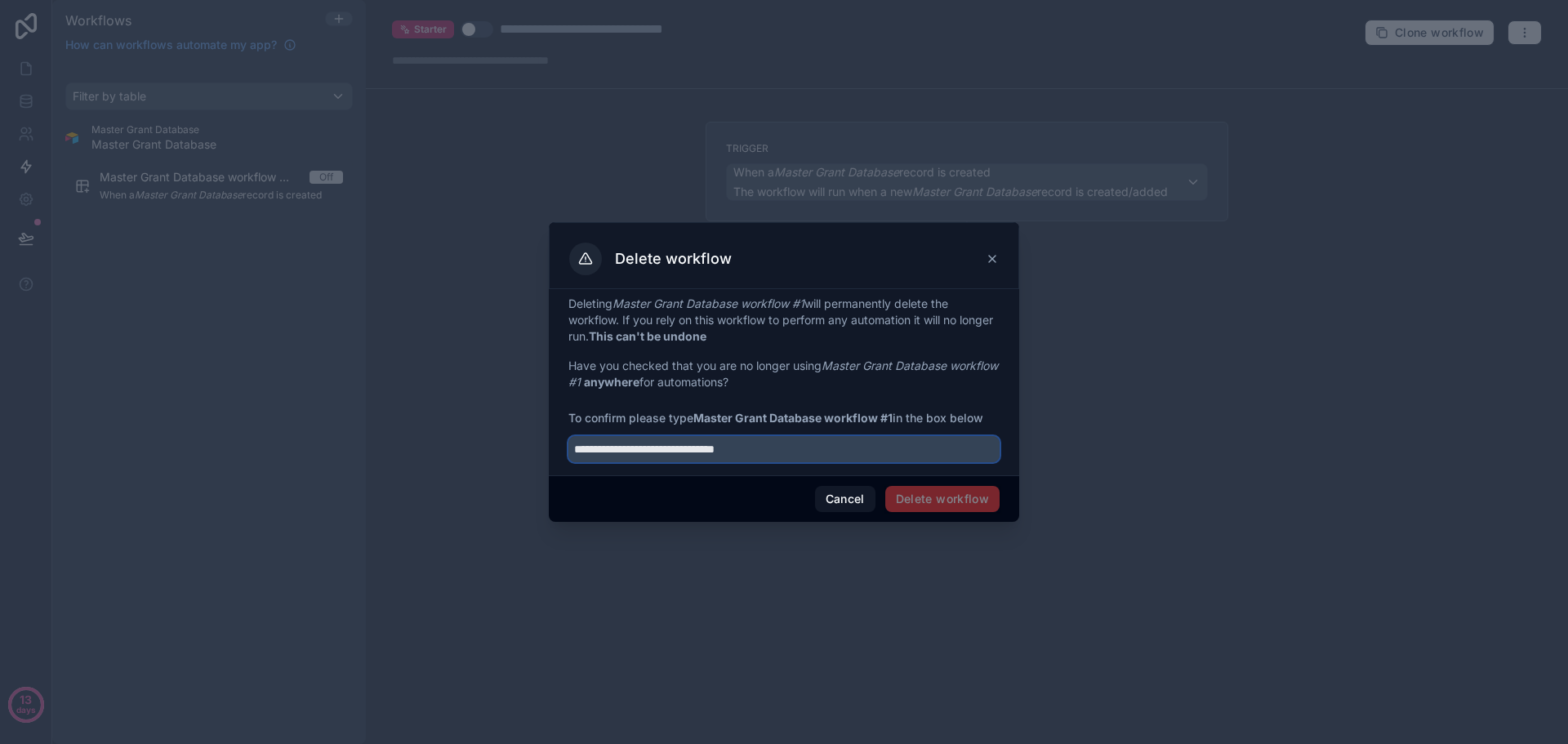
click at [441, 455] on div "**********" at bounding box center [784, 372] width 1568 height 744
type input "**********"
click at [936, 503] on button "Delete workflow" at bounding box center [943, 498] width 115 height 26
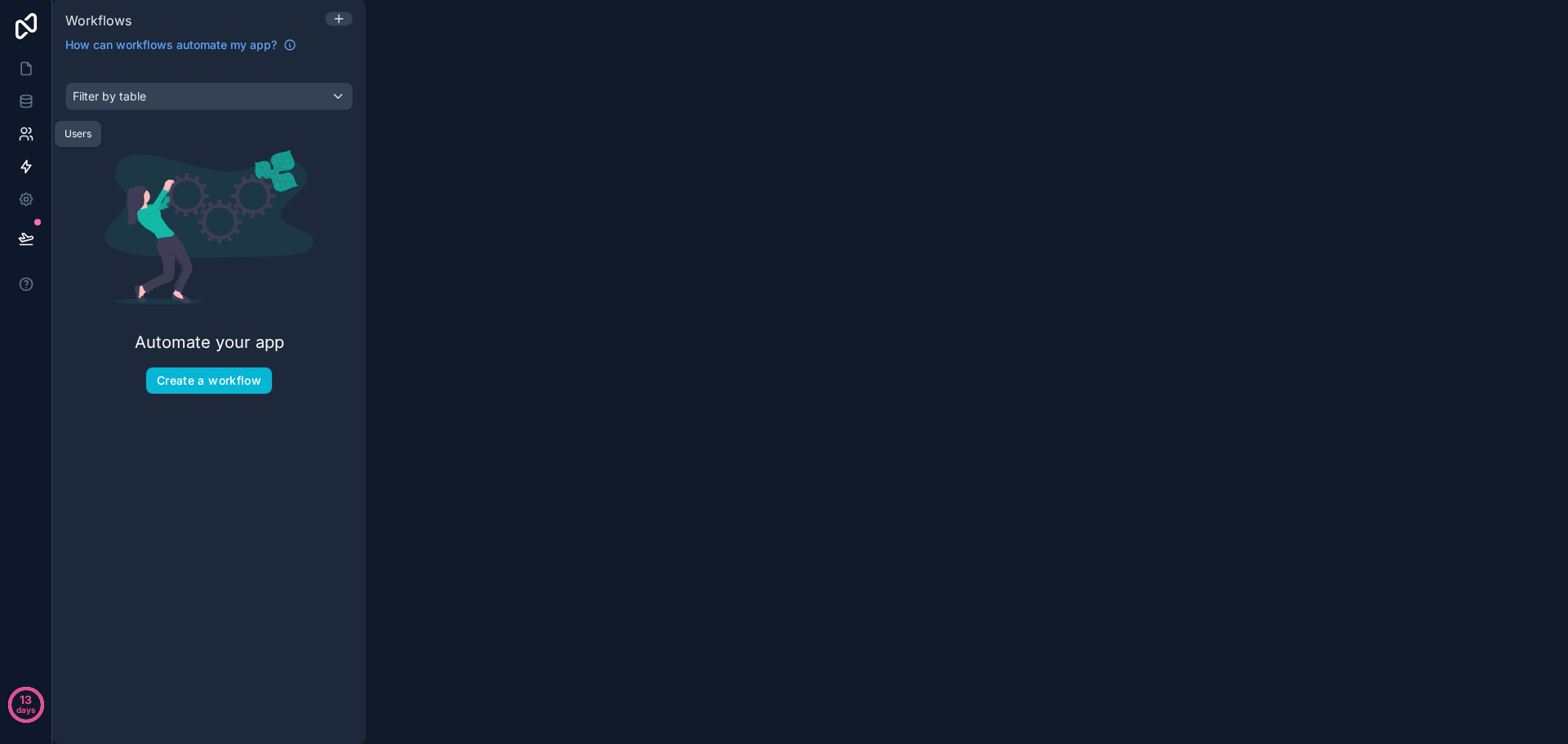
click at [23, 136] on icon at bounding box center [23, 138] width 8 height 4
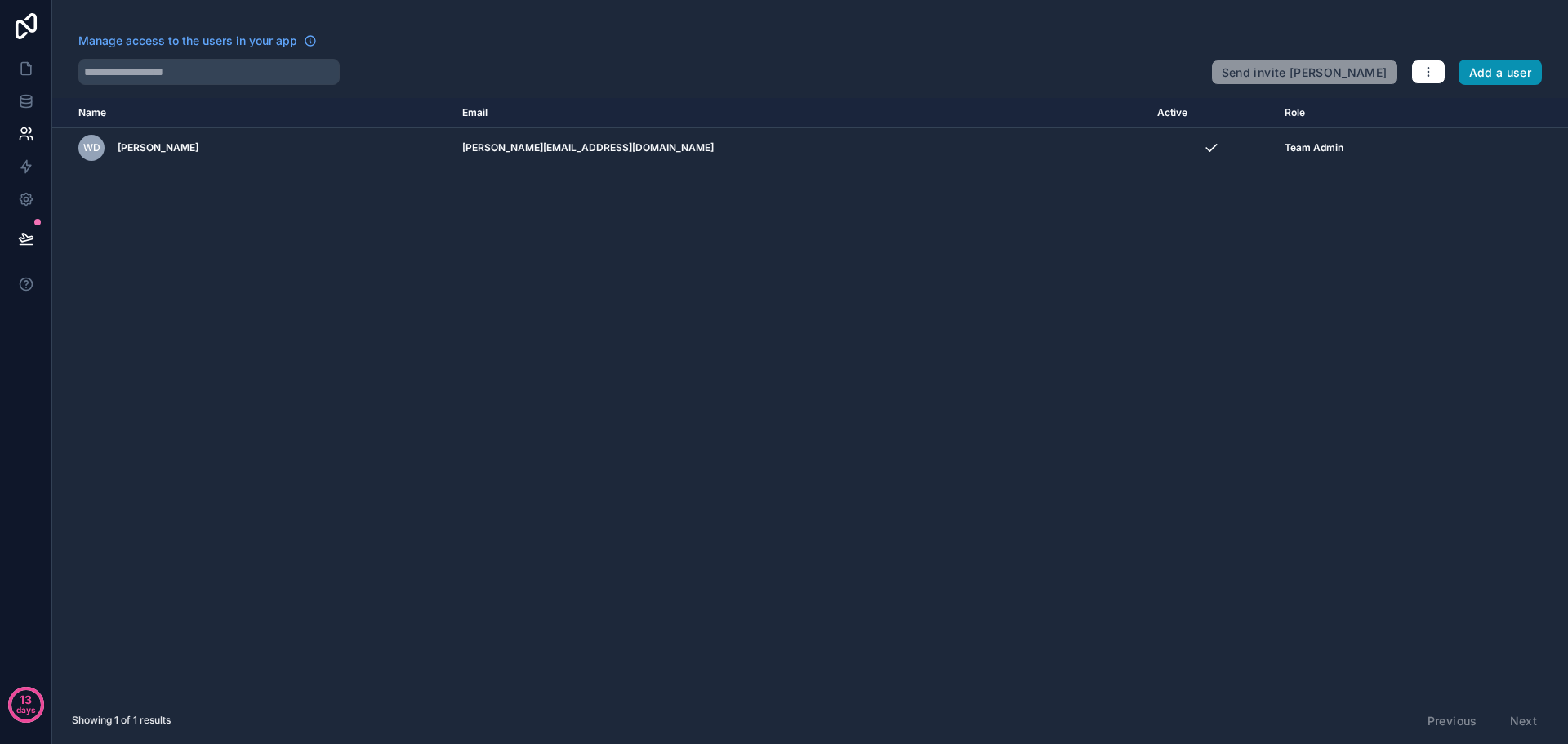
click at [1505, 76] on button "Add a user" at bounding box center [1500, 72] width 84 height 26
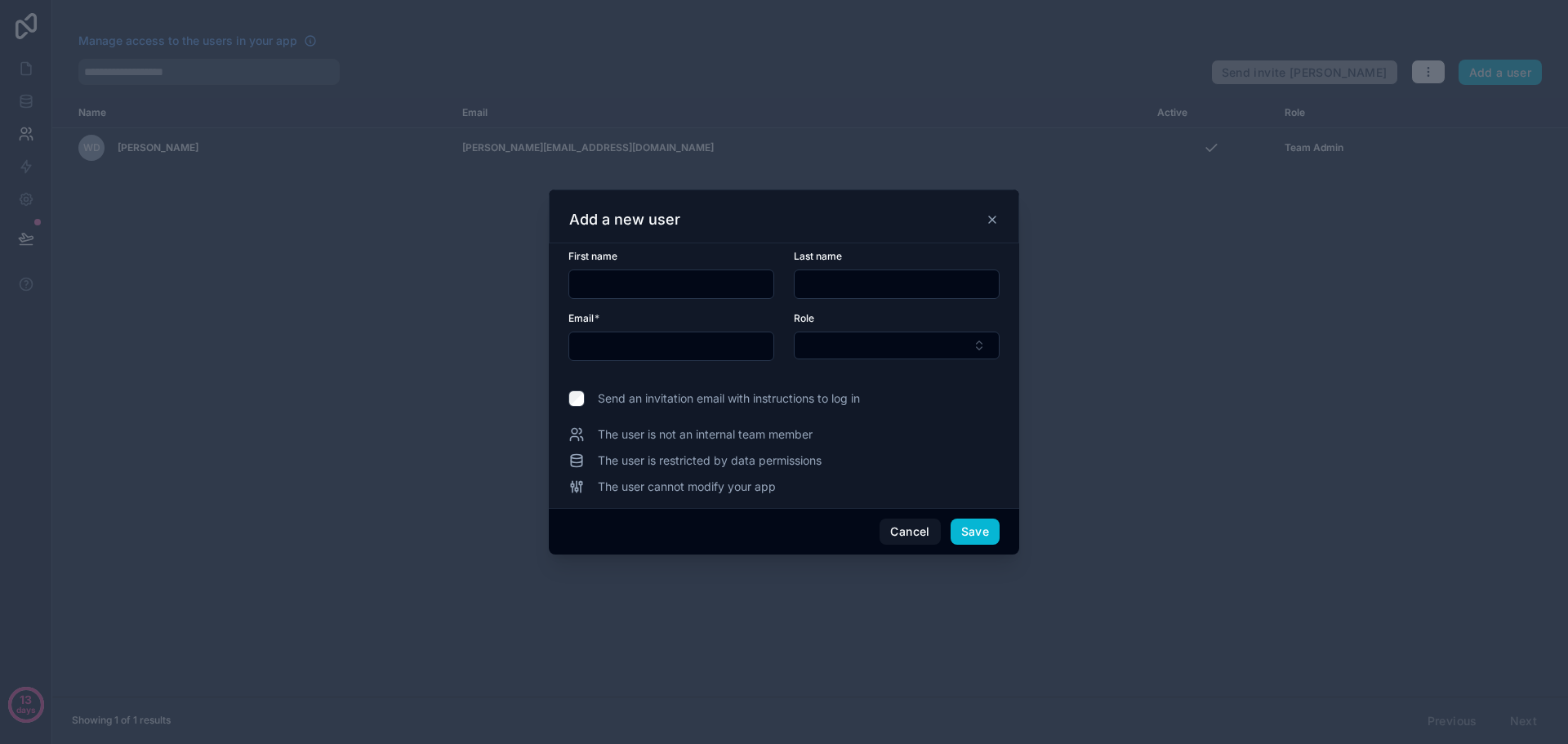
click at [992, 227] on div "Add a new user" at bounding box center [784, 220] width 429 height 19
click at [903, 537] on button "Cancel" at bounding box center [910, 531] width 60 height 26
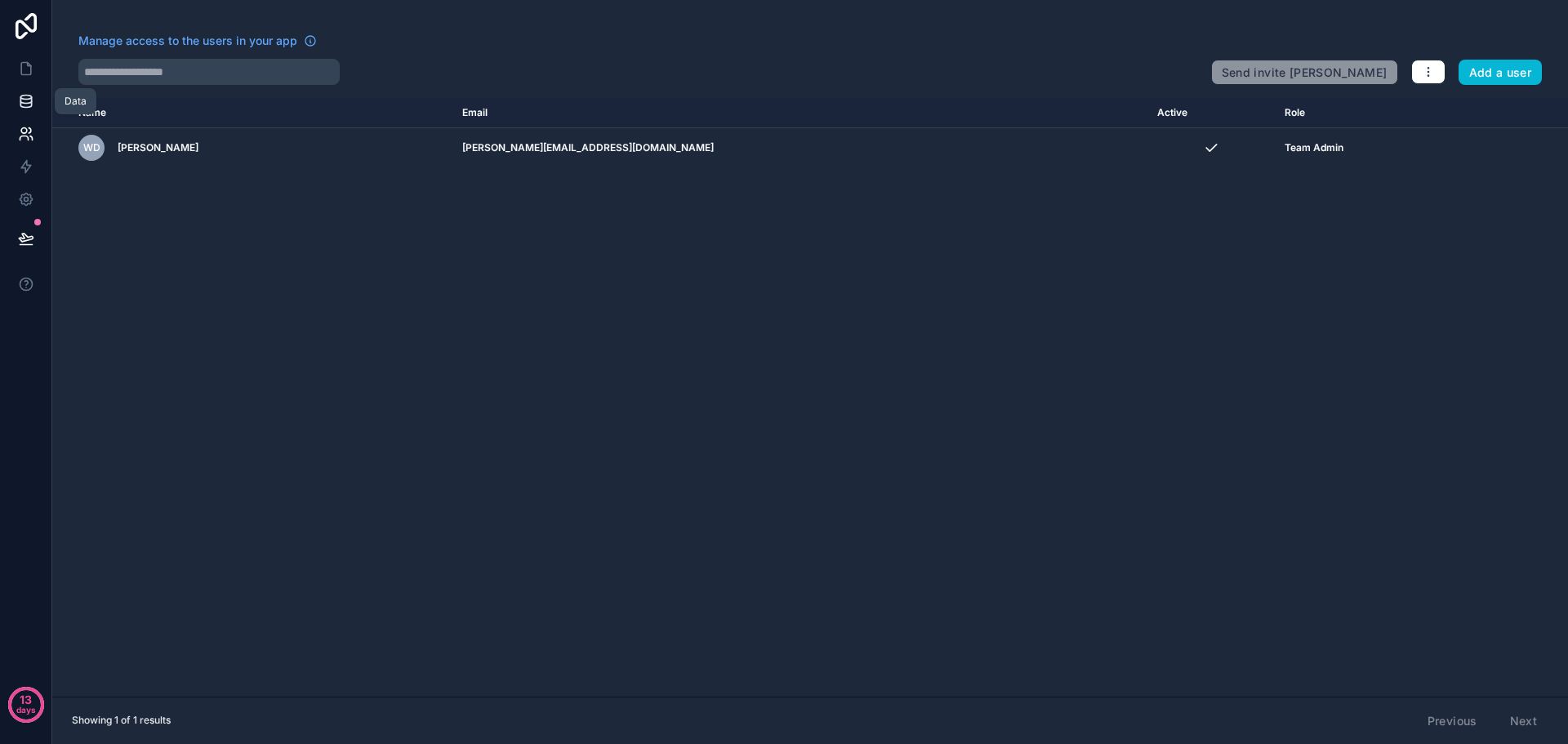
drag, startPoint x: 25, startPoint y: 103, endPoint x: 31, endPoint y: 113, distance: 11.7
click at [25, 103] on icon at bounding box center [25, 100] width 11 height 7
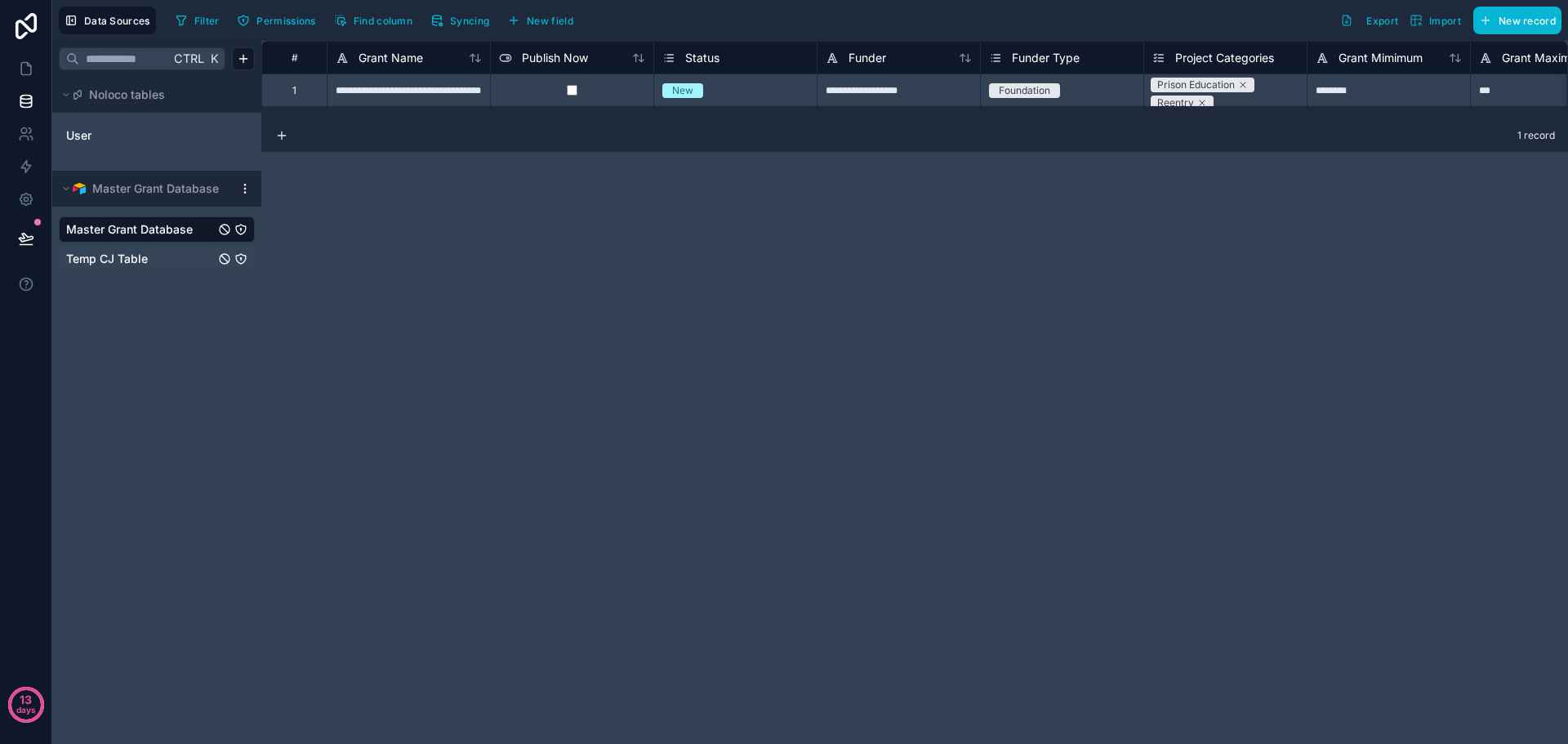
click at [105, 264] on span "Temp CJ Table" at bounding box center [107, 258] width 82 height 17
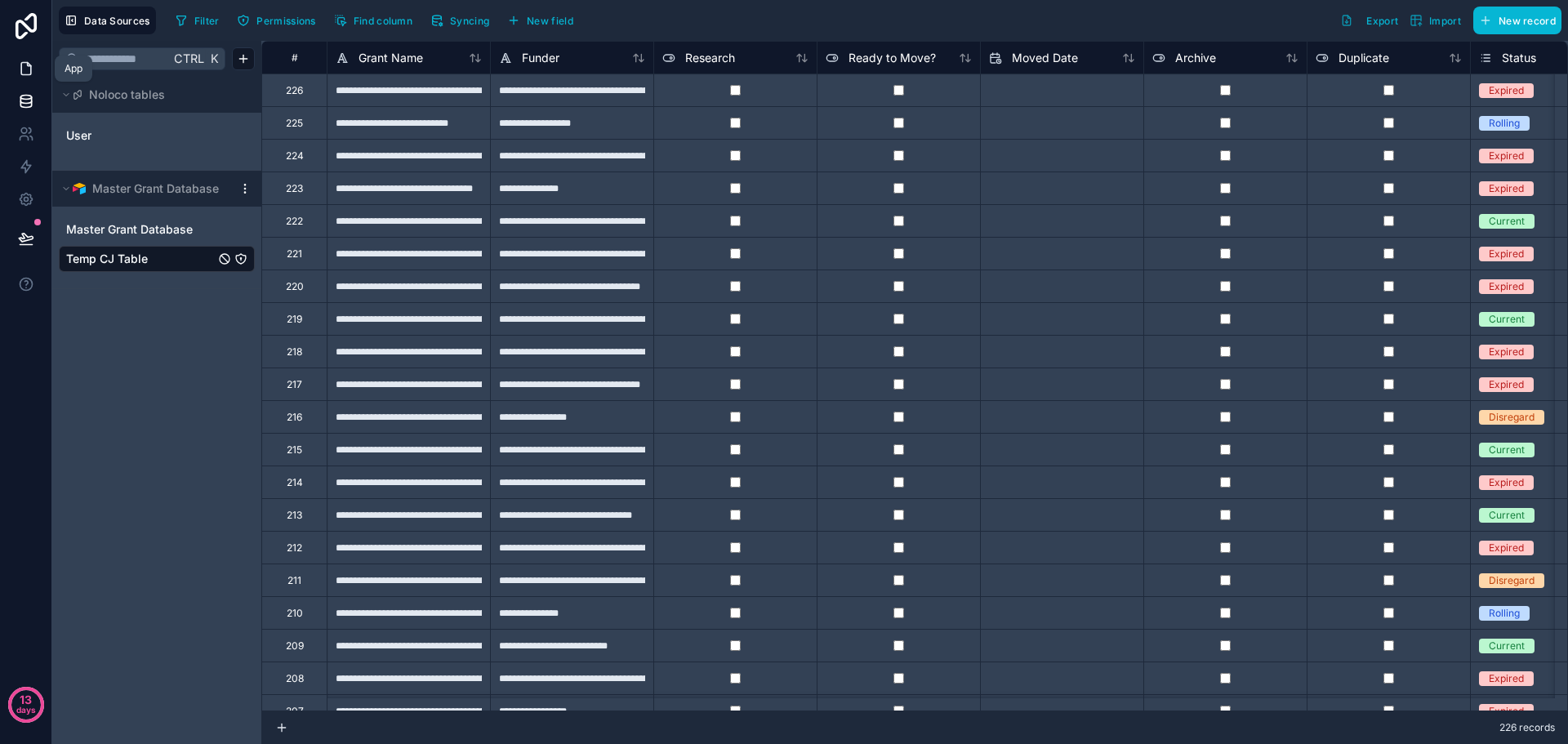
click at [23, 67] on icon at bounding box center [26, 68] width 17 height 17
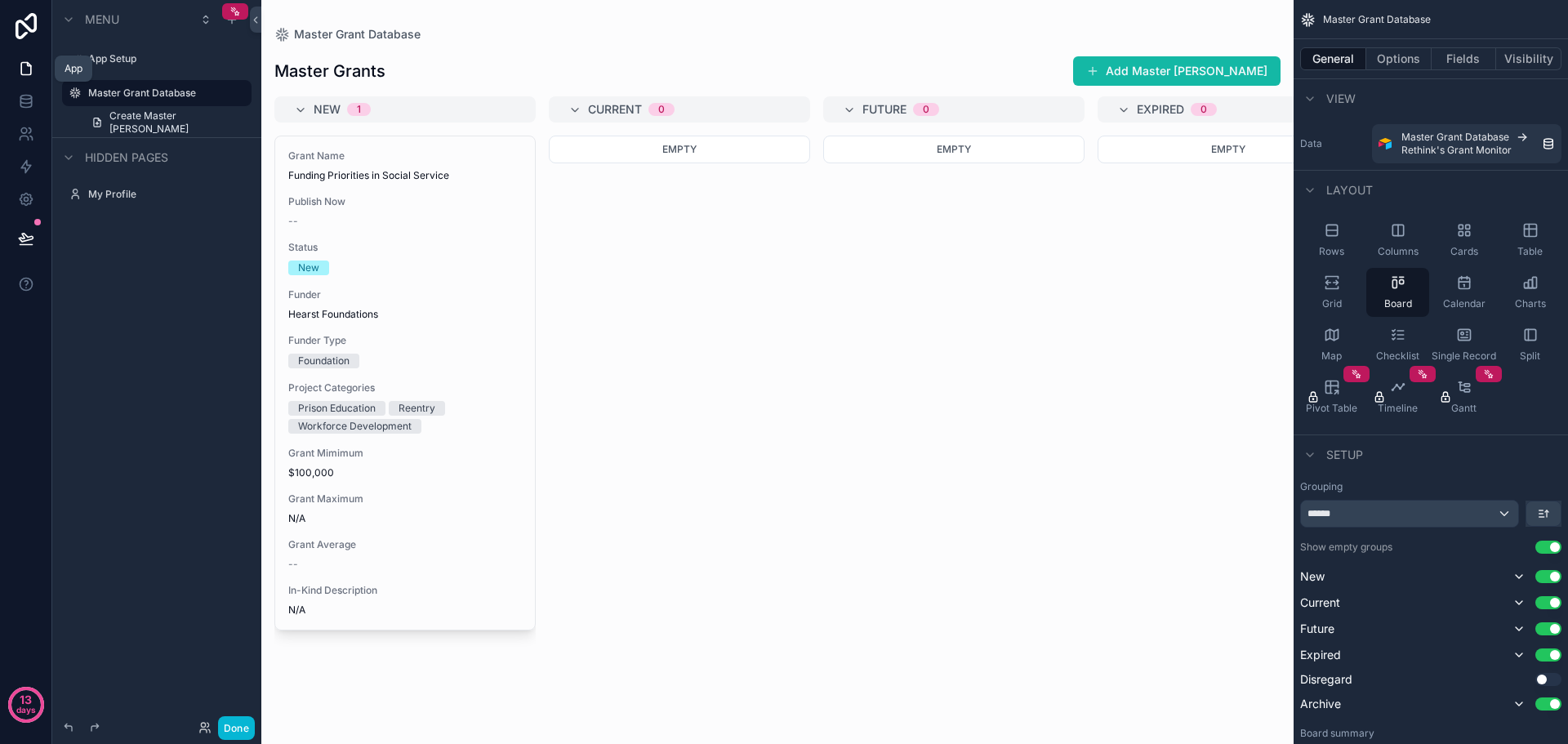
click at [21, 67] on icon at bounding box center [26, 69] width 10 height 13
click at [23, 105] on icon at bounding box center [26, 101] width 17 height 17
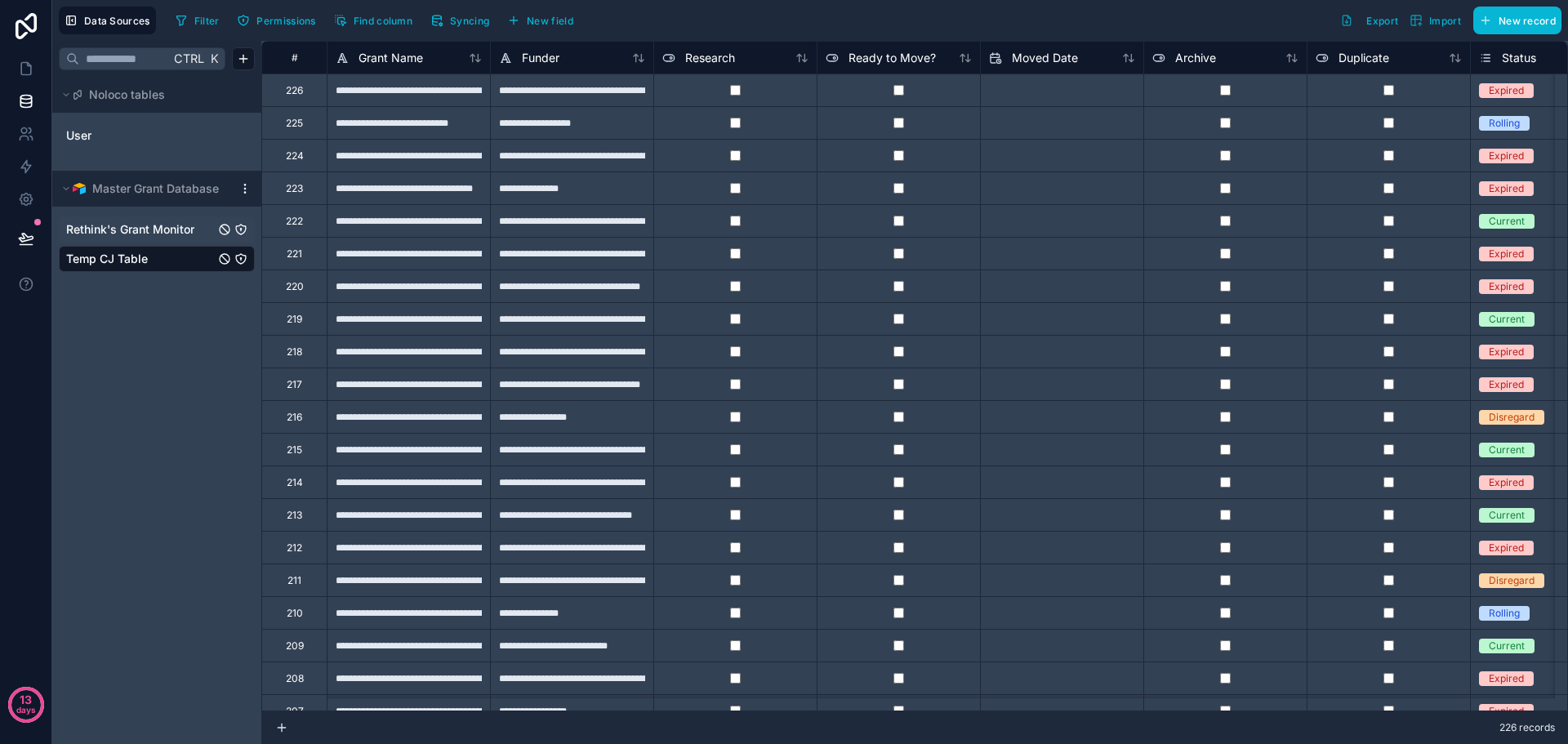
click at [147, 228] on span "Rethink's Grant Monitor" at bounding box center [130, 229] width 128 height 17
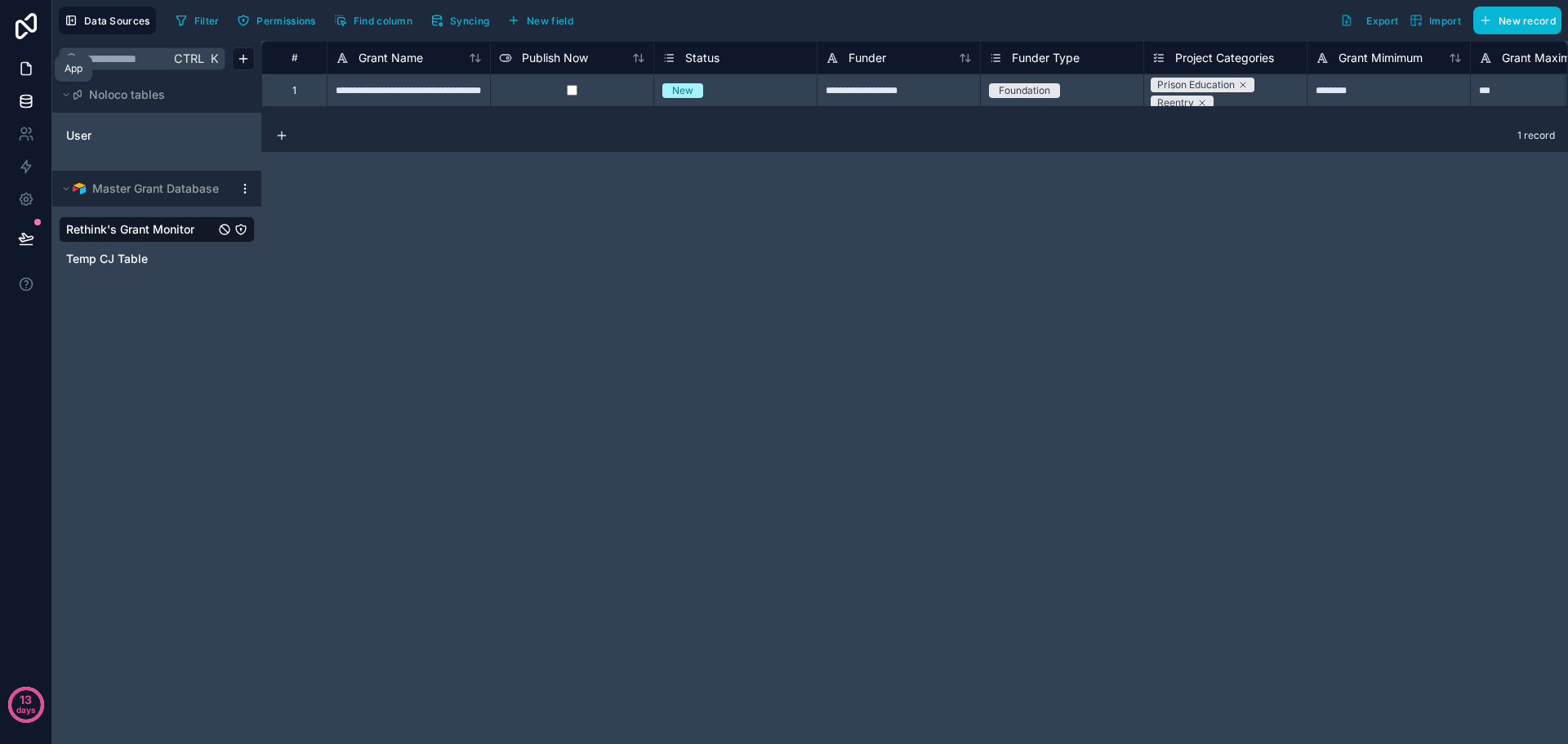
click at [21, 74] on icon at bounding box center [26, 69] width 10 height 13
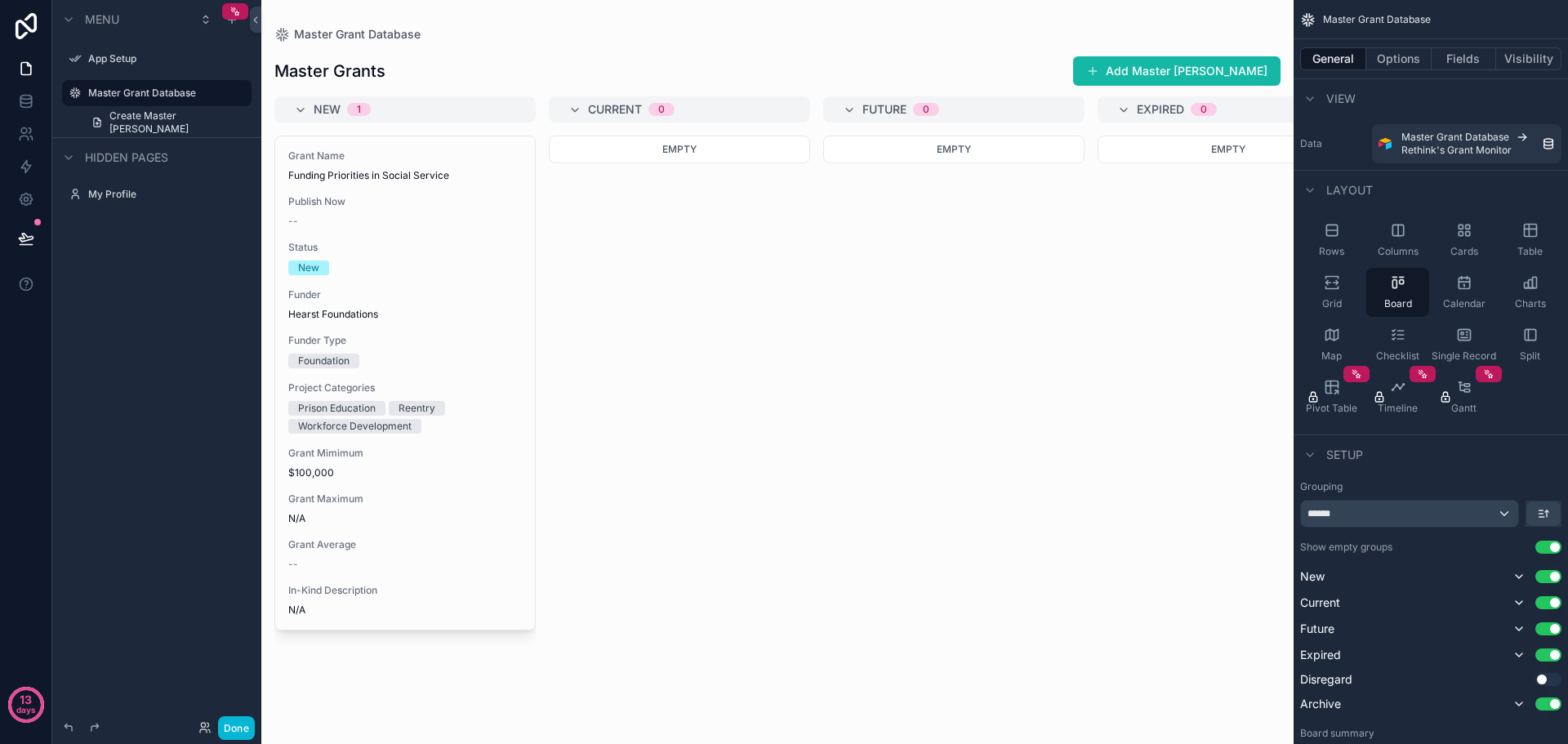
click at [347, 70] on h1 "Master Grants" at bounding box center [330, 71] width 111 height 23
click at [217, 95] on icon "scrollable content" at bounding box center [215, 92] width 13 height 13
click at [183, 97] on input "**********" at bounding box center [144, 93] width 111 height 19
click at [117, 97] on input "**********" at bounding box center [144, 93] width 111 height 19
type input "*"
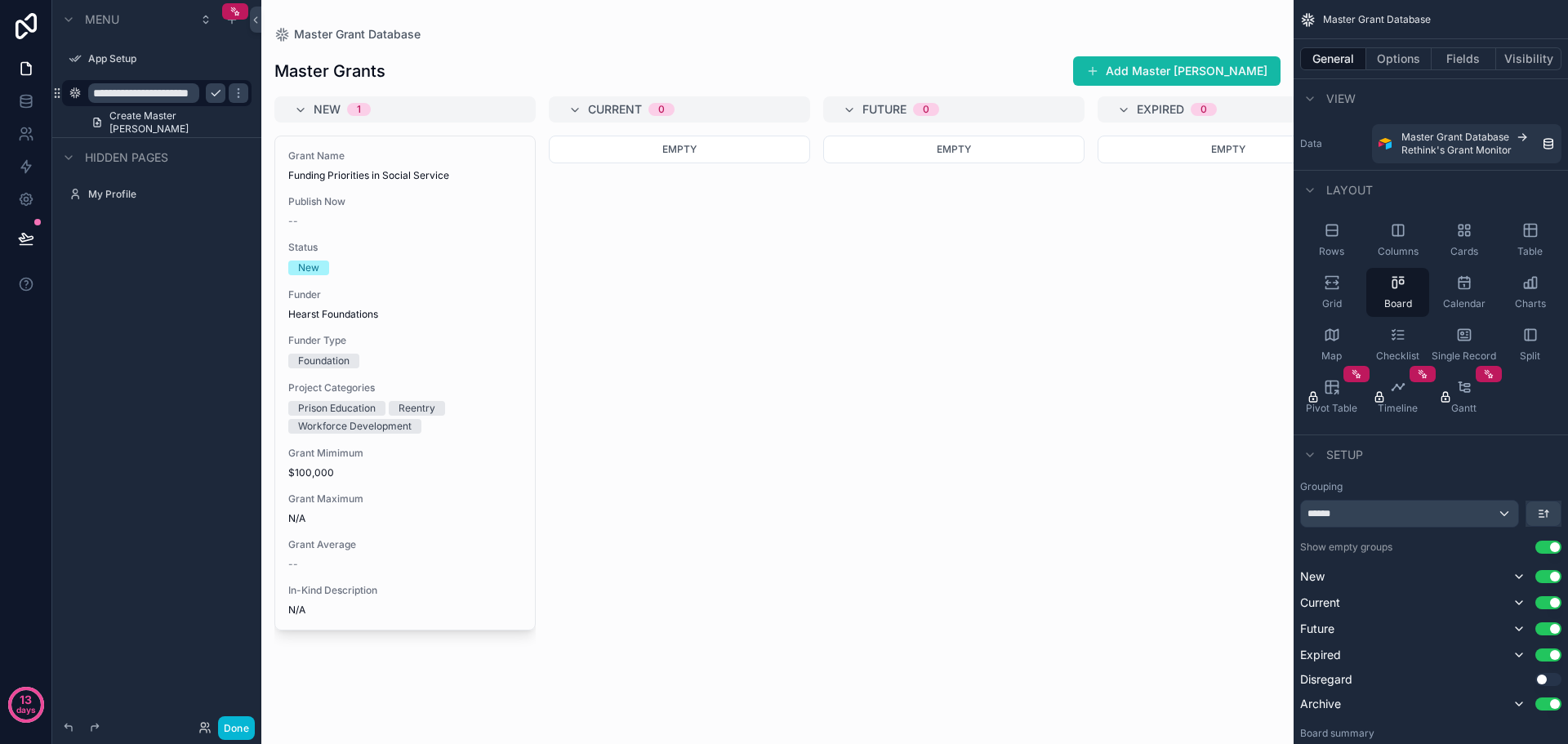
scroll to position [0, 25]
type input "**********"
click at [214, 90] on icon "scrollable content" at bounding box center [215, 92] width 13 height 13
click at [361, 69] on h1 "Master Grants" at bounding box center [330, 71] width 111 height 23
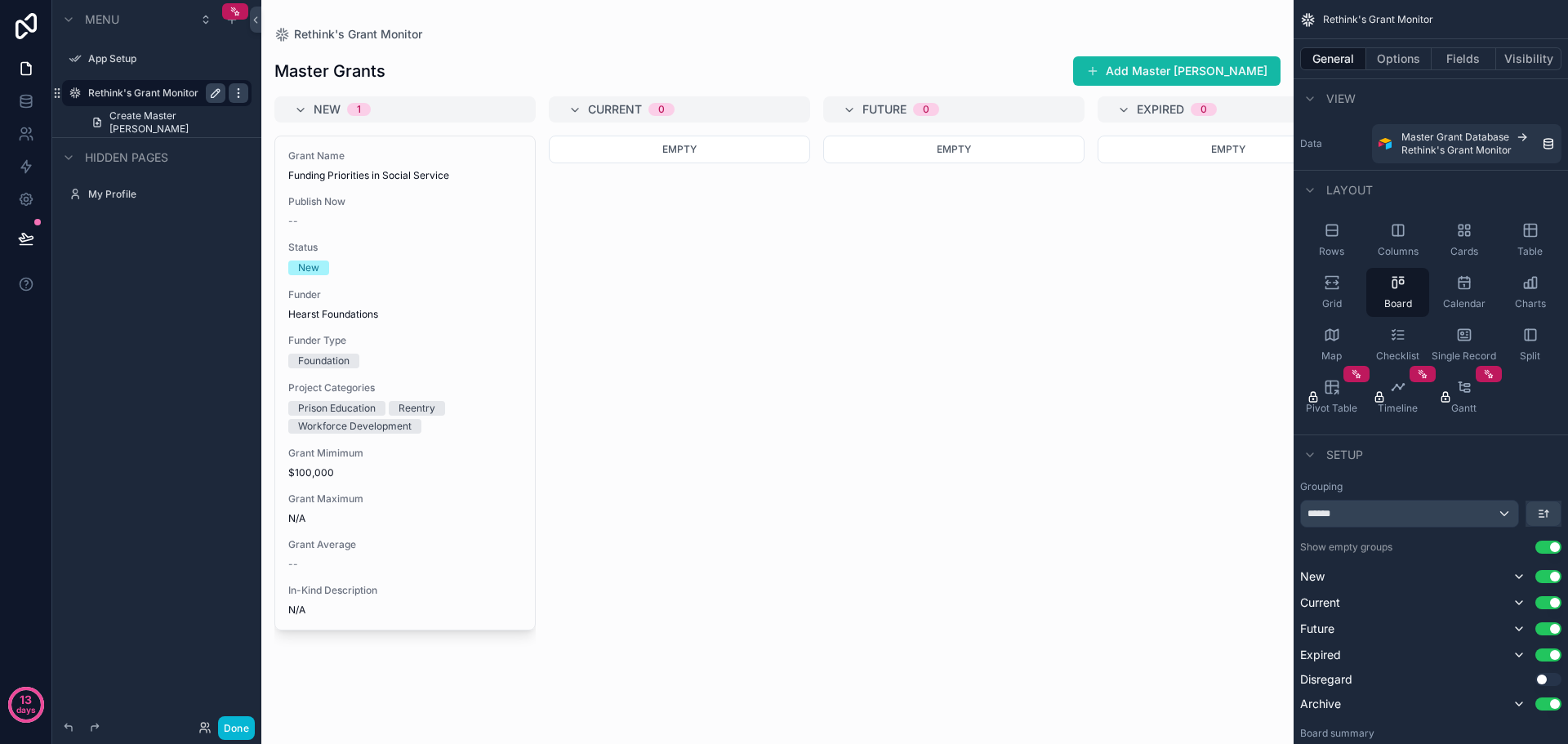
click at [240, 94] on icon "scrollable content" at bounding box center [238, 92] width 13 height 13
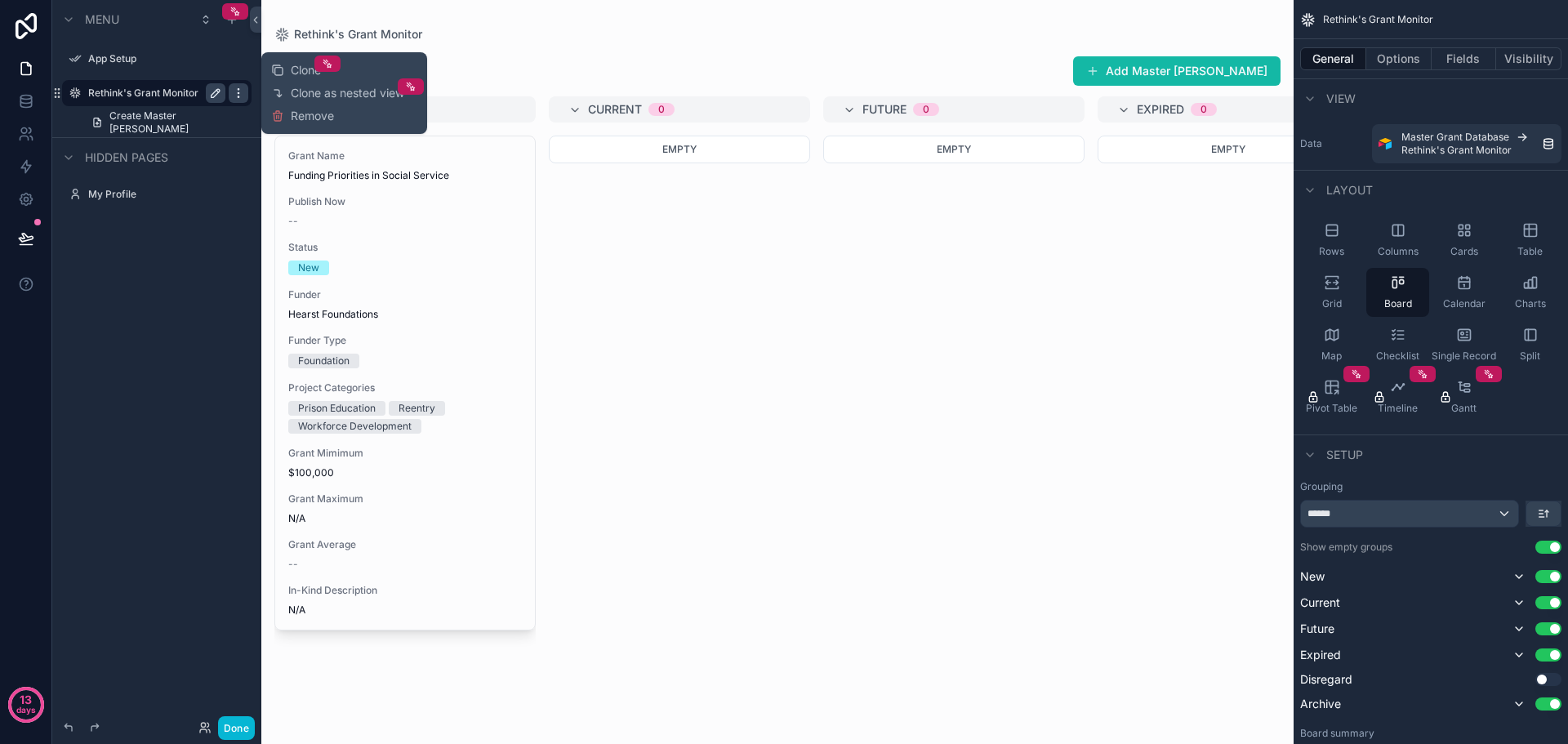
click at [240, 94] on icon "scrollable content" at bounding box center [238, 92] width 13 height 13
click at [115, 370] on div "Menu App Setup Rethink's Grant Monitor Create Master Grant Hidden pages My Prof…" at bounding box center [156, 362] width 209 height 725
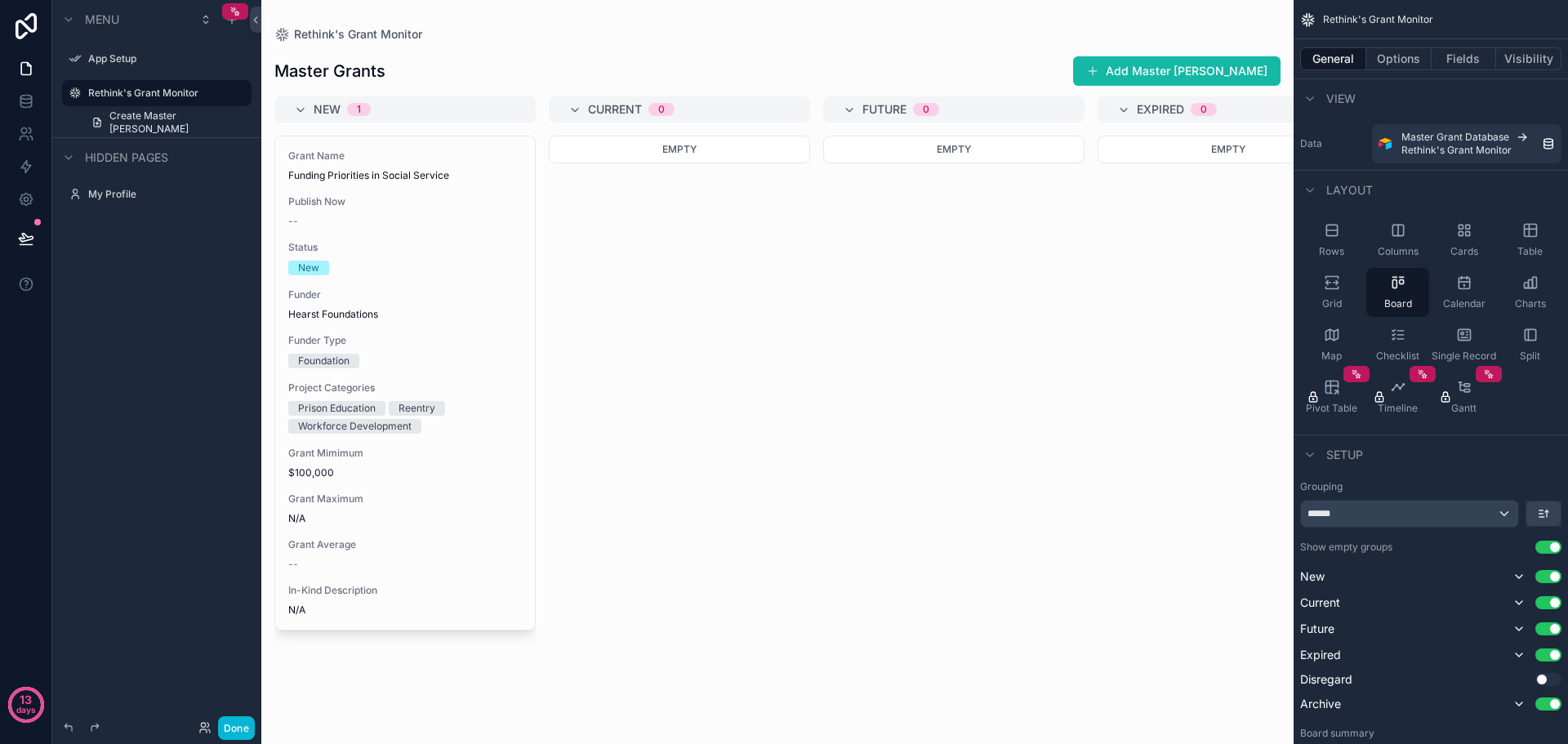
click at [364, 68] on h1 "Master Grants" at bounding box center [330, 71] width 111 height 23
click at [240, 95] on icon "scrollable content" at bounding box center [238, 92] width 13 height 13
click at [158, 123] on span "Create Master Grant" at bounding box center [176, 122] width 132 height 26
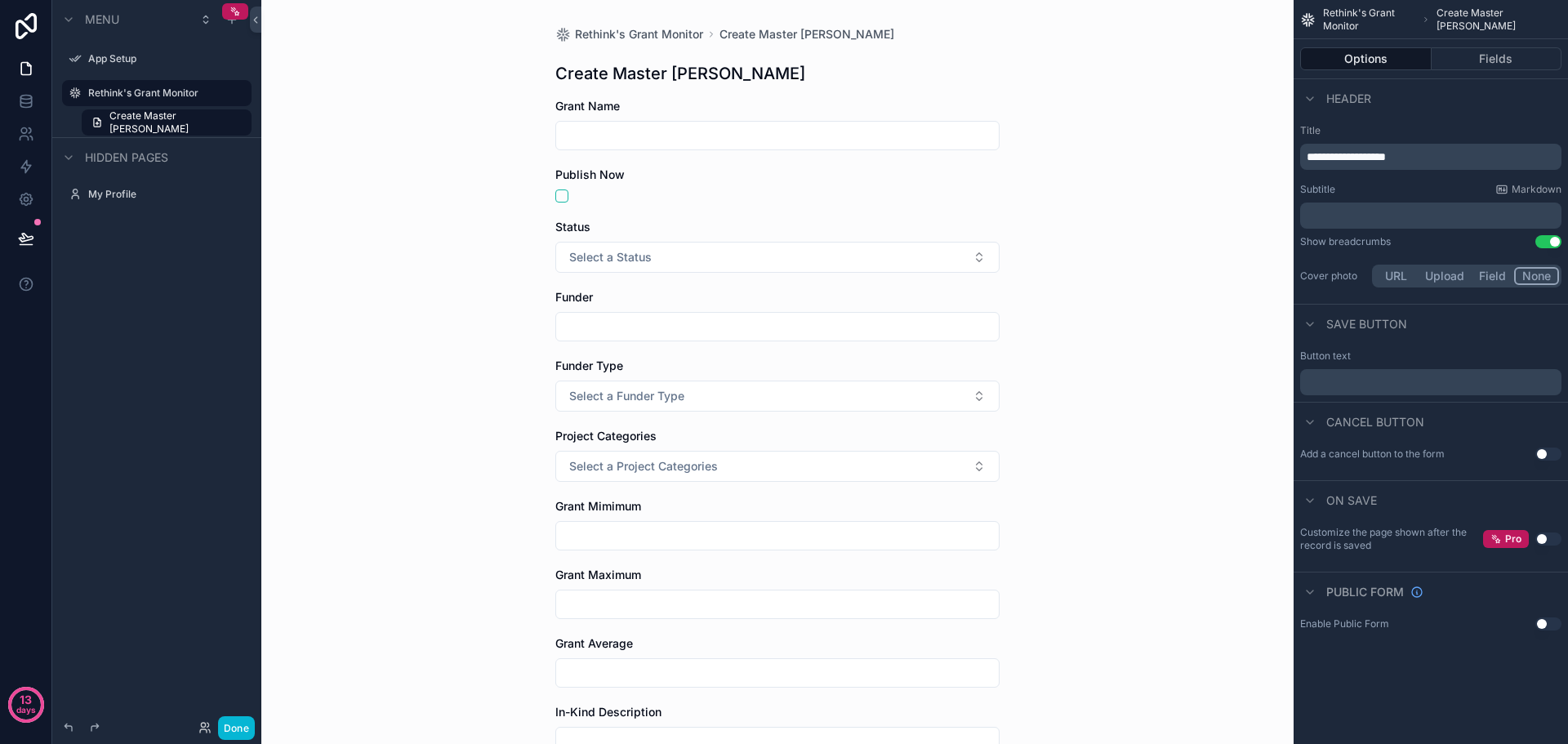
click at [587, 78] on h1 "Create Master Grant" at bounding box center [680, 74] width 250 height 23
click at [23, 103] on icon at bounding box center [25, 100] width 11 height 7
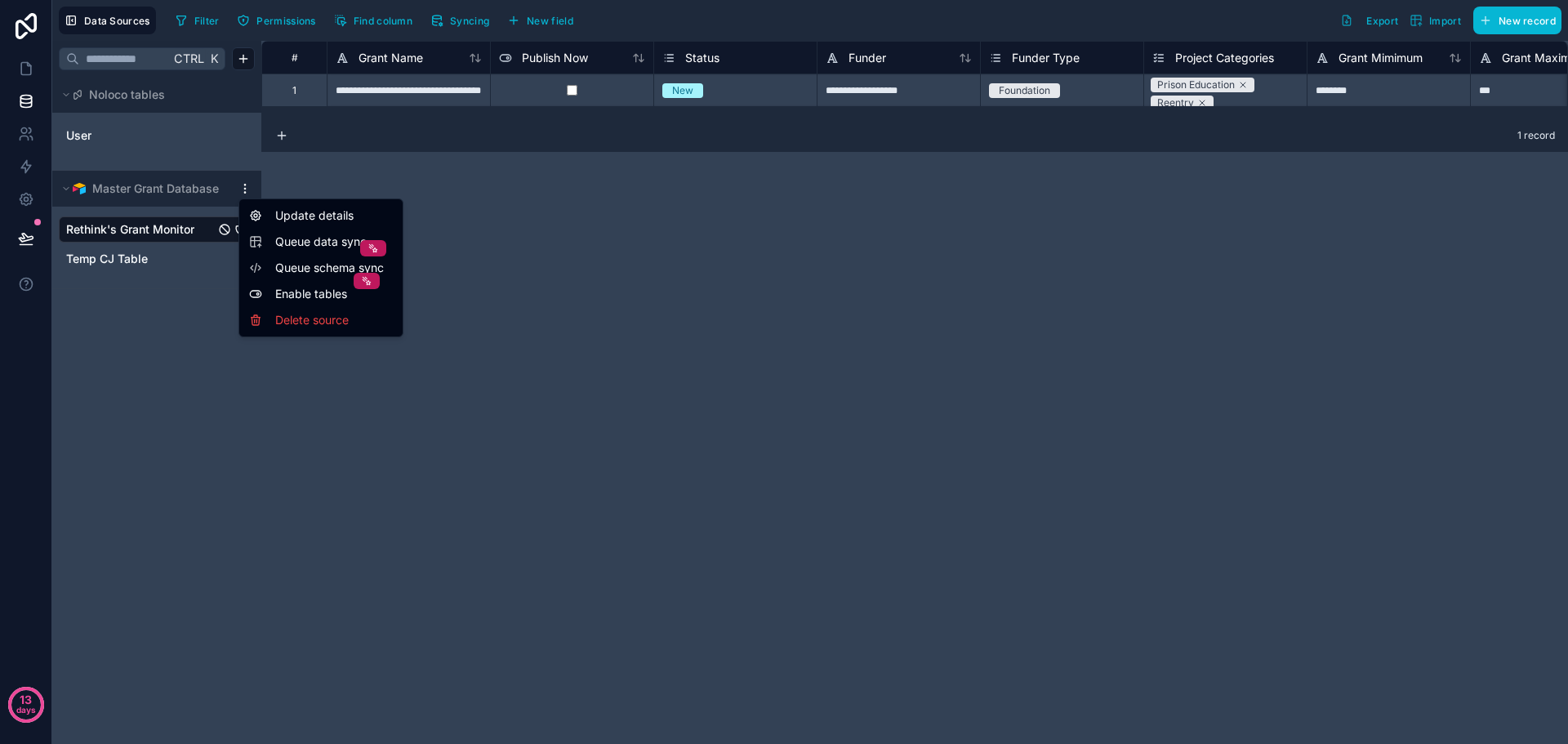
click at [241, 191] on html "**********" at bounding box center [784, 372] width 1568 height 744
click at [167, 414] on html "**********" at bounding box center [784, 372] width 1568 height 744
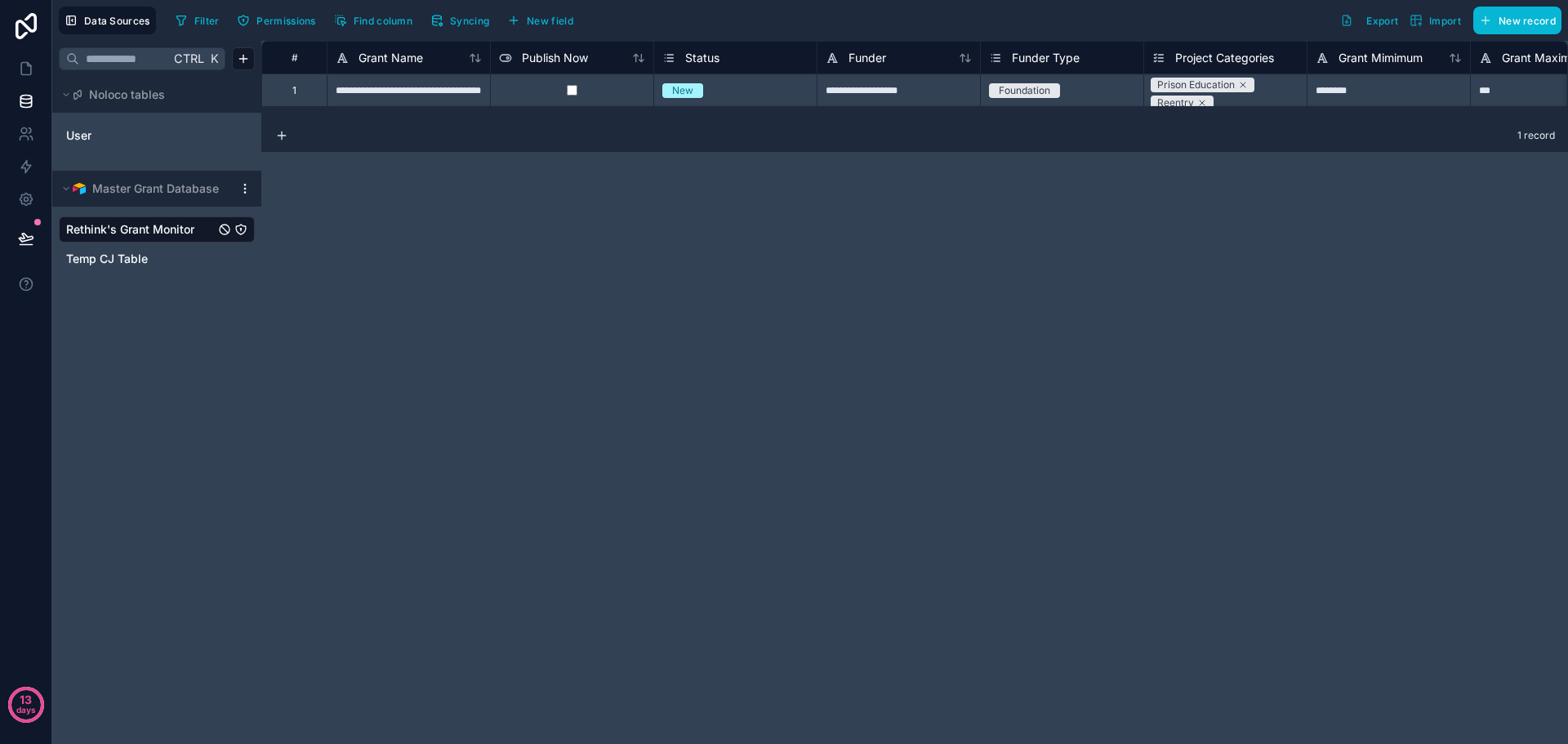
click at [247, 198] on div "Master Grant Database" at bounding box center [156, 188] width 209 height 36
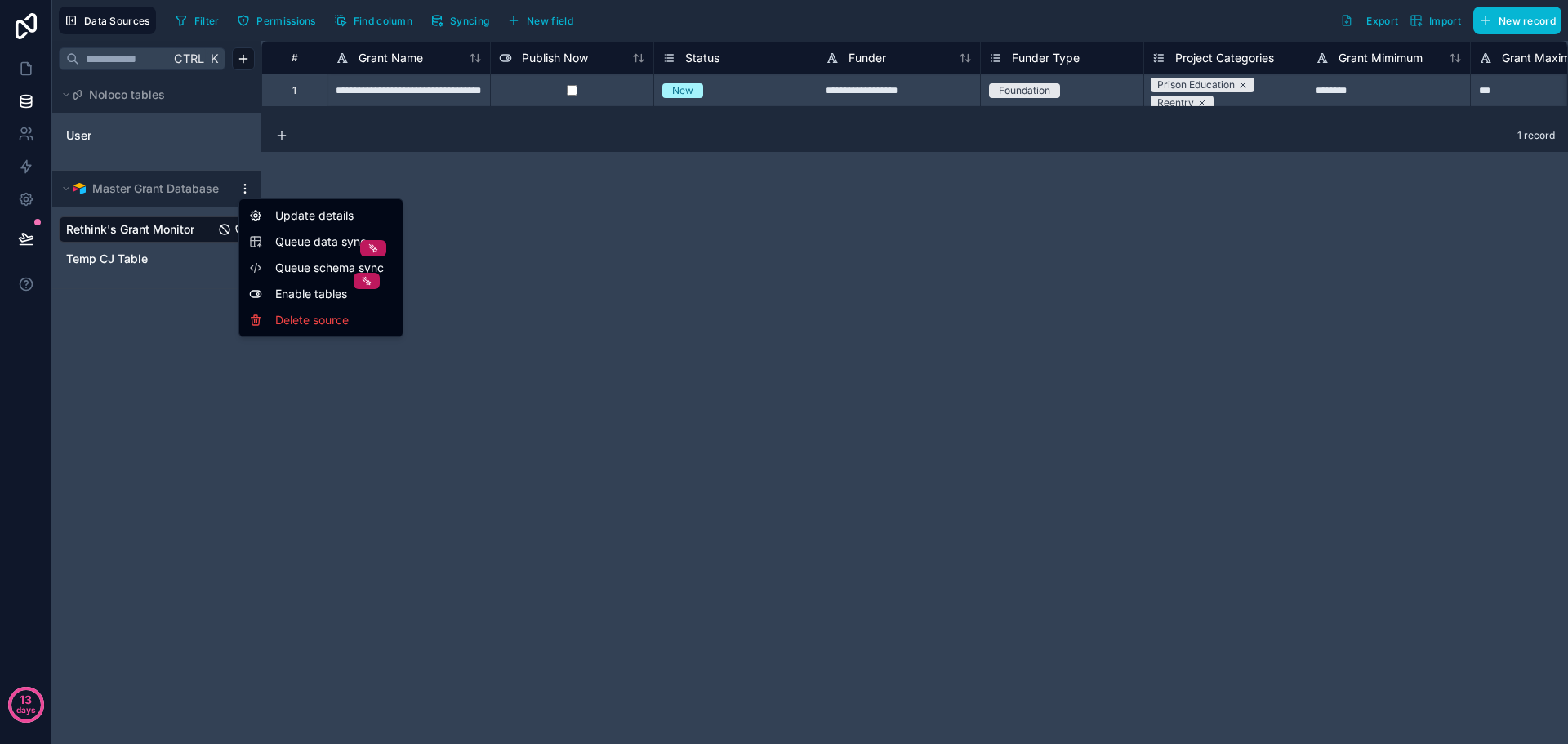
click at [245, 190] on html "**********" at bounding box center [784, 372] width 1568 height 744
click at [292, 298] on div "Enable tables" at bounding box center [320, 293] width 156 height 26
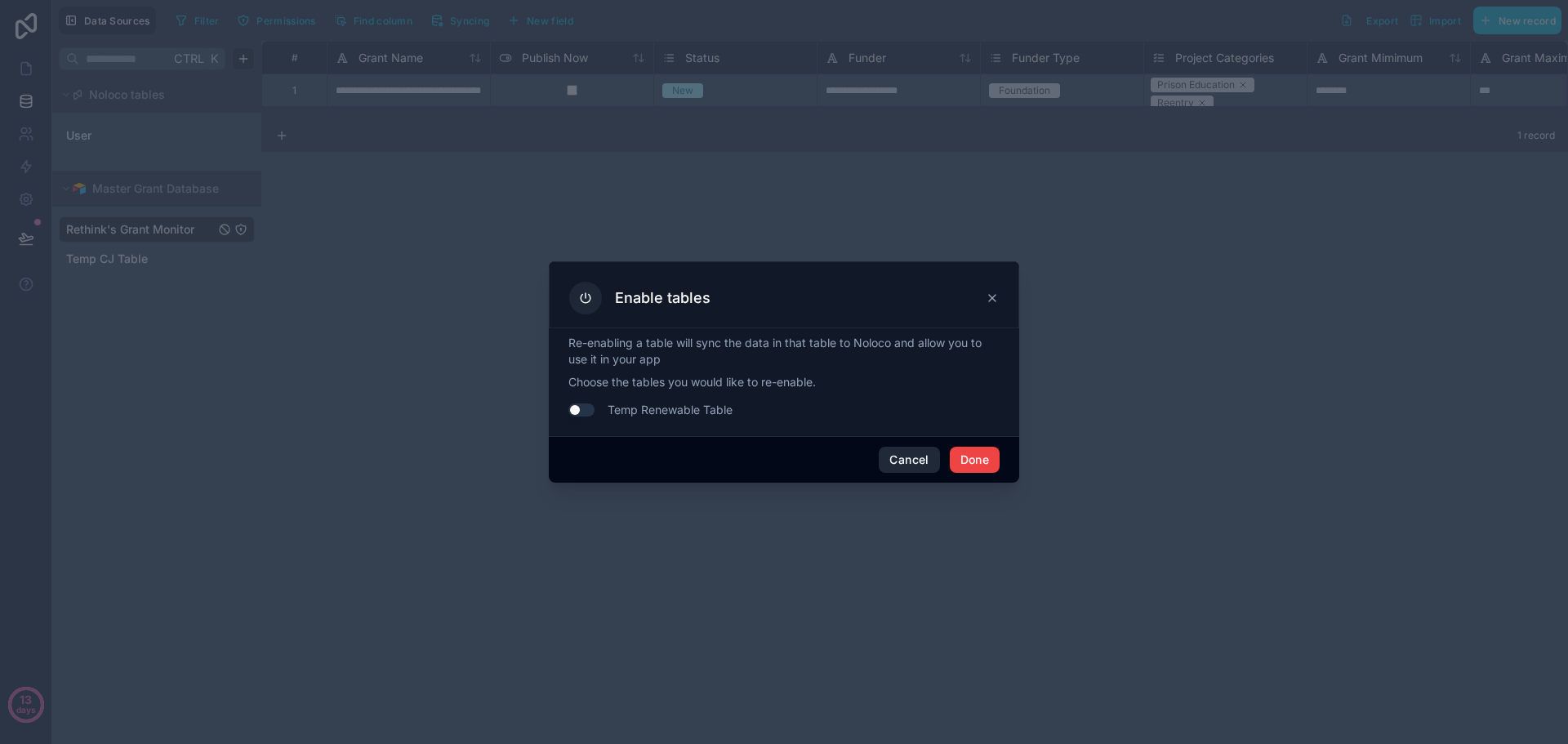
click at [905, 460] on button "Cancel" at bounding box center [909, 459] width 60 height 26
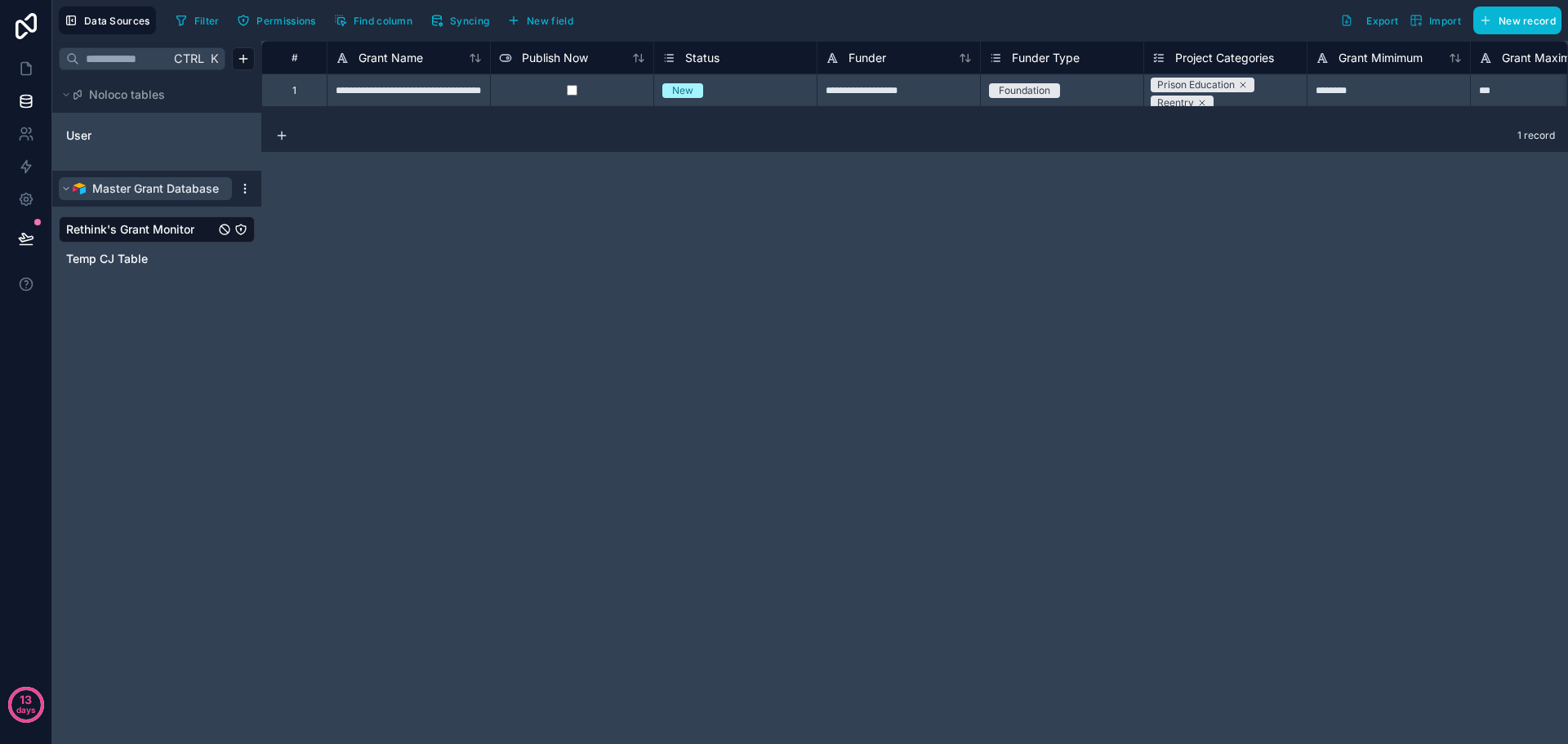
click at [67, 188] on icon at bounding box center [66, 188] width 5 height 3
click at [67, 188] on icon at bounding box center [66, 188] width 3 height 5
click at [18, 61] on icon at bounding box center [26, 68] width 17 height 17
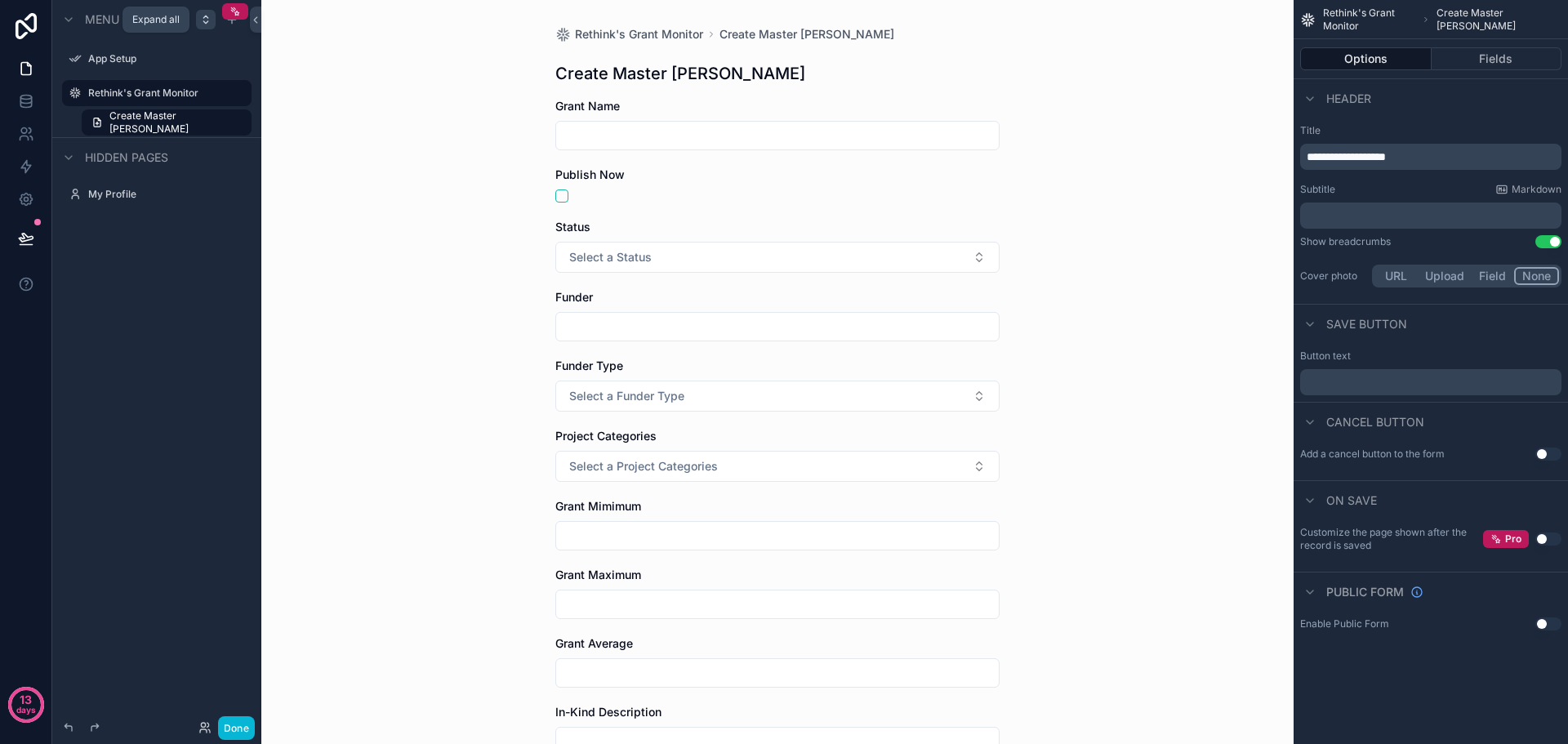
click at [206, 18] on icon "scrollable content" at bounding box center [205, 18] width 13 height 13
click at [67, 161] on icon "scrollable content" at bounding box center [68, 157] width 13 height 13
click at [1430, 156] on p "**********" at bounding box center [1431, 156] width 251 height 17
drag, startPoint x: 1440, startPoint y: 157, endPoint x: 1292, endPoint y: 156, distance: 148.0
click at [1292, 156] on div "**********" at bounding box center [914, 372] width 1306 height 744
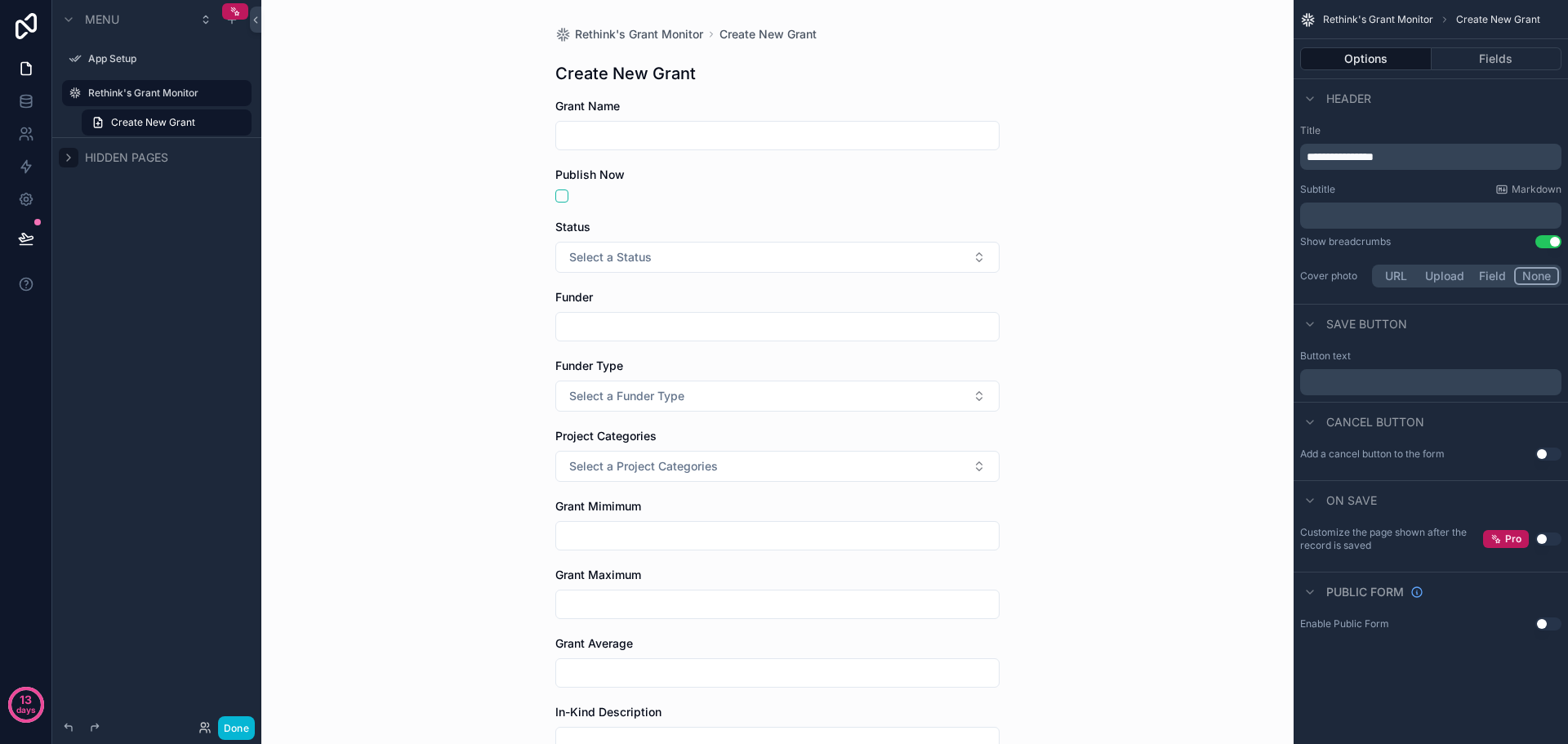
click at [423, 180] on div "Rethink's Grant Monitor Create New Grant Create New Grant Grant Name Publish No…" at bounding box center [777, 372] width 1032 height 744
click at [1546, 239] on button "Use setting" at bounding box center [1548, 241] width 26 height 13
click at [1536, 69] on button "Fields" at bounding box center [1496, 59] width 131 height 23
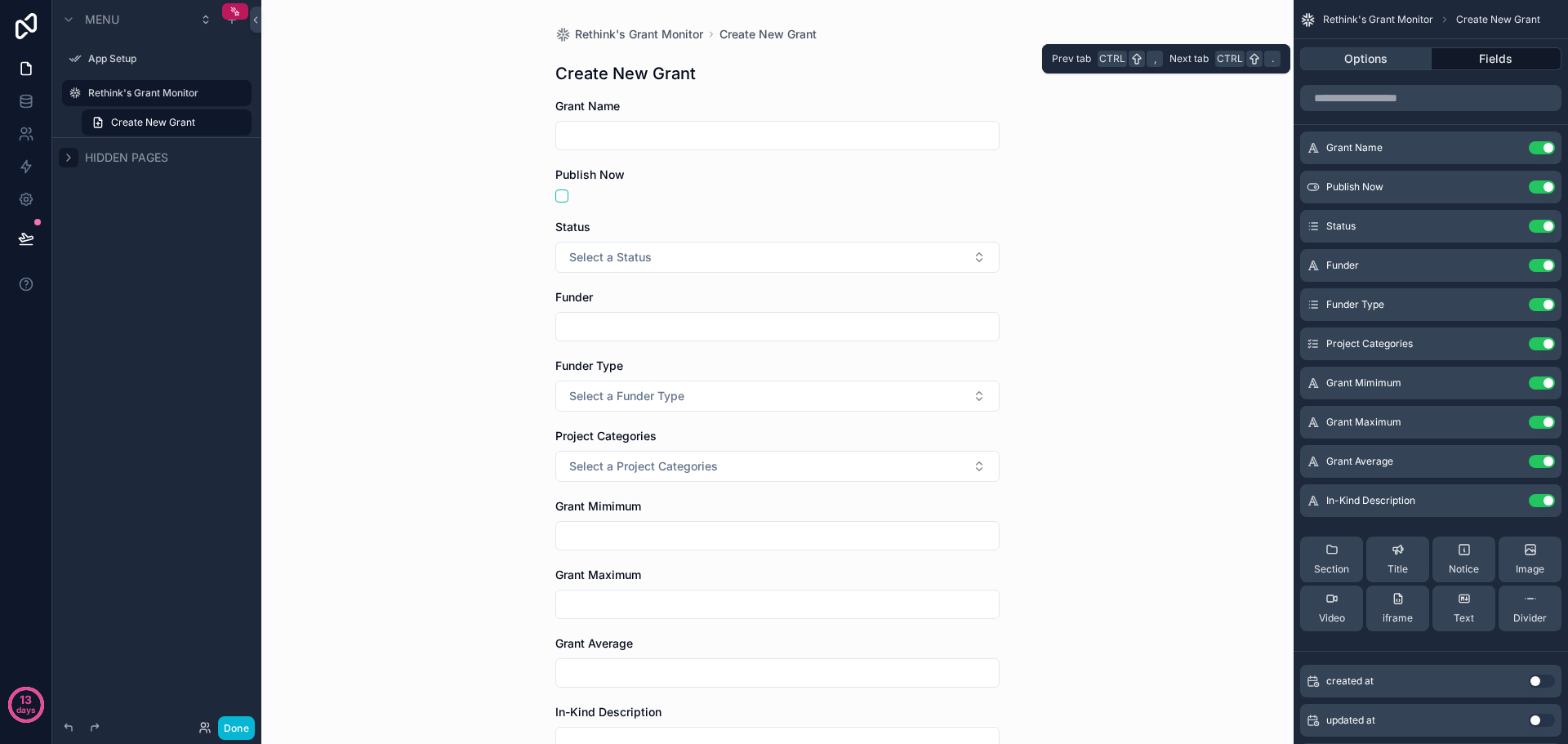
click at [1376, 61] on button "Options" at bounding box center [1365, 59] width 131 height 23
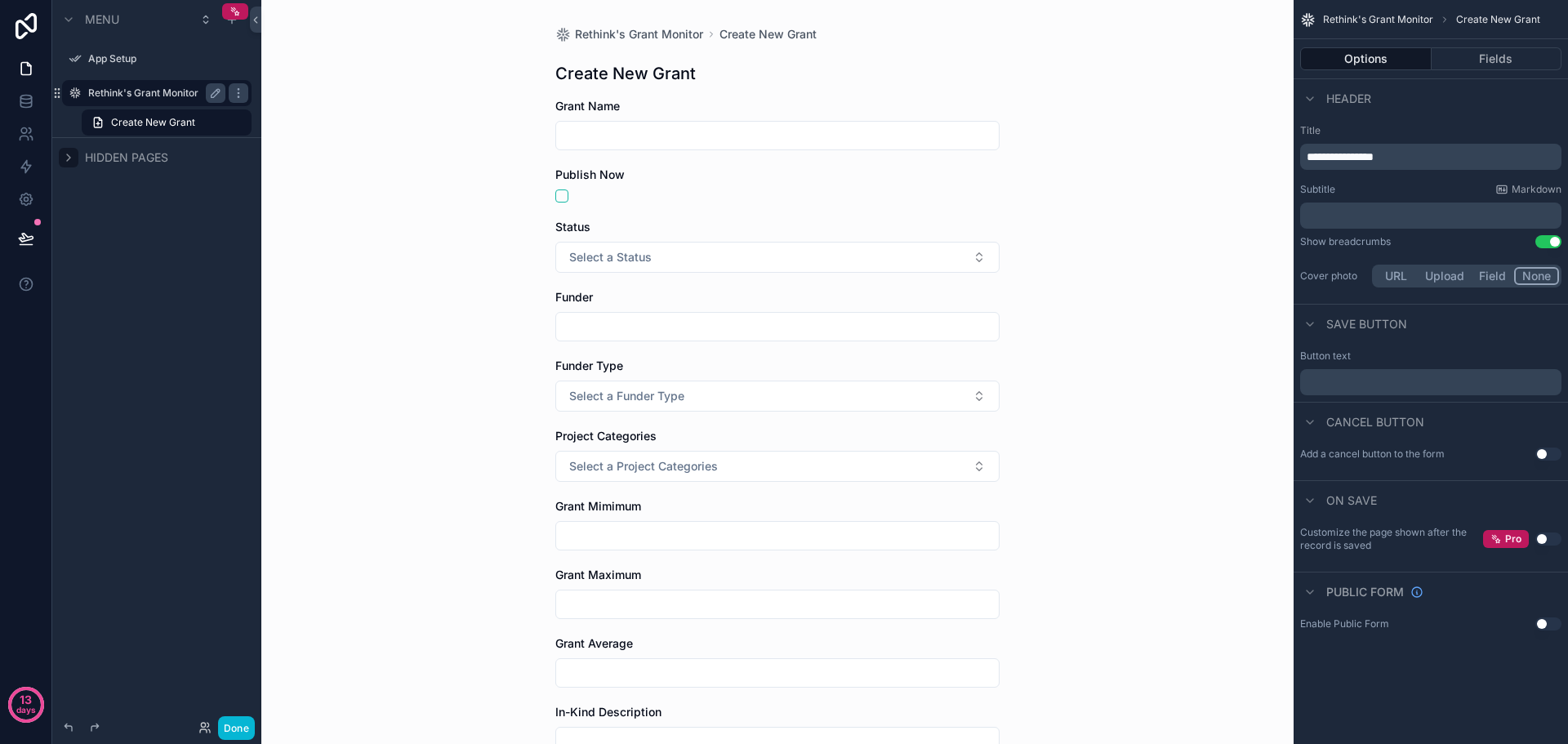
click at [158, 93] on label "Rethink's Grant Monitor" at bounding box center [153, 92] width 131 height 13
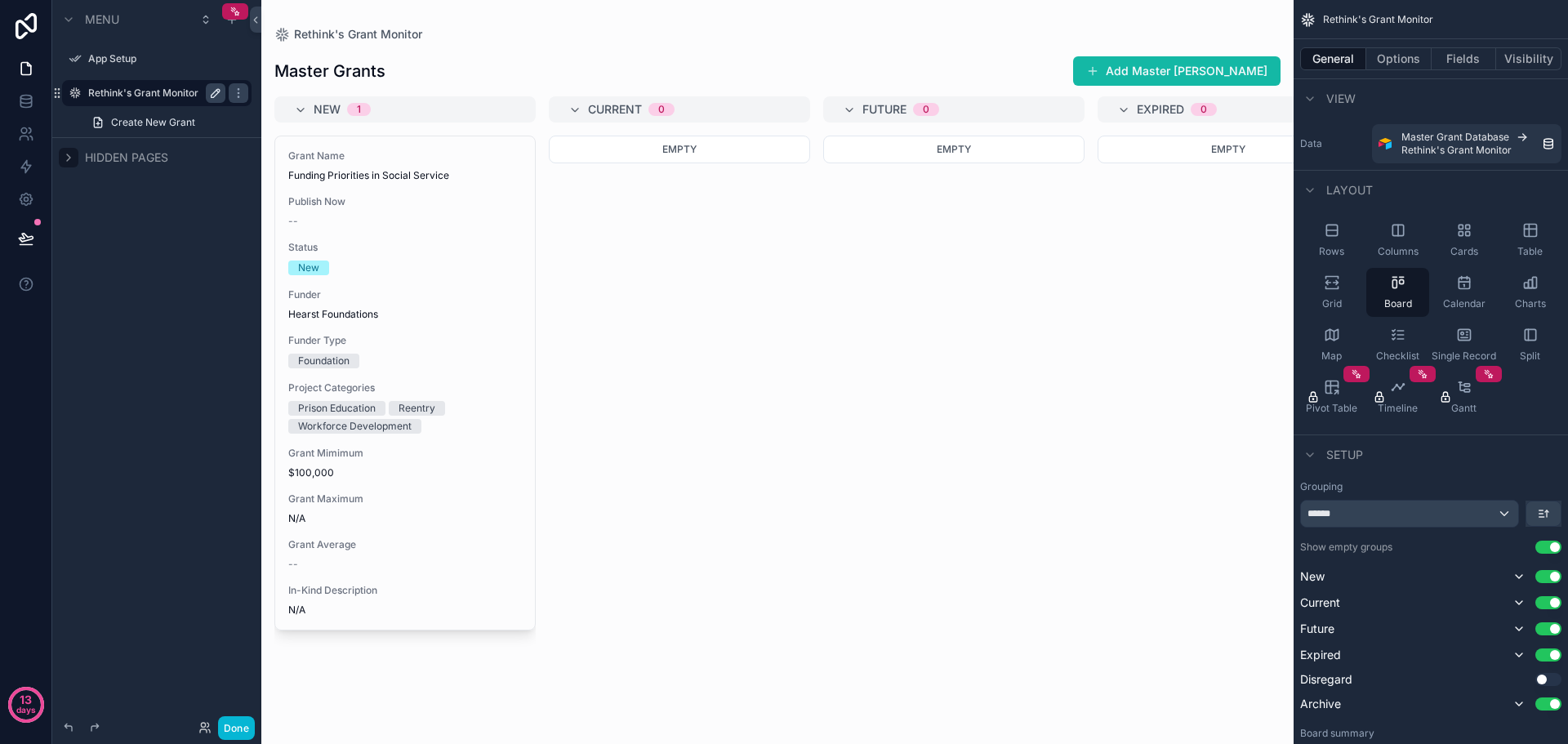
click at [213, 95] on icon "scrollable content" at bounding box center [215, 92] width 13 height 13
click at [239, 95] on icon "scrollable content" at bounding box center [238, 92] width 13 height 13
click at [23, 98] on icon at bounding box center [26, 101] width 17 height 17
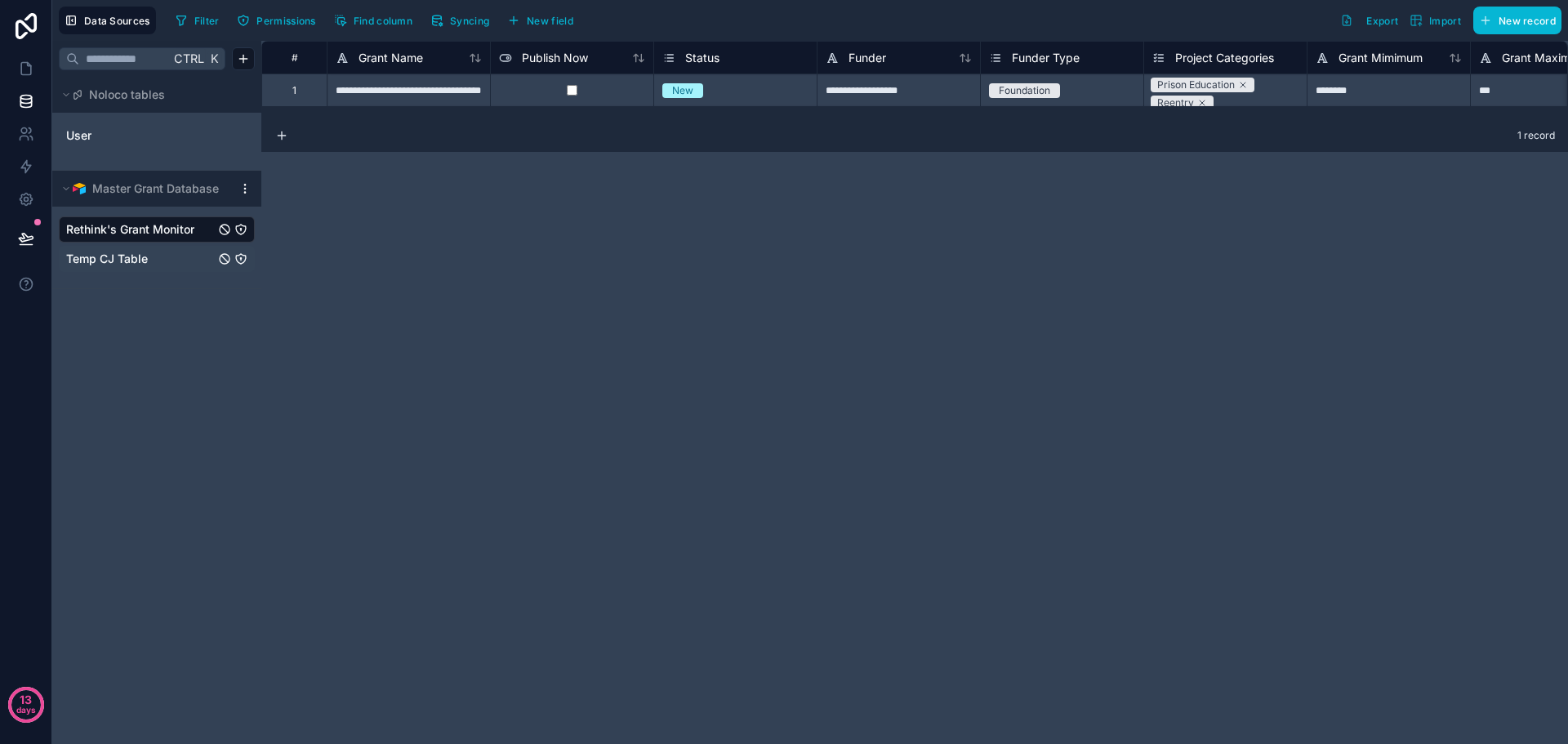
click at [107, 265] on span "Temp CJ Table" at bounding box center [107, 258] width 82 height 17
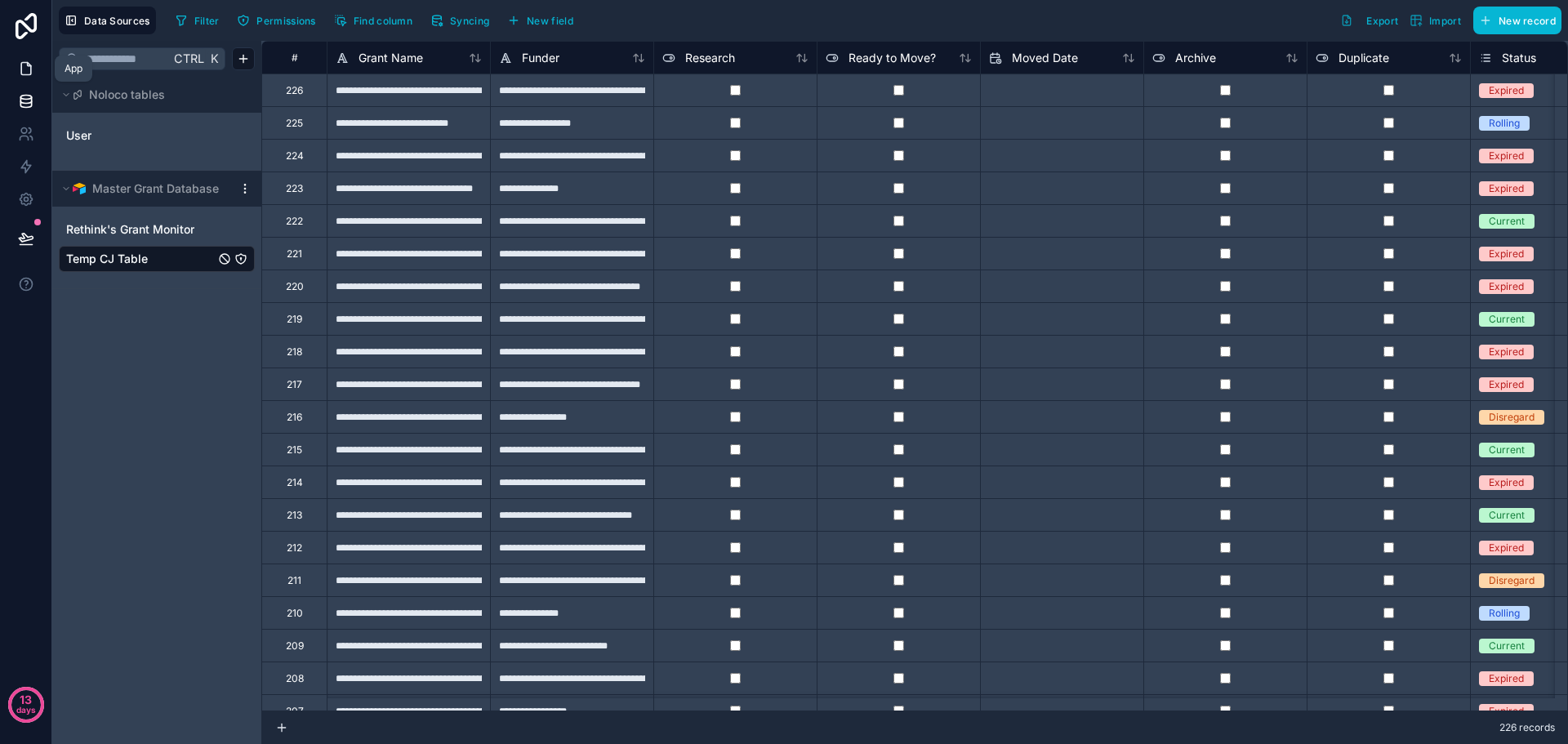
click at [22, 71] on icon at bounding box center [26, 68] width 17 height 17
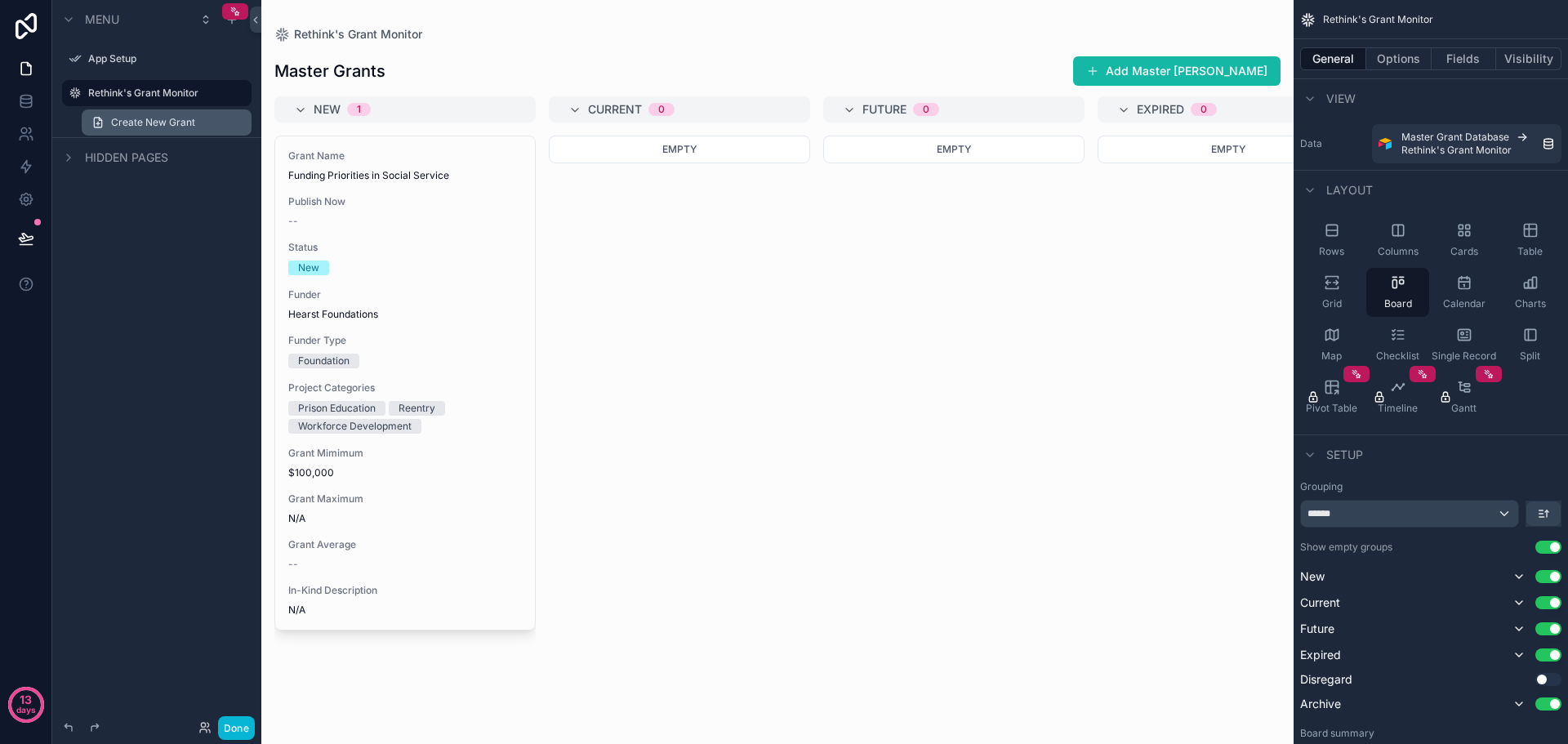
click at [159, 121] on span "Create New Grant" at bounding box center [152, 121] width 84 height 13
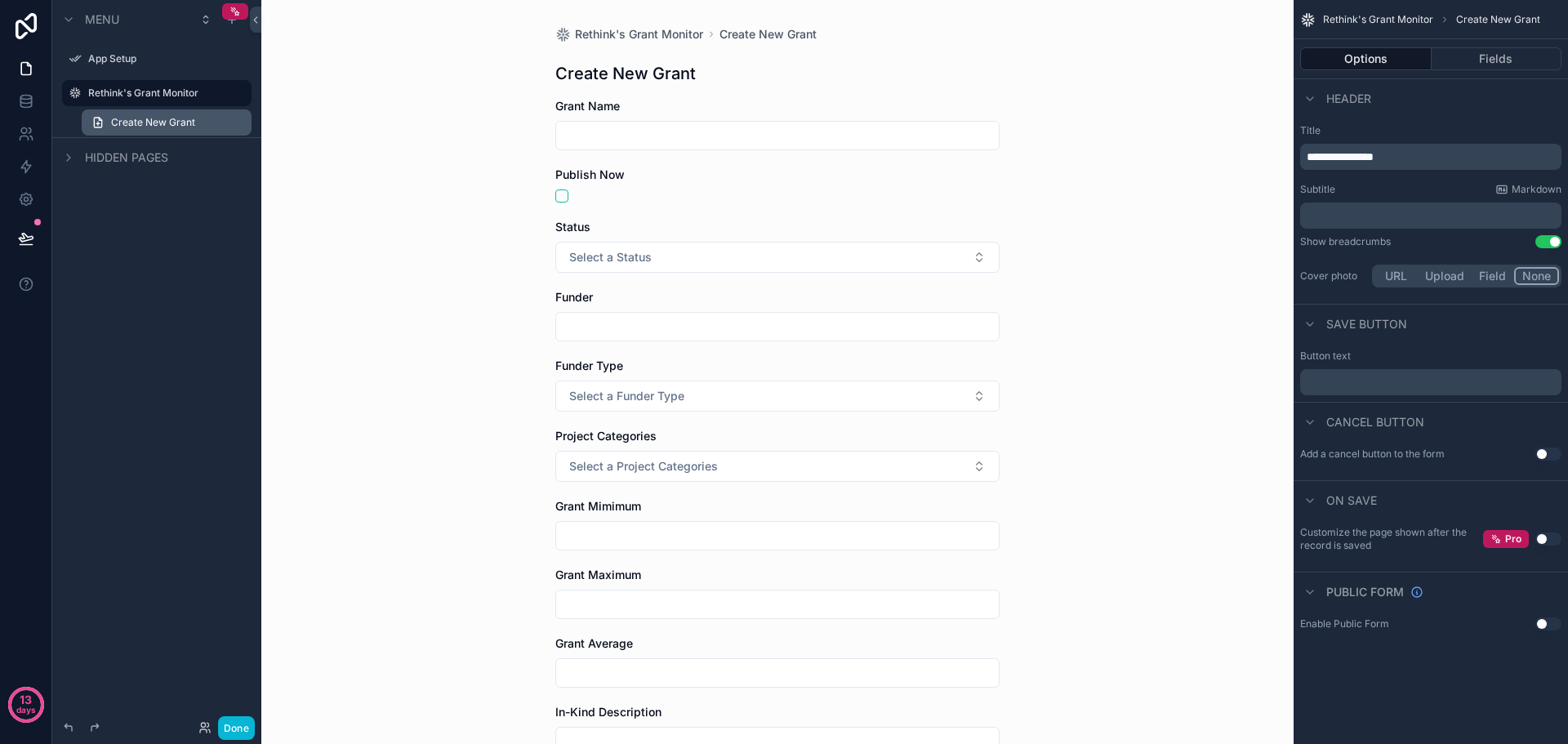
click at [239, 126] on link "Create New Grant" at bounding box center [166, 122] width 170 height 26
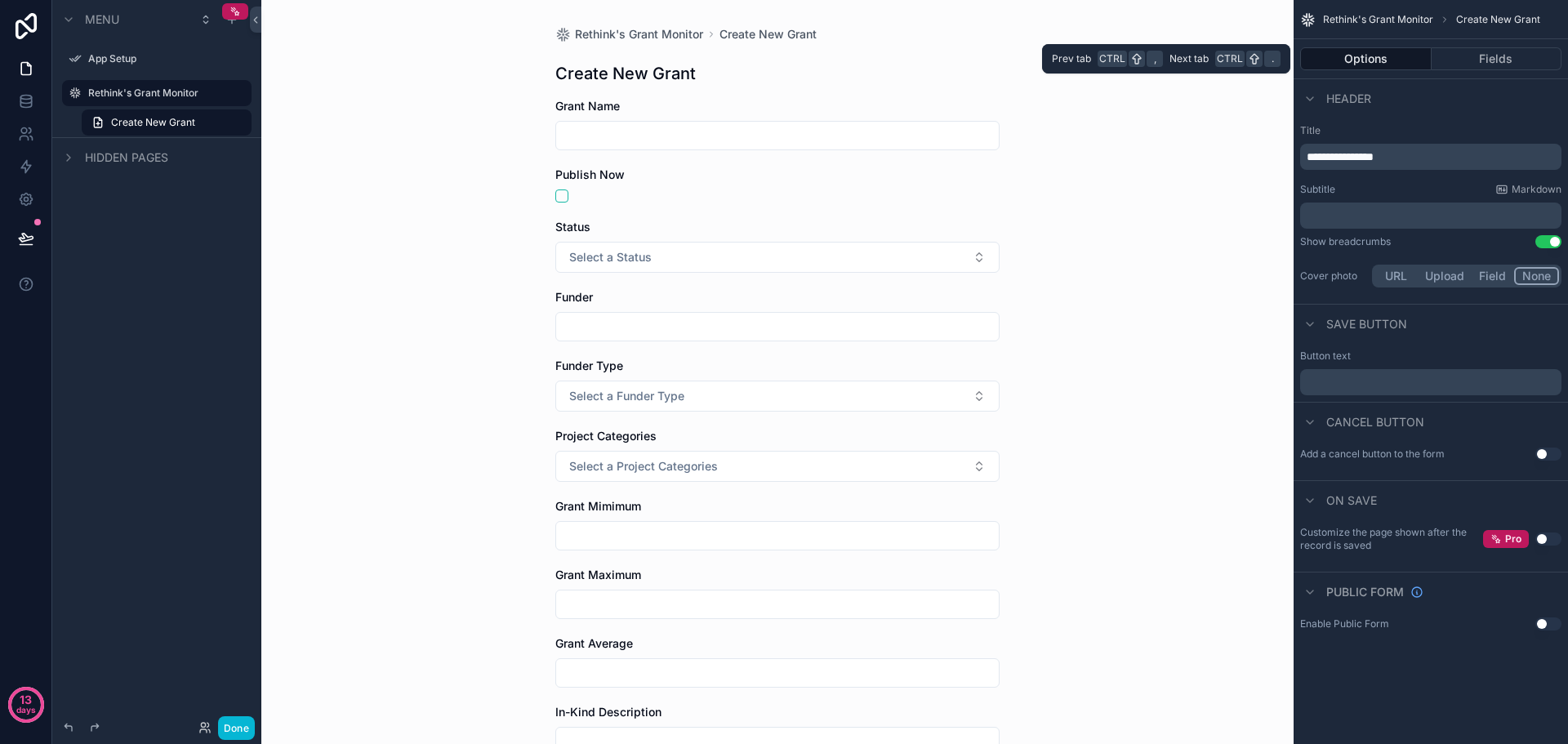
click at [1355, 61] on button "Options" at bounding box center [1365, 59] width 131 height 23
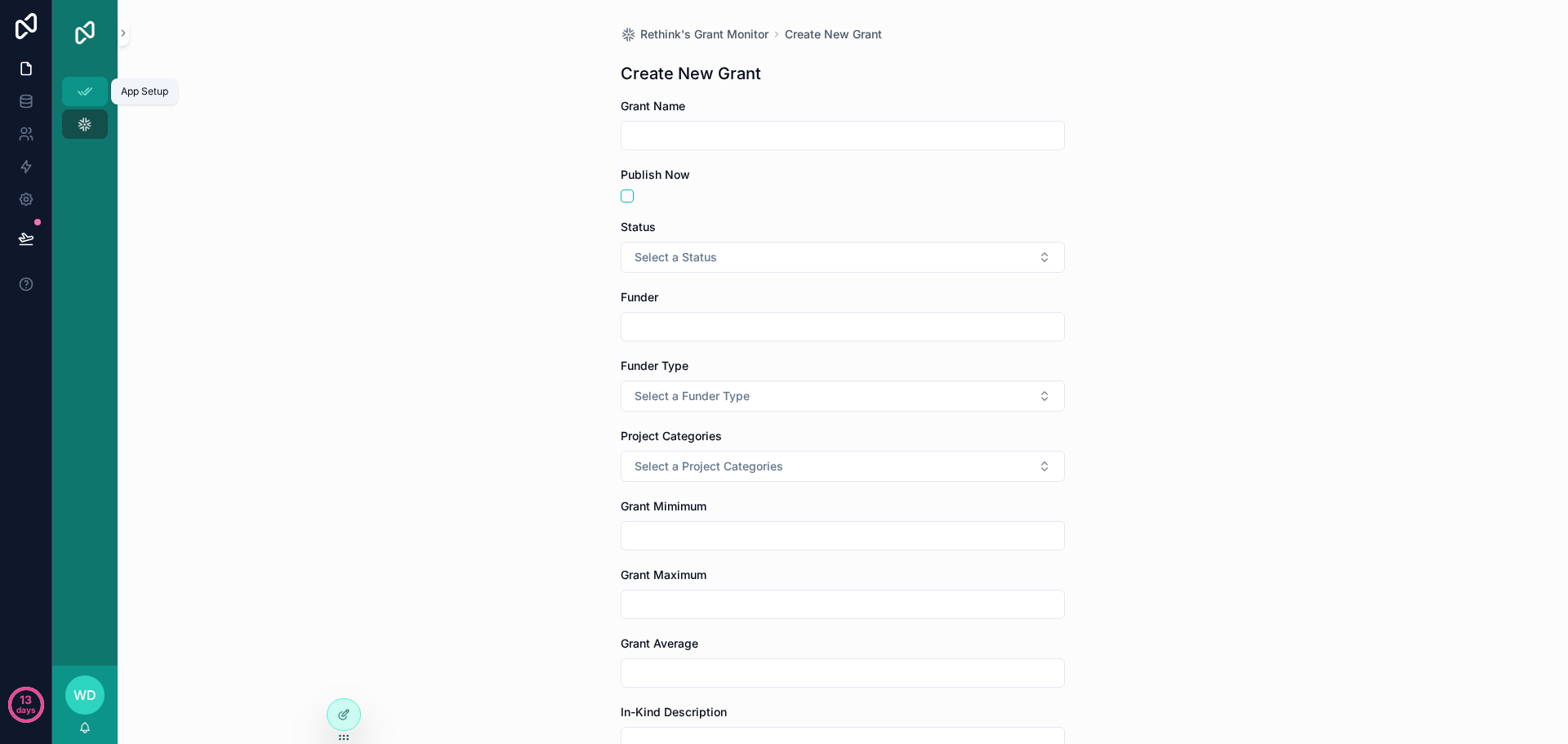
click at [88, 91] on icon "scrollable content" at bounding box center [84, 91] width 17 height 17
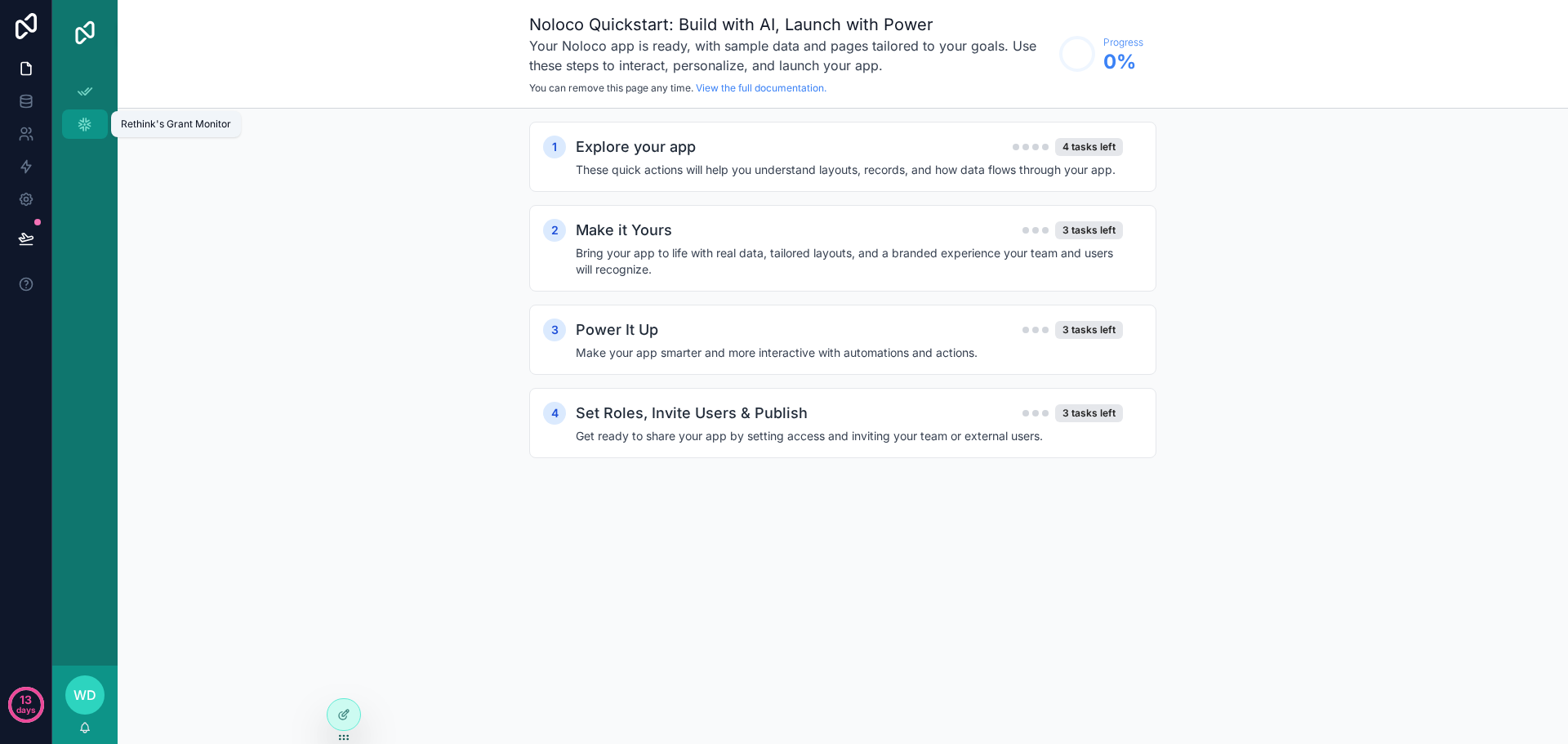
click at [82, 130] on icon "scrollable content" at bounding box center [84, 123] width 17 height 17
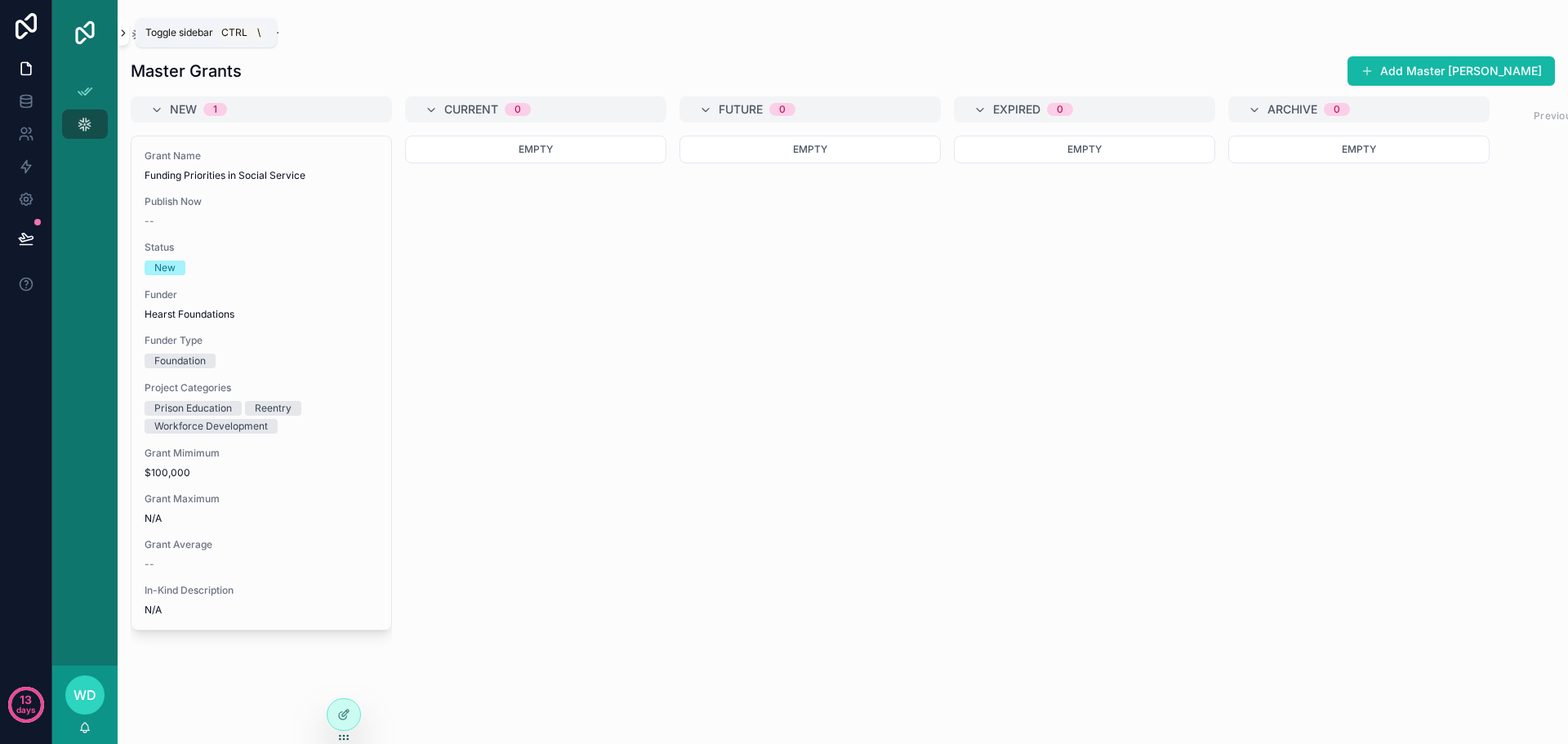
click at [124, 30] on icon "scrollable content" at bounding box center [123, 33] width 12 height 13
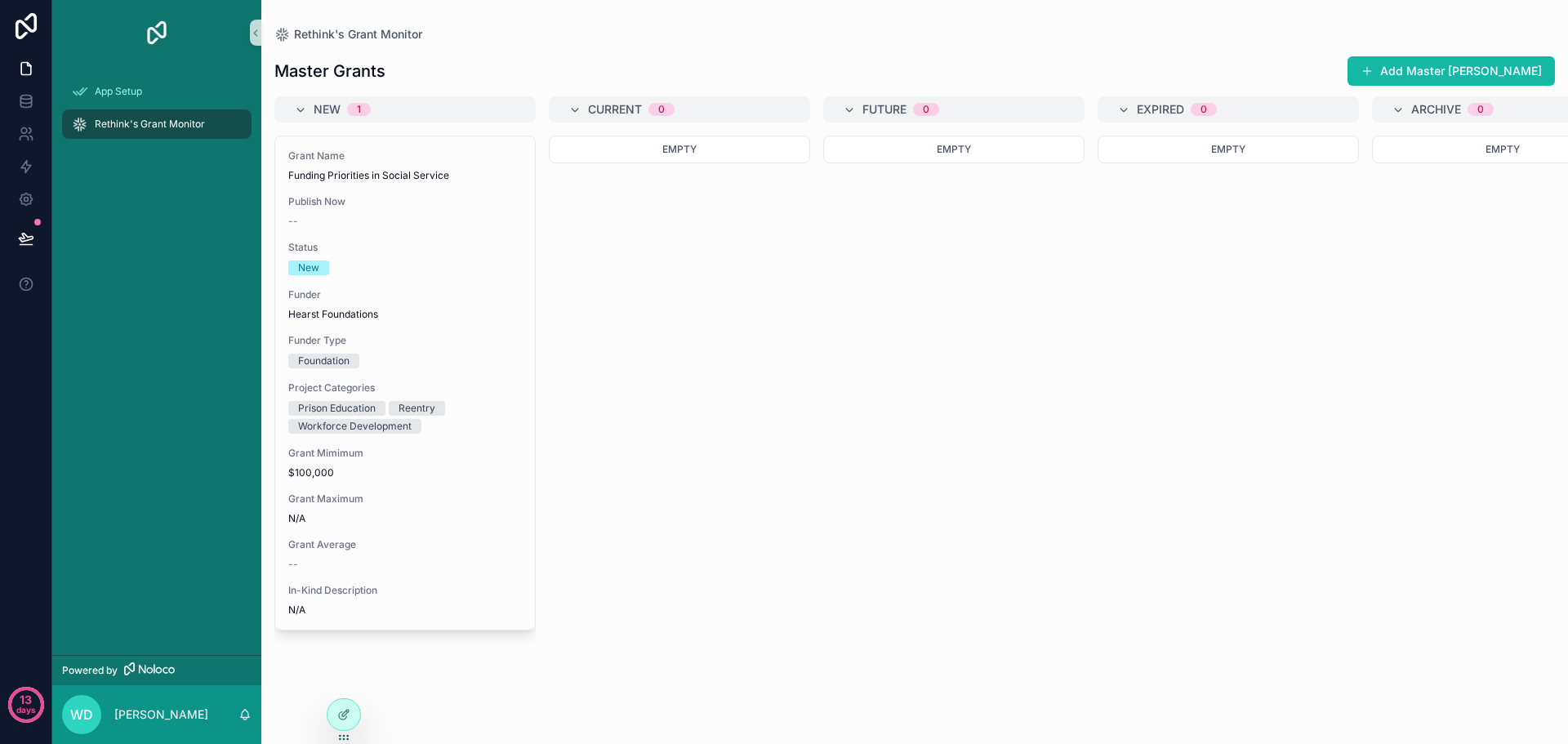
click at [145, 126] on span "Rethink's Grant Monitor" at bounding box center [150, 123] width 111 height 13
click at [23, 69] on icon at bounding box center [26, 68] width 17 height 17
click at [255, 30] on icon "scrollable content" at bounding box center [255, 33] width 12 height 13
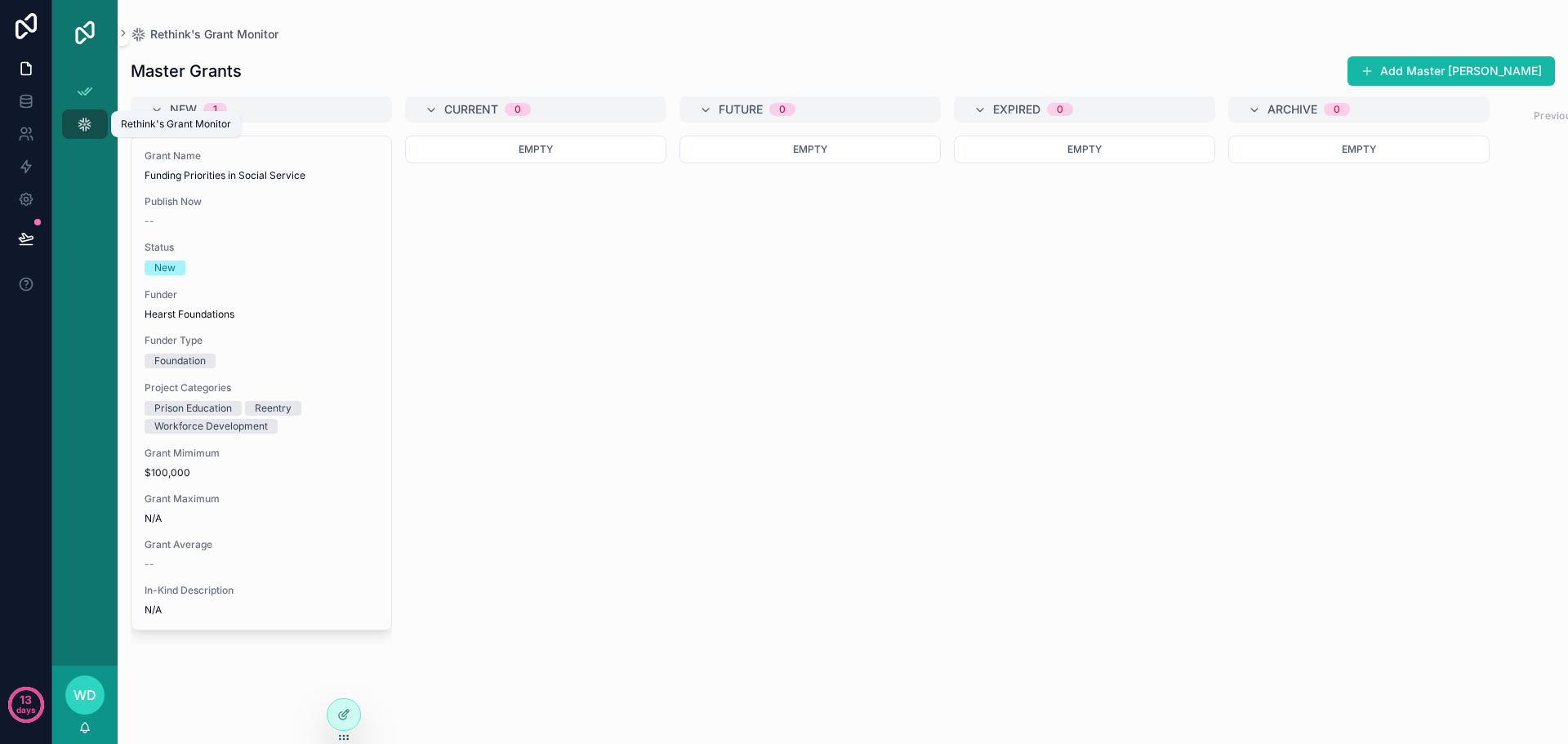
click at [94, 136] on div "Rethink's Grant Monitor" at bounding box center [84, 123] width 26 height 26
click at [90, 127] on icon "scrollable content" at bounding box center [84, 123] width 17 height 17
click at [30, 69] on icon at bounding box center [26, 69] width 10 height 13
click at [26, 98] on icon at bounding box center [26, 101] width 17 height 17
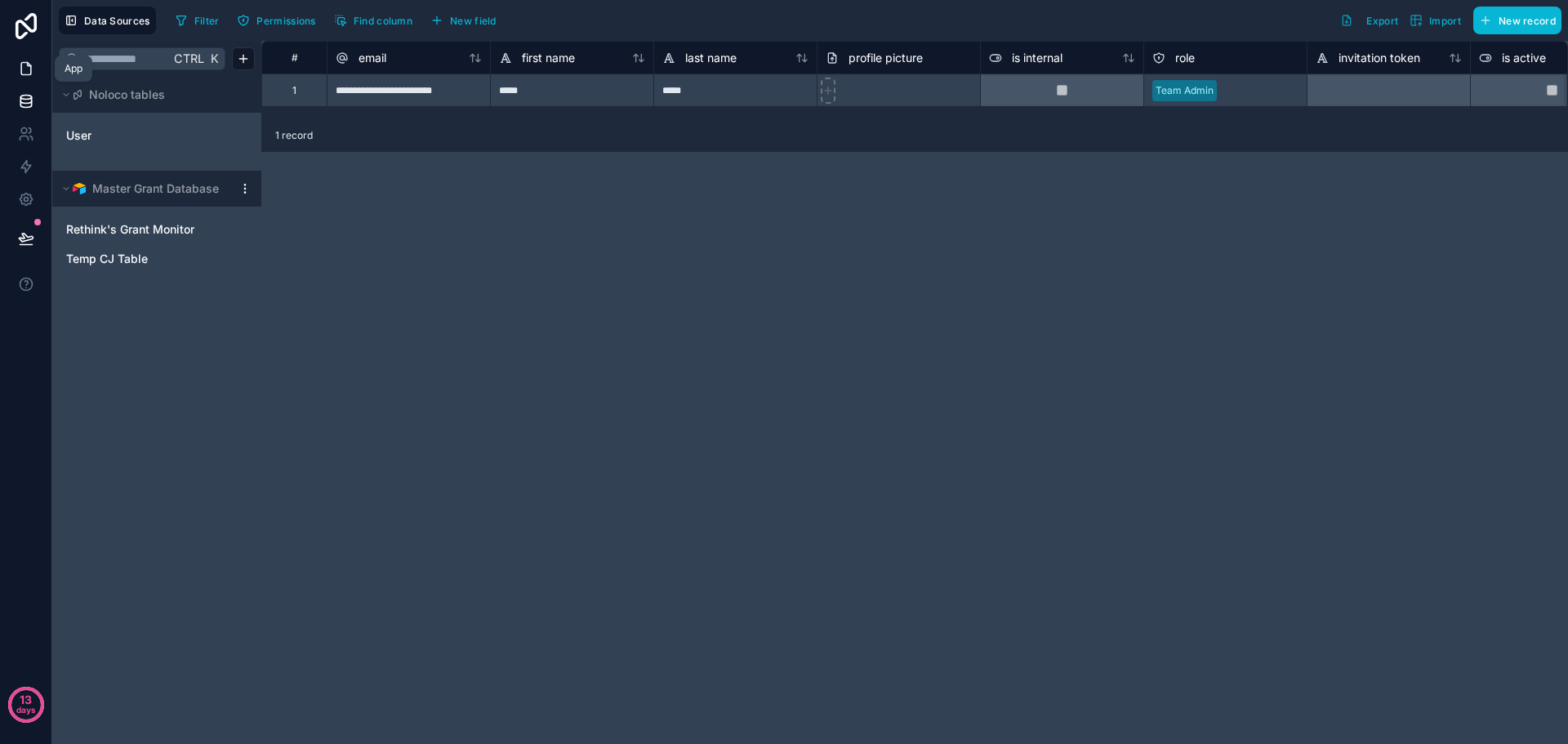
click at [24, 70] on icon at bounding box center [26, 68] width 17 height 17
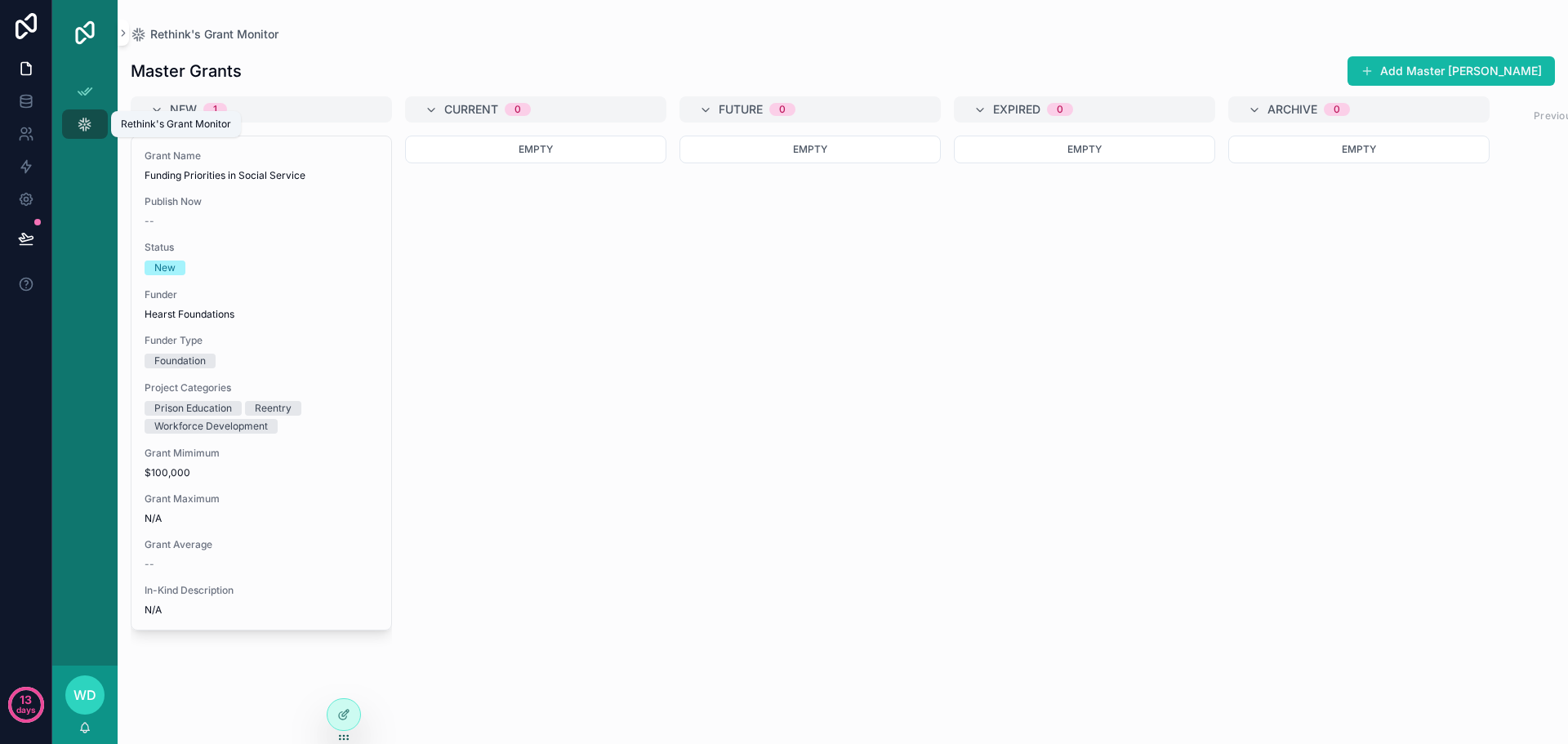
click at [90, 120] on icon "scrollable content" at bounding box center [84, 123] width 17 height 17
click at [122, 32] on icon "scrollable content" at bounding box center [123, 33] width 12 height 13
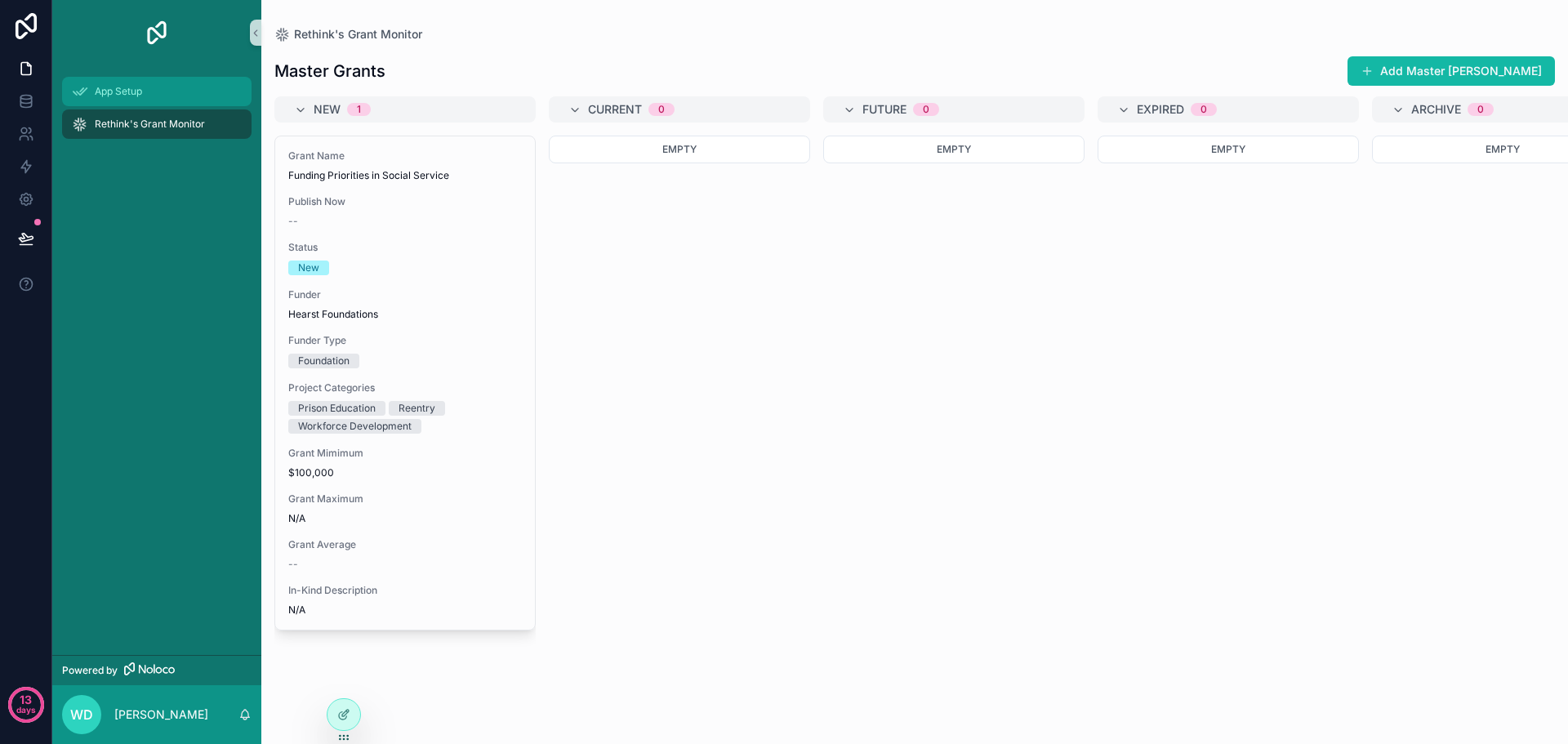
click at [123, 91] on span "App Setup" at bounding box center [118, 90] width 48 height 13
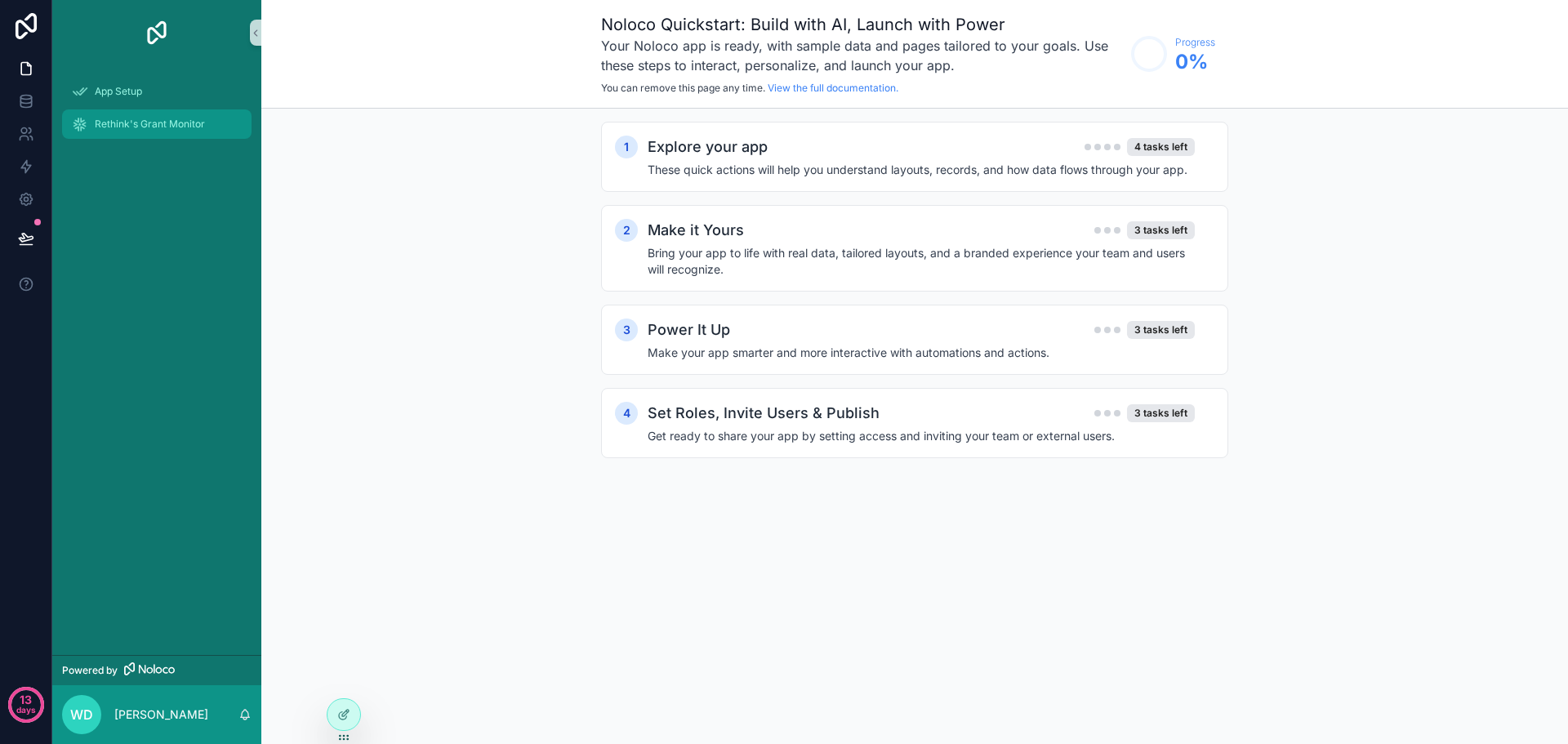
click at [121, 128] on span "Rethink's Grant Monitor" at bounding box center [150, 123] width 111 height 13
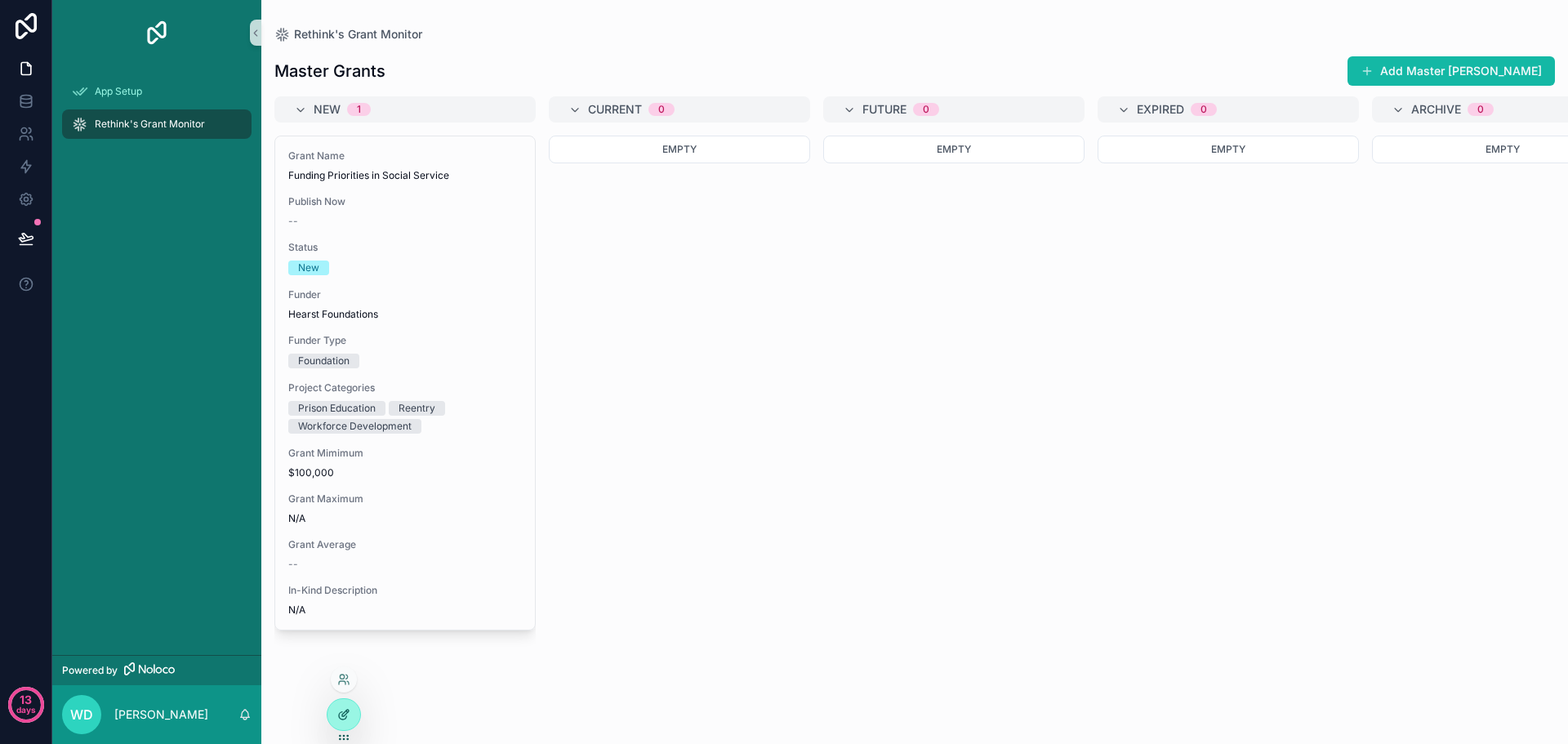
click at [343, 717] on icon at bounding box center [345, 713] width 7 height 7
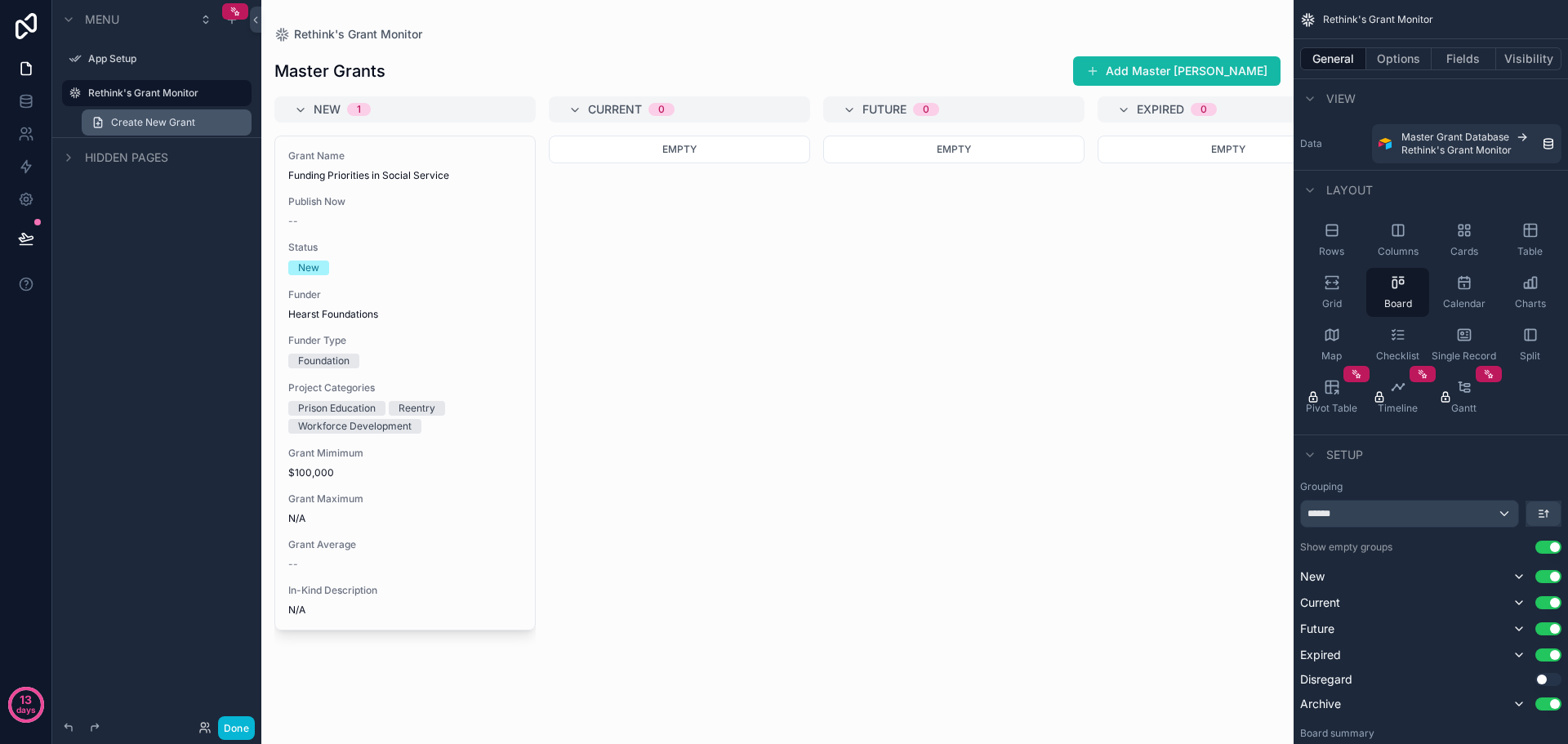
click at [140, 129] on link "Create New Grant" at bounding box center [166, 122] width 170 height 26
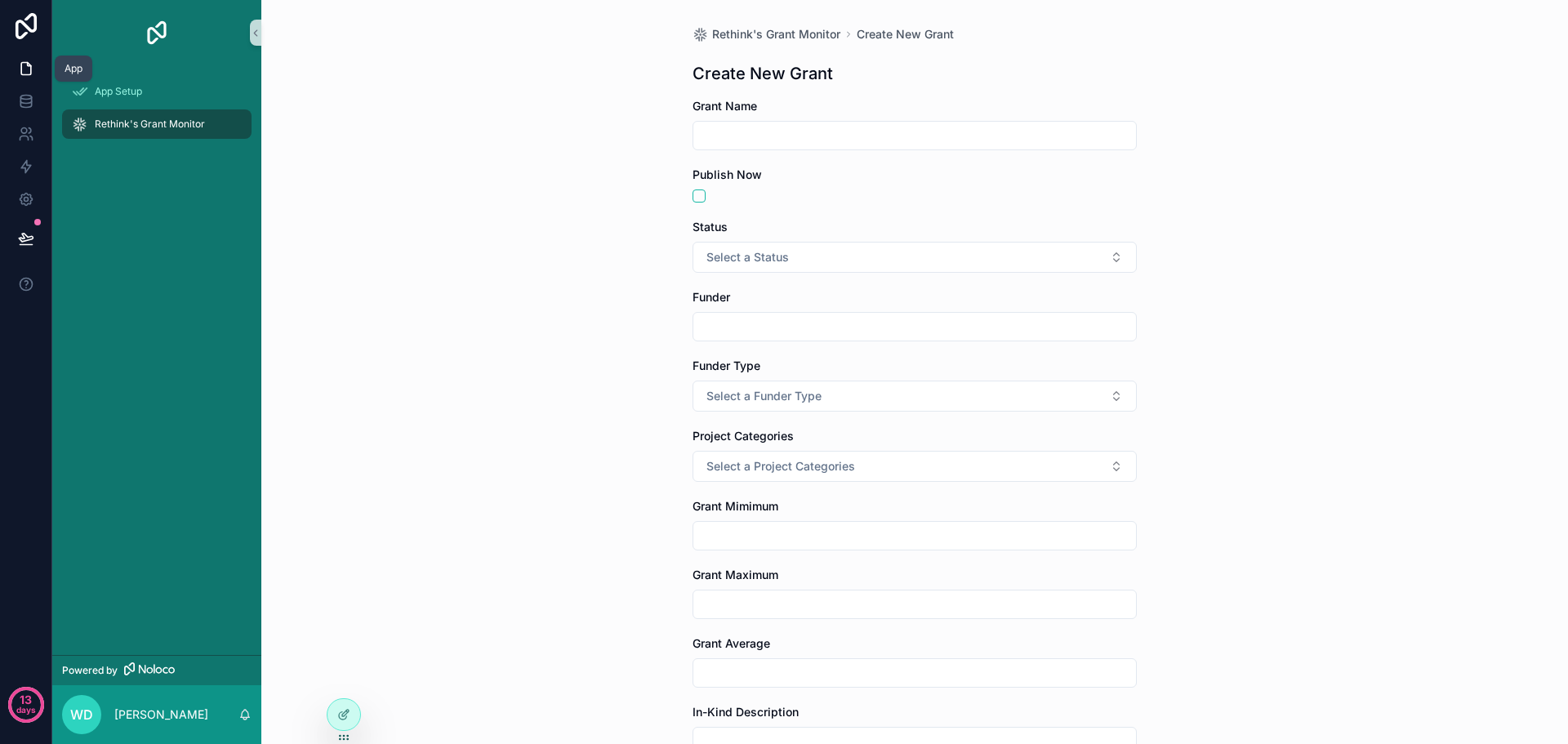
click at [24, 76] on icon at bounding box center [26, 68] width 17 height 17
click at [28, 98] on icon at bounding box center [26, 101] width 17 height 17
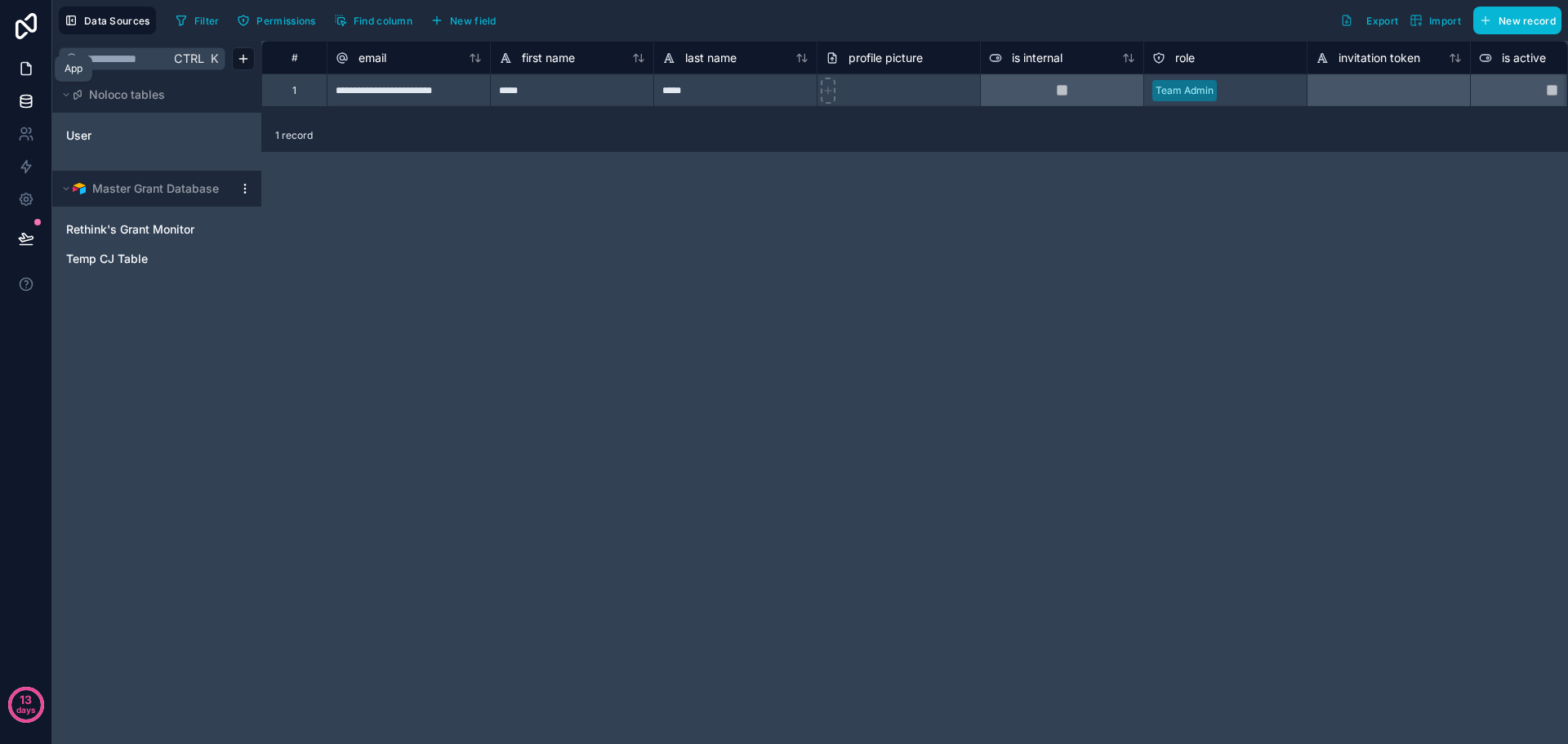
click at [25, 75] on icon at bounding box center [26, 69] width 10 height 13
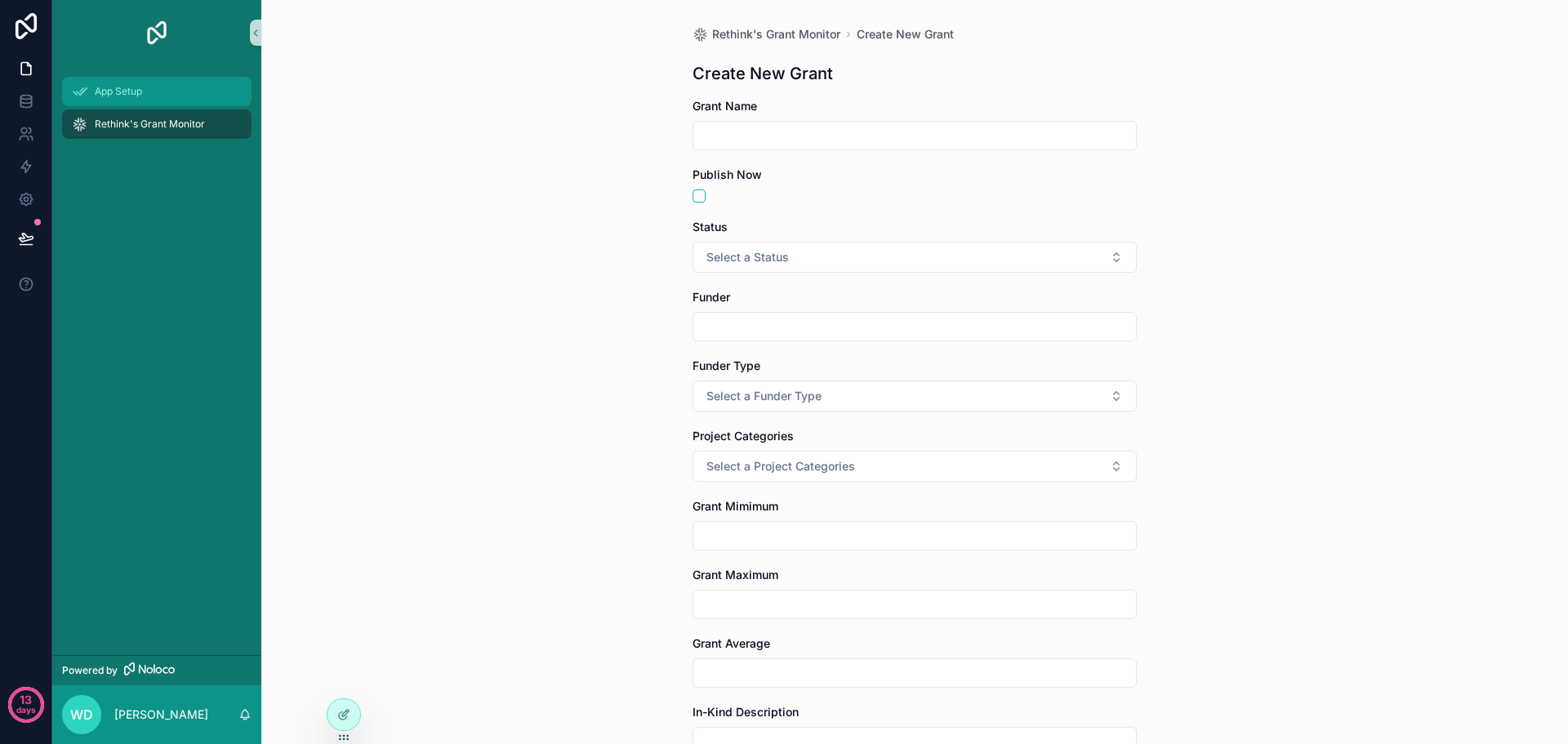
click at [115, 91] on span "App Setup" at bounding box center [118, 90] width 48 height 13
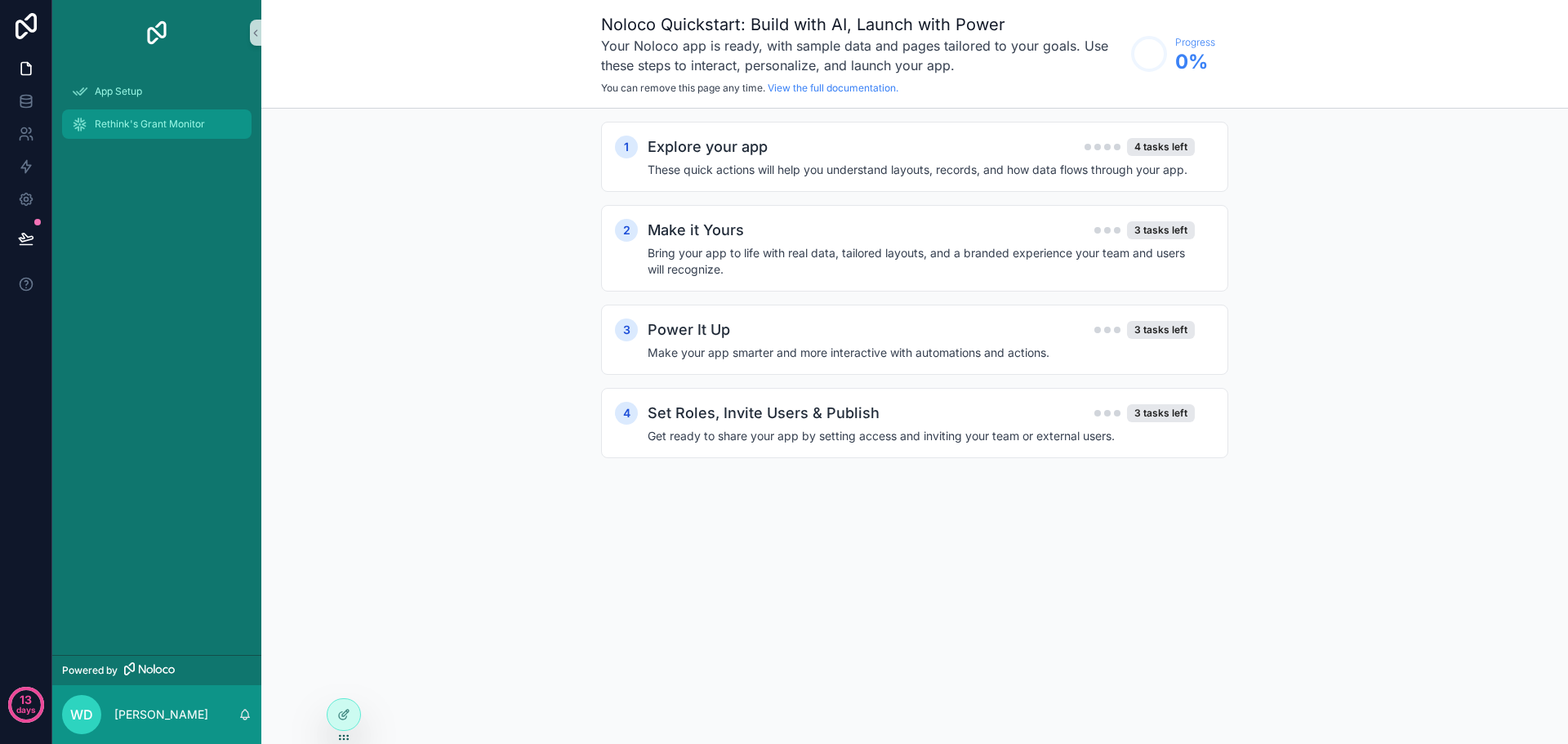
click at [116, 123] on span "Rethink's Grant Monitor" at bounding box center [150, 123] width 111 height 13
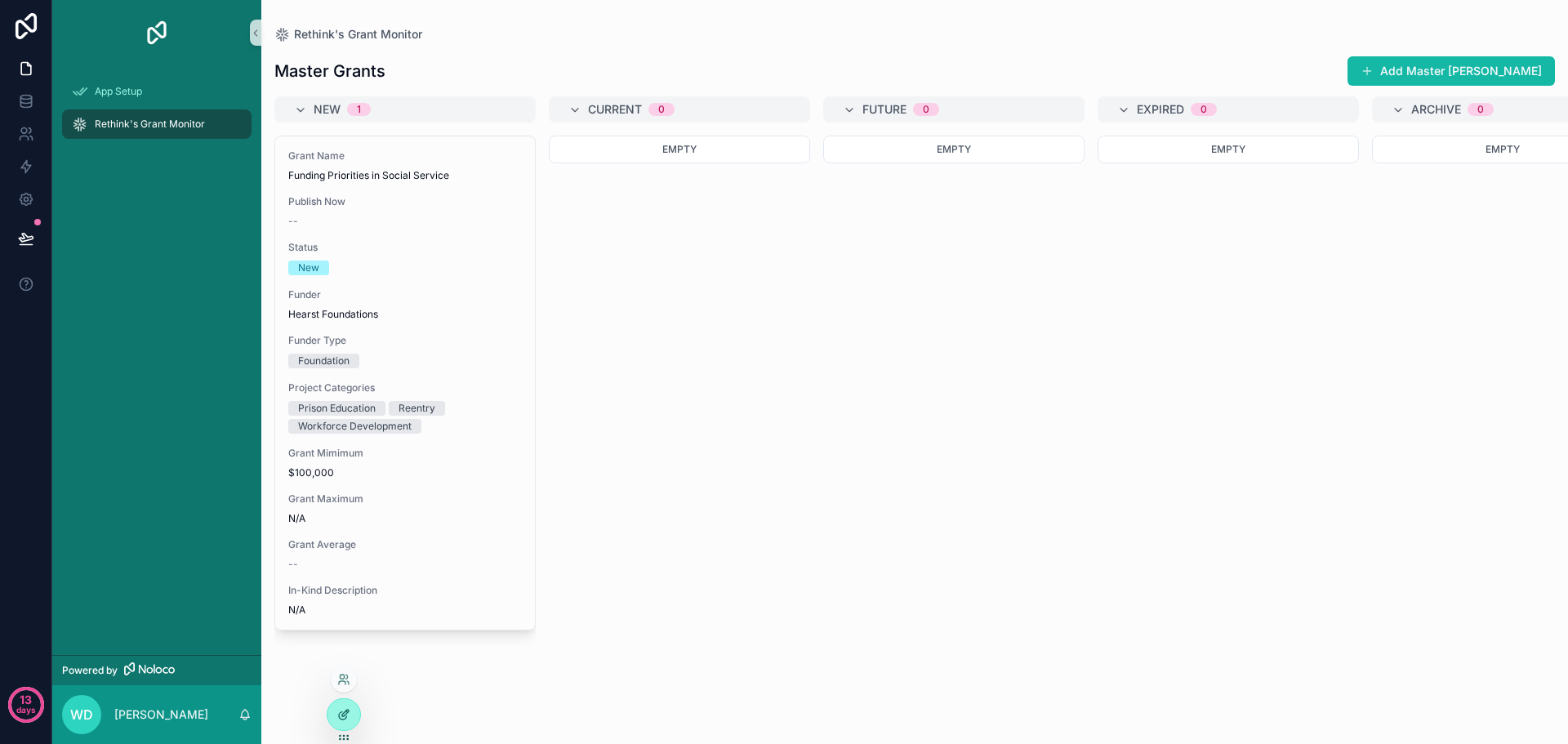
click at [335, 715] on div at bounding box center [344, 715] width 33 height 31
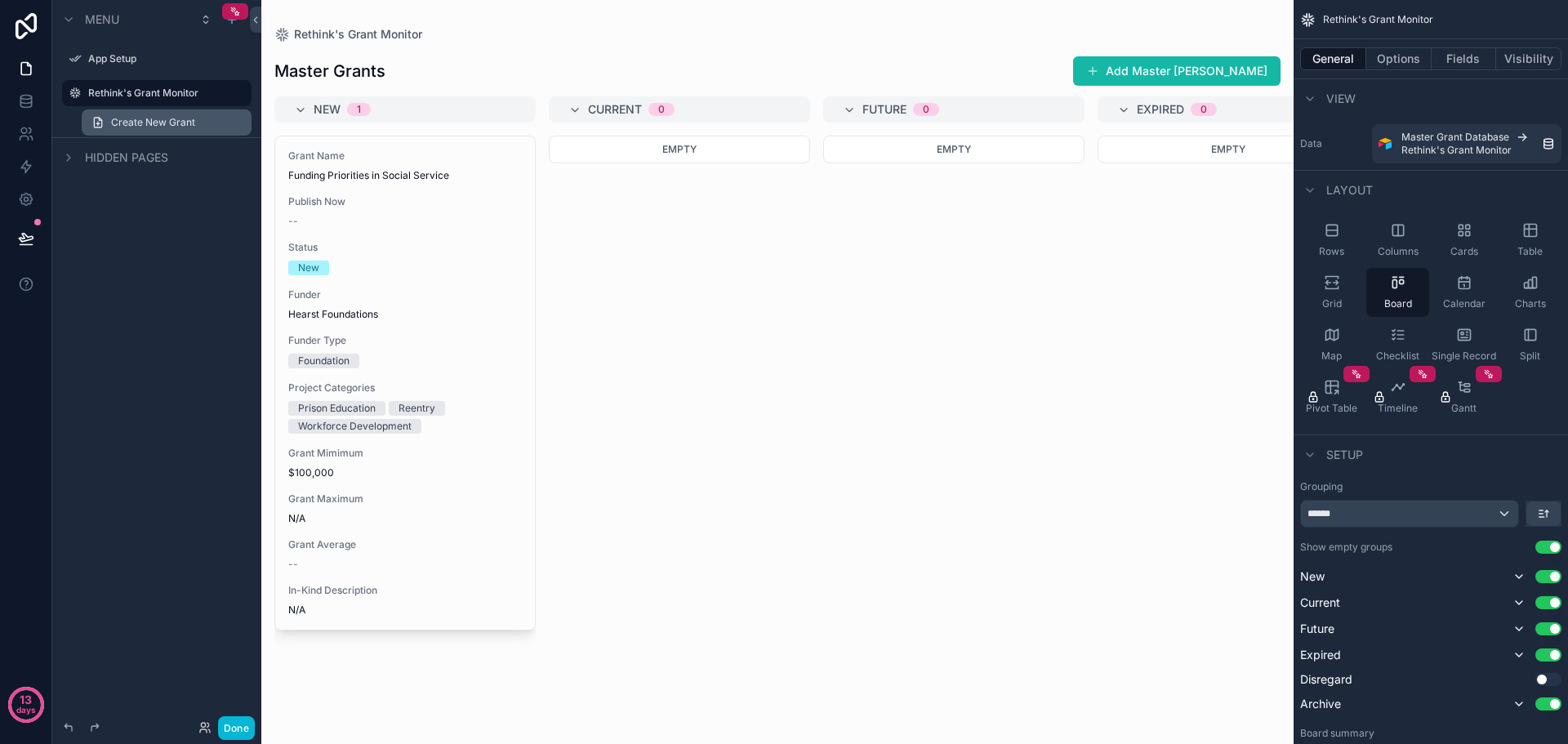
click at [129, 123] on span "Create New Grant" at bounding box center [152, 121] width 84 height 13
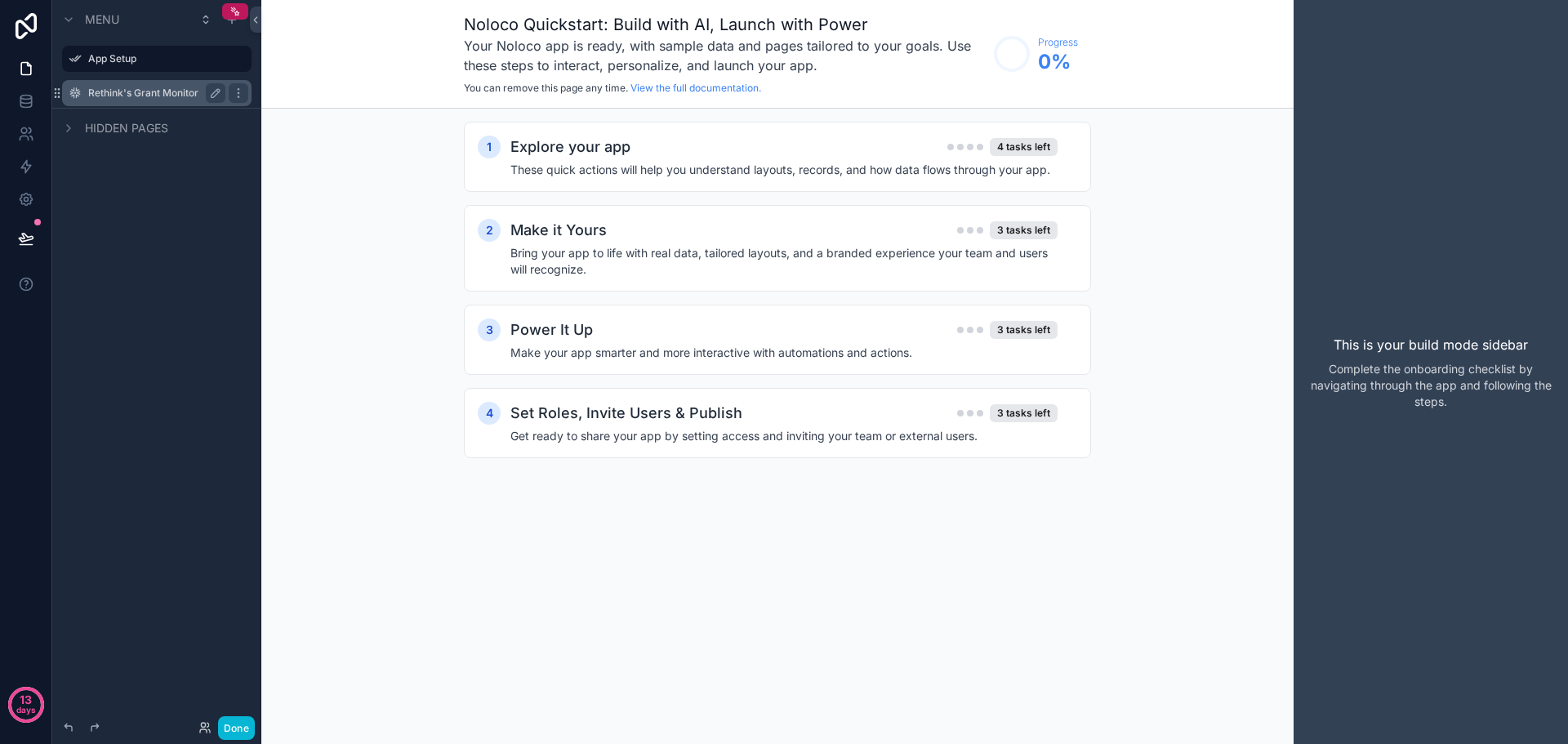
click at [117, 95] on label "Rethink's Grant Monitor" at bounding box center [153, 92] width 131 height 13
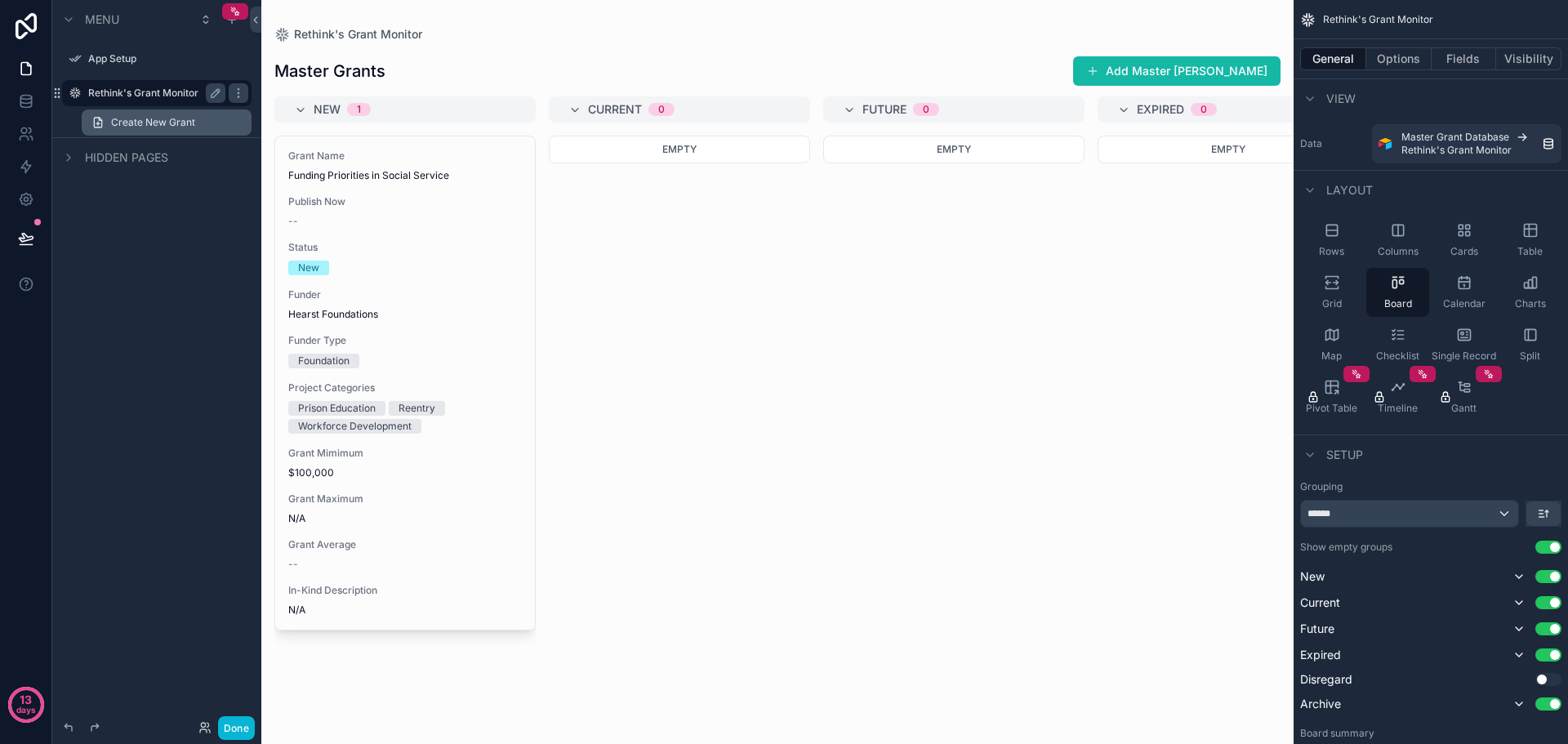
click at [126, 126] on span "Create New Grant" at bounding box center [152, 121] width 84 height 13
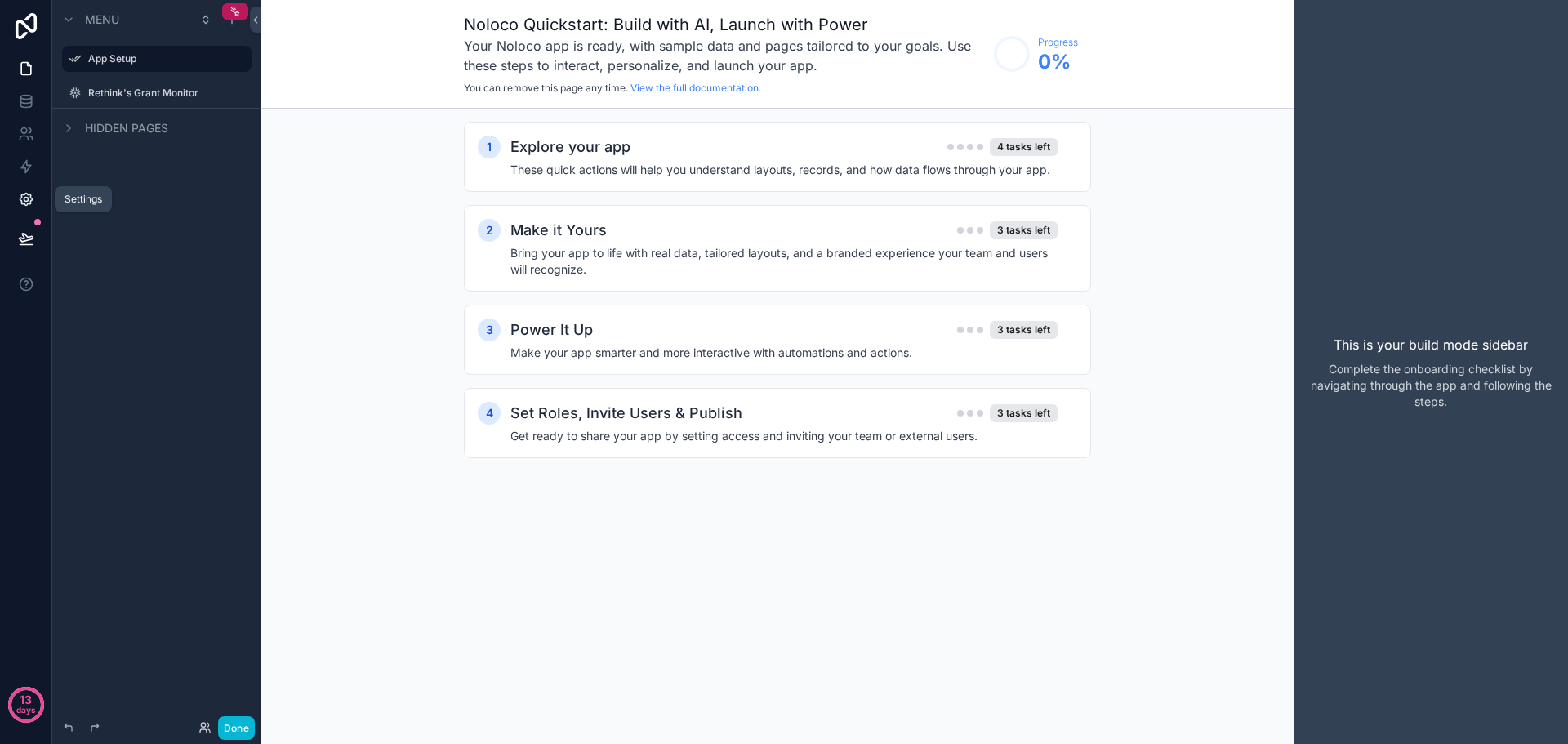
drag, startPoint x: 26, startPoint y: 195, endPoint x: 43, endPoint y: 213, distance: 24.8
click at [26, 196] on icon at bounding box center [26, 199] width 17 height 17
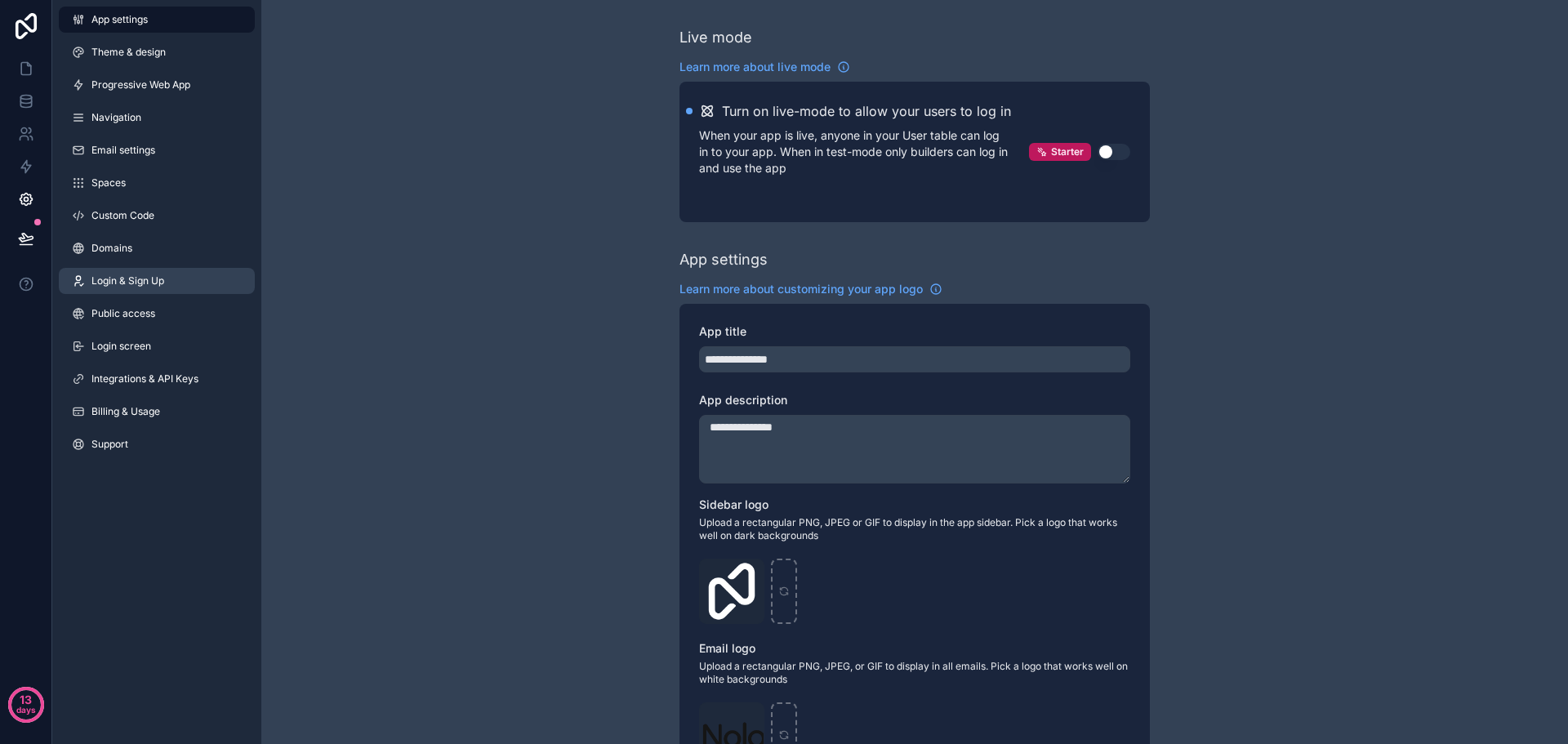
click at [137, 279] on span "Login & Sign Up" at bounding box center [127, 281] width 73 height 13
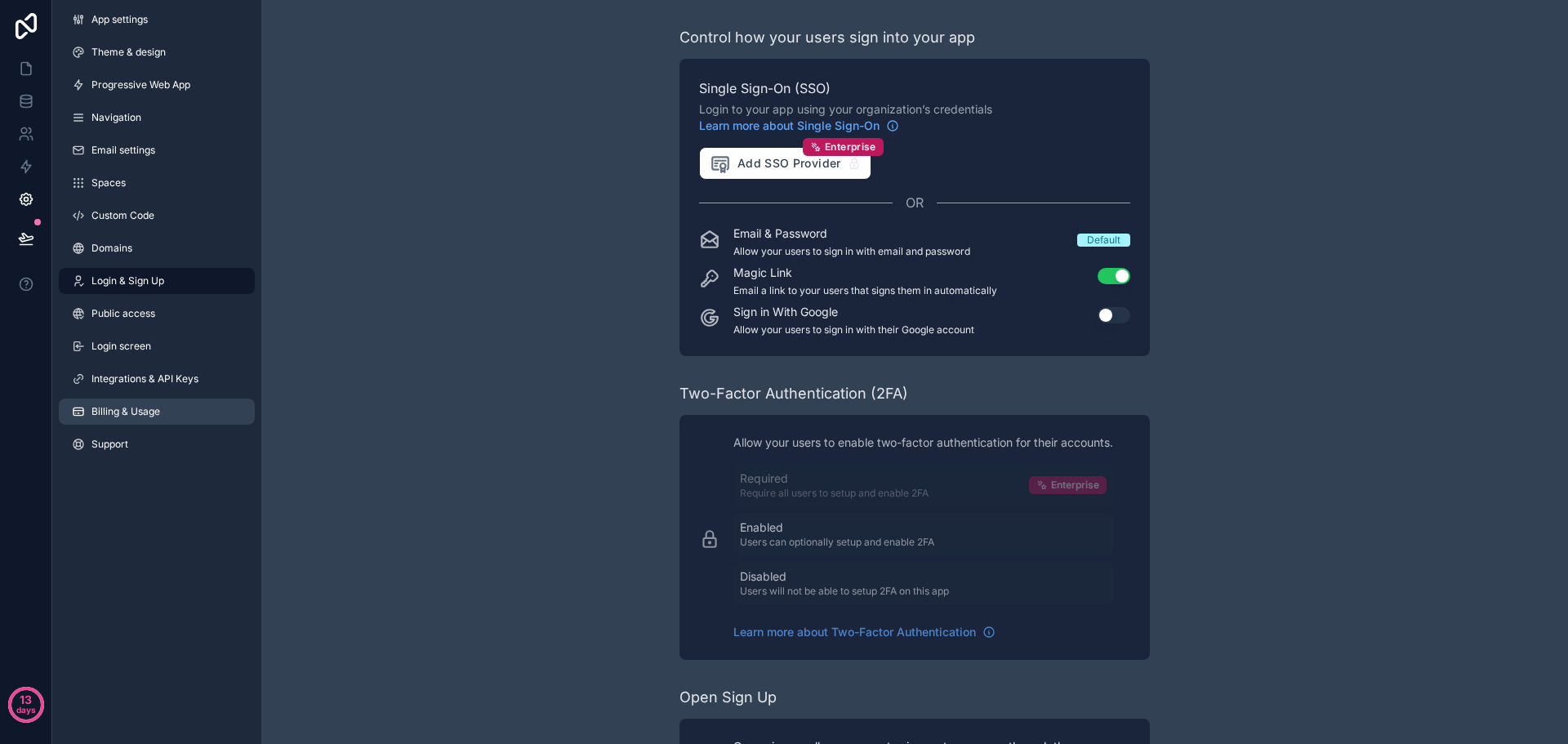
click at [133, 409] on span "Billing & Usage" at bounding box center [125, 411] width 69 height 13
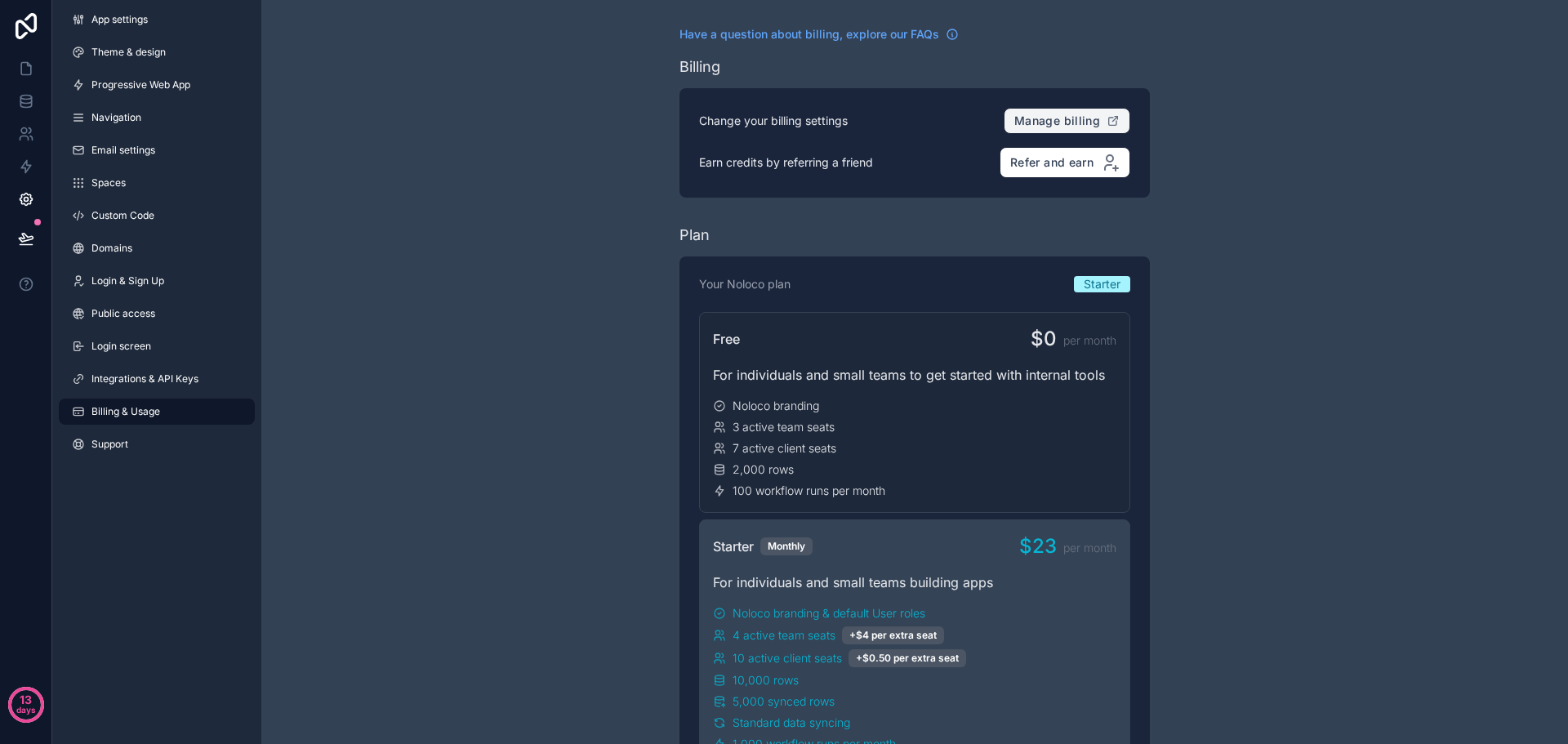
click at [1041, 113] on button "Manage billing" at bounding box center [1067, 120] width 126 height 26
click at [137, 21] on span "App settings" at bounding box center [119, 18] width 56 height 13
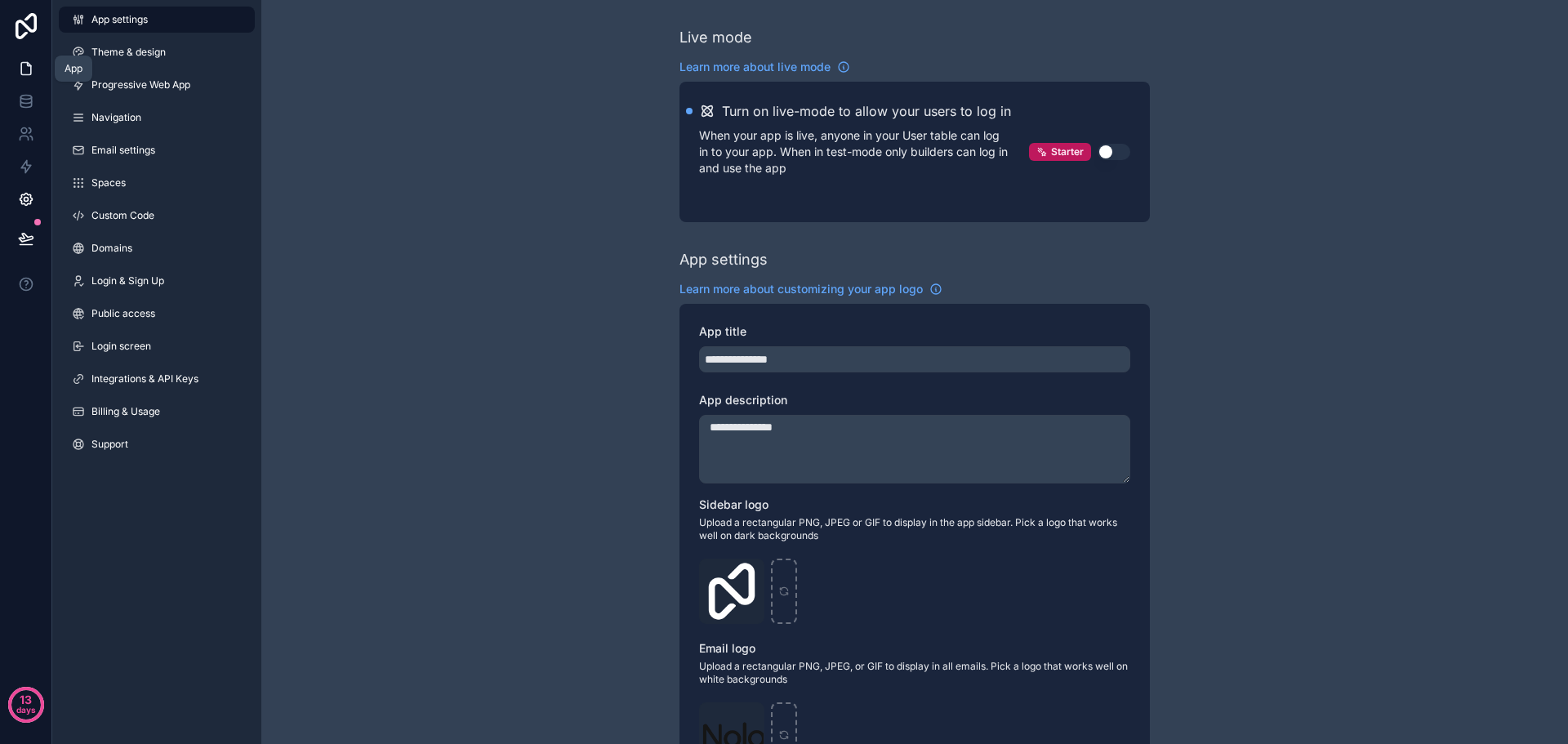
click at [23, 67] on icon at bounding box center [26, 68] width 17 height 17
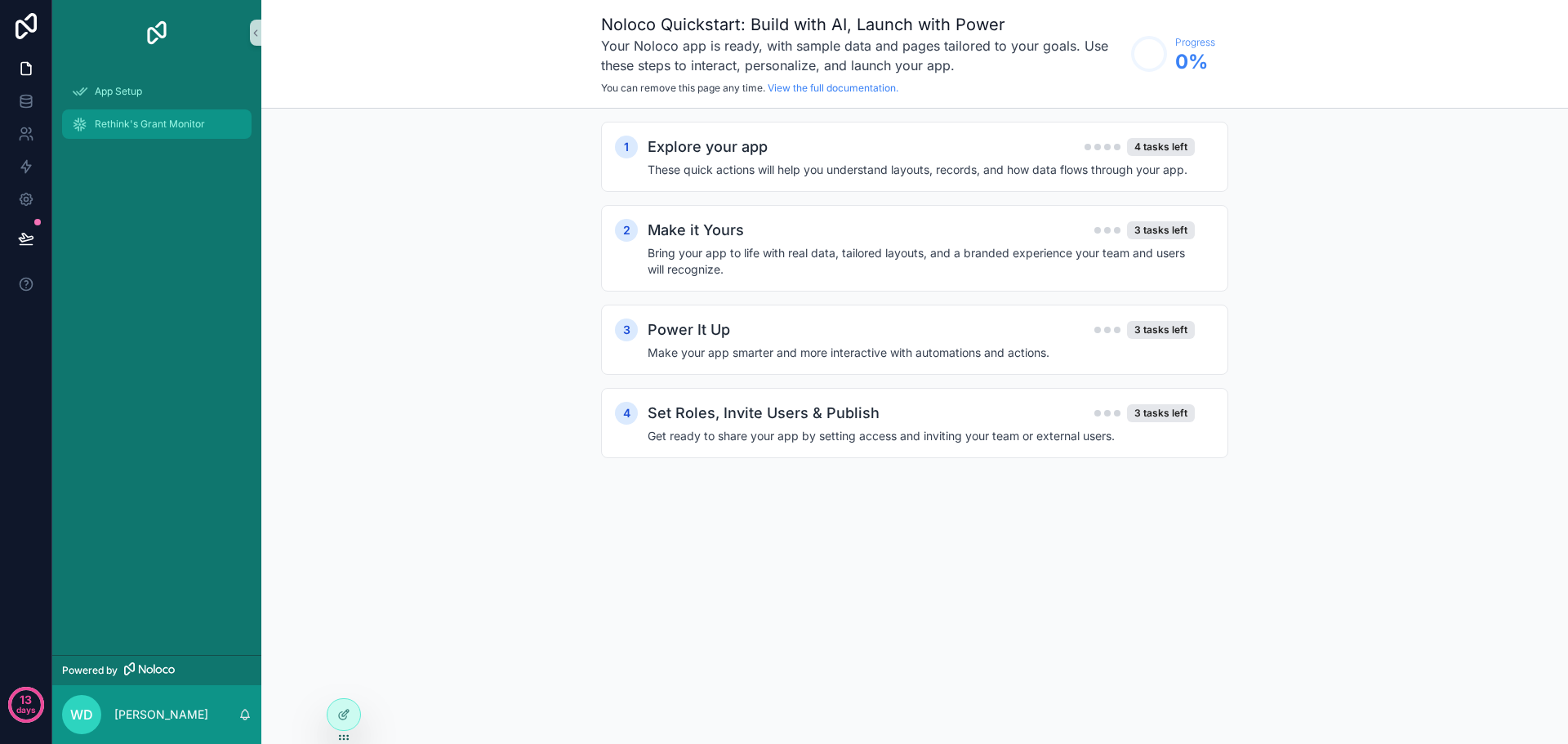
click at [208, 125] on div "Rethink's Grant Monitor" at bounding box center [156, 123] width 170 height 26
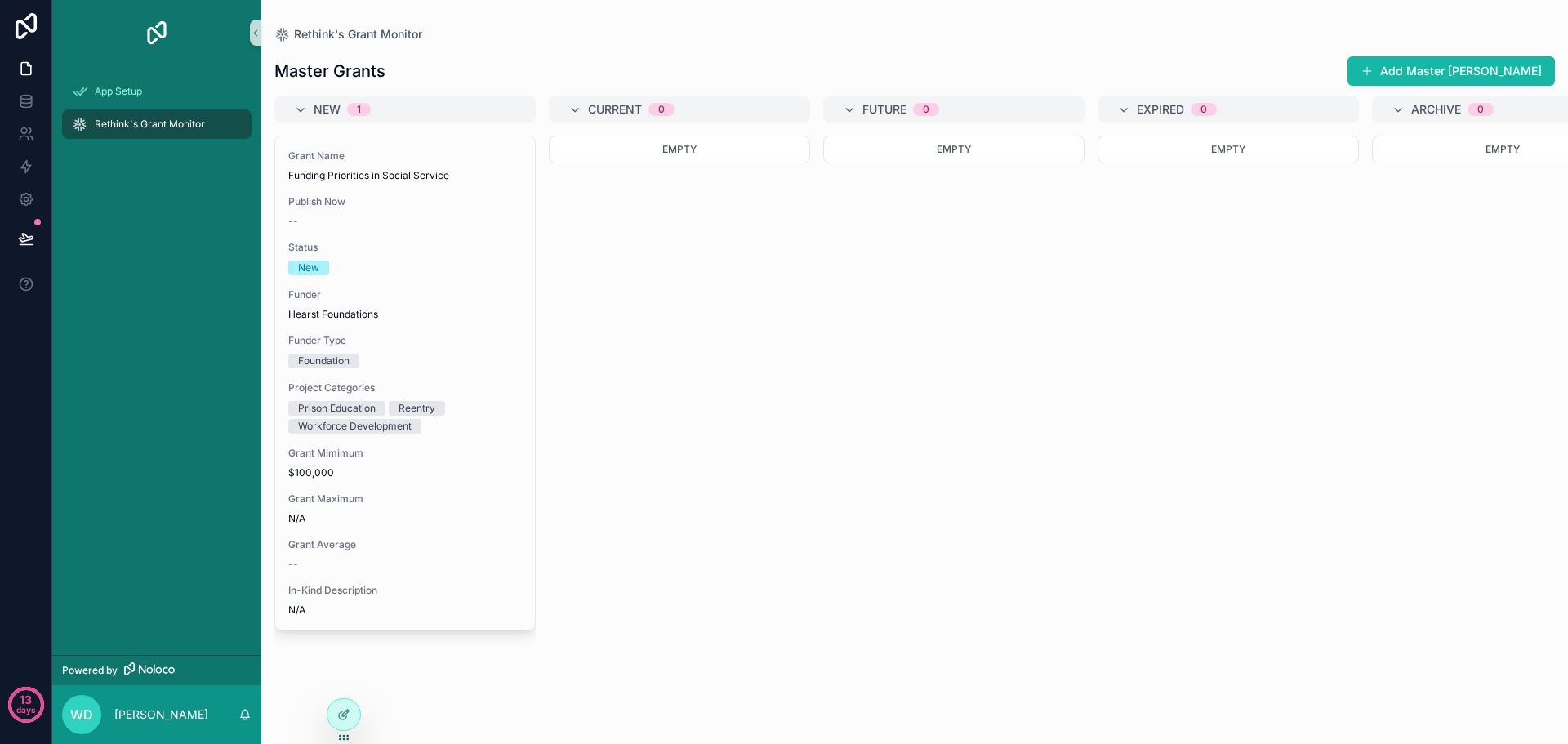
drag, startPoint x: 347, startPoint y: 717, endPoint x: 252, endPoint y: 717, distance: 95.0
click at [252, 717] on div "App Setup Rethink's Grant Monitor Powered by WD [PERSON_NAME] Rethink's Grant M…" at bounding box center [810, 372] width 1516 height 744
click at [339, 713] on icon at bounding box center [343, 714] width 13 height 13
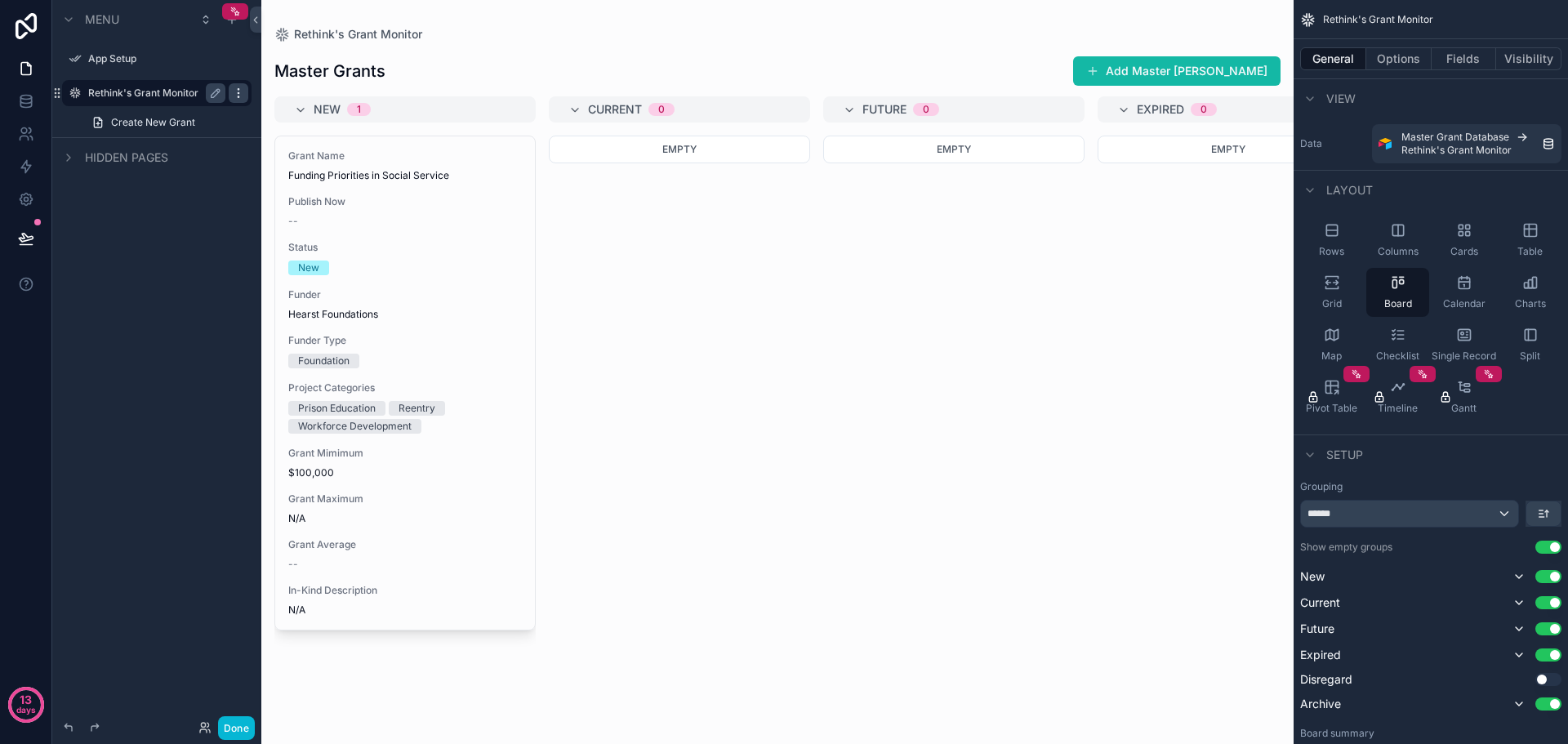
click at [238, 100] on div "scrollable content" at bounding box center [238, 93] width 19 height 19
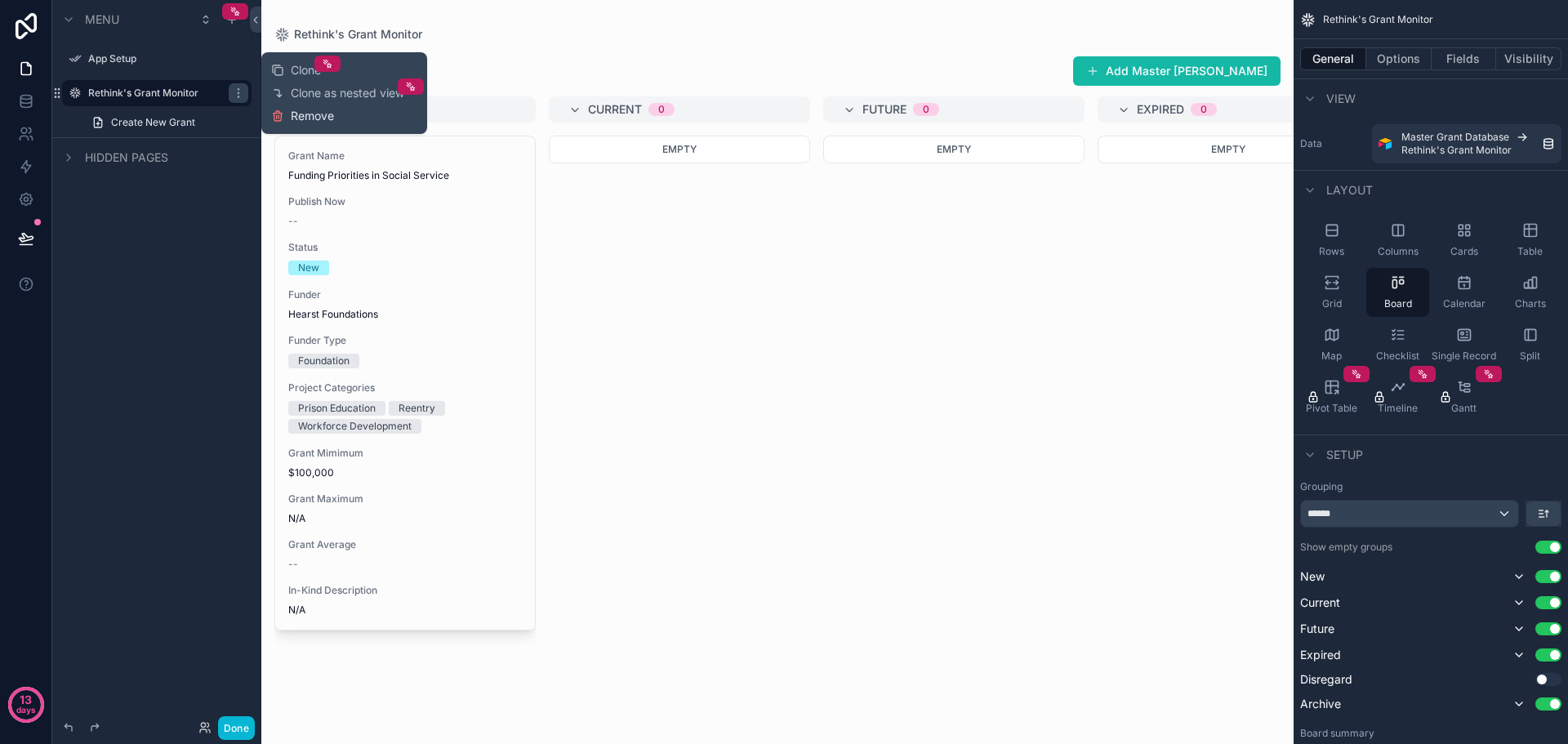
click at [306, 119] on span "Remove" at bounding box center [312, 116] width 44 height 17
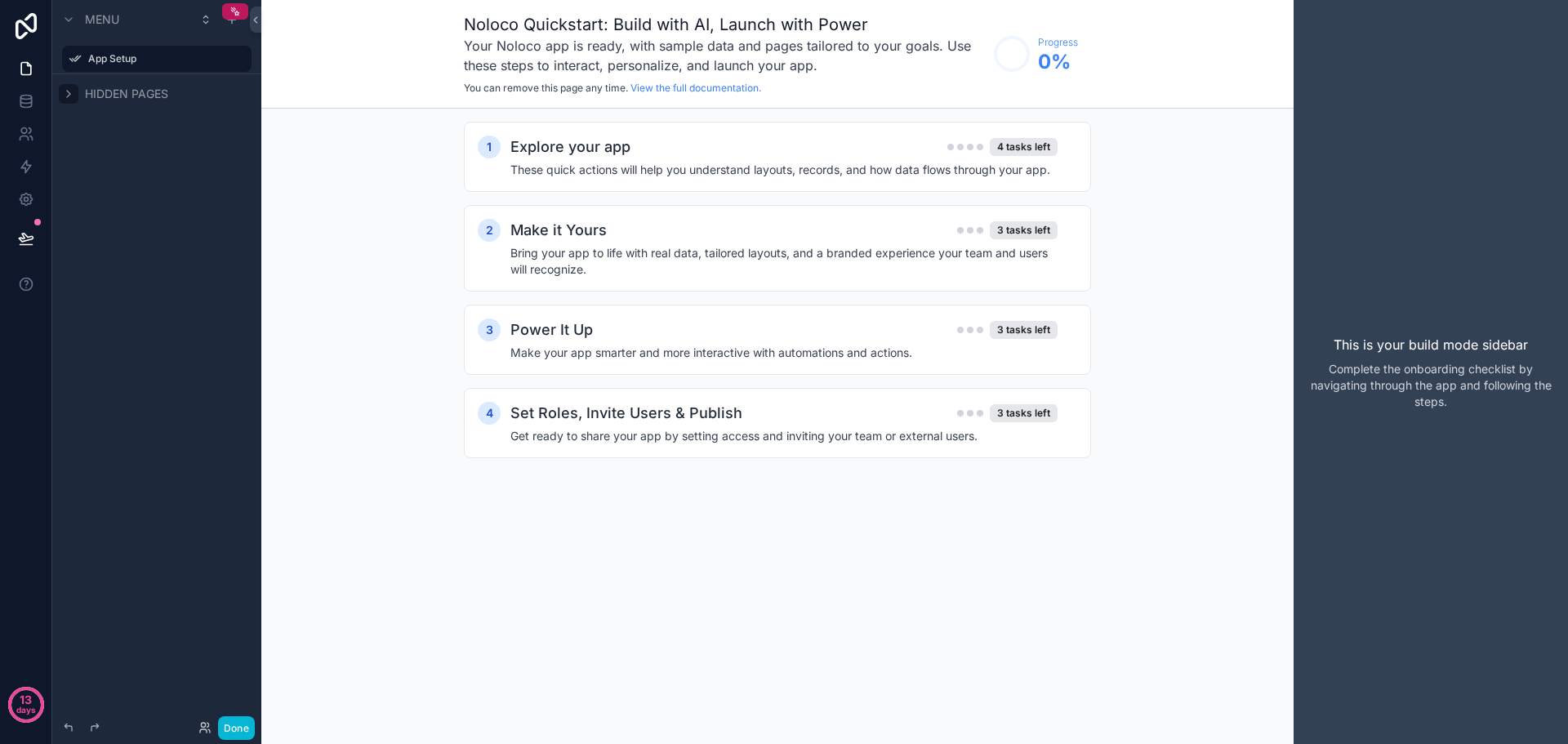
click at [67, 97] on icon "scrollable content" at bounding box center [68, 93] width 3 height 7
click at [28, 203] on icon at bounding box center [26, 199] width 17 height 17
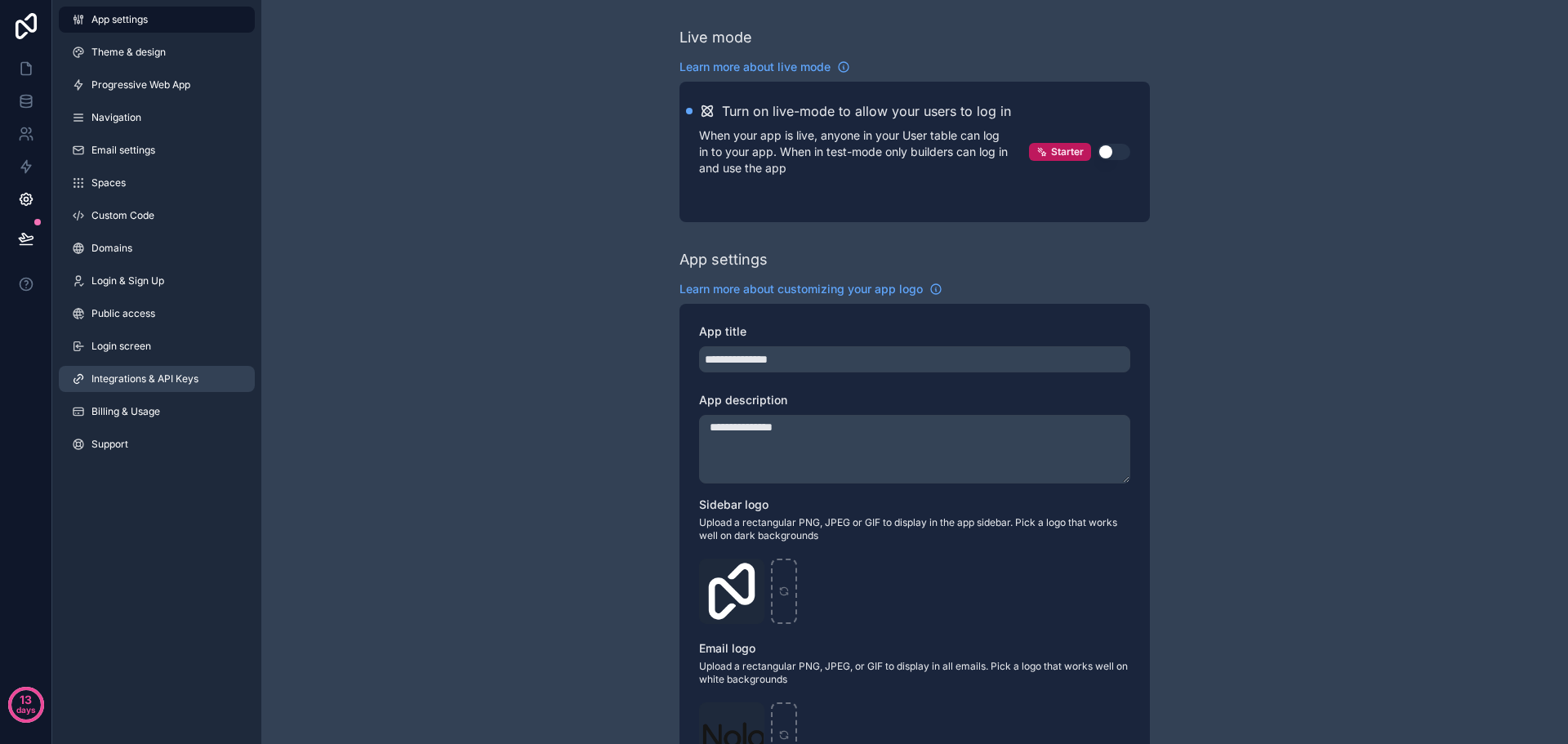
click at [132, 377] on span "Integrations & API Keys" at bounding box center [145, 378] width 107 height 13
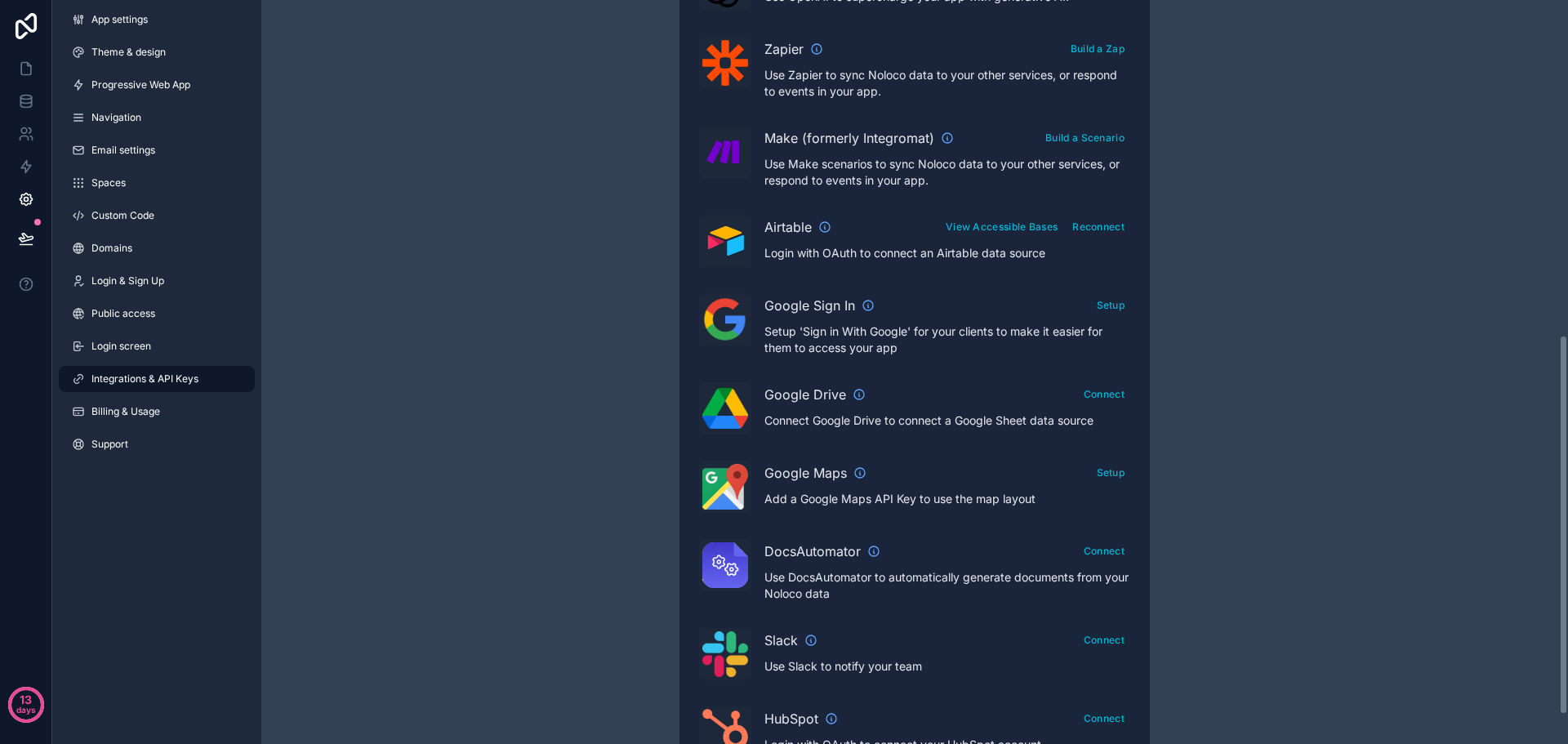
scroll to position [548, 0]
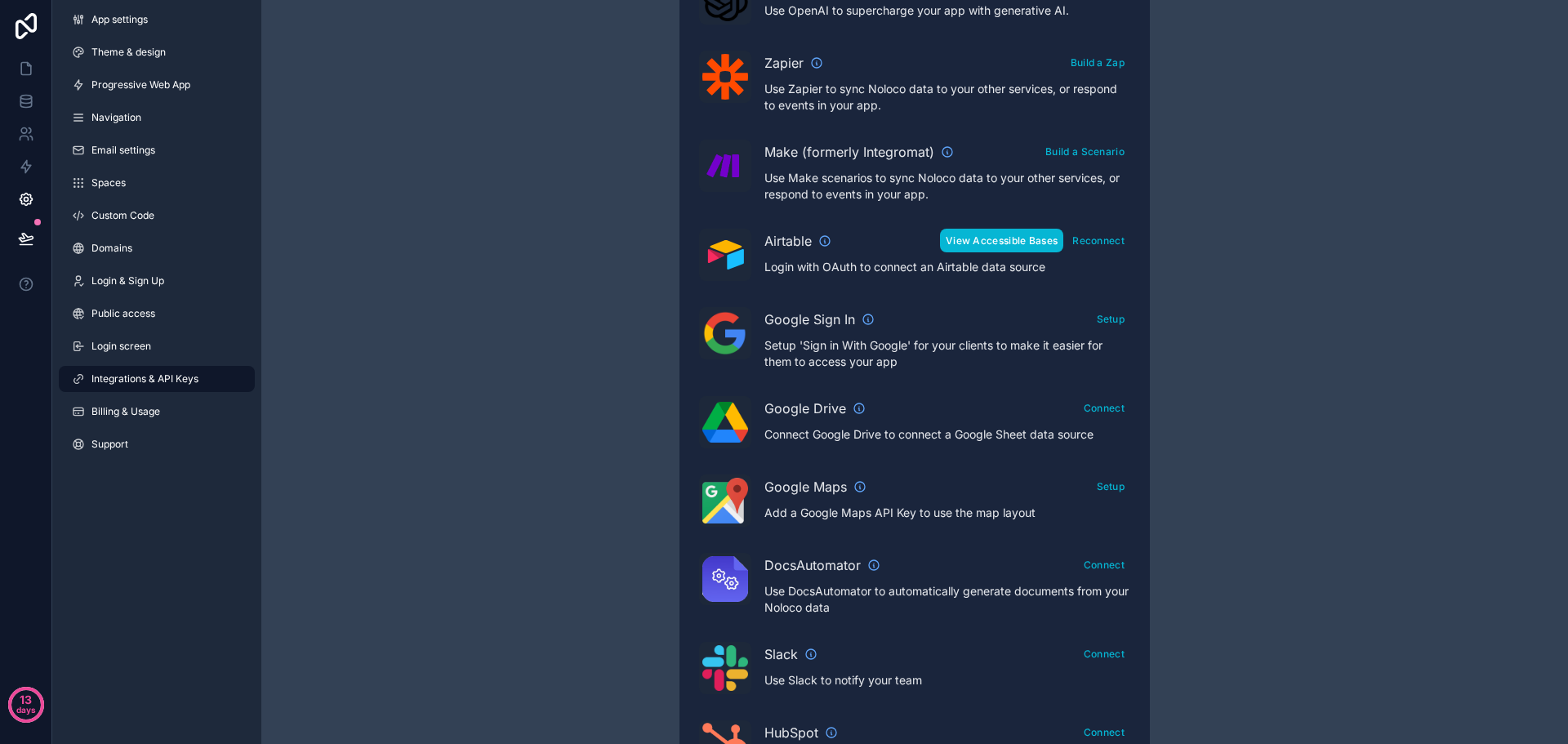
click at [1001, 243] on button "View Accessible Bases" at bounding box center [1001, 240] width 123 height 23
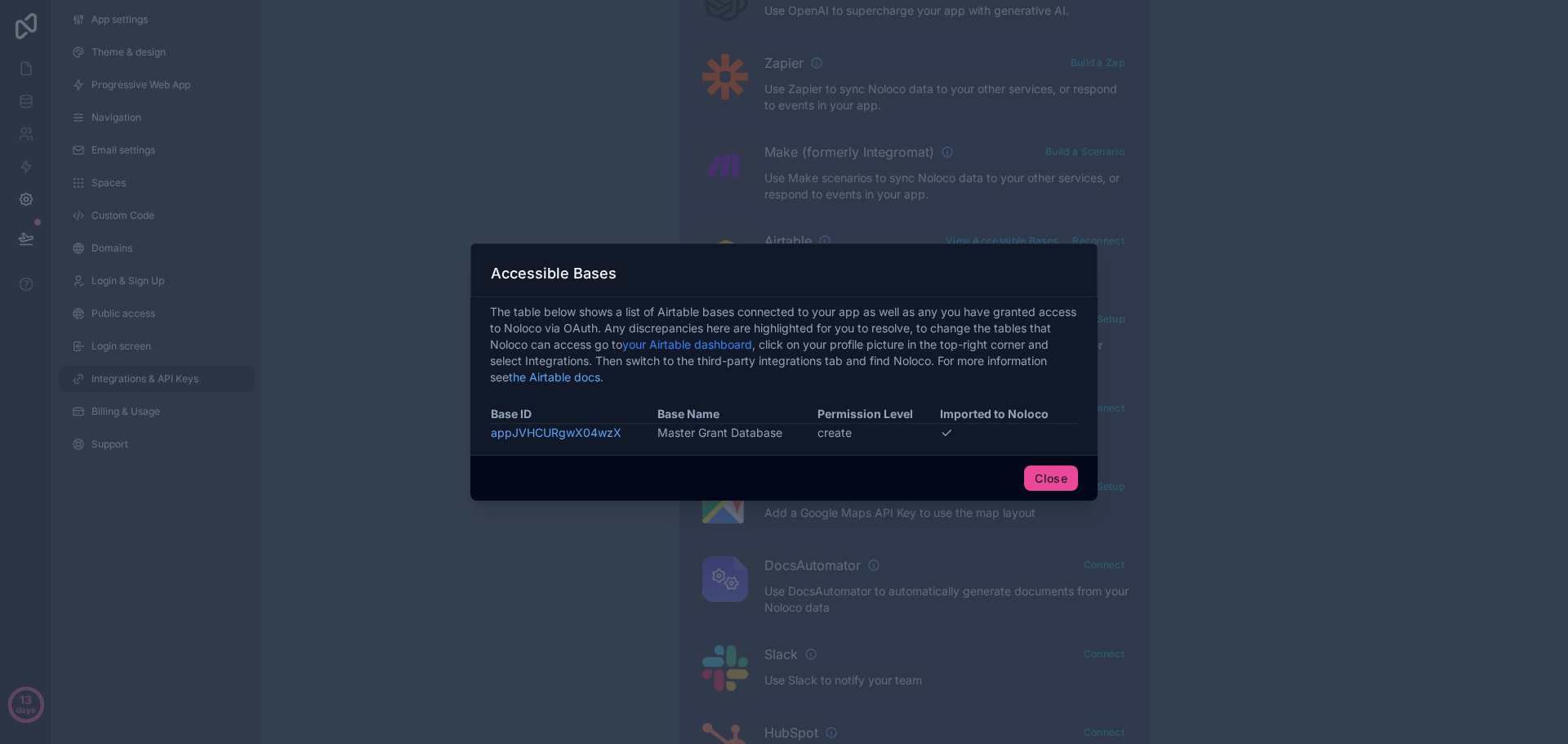
click at [709, 347] on link "your Airtable dashboard" at bounding box center [687, 344] width 130 height 14
click at [1051, 480] on button "Close" at bounding box center [1051, 478] width 54 height 26
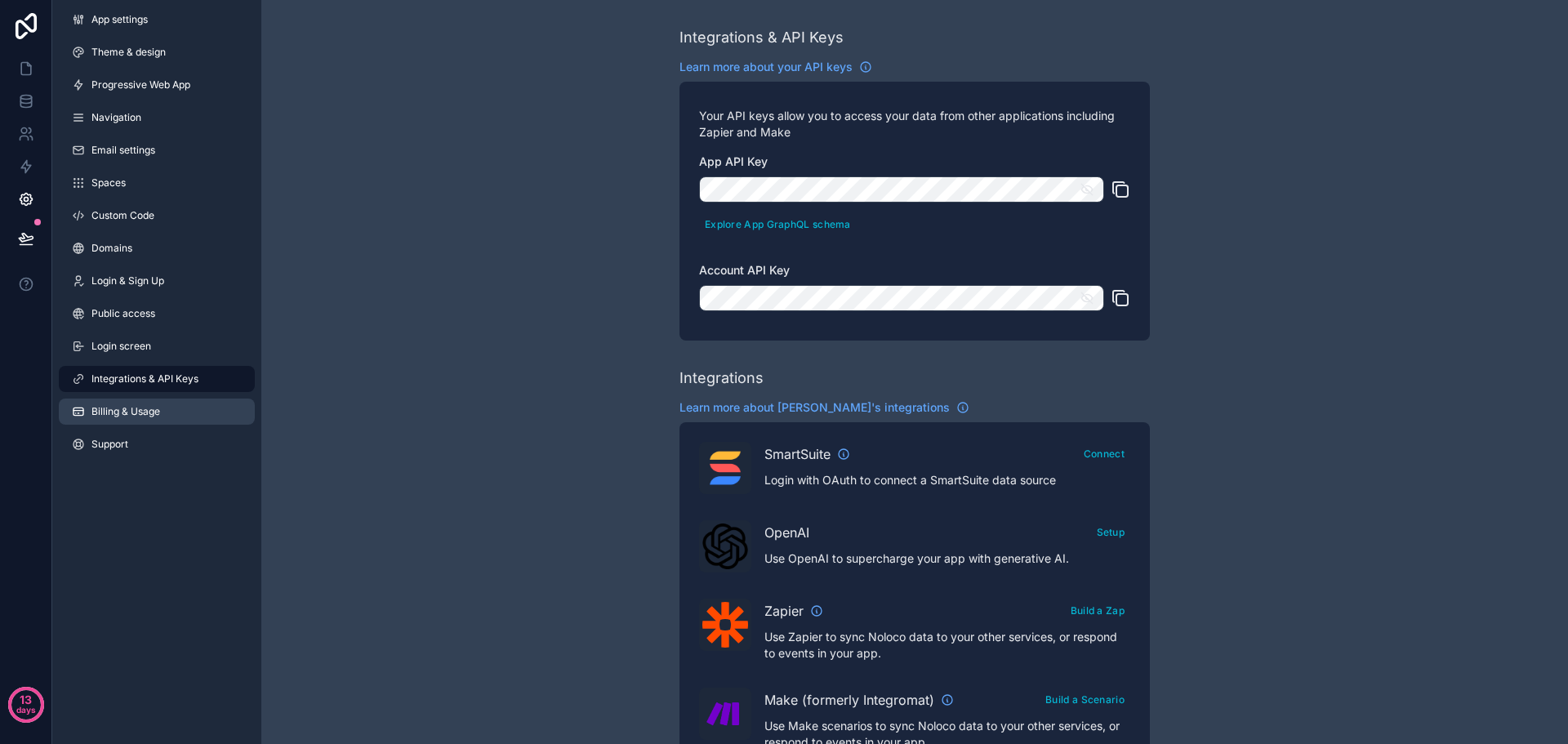
click at [161, 416] on link "Billing & Usage" at bounding box center [157, 411] width 196 height 26
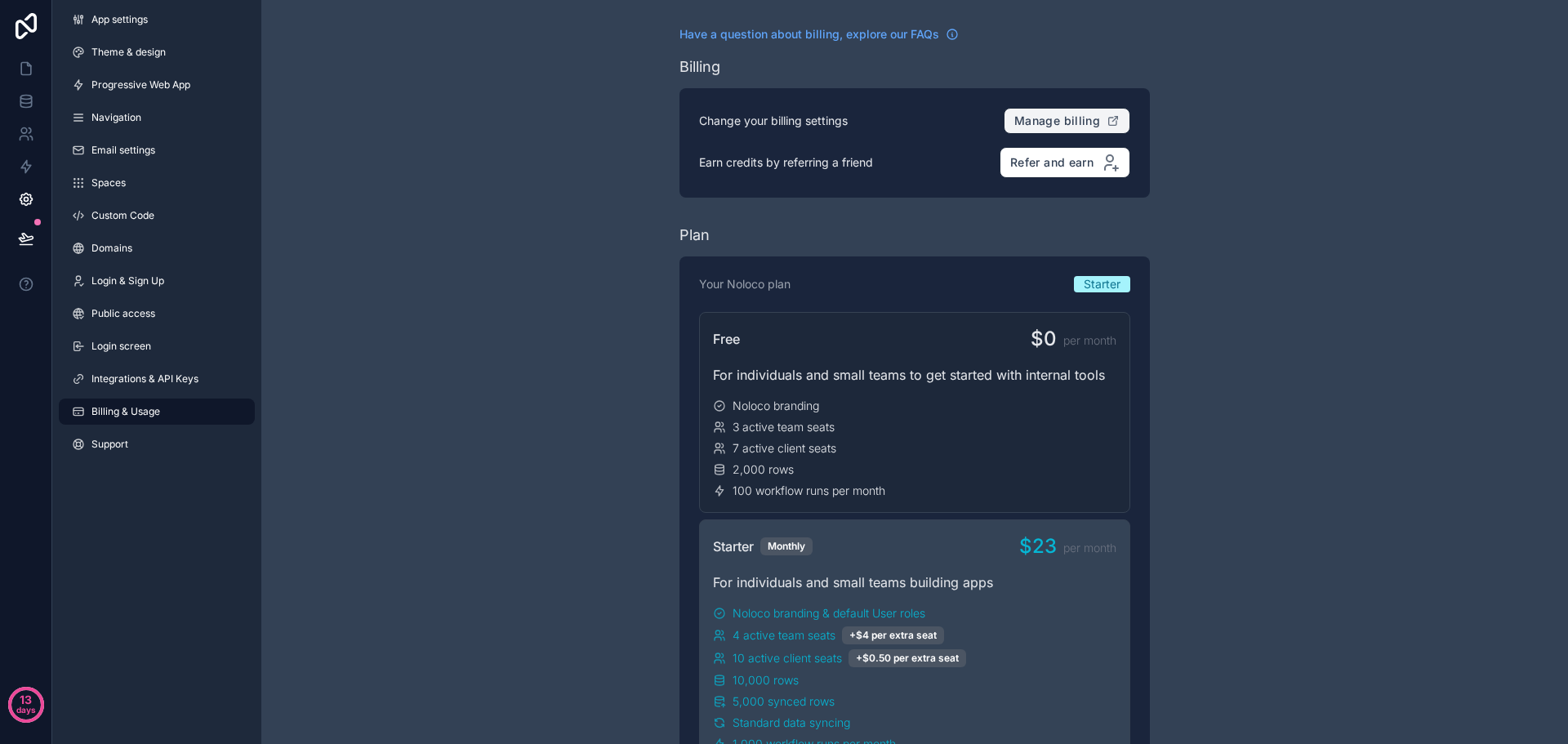
click at [1054, 113] on button "Manage billing" at bounding box center [1067, 120] width 126 height 26
click at [138, 565] on div "App settings Theme & design Progressive Web App Navigation Email settings Space…" at bounding box center [156, 372] width 209 height 744
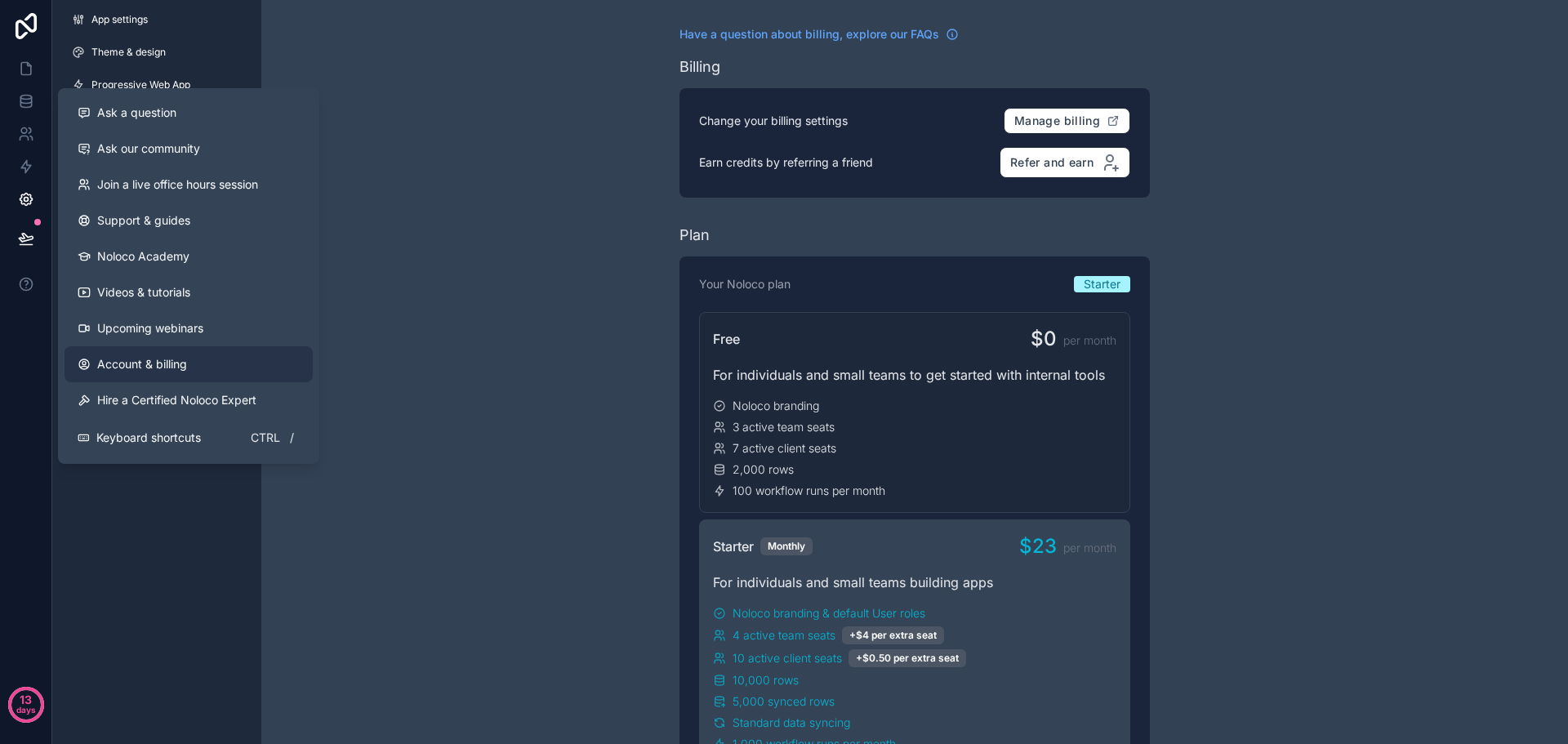
click at [127, 366] on span "Account & billing" at bounding box center [142, 364] width 90 height 17
